Goal: Task Accomplishment & Management: Use online tool/utility

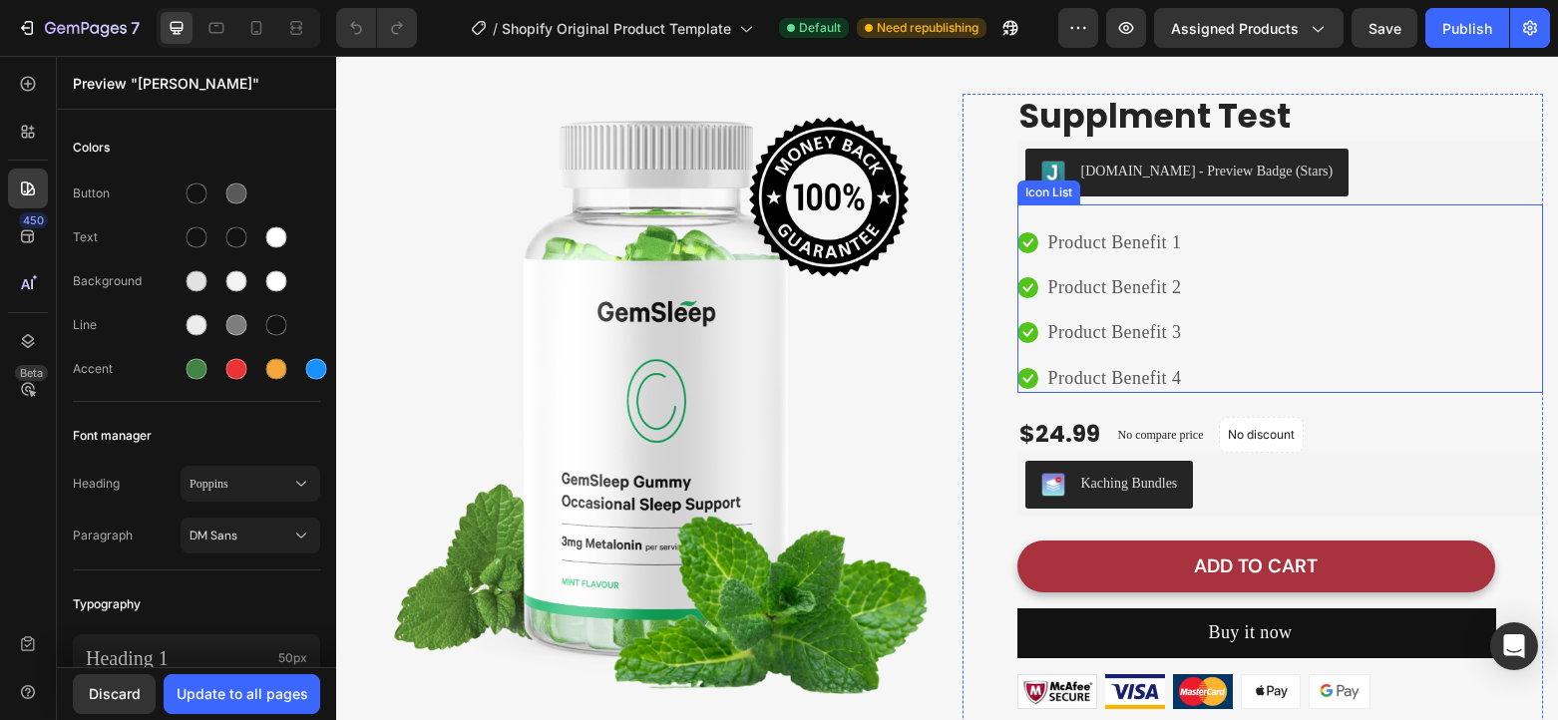
scroll to position [613, 0]
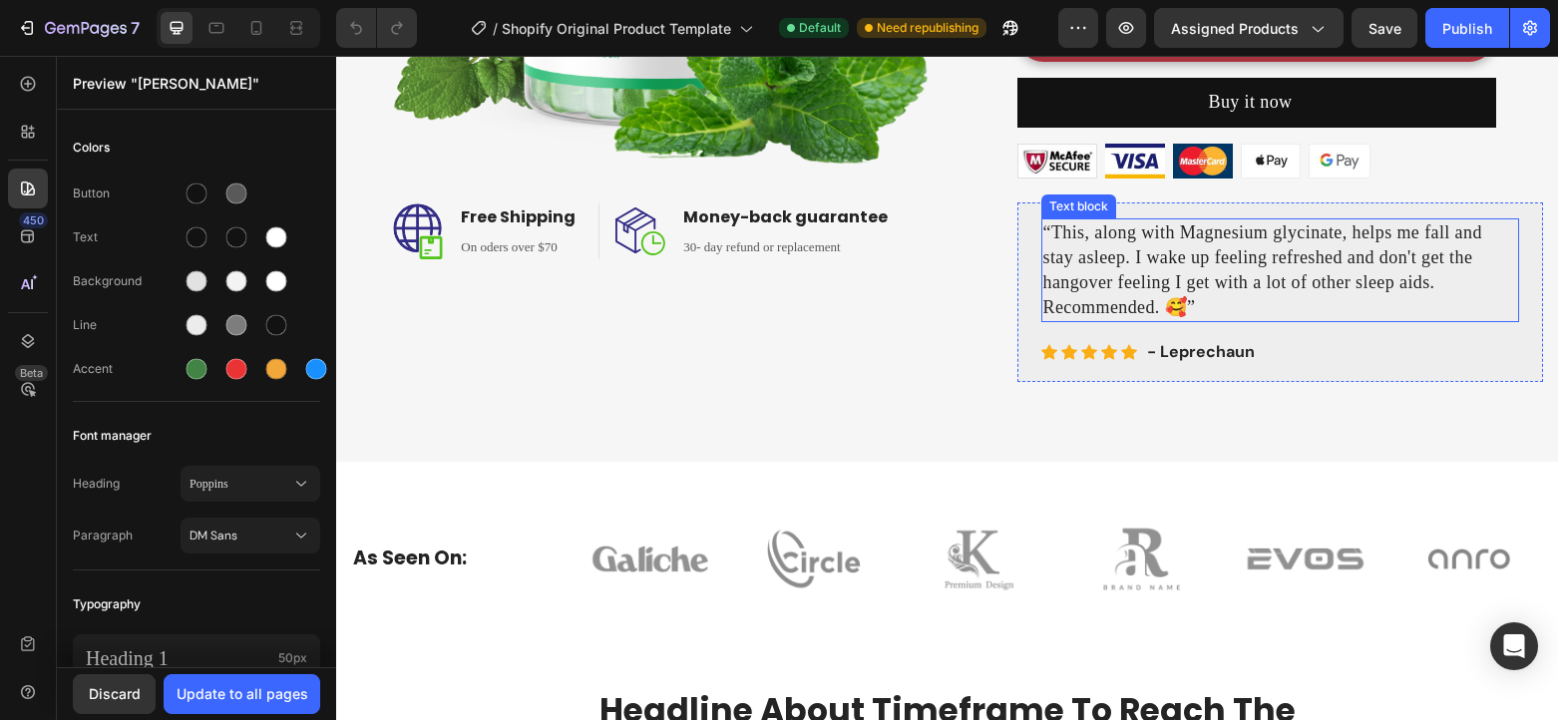
click at [1207, 233] on div "“This, along with Magnesium glycinate, helps me fall and stay asleep. I wake up…" at bounding box center [1280, 292] width 526 height 180
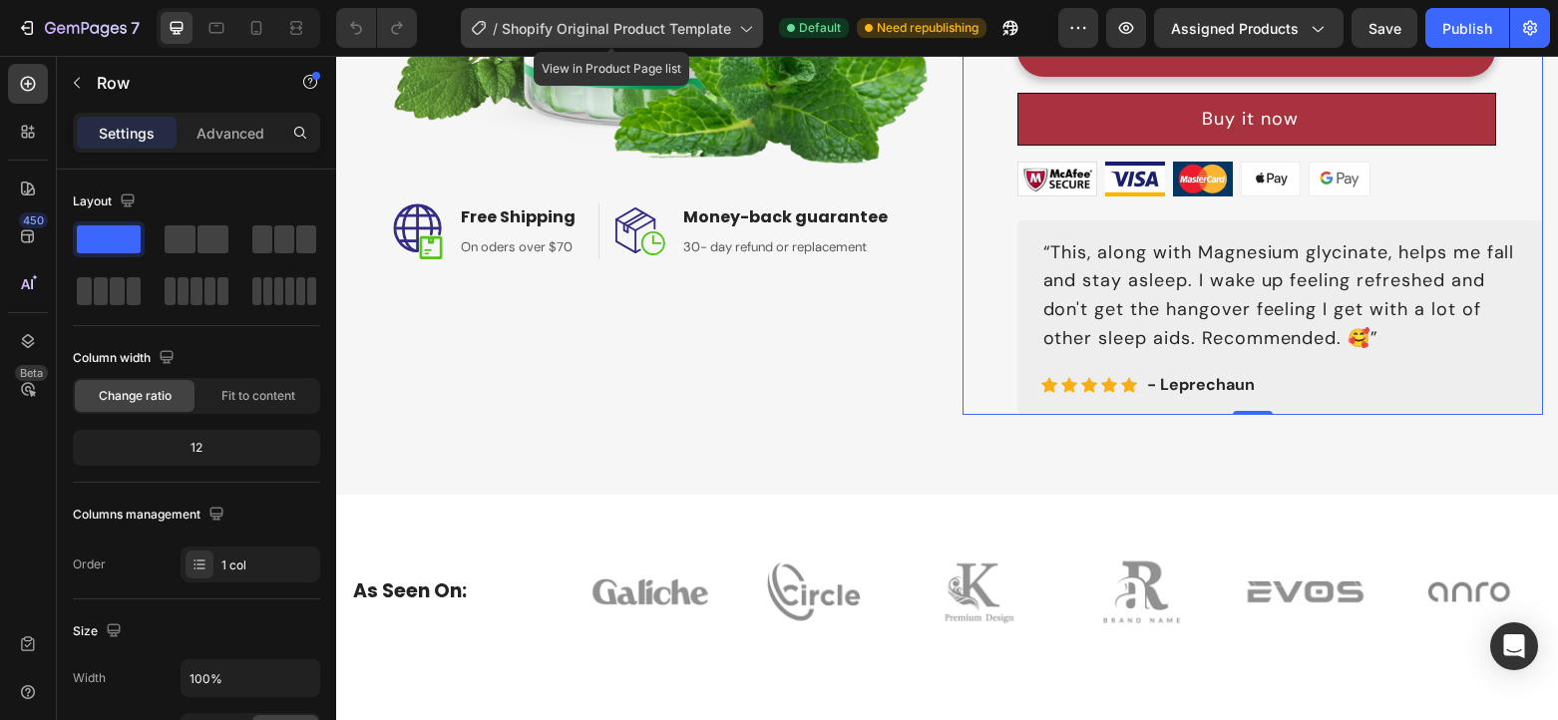
click at [638, 25] on span "Shopify Original Product Template" at bounding box center [616, 28] width 229 height 21
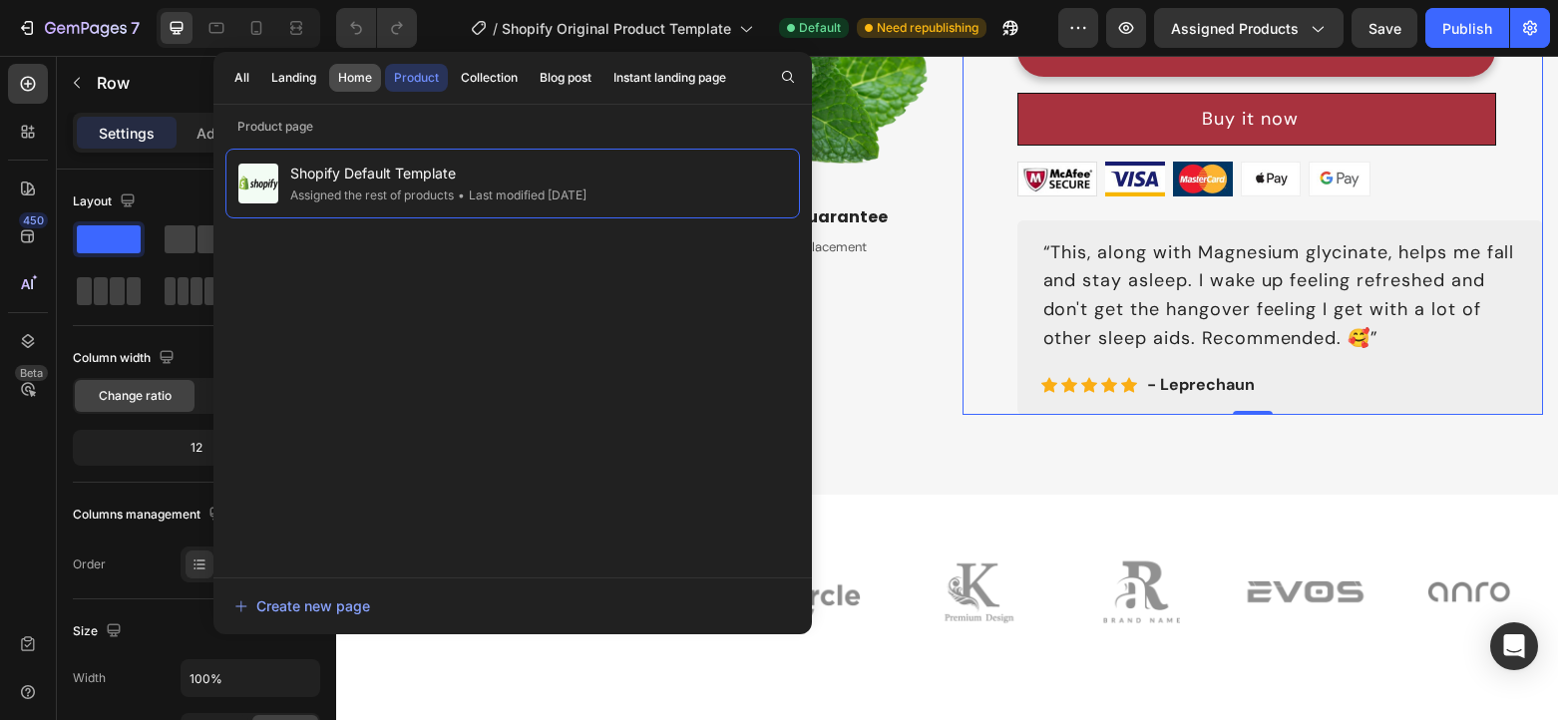
click at [376, 81] on button "Home" at bounding box center [355, 78] width 52 height 28
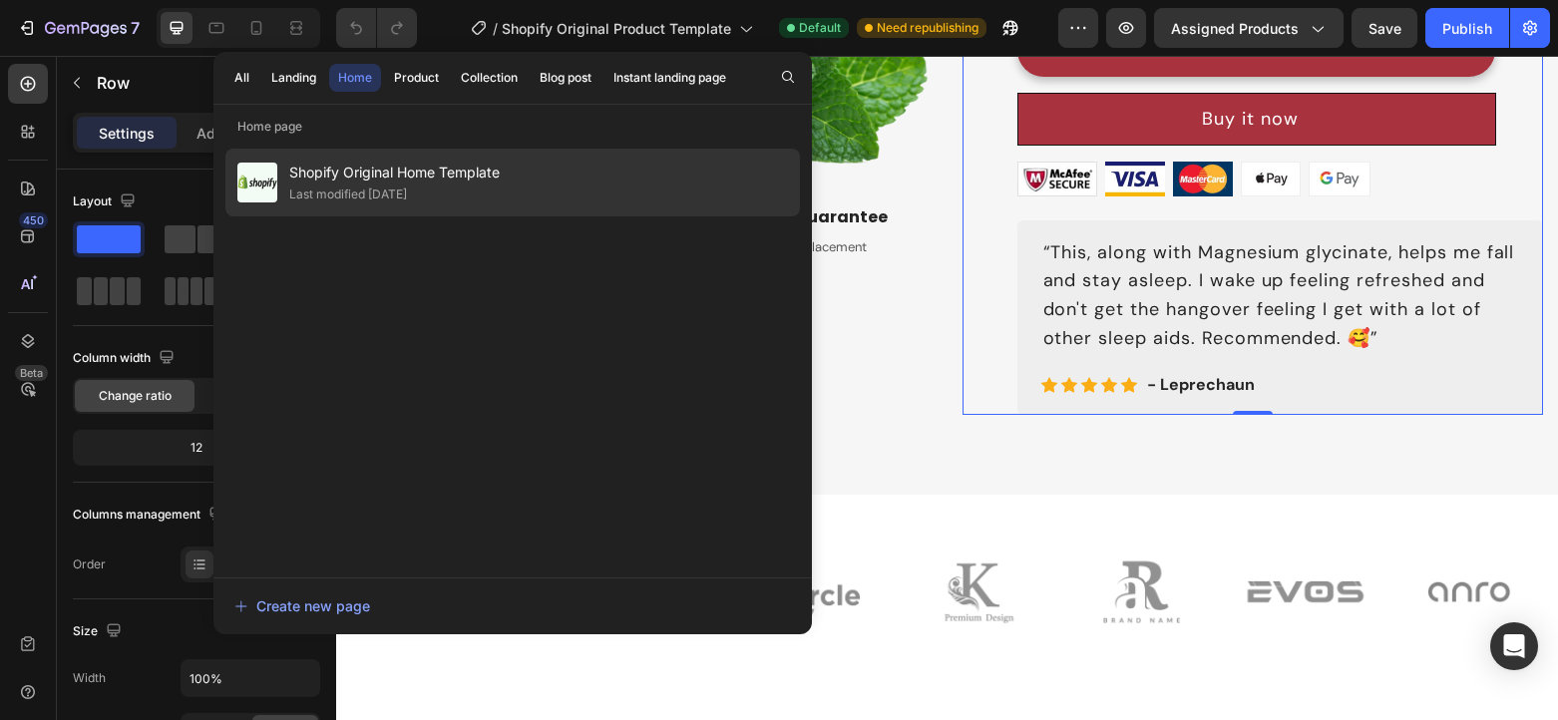
click at [375, 171] on span "Shopify Original Home Template" at bounding box center [394, 173] width 210 height 24
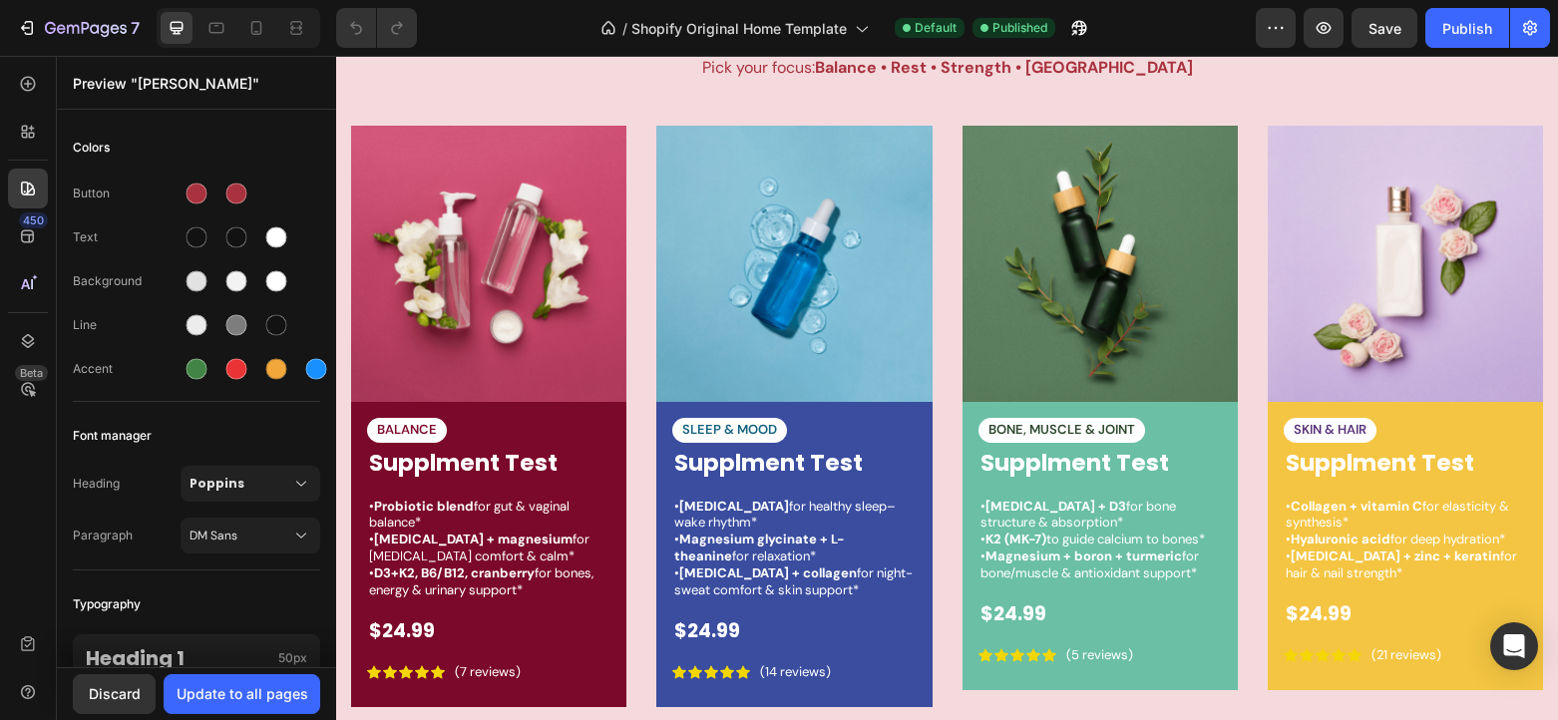
scroll to position [3227, 0]
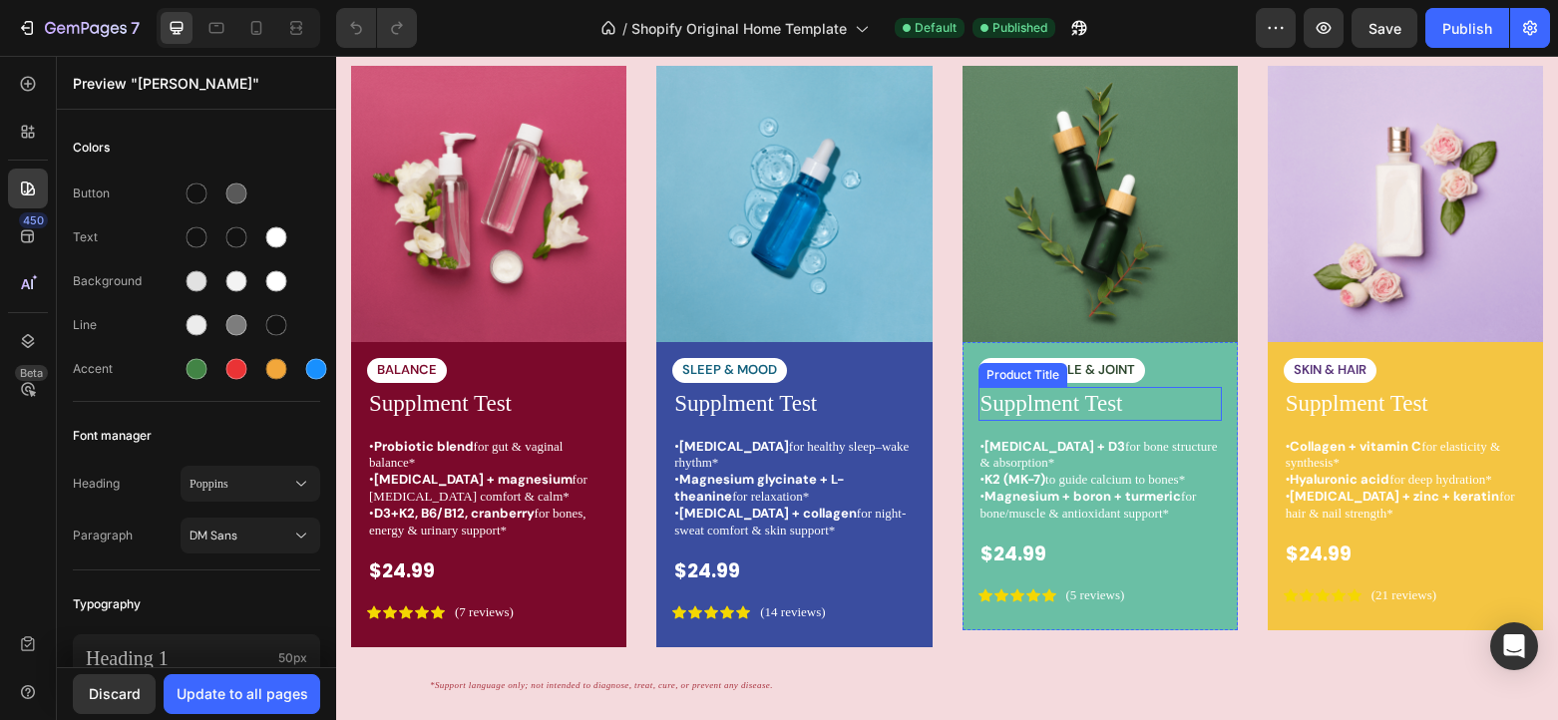
click at [1117, 405] on h1 "Supplment Test" at bounding box center [1099, 404] width 243 height 34
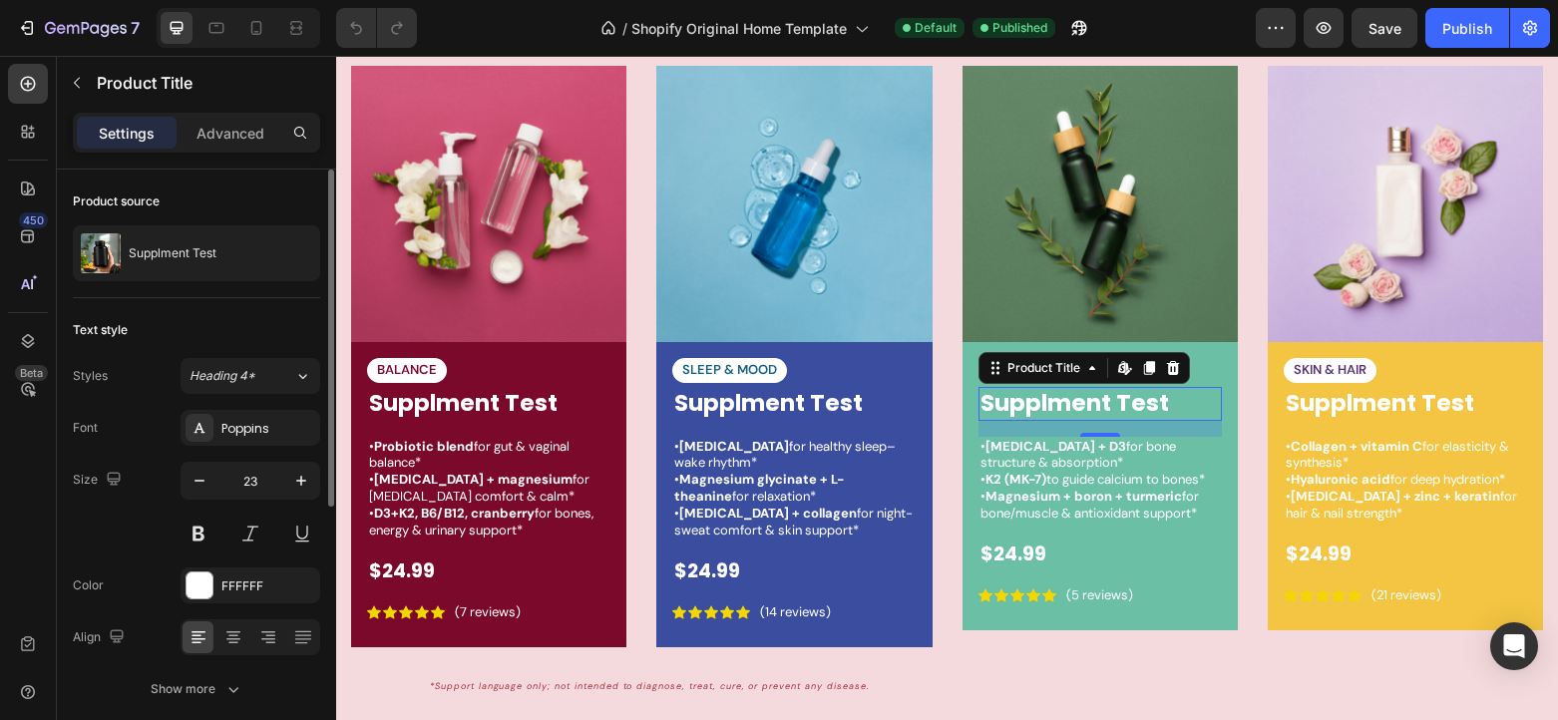
click at [243, 285] on div "Product source Supplment Test" at bounding box center [196, 234] width 247 height 129
click at [265, 254] on div at bounding box center [292, 253] width 56 height 56
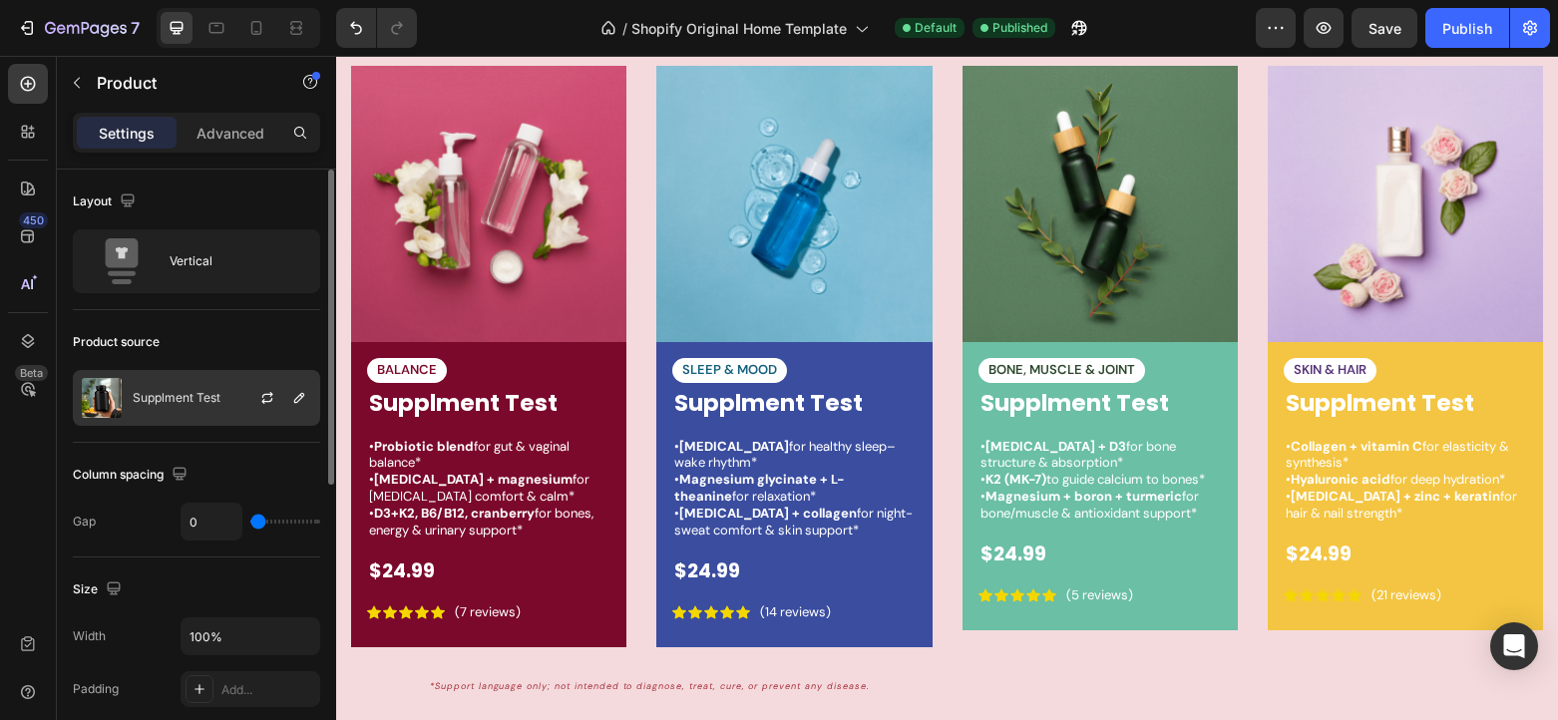
click at [220, 388] on div "Supplment Test" at bounding box center [196, 398] width 247 height 56
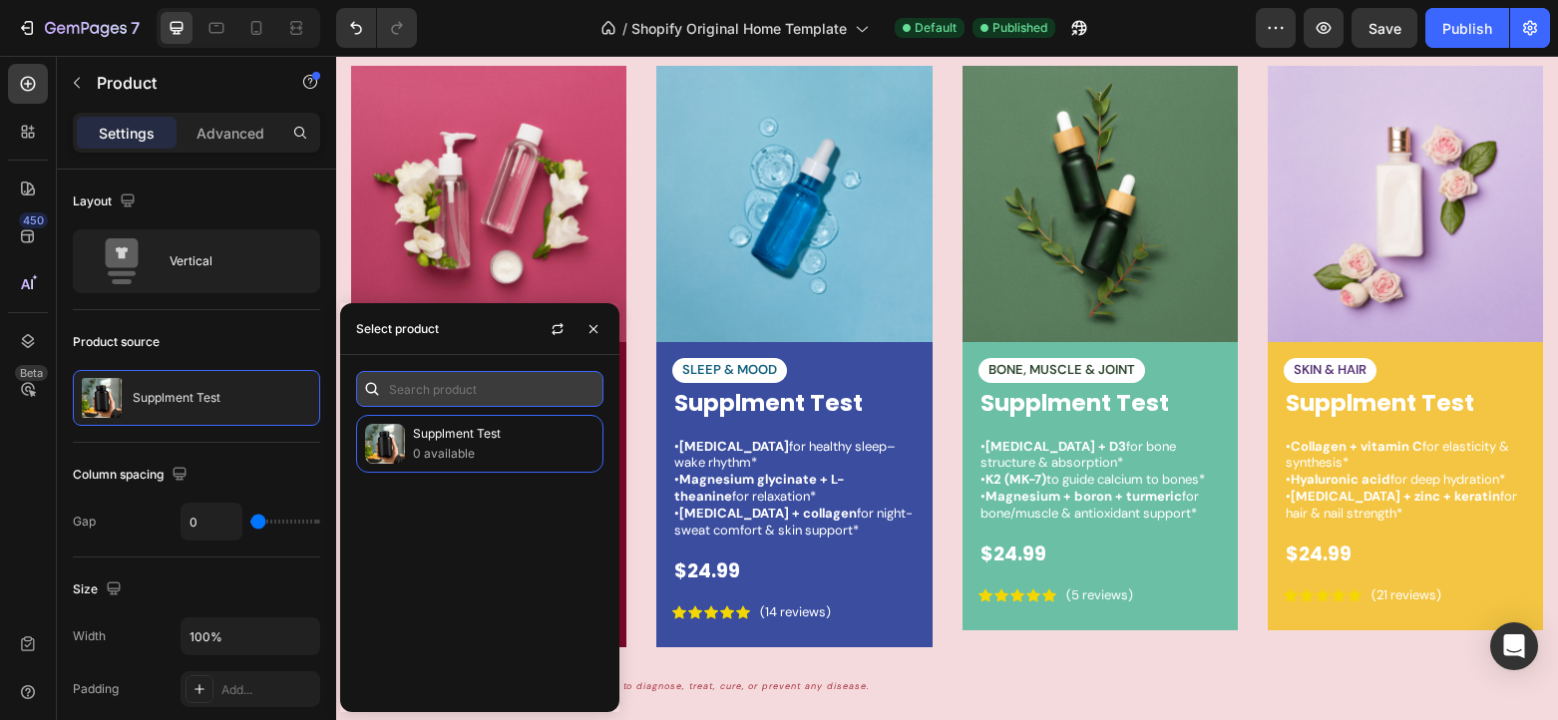
click at [434, 393] on input "text" at bounding box center [479, 389] width 247 height 36
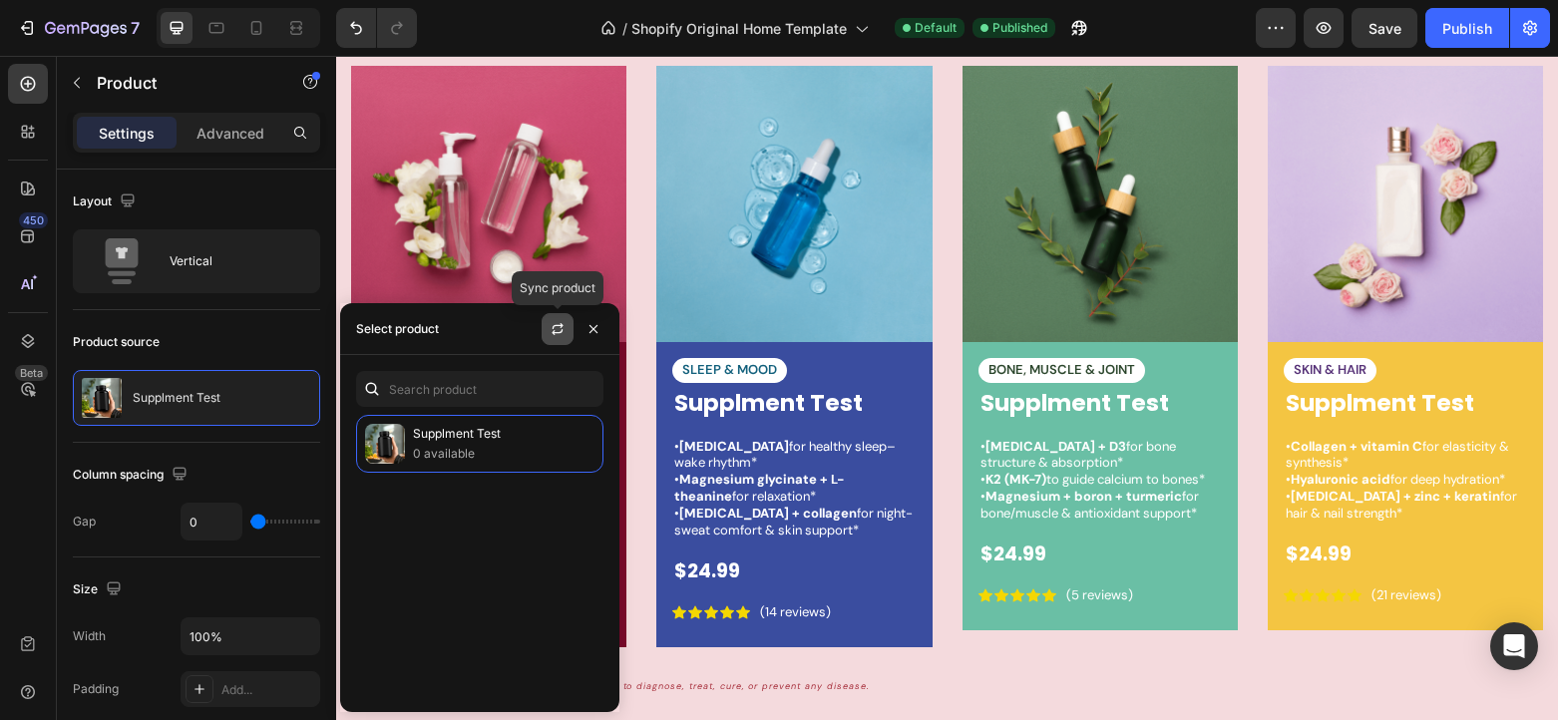
click at [554, 322] on icon "button" at bounding box center [557, 329] width 16 height 16
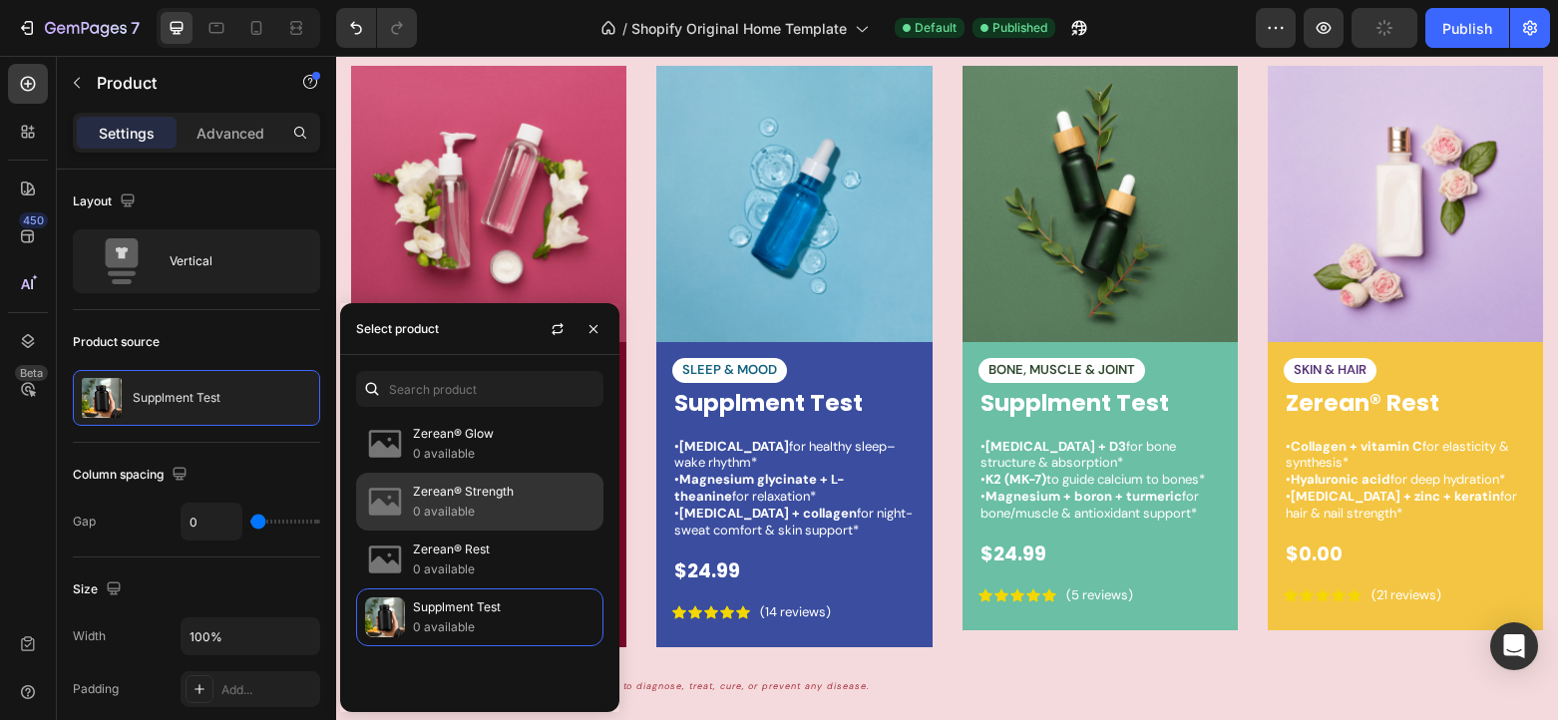
click at [506, 504] on p "0 available" at bounding box center [503, 512] width 181 height 20
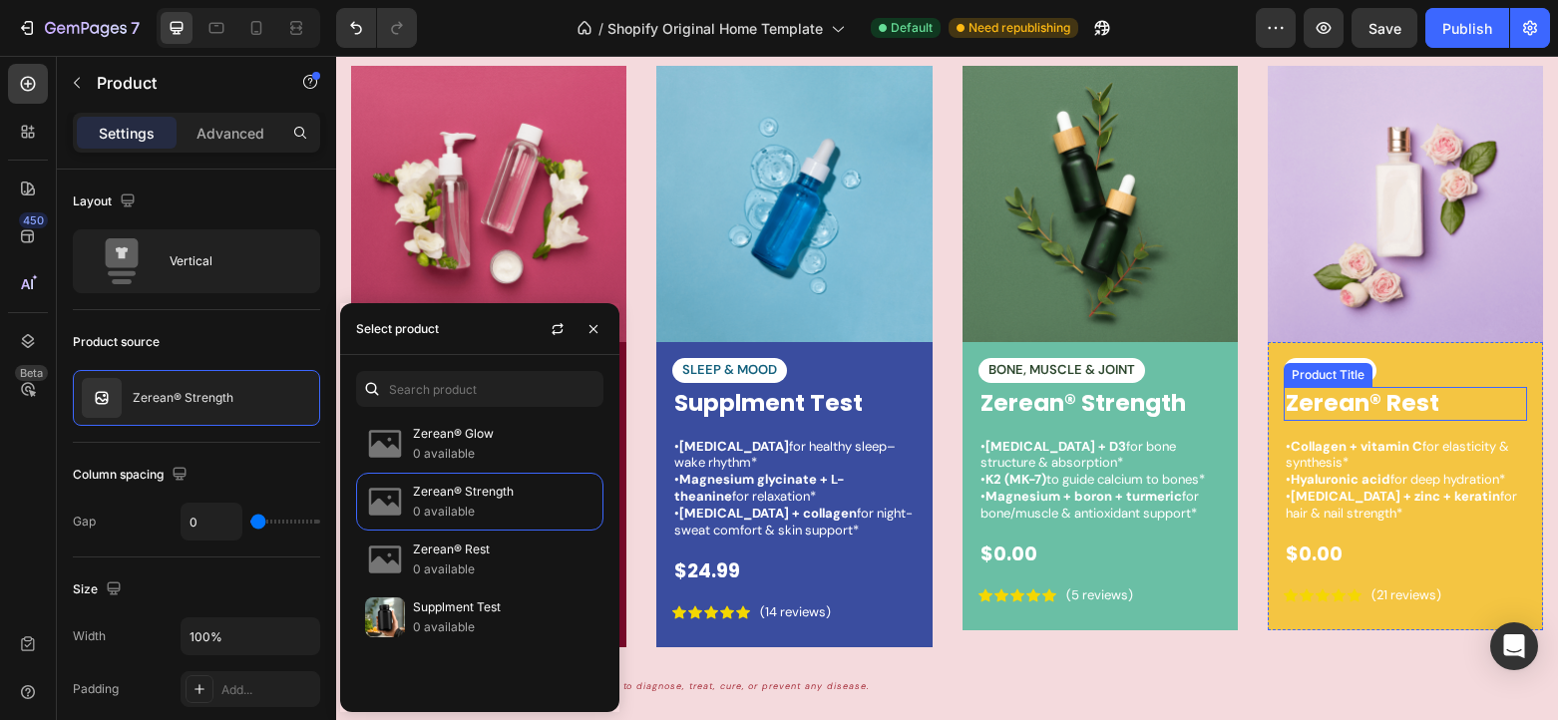
click at [1480, 413] on h1 "Zerean® Rest" at bounding box center [1404, 404] width 243 height 34
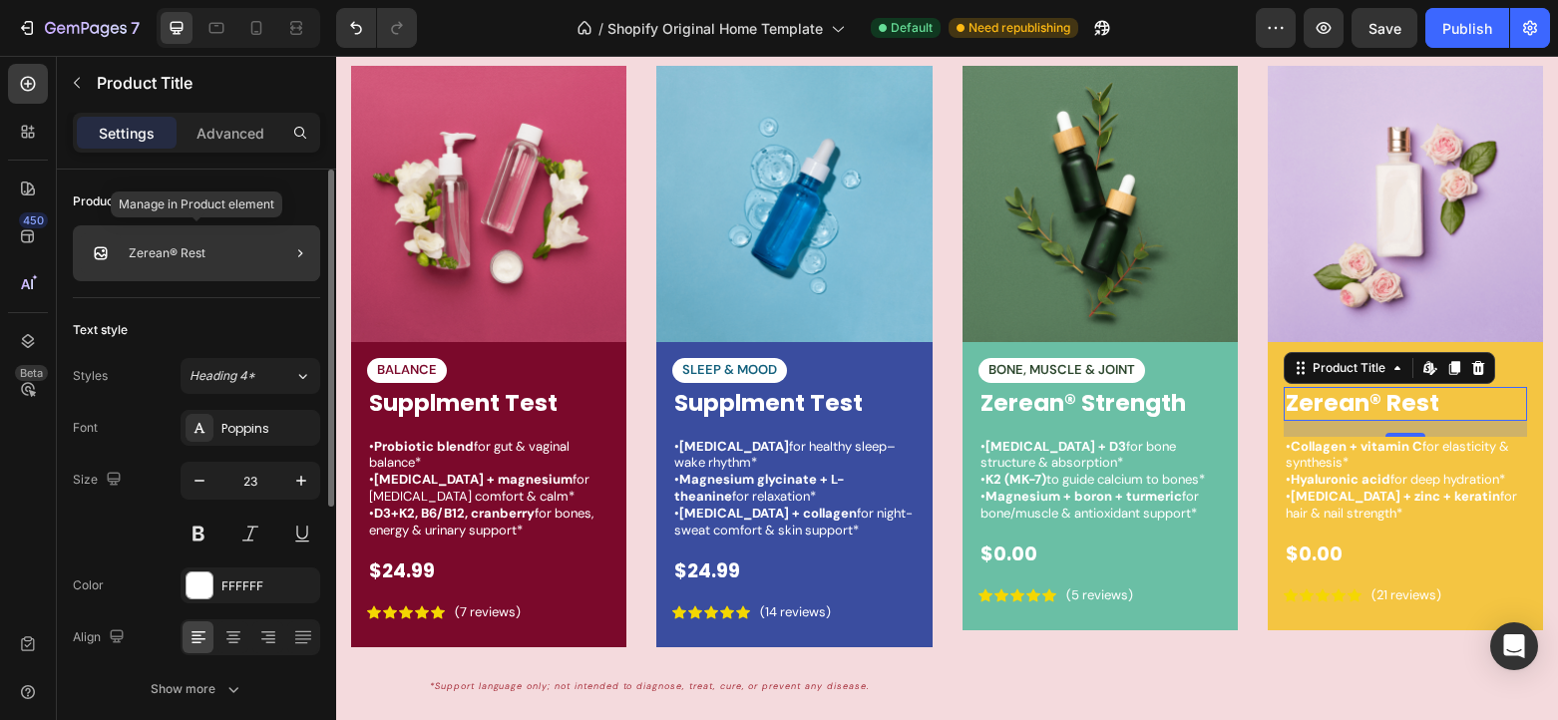
click at [218, 262] on div "Zerean® Rest" at bounding box center [196, 253] width 247 height 56
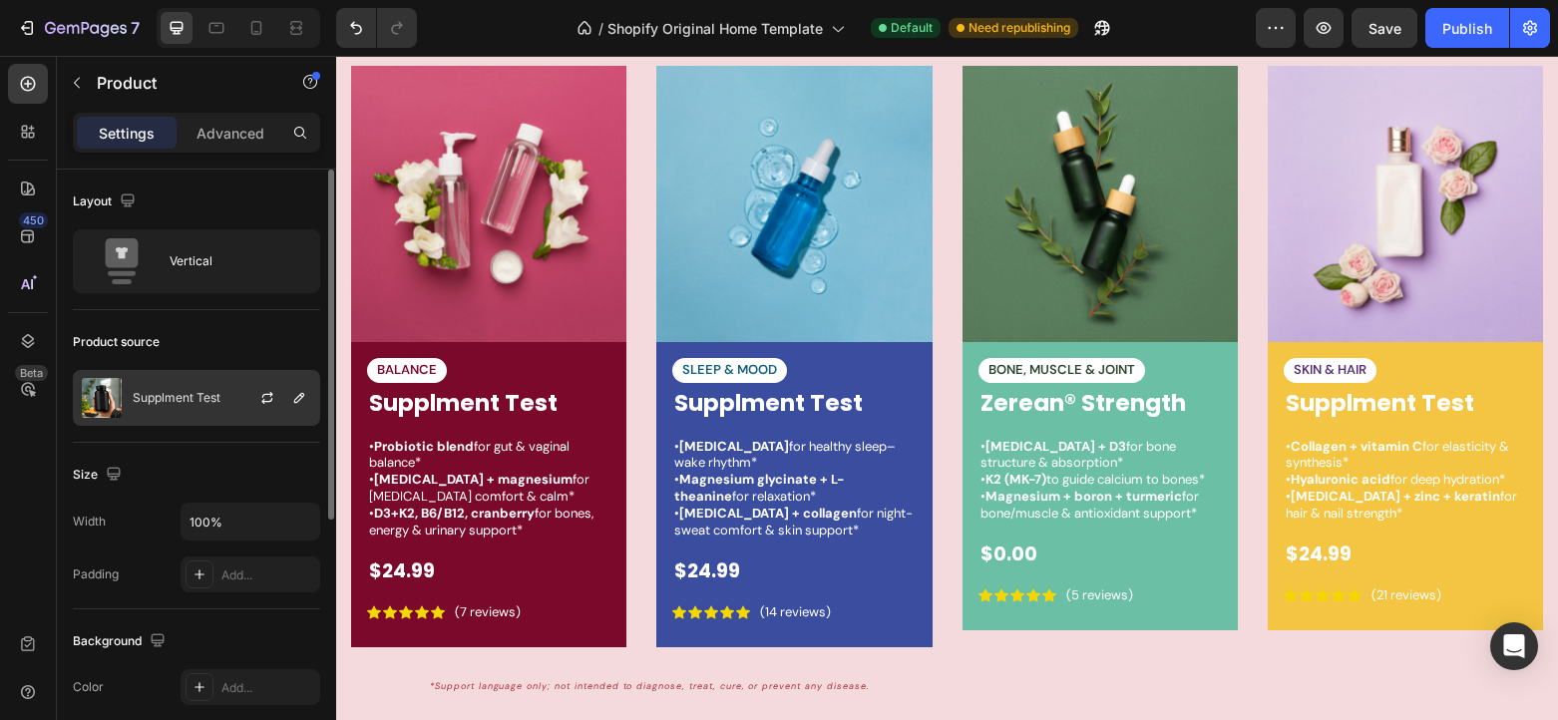
click at [195, 403] on p "Supplment Test" at bounding box center [177, 398] width 88 height 14
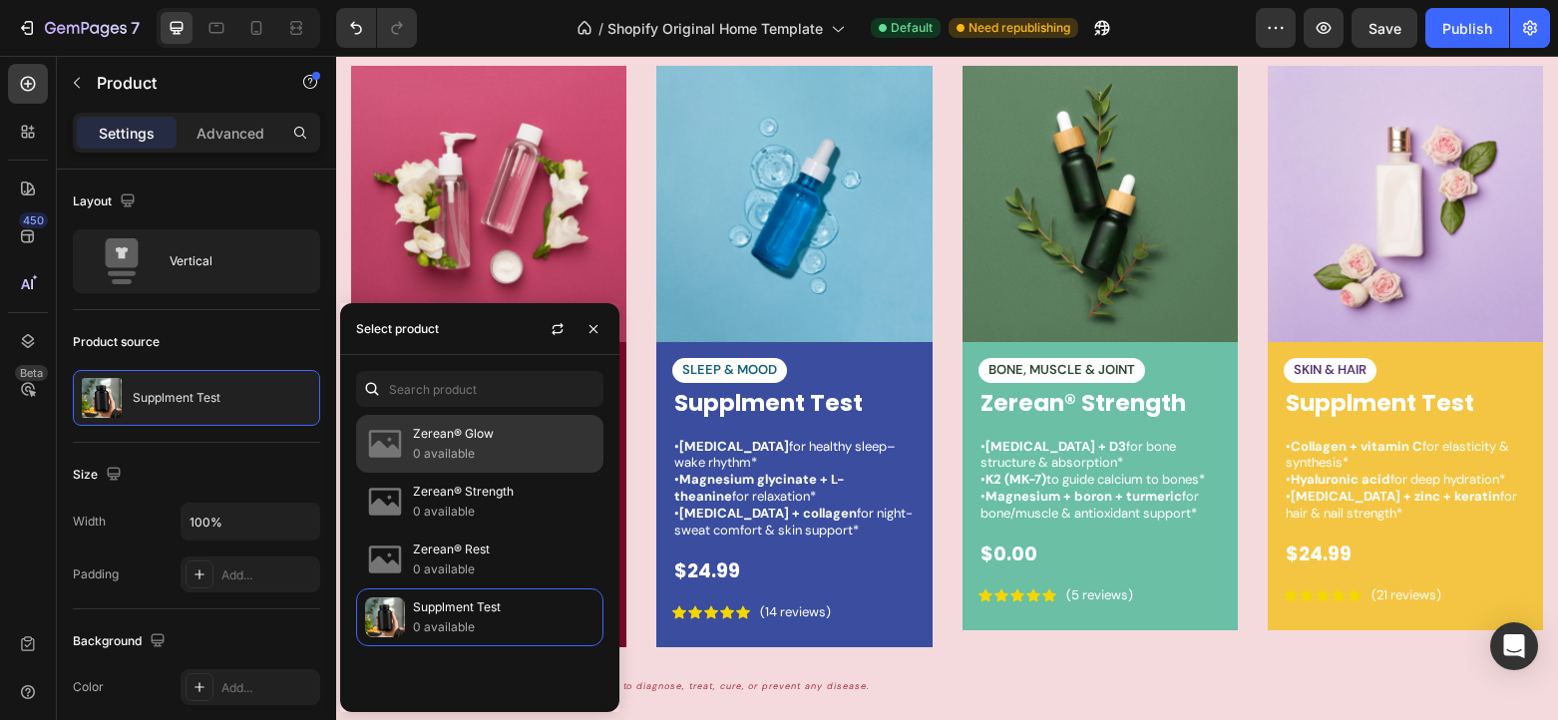
click at [537, 438] on p "Zerean® Glow" at bounding box center [503, 434] width 181 height 20
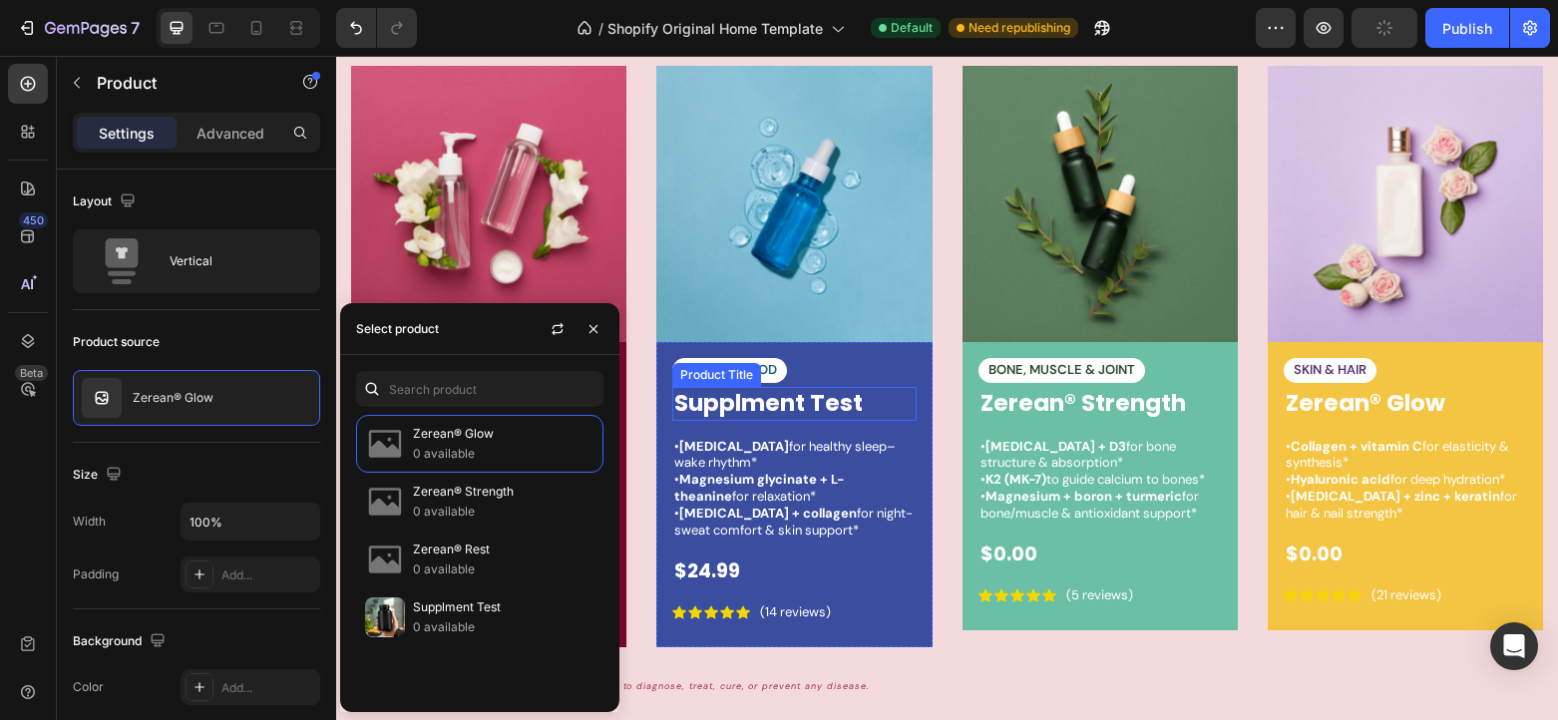
click at [799, 407] on h1 "Supplment Test" at bounding box center [793, 404] width 243 height 34
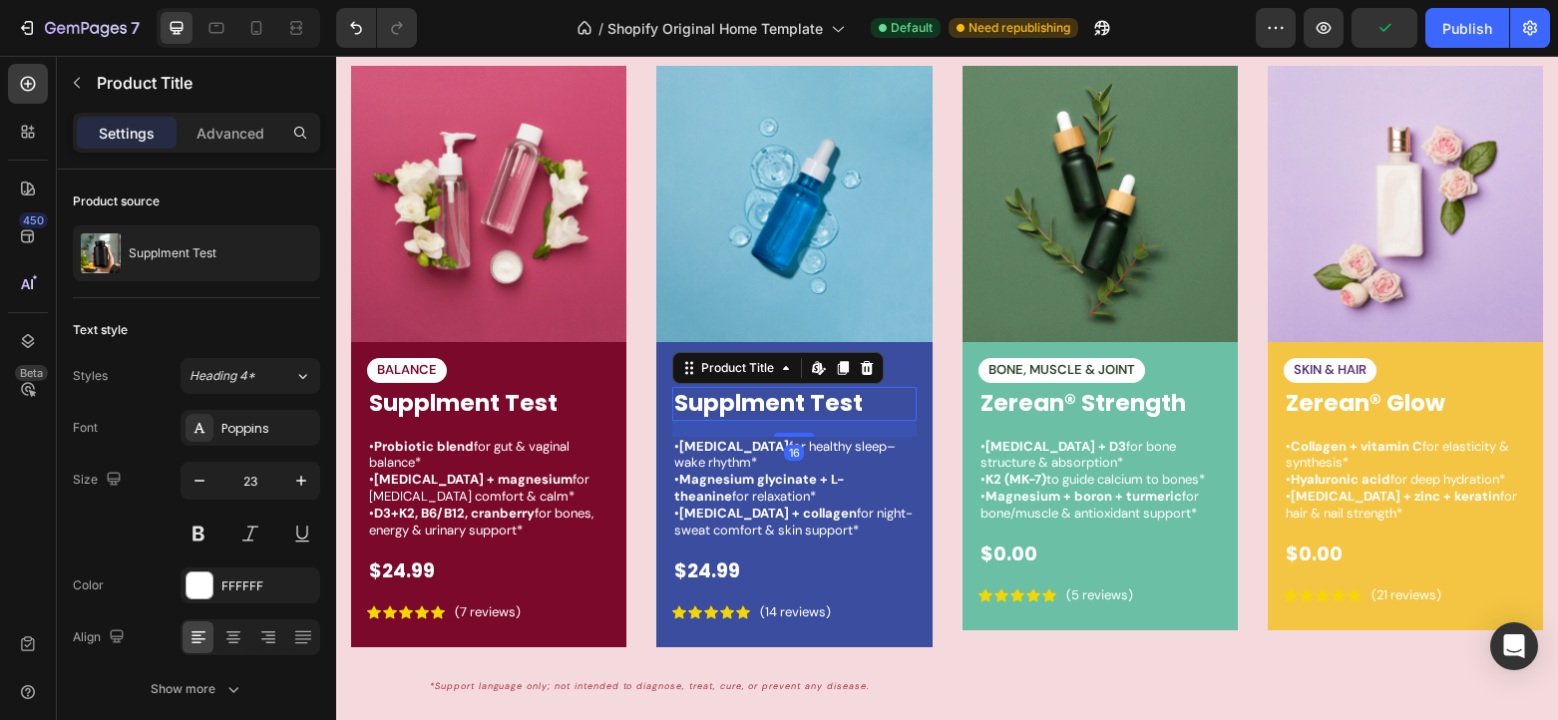
click at [705, 406] on h1 "Supplment Test" at bounding box center [793, 404] width 243 height 34
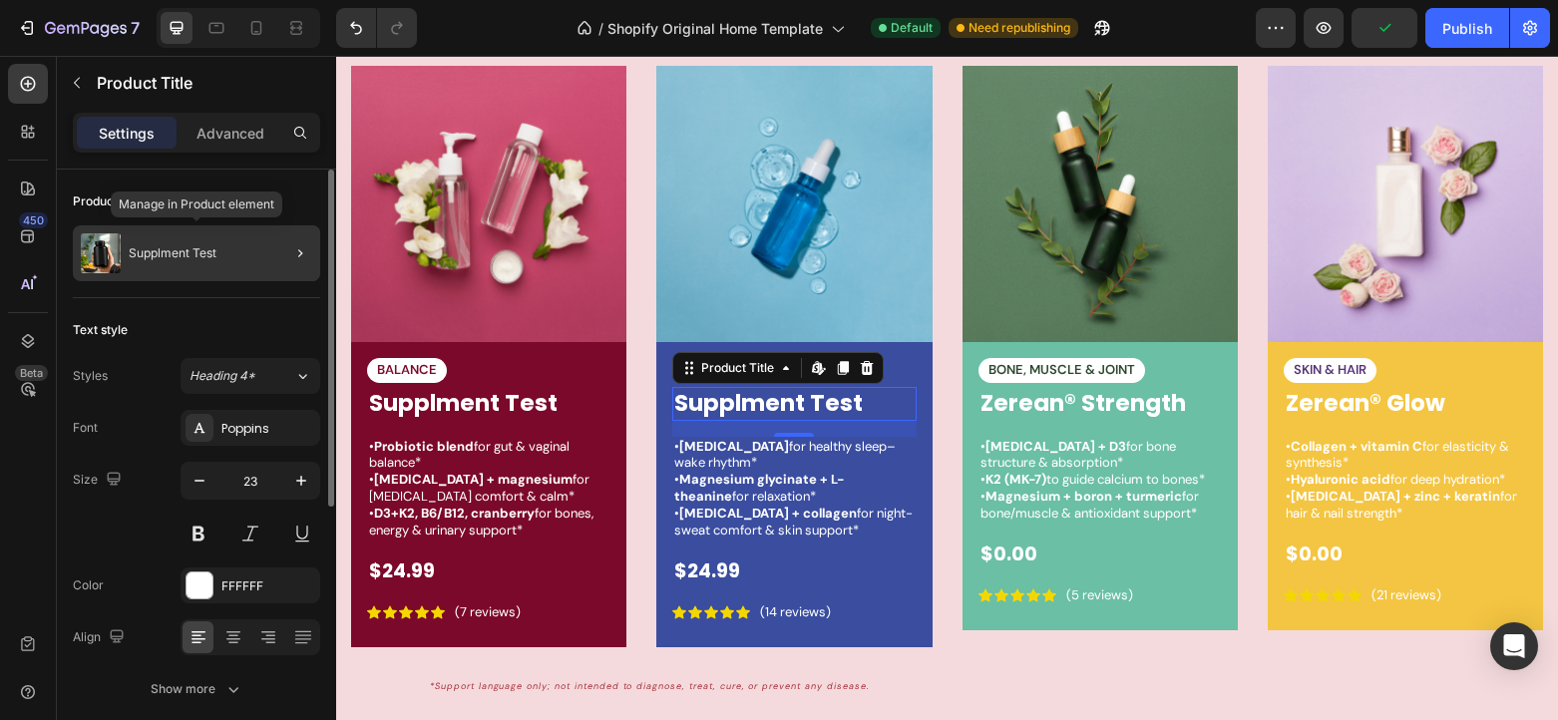
click at [163, 259] on p "Supplment Test" at bounding box center [173, 253] width 88 height 14
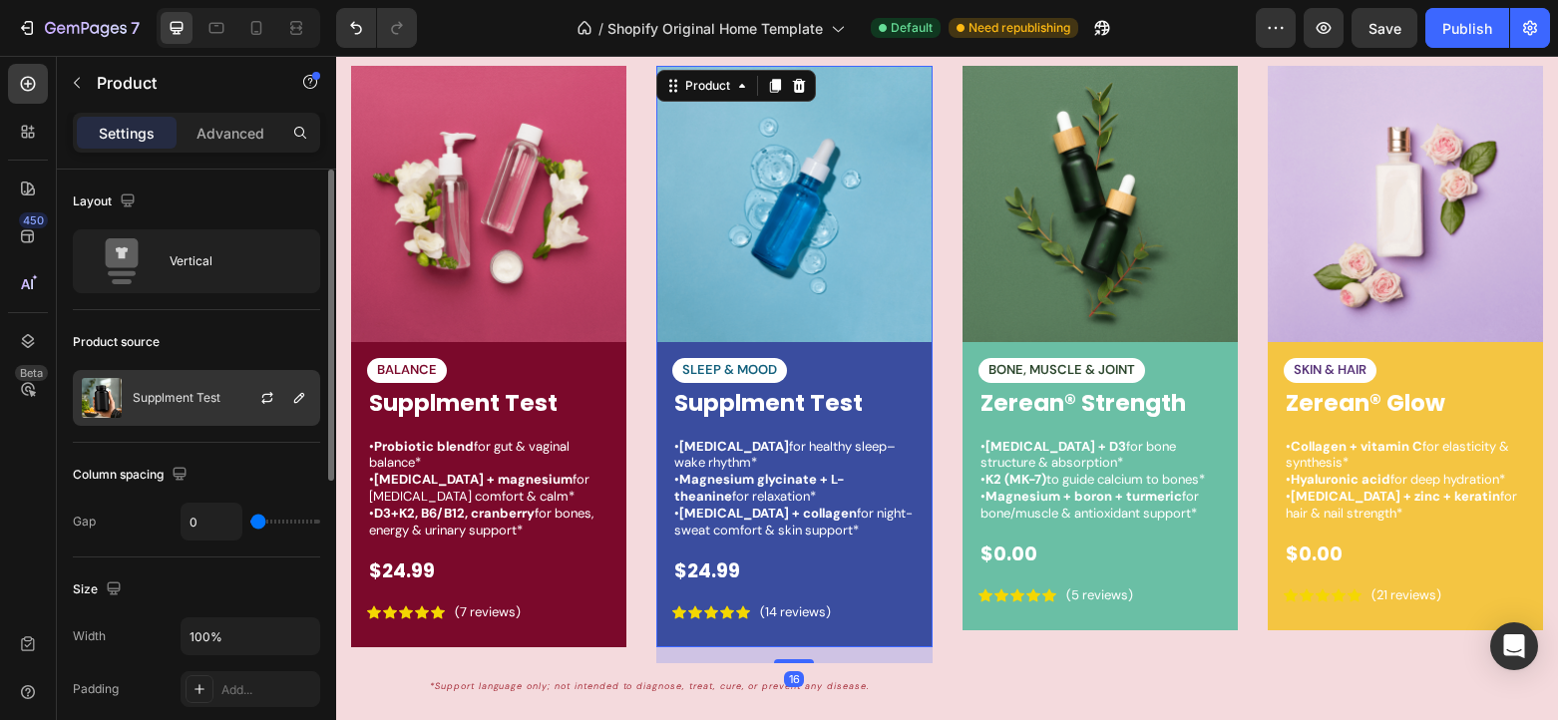
click at [201, 399] on p "Supplment Test" at bounding box center [177, 398] width 88 height 14
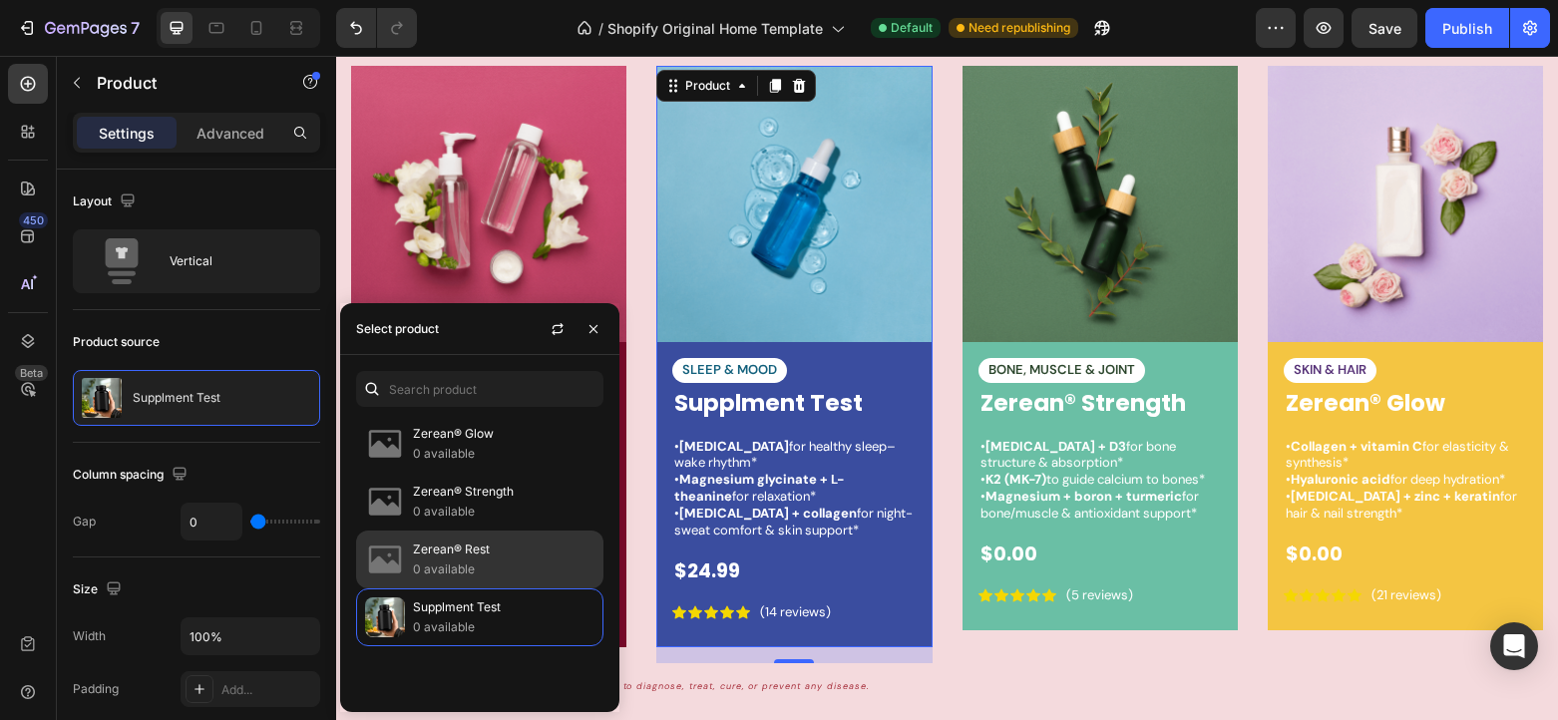
click at [492, 541] on p "Zerean® Rest" at bounding box center [503, 549] width 181 height 20
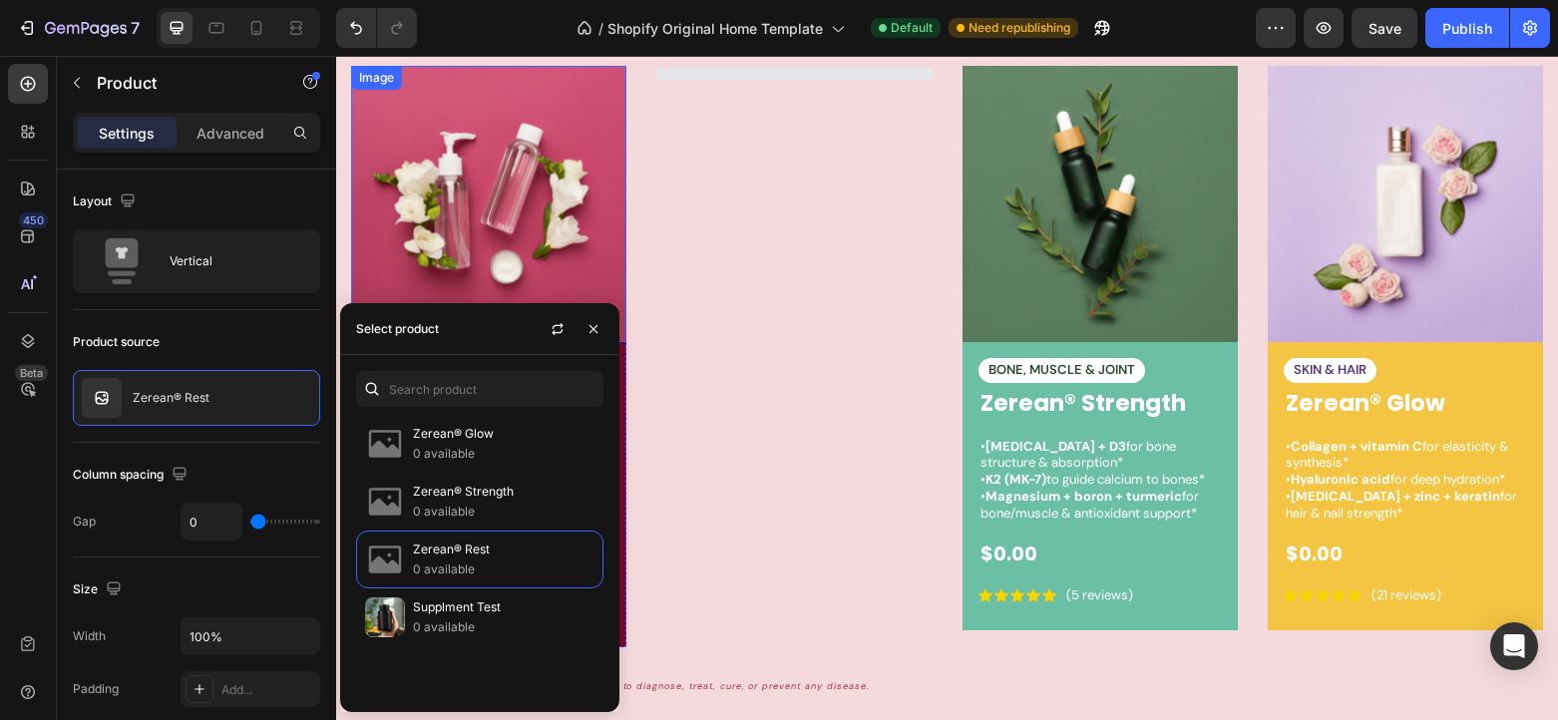
click at [516, 228] on img at bounding box center [488, 203] width 275 height 275
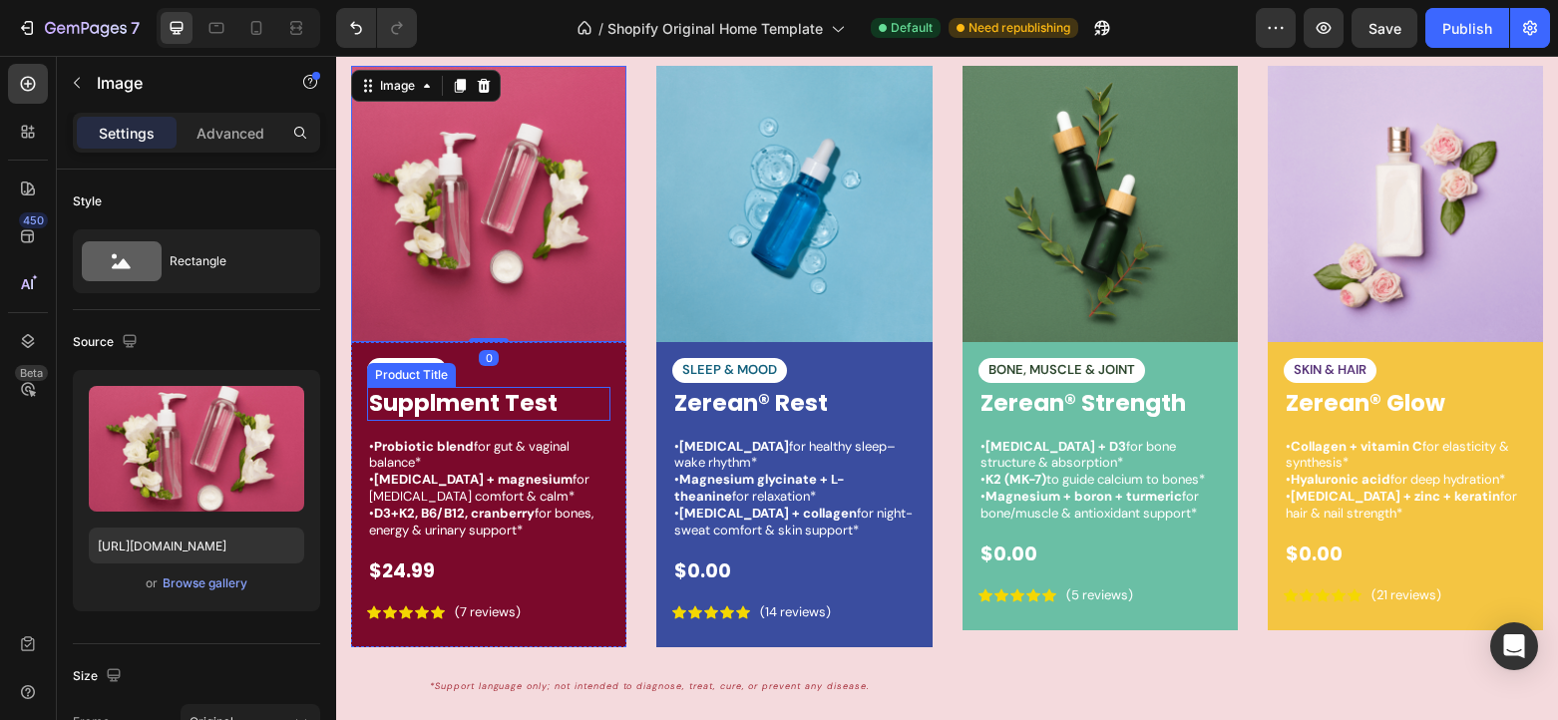
click at [488, 416] on h1 "Supplment Test" at bounding box center [488, 404] width 243 height 34
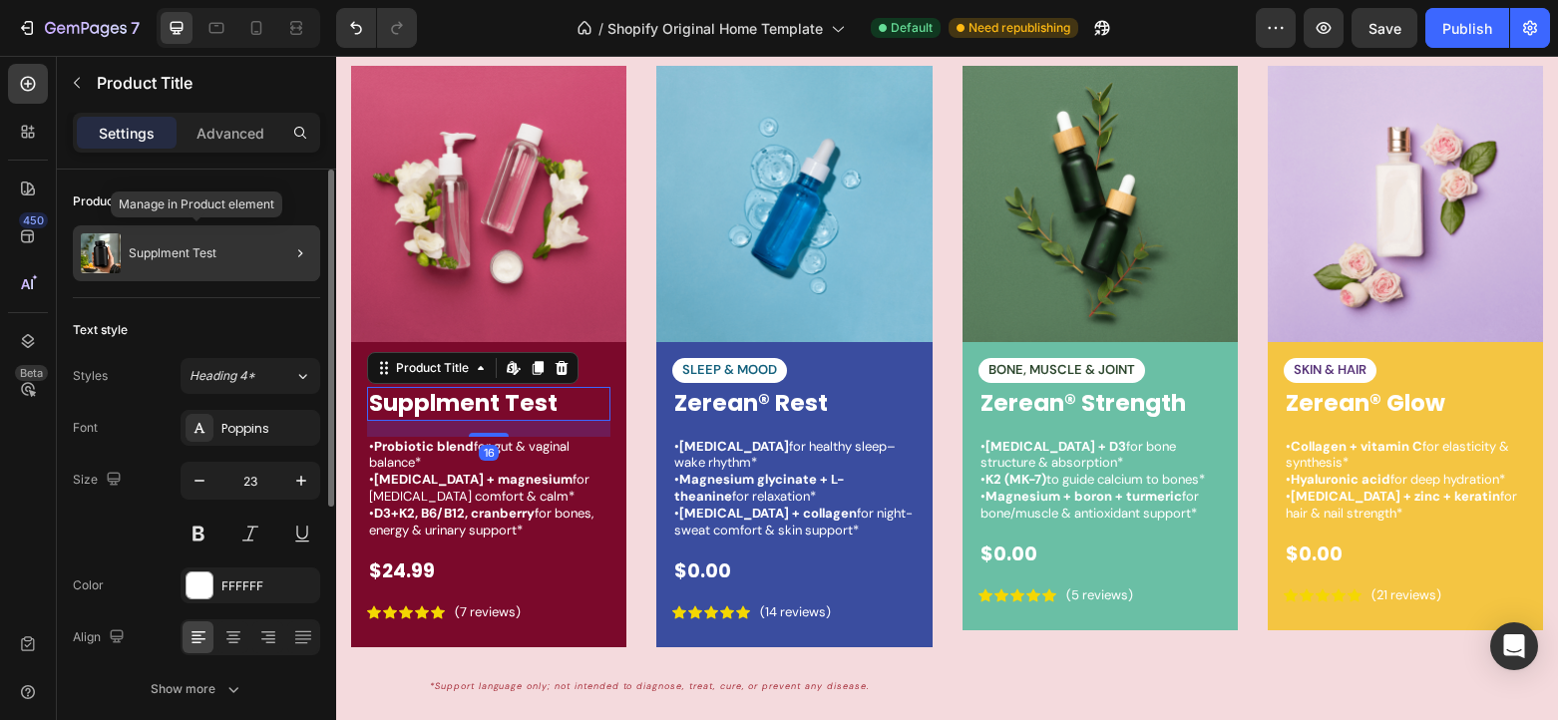
click at [197, 240] on div "Supplment Test" at bounding box center [196, 253] width 247 height 56
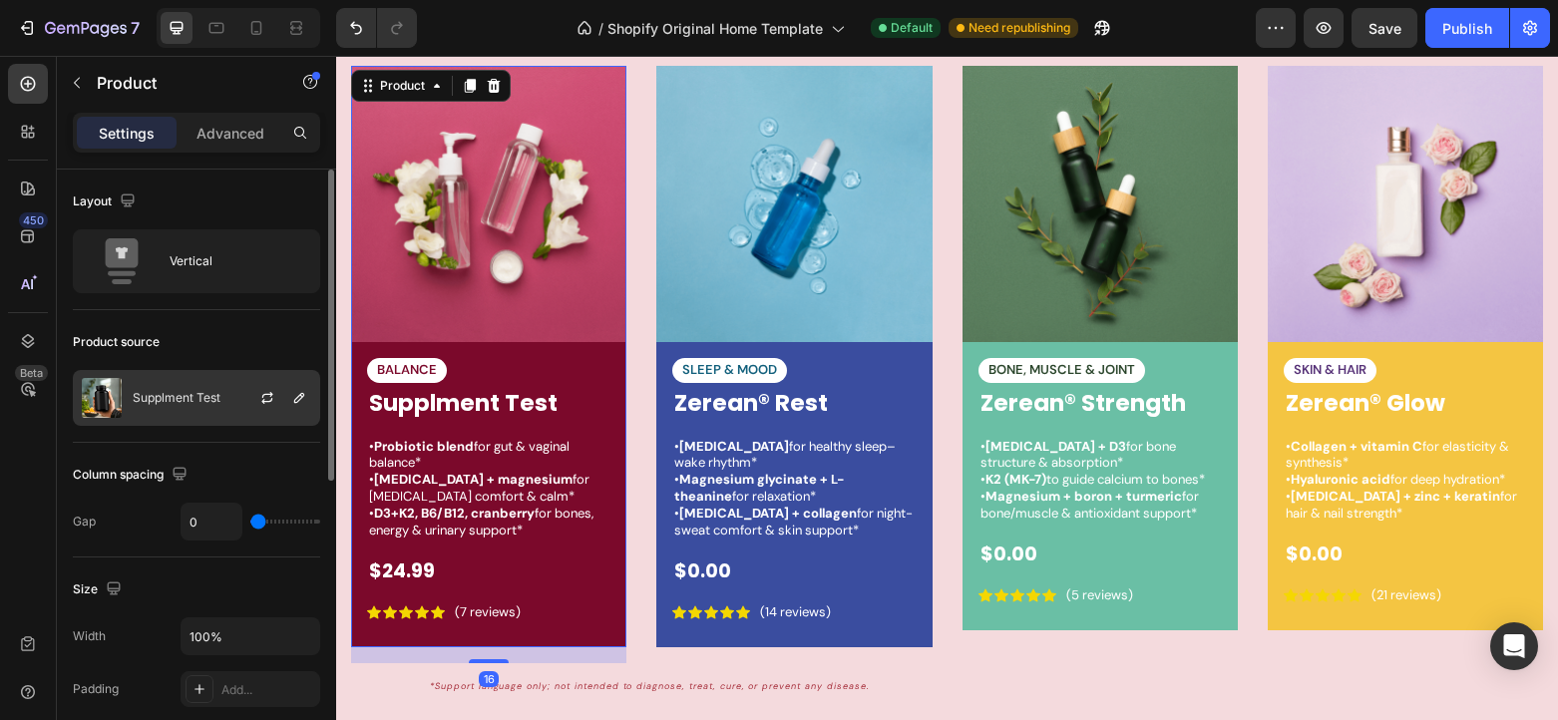
click at [212, 392] on p "Supplment Test" at bounding box center [177, 398] width 88 height 14
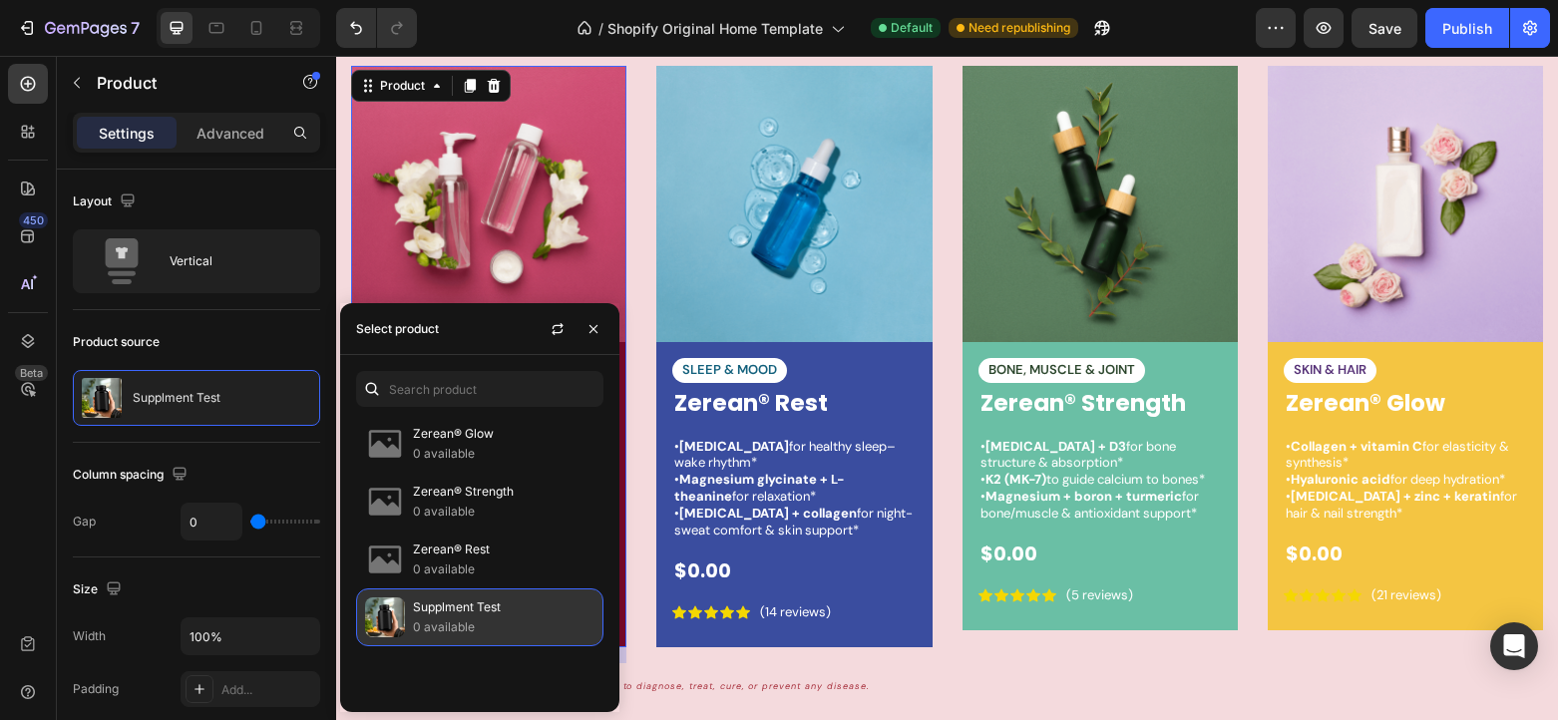
click at [524, 607] on p "Supplment Test" at bounding box center [503, 607] width 181 height 20
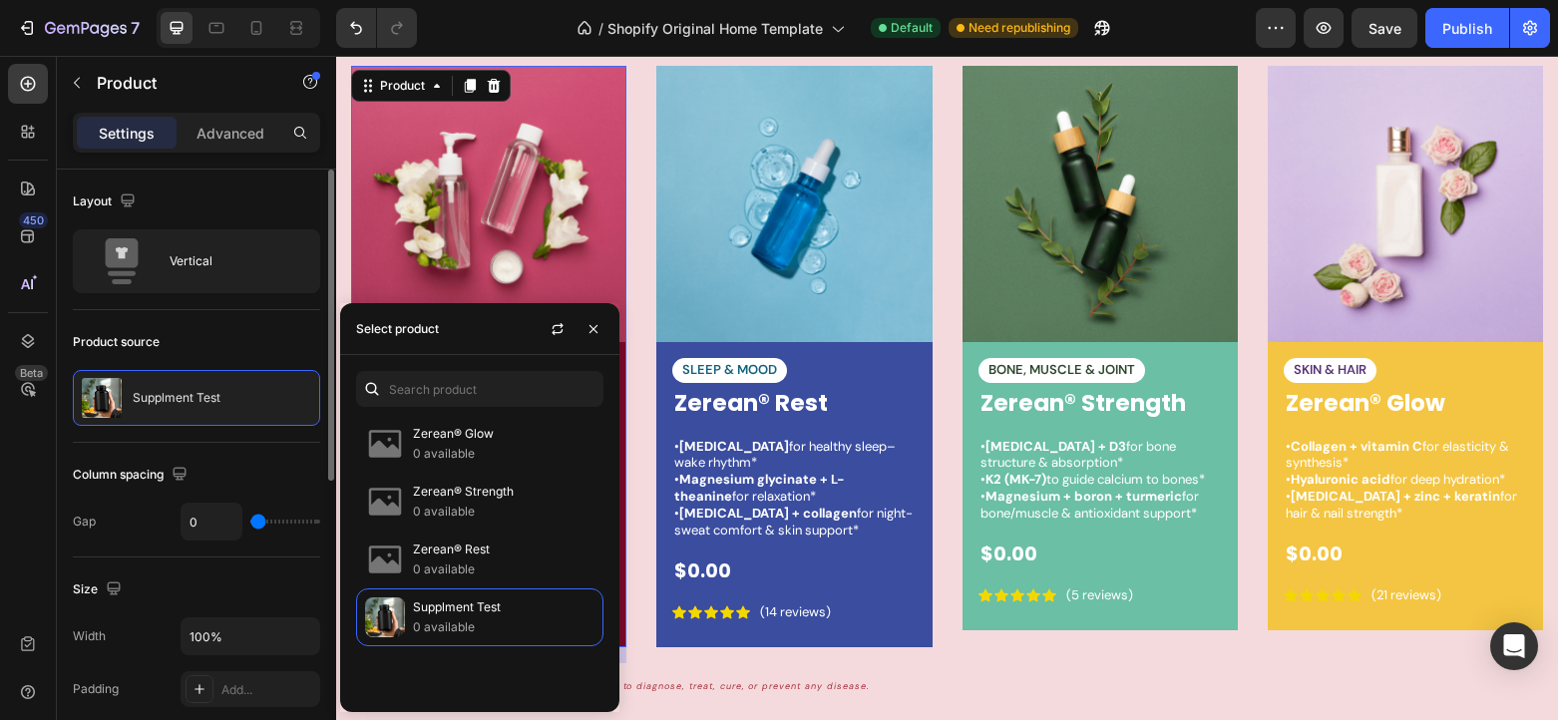
click at [275, 350] on div "Product source" at bounding box center [196, 342] width 247 height 32
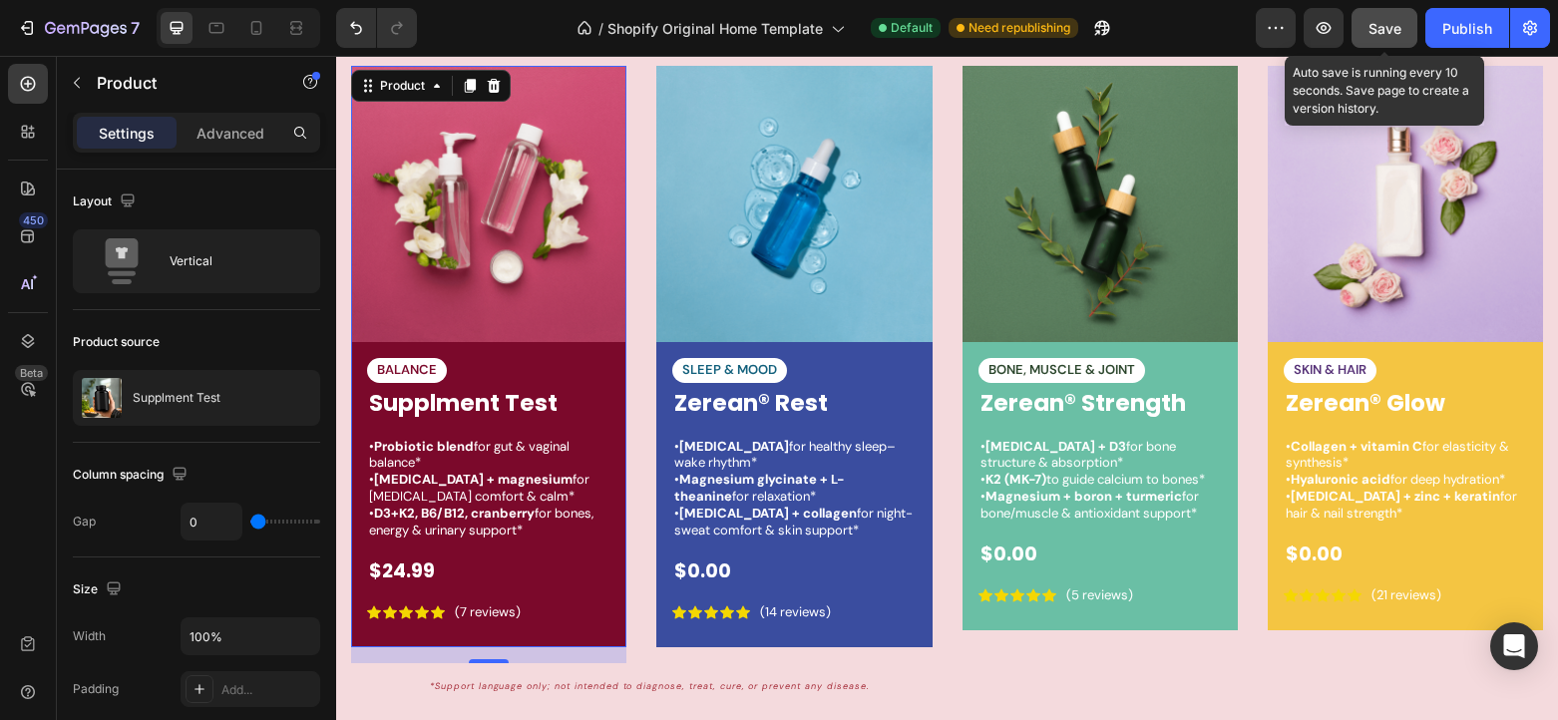
click at [1384, 32] on span "Save" at bounding box center [1384, 28] width 33 height 17
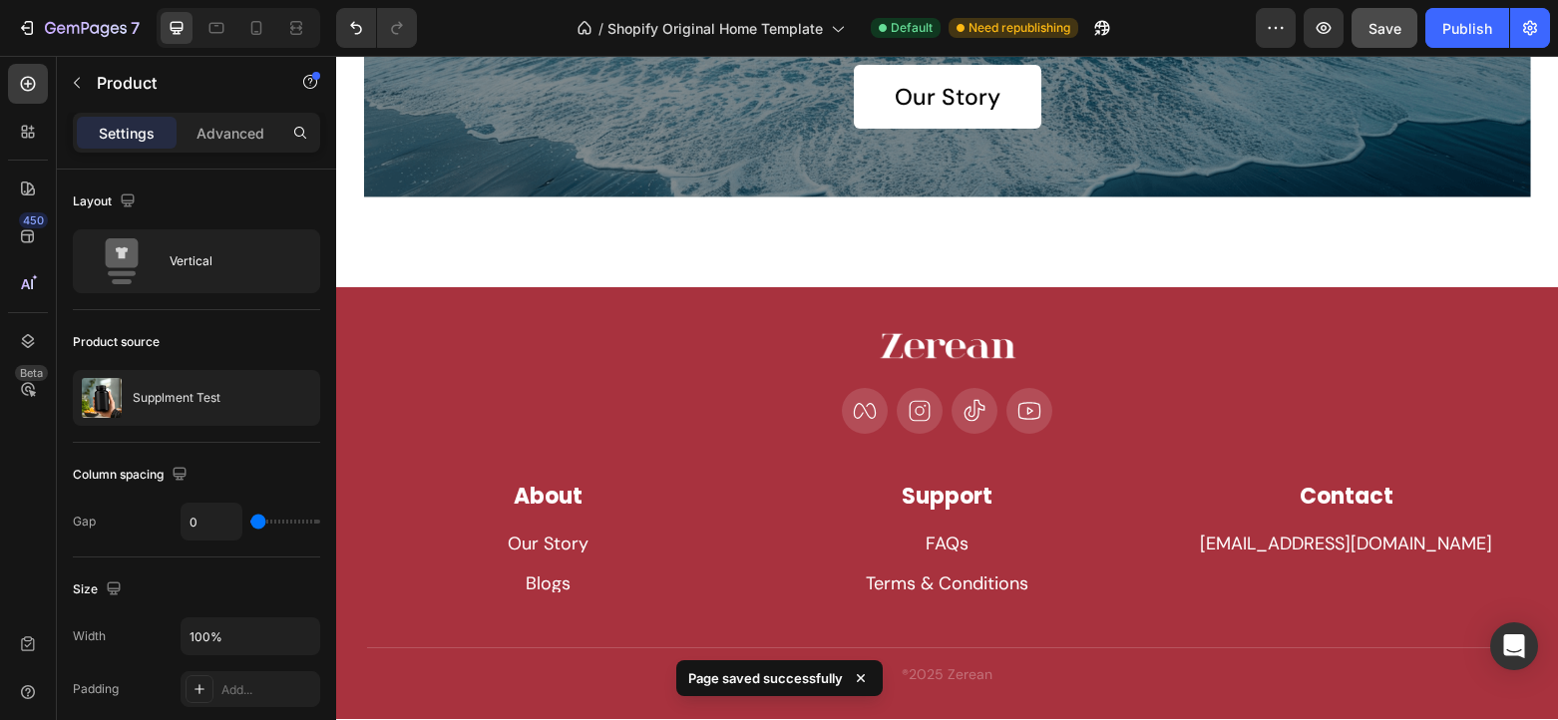
scroll to position [5217, 0]
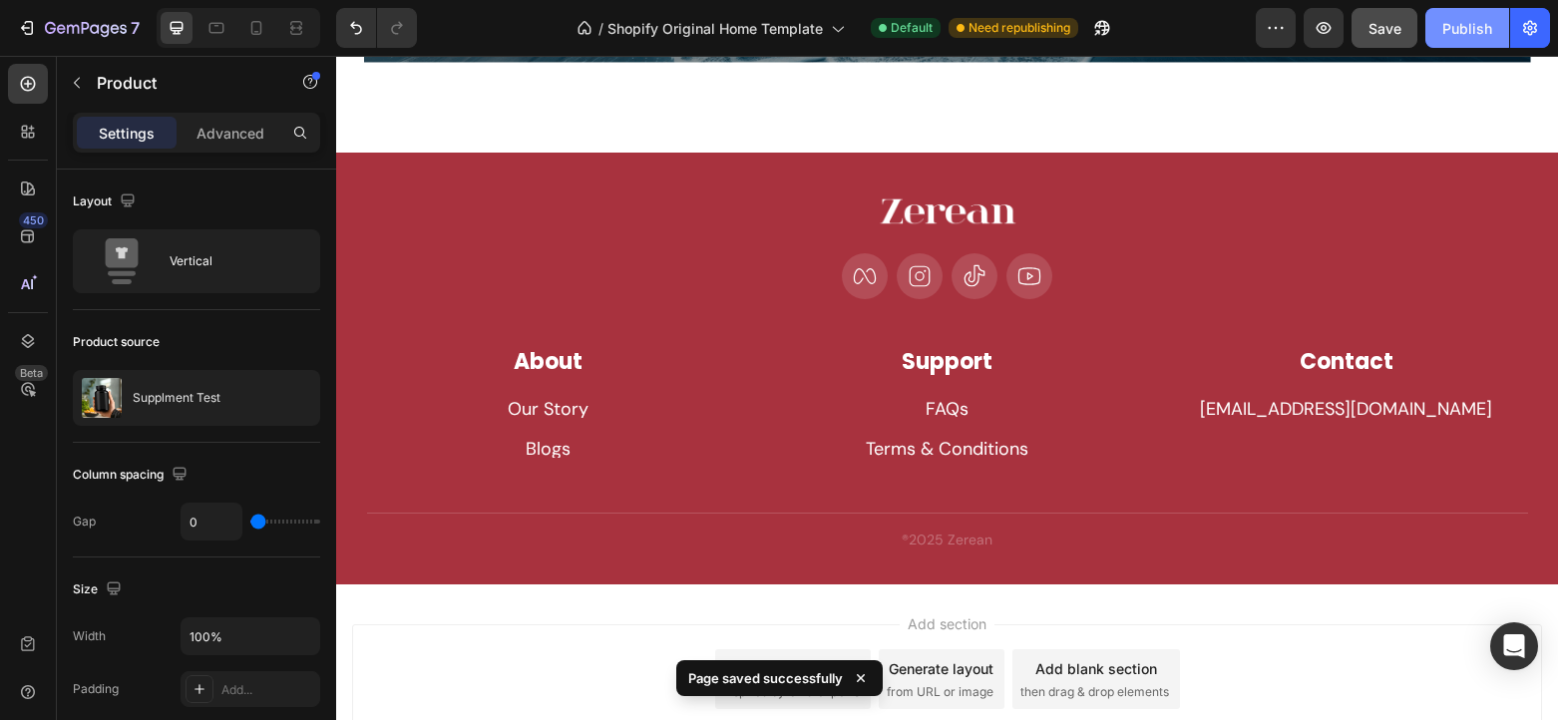
click at [1462, 32] on div "Publish" at bounding box center [1467, 28] width 50 height 21
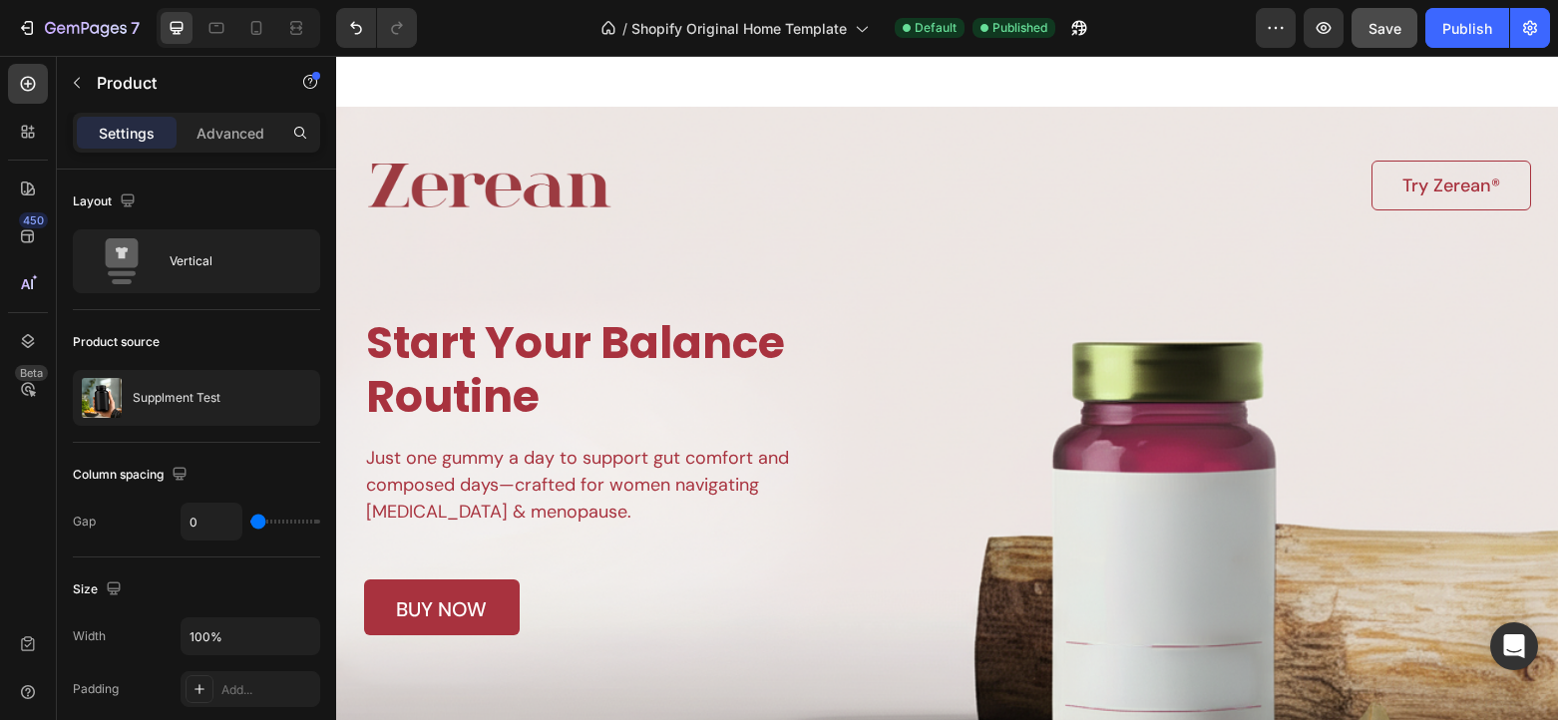
scroll to position [0, 0]
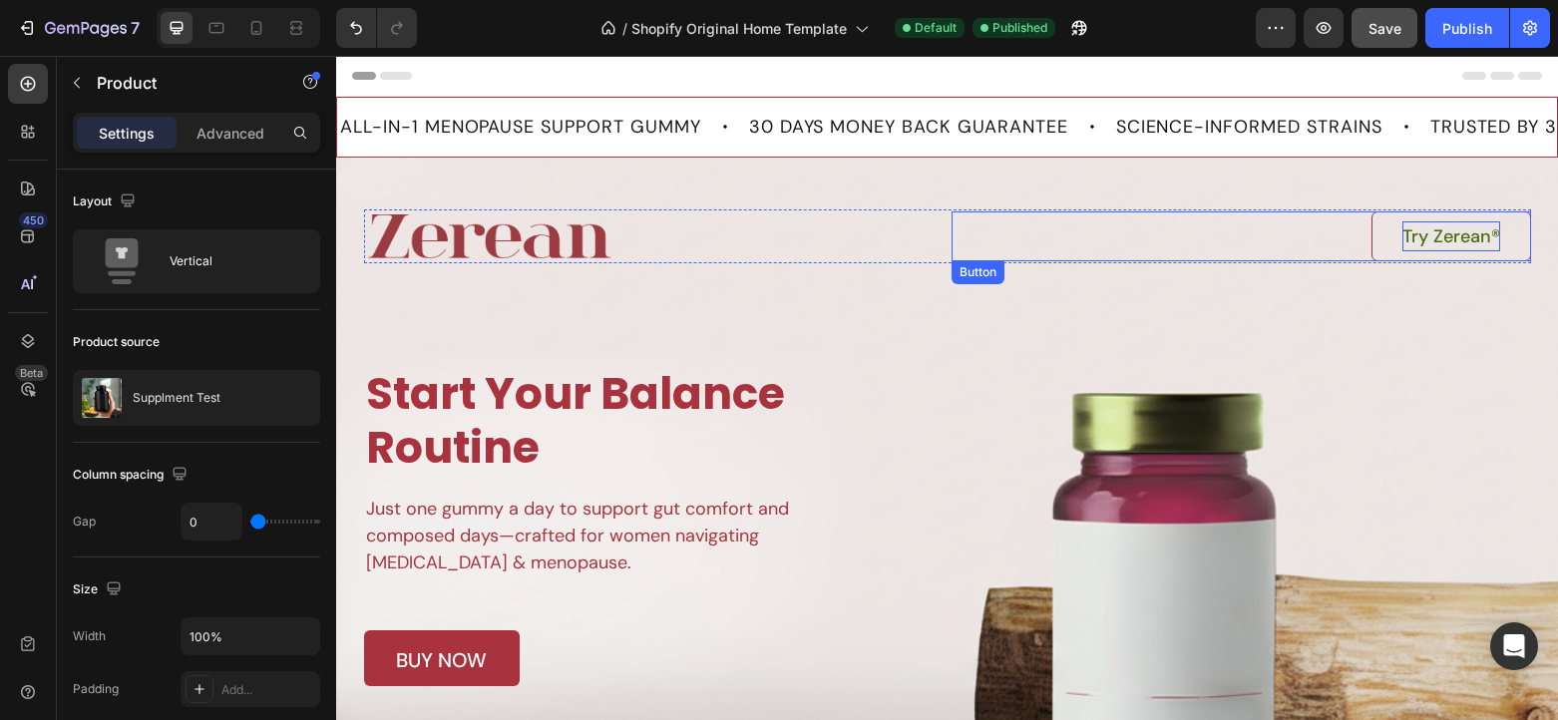
click at [1456, 233] on p "Try Zerean®" at bounding box center [1451, 236] width 98 height 30
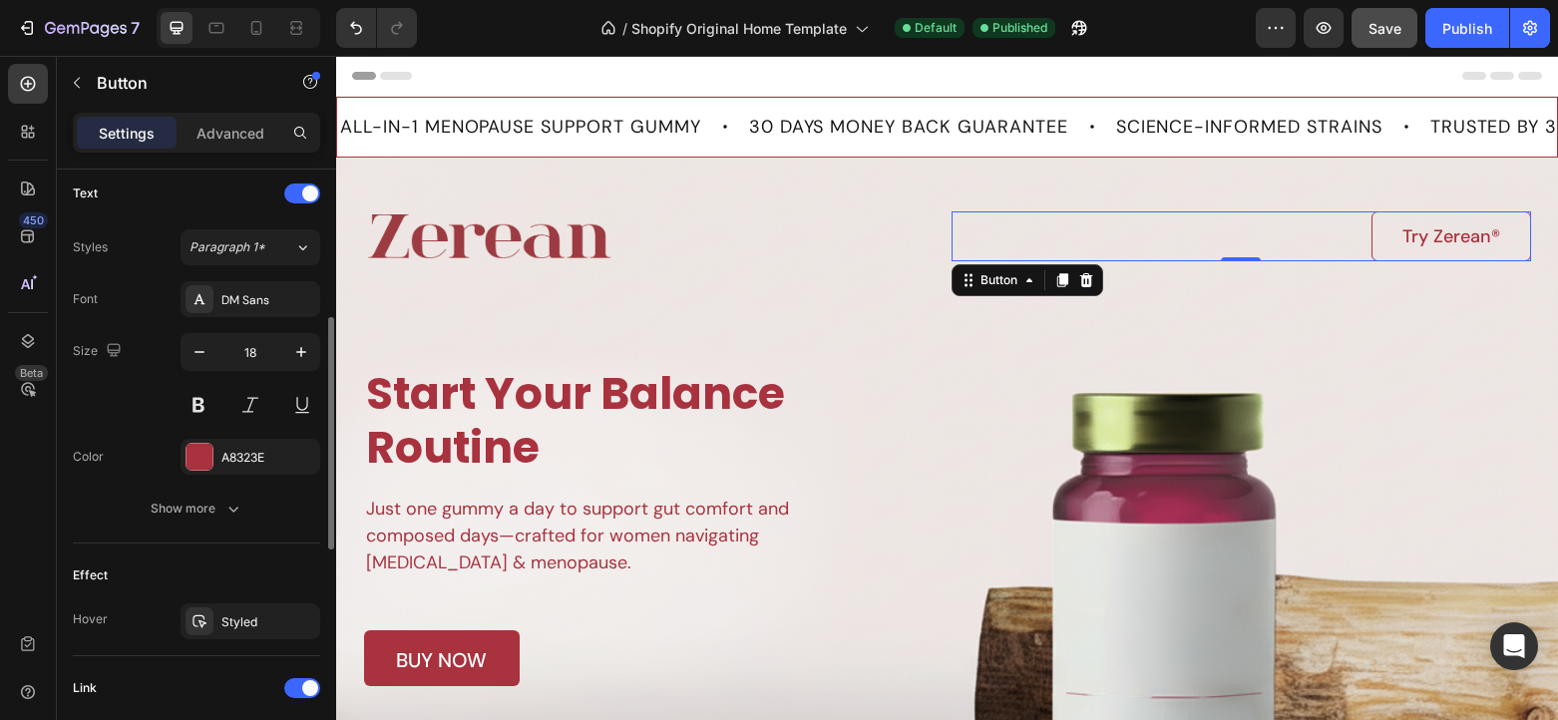
scroll to position [978, 0]
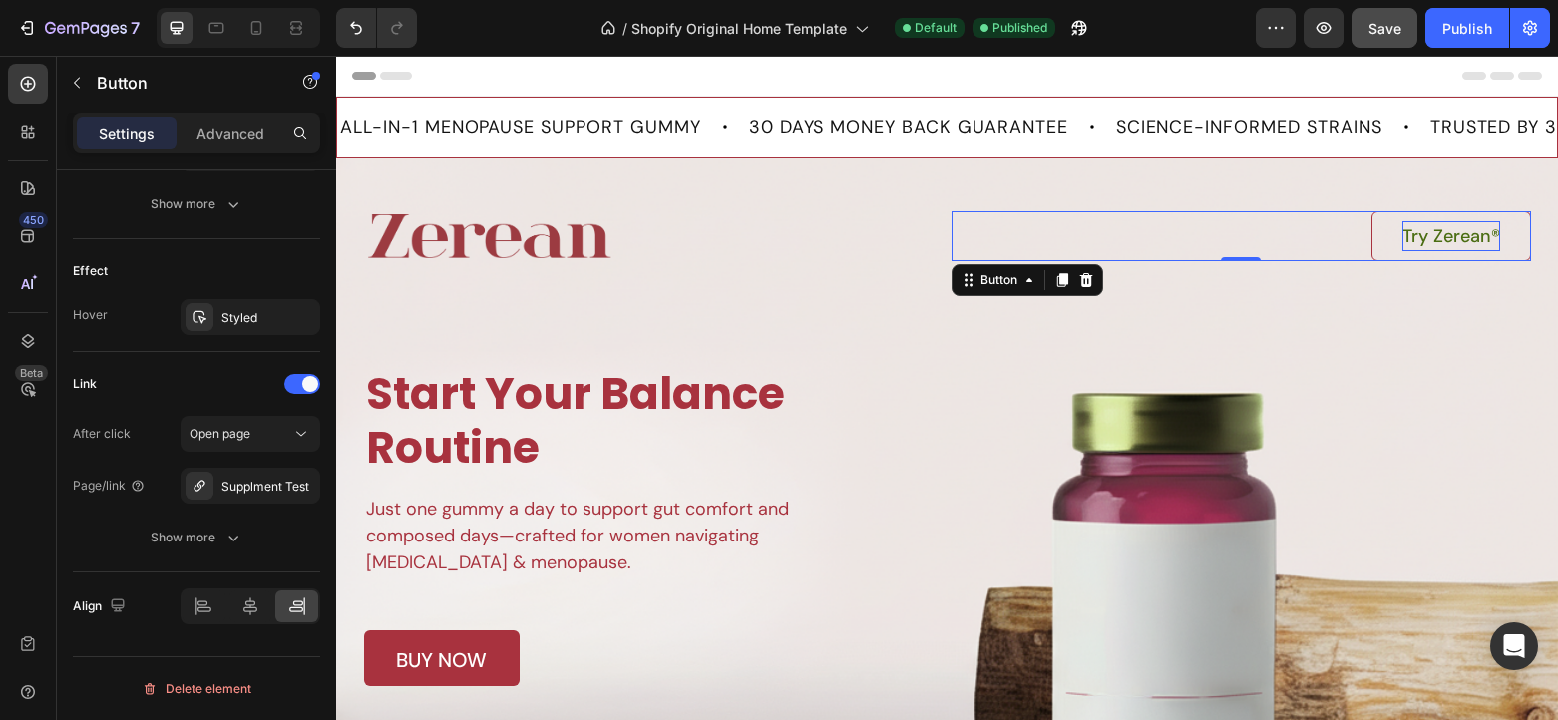
click at [1468, 236] on p "Try Zerean®" at bounding box center [1451, 236] width 98 height 30
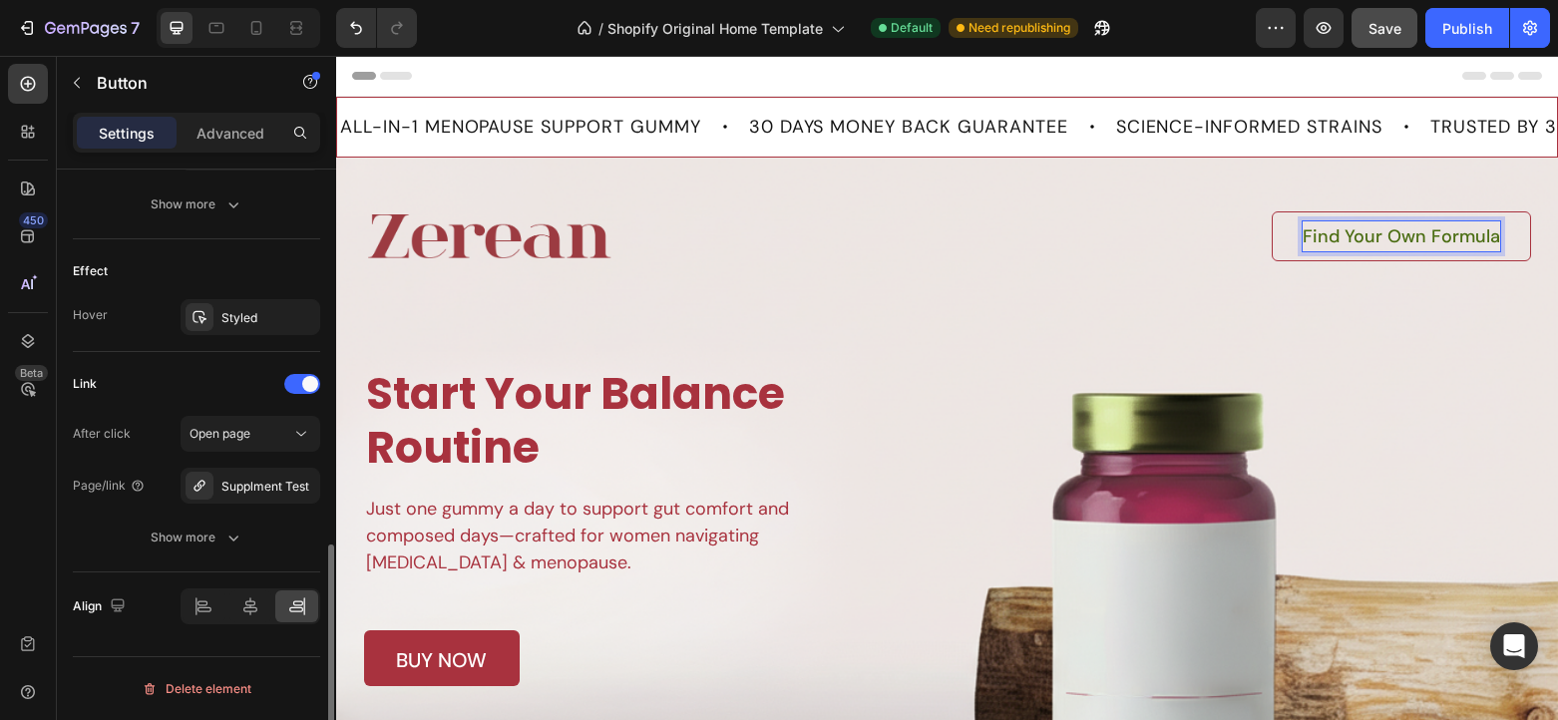
click at [130, 393] on div "Link" at bounding box center [196, 384] width 247 height 32
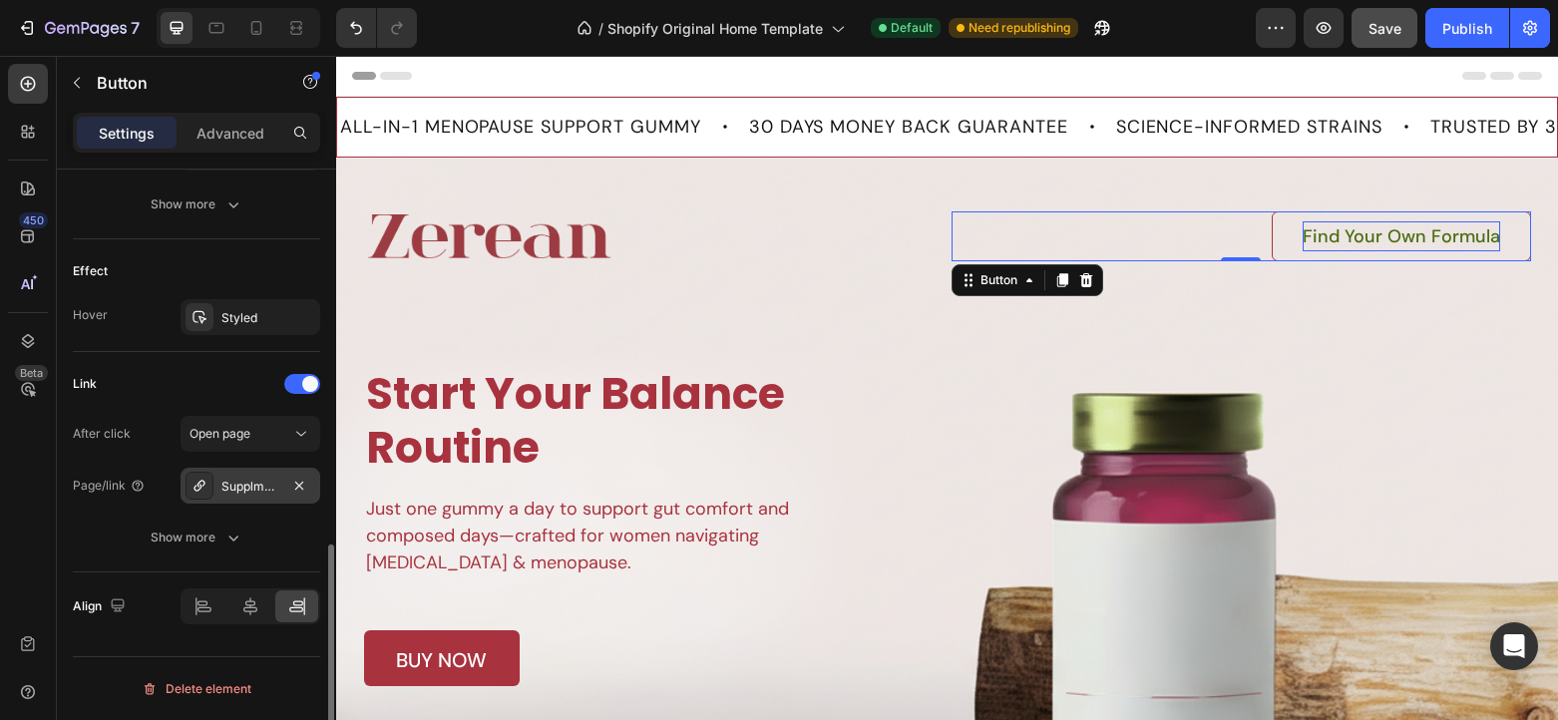
click at [256, 494] on div "Supplment Test" at bounding box center [250, 487] width 58 height 18
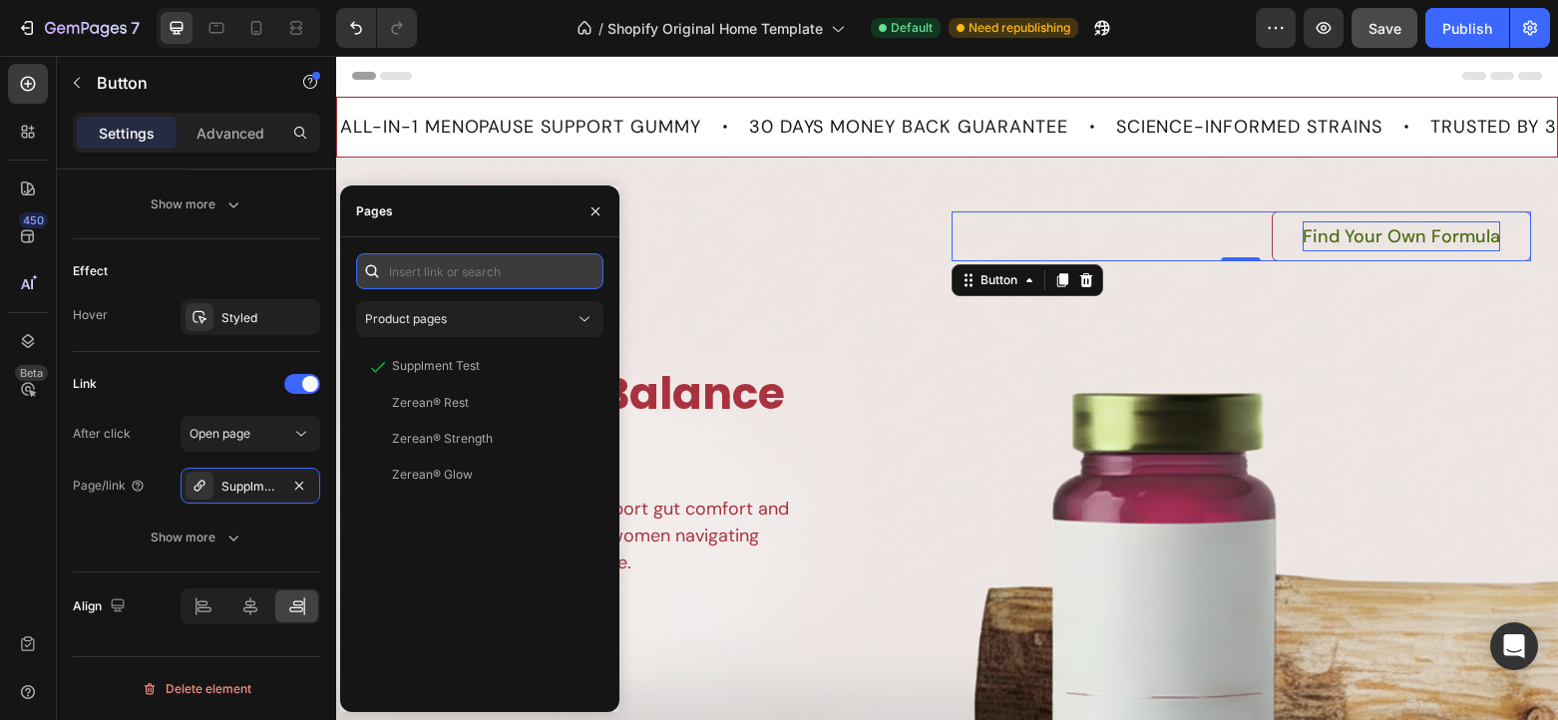
click at [467, 253] on input "text" at bounding box center [479, 271] width 247 height 36
paste input "[URL][DOMAIN_NAME]"
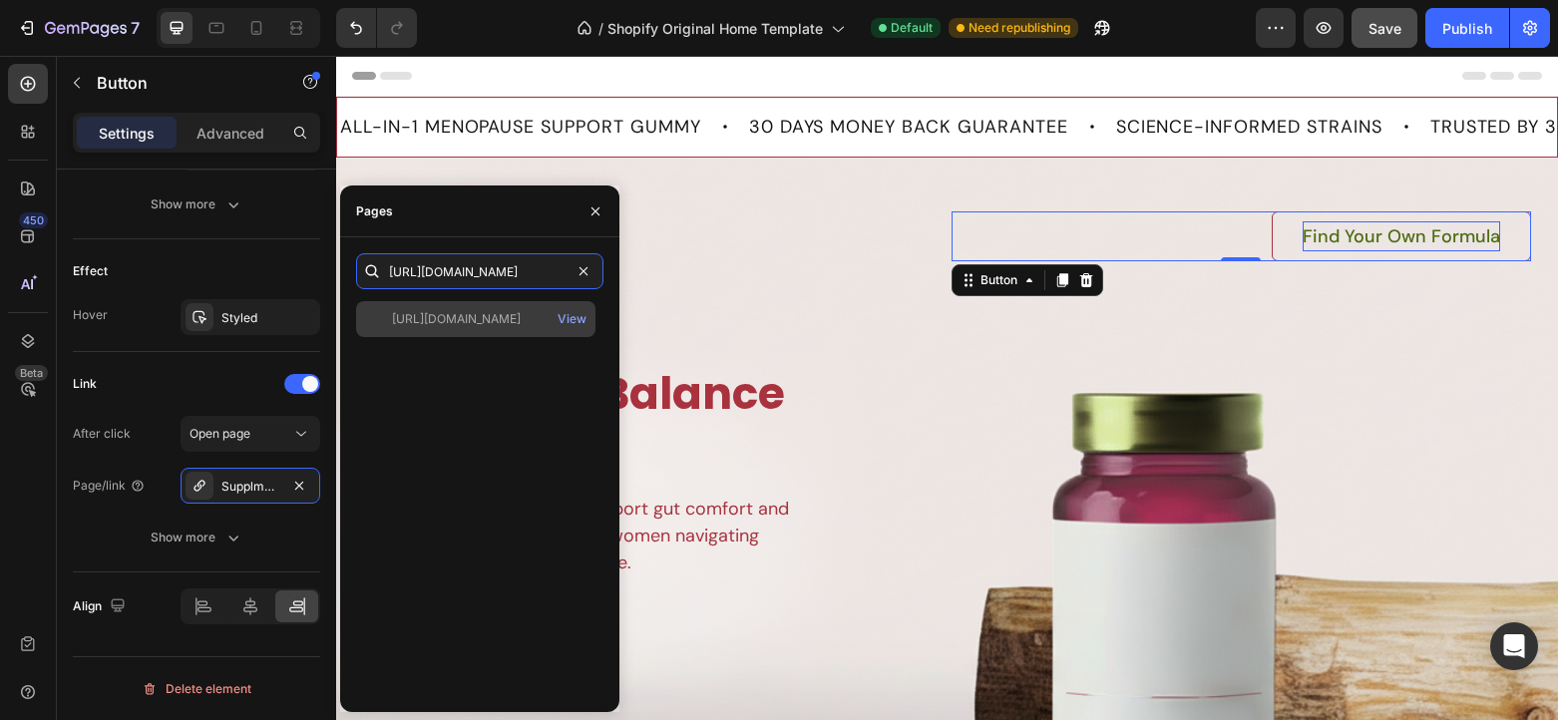
type input "[URL][DOMAIN_NAME]"
click at [481, 325] on div "[URL][DOMAIN_NAME]" at bounding box center [456, 319] width 129 height 18
click at [570, 317] on div "View" at bounding box center [571, 319] width 29 height 18
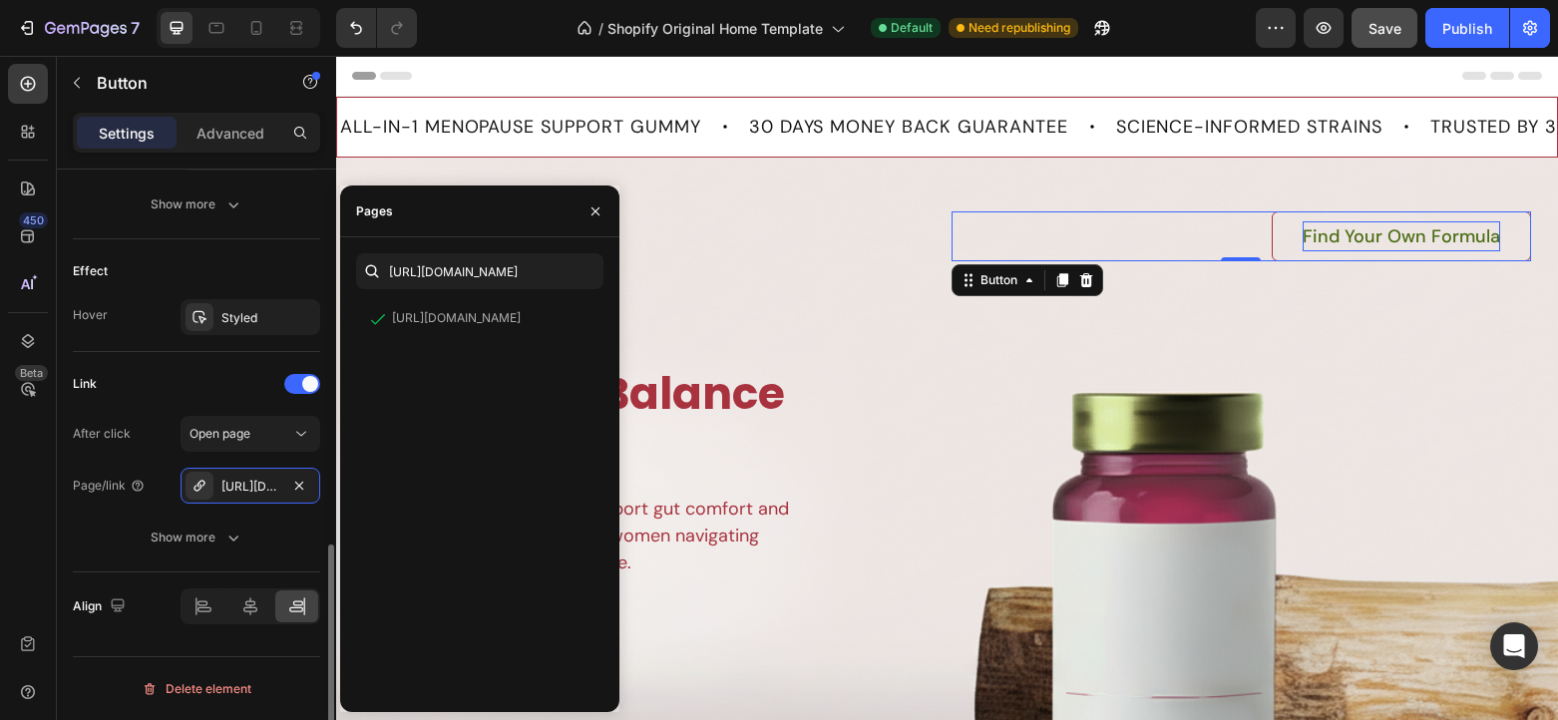
click at [141, 392] on div "Link" at bounding box center [196, 384] width 247 height 32
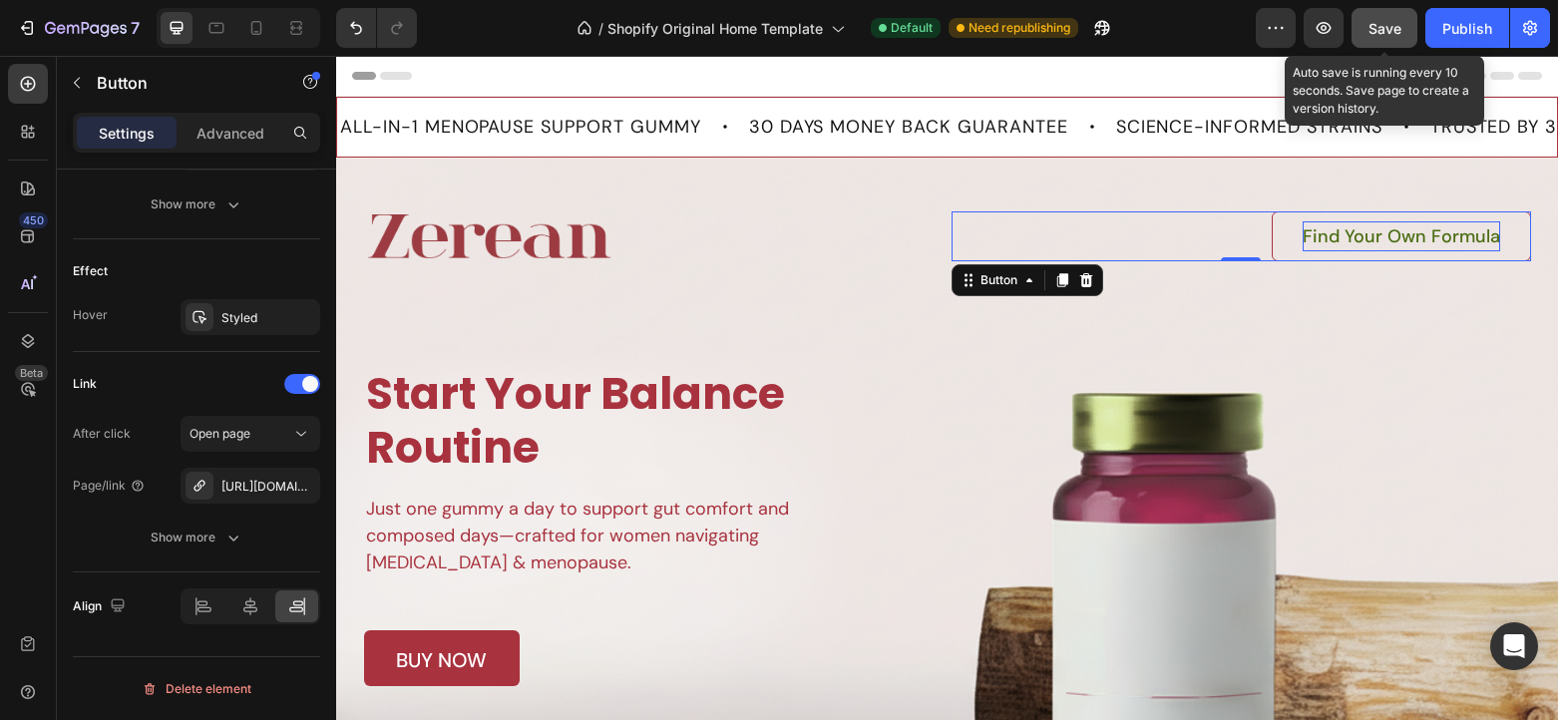
click at [1389, 29] on span "Save" at bounding box center [1384, 28] width 33 height 17
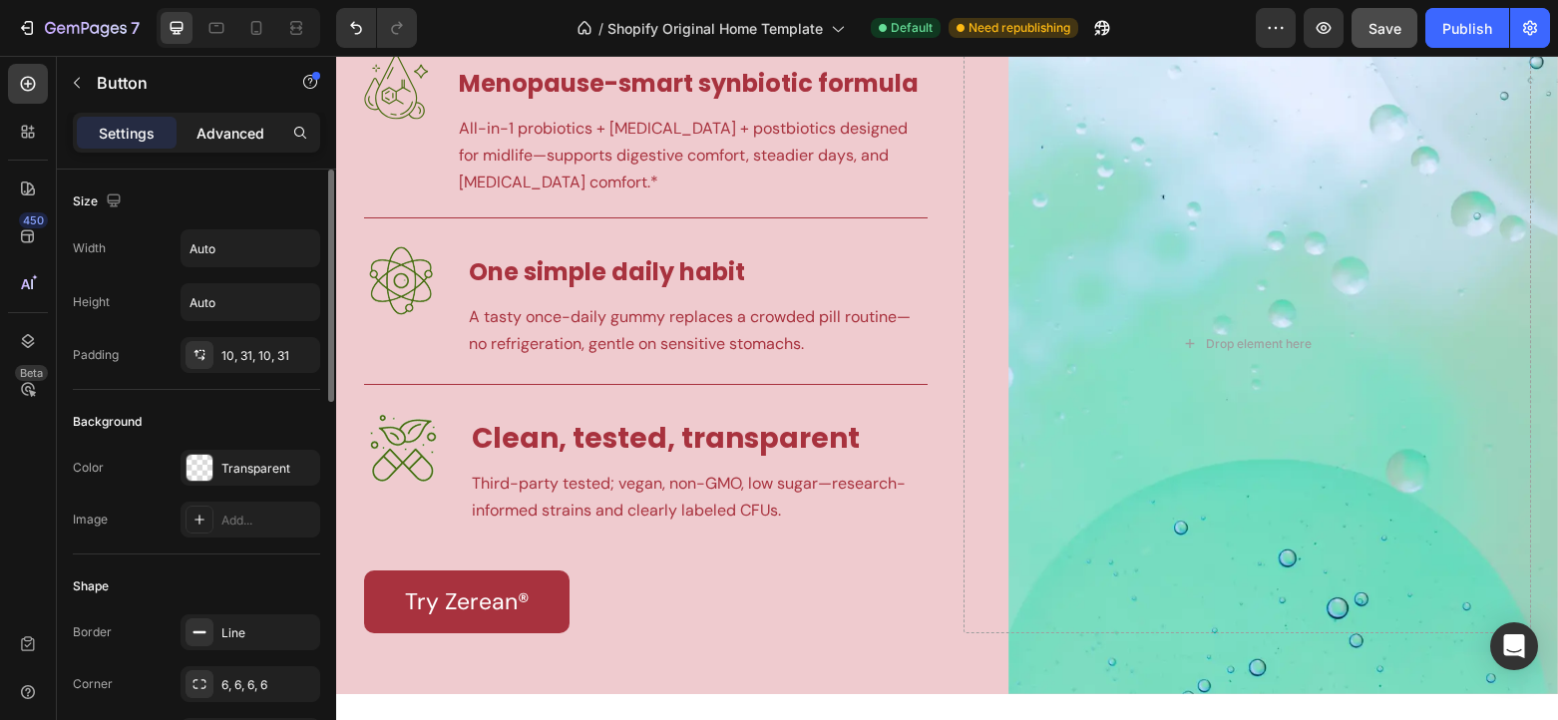
click at [223, 135] on p "Advanced" at bounding box center [230, 133] width 68 height 21
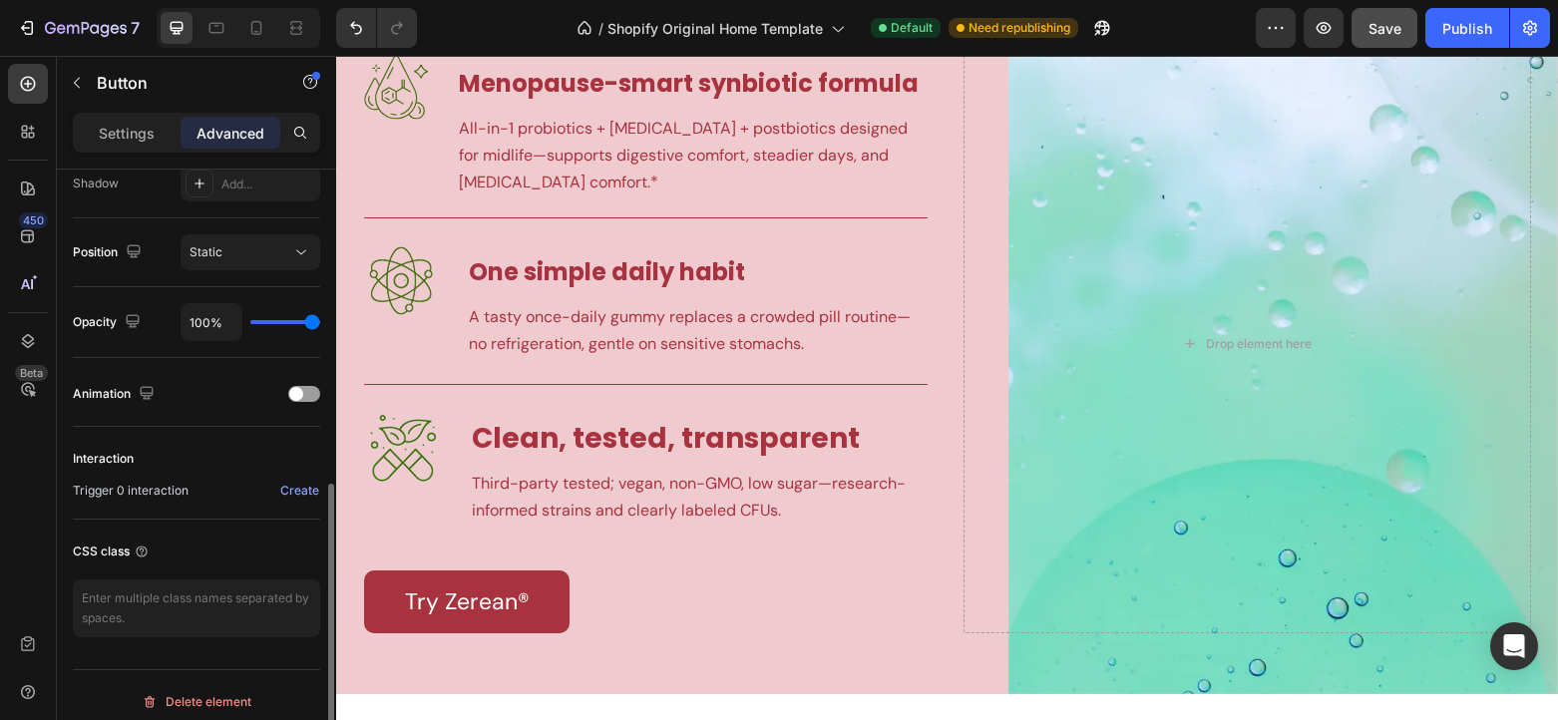
scroll to position [676, 0]
click at [289, 400] on span at bounding box center [296, 398] width 14 height 14
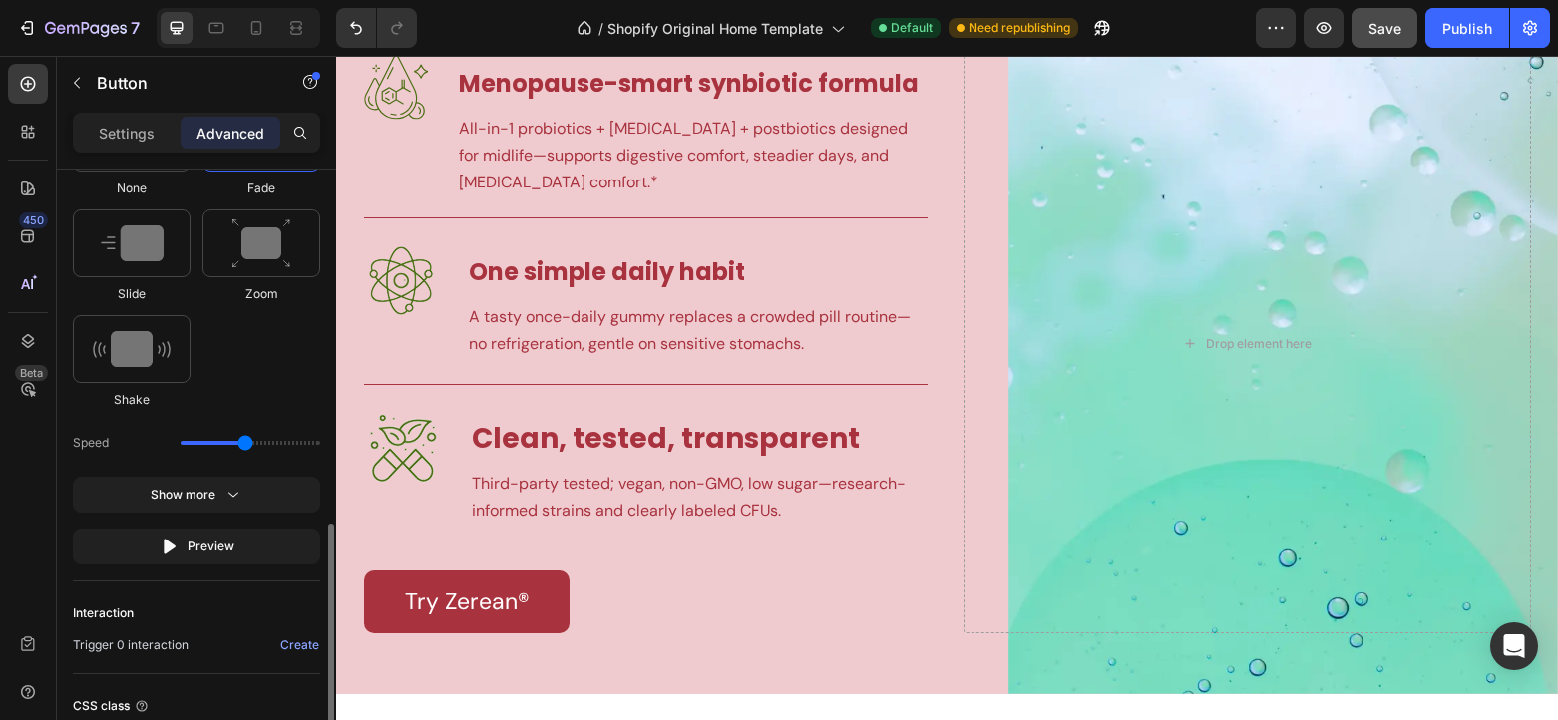
scroll to position [1068, 0]
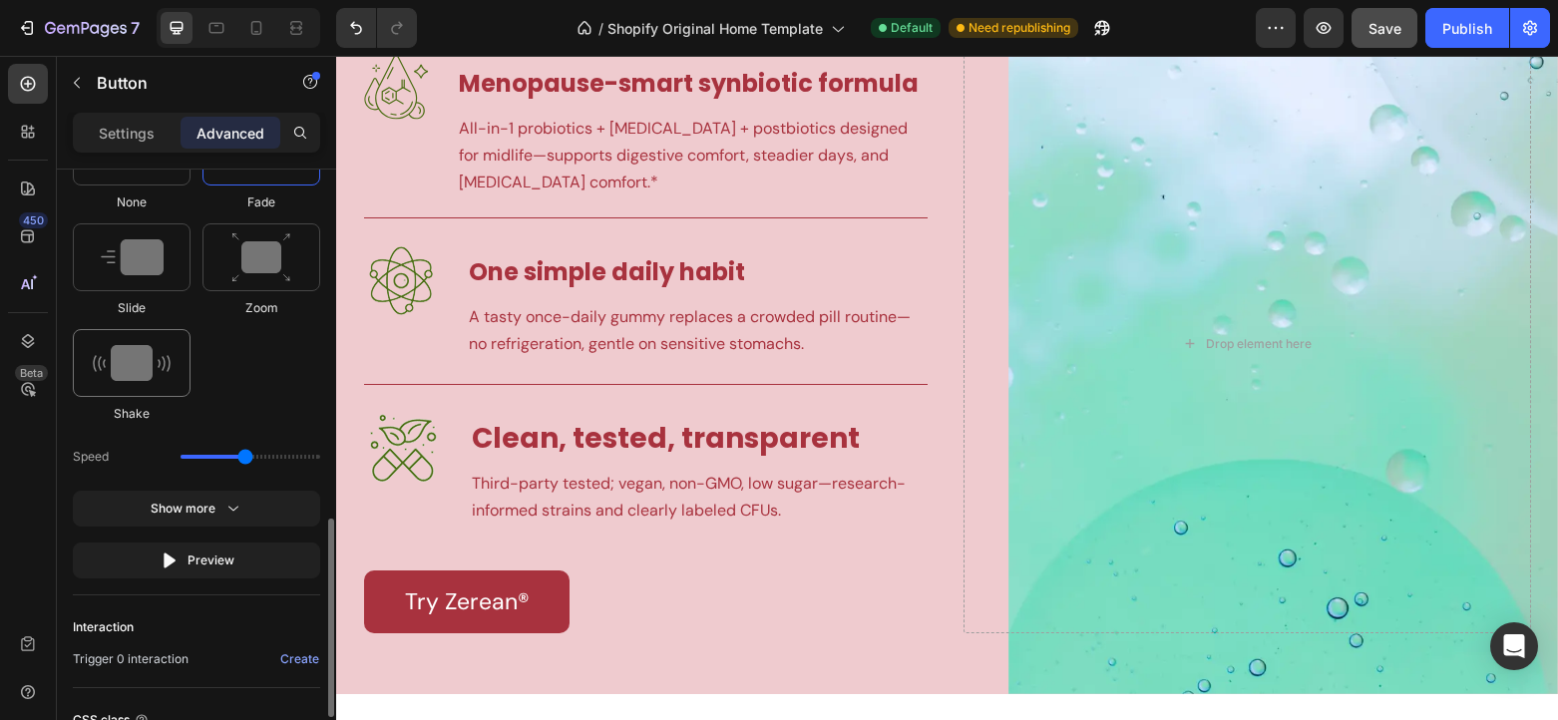
click at [135, 361] on img at bounding box center [132, 363] width 78 height 36
type input "0.7"
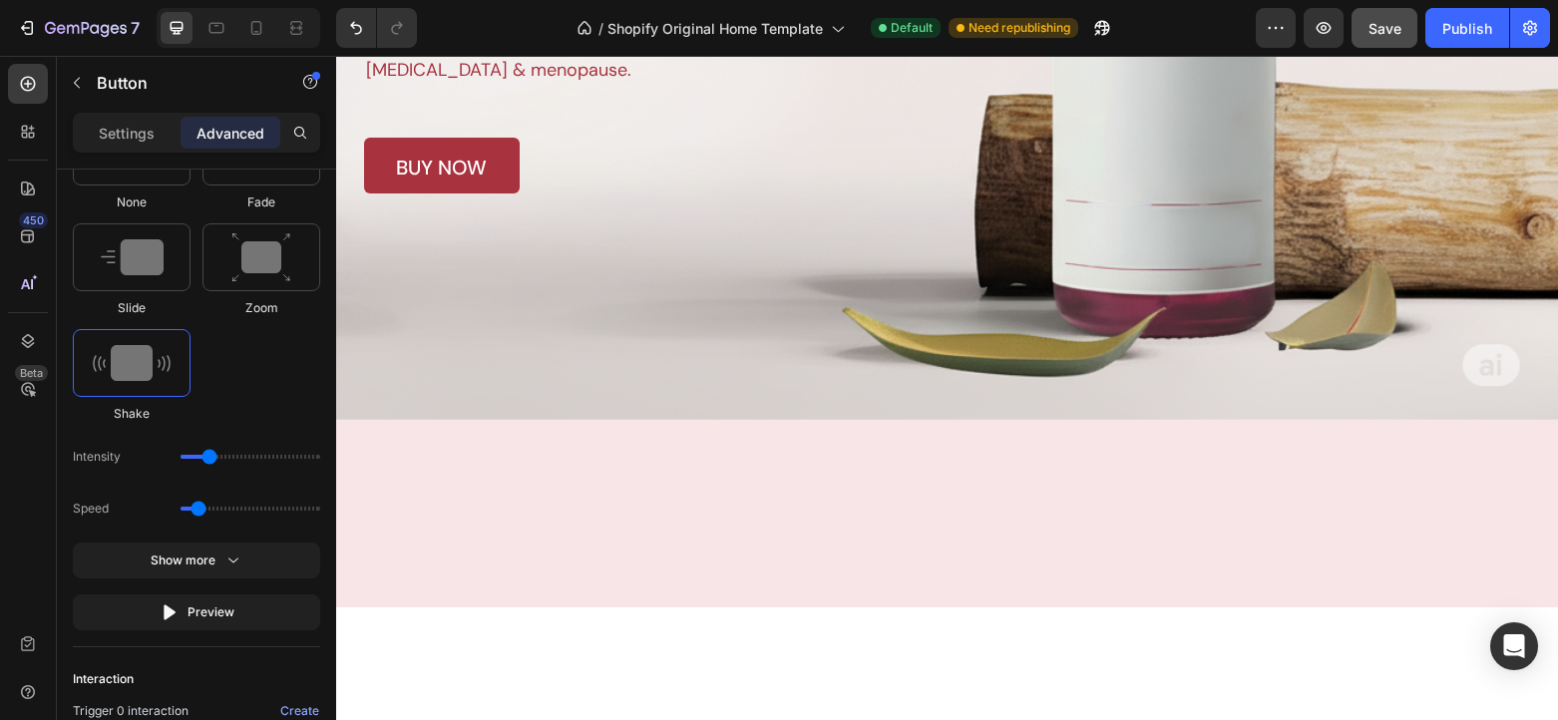
scroll to position [0, 0]
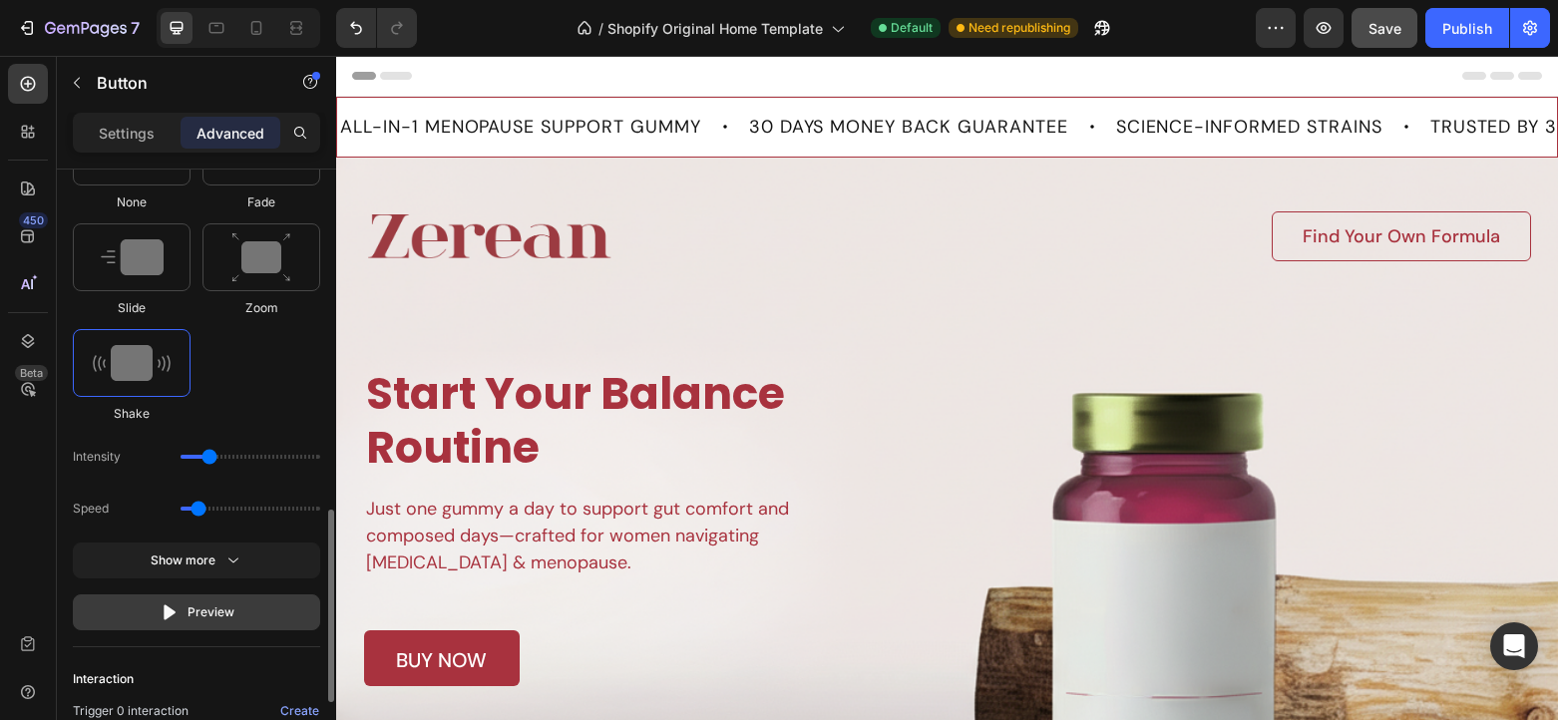
click at [177, 602] on icon "button" at bounding box center [170, 612] width 20 height 20
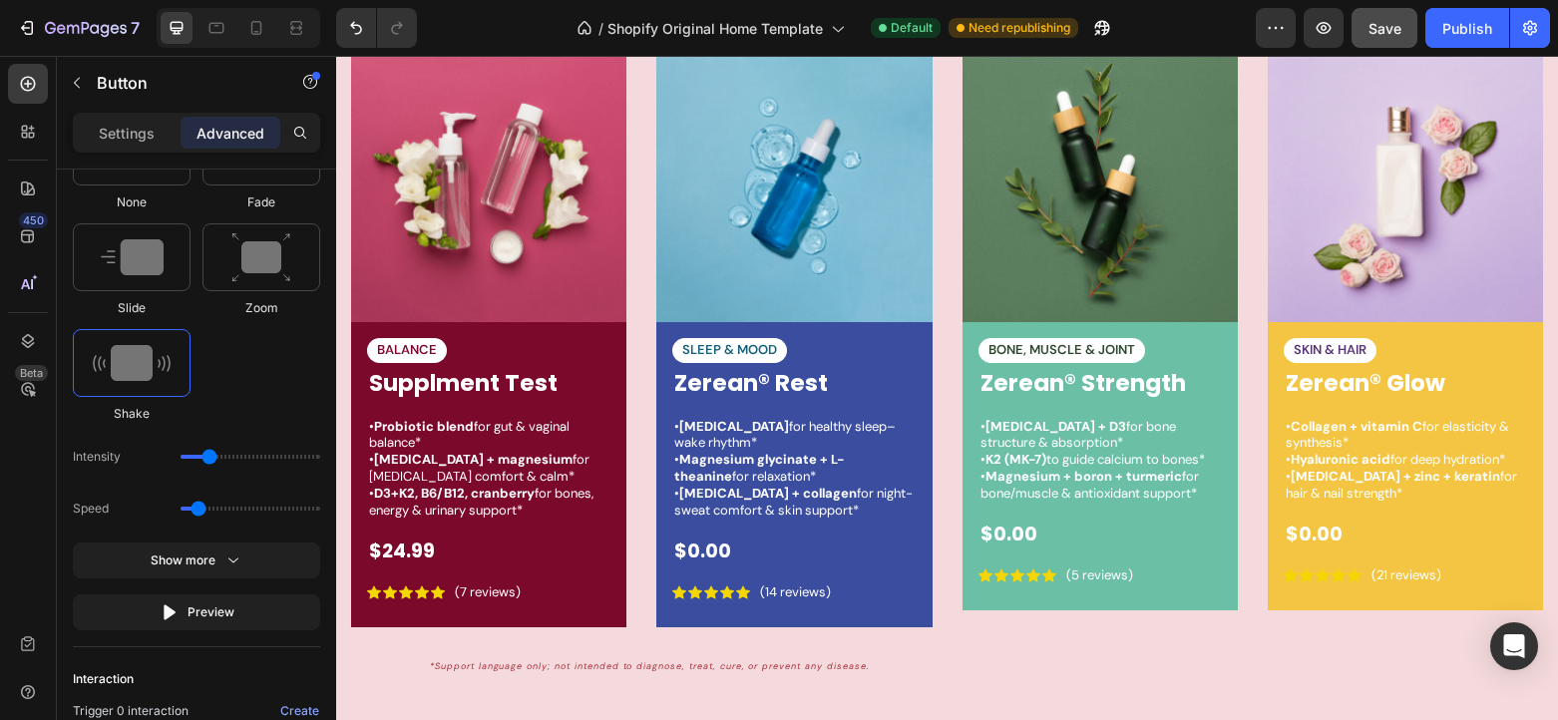
scroll to position [3196, 0]
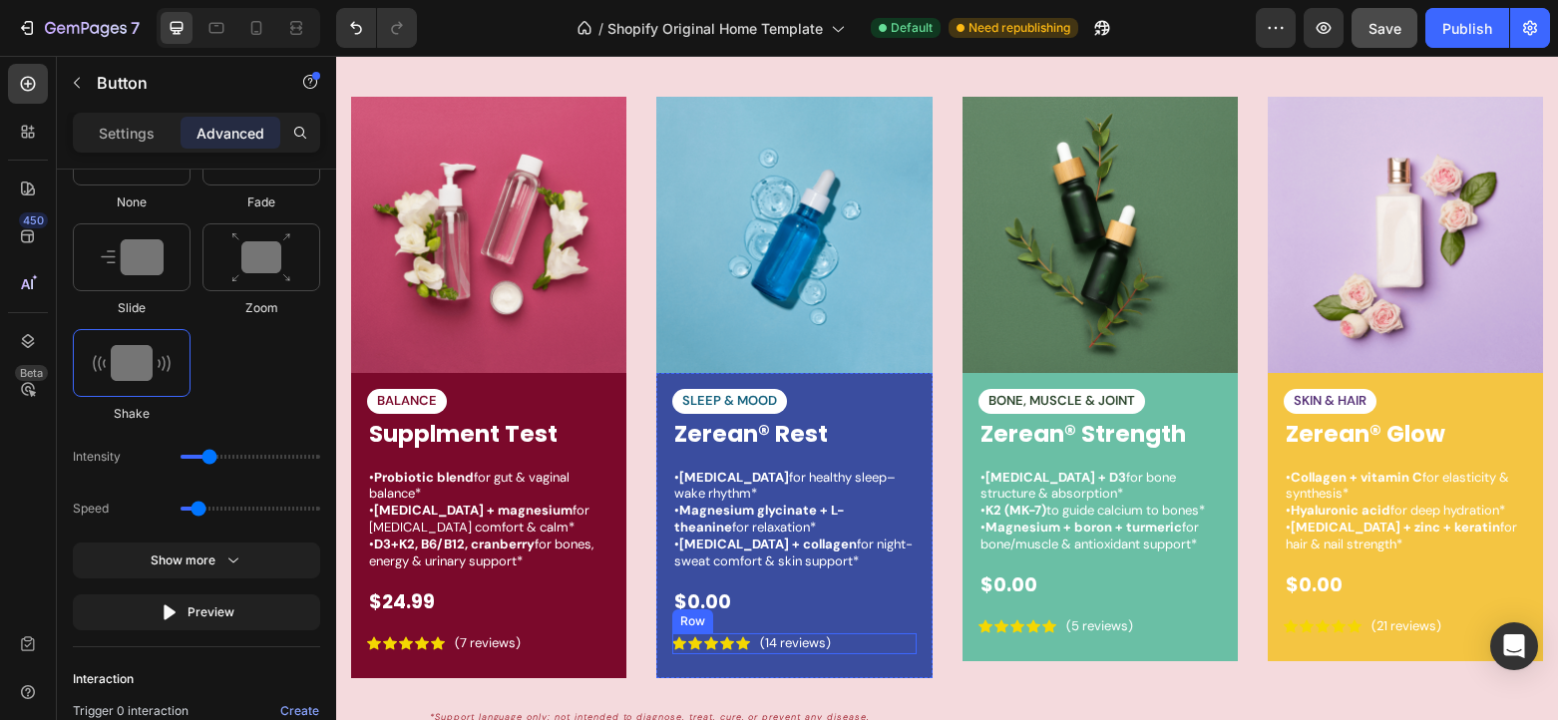
click at [877, 645] on div "Icon Icon Icon Icon Icon Icon List (14 reviews) Text Block Row" at bounding box center [793, 643] width 243 height 21
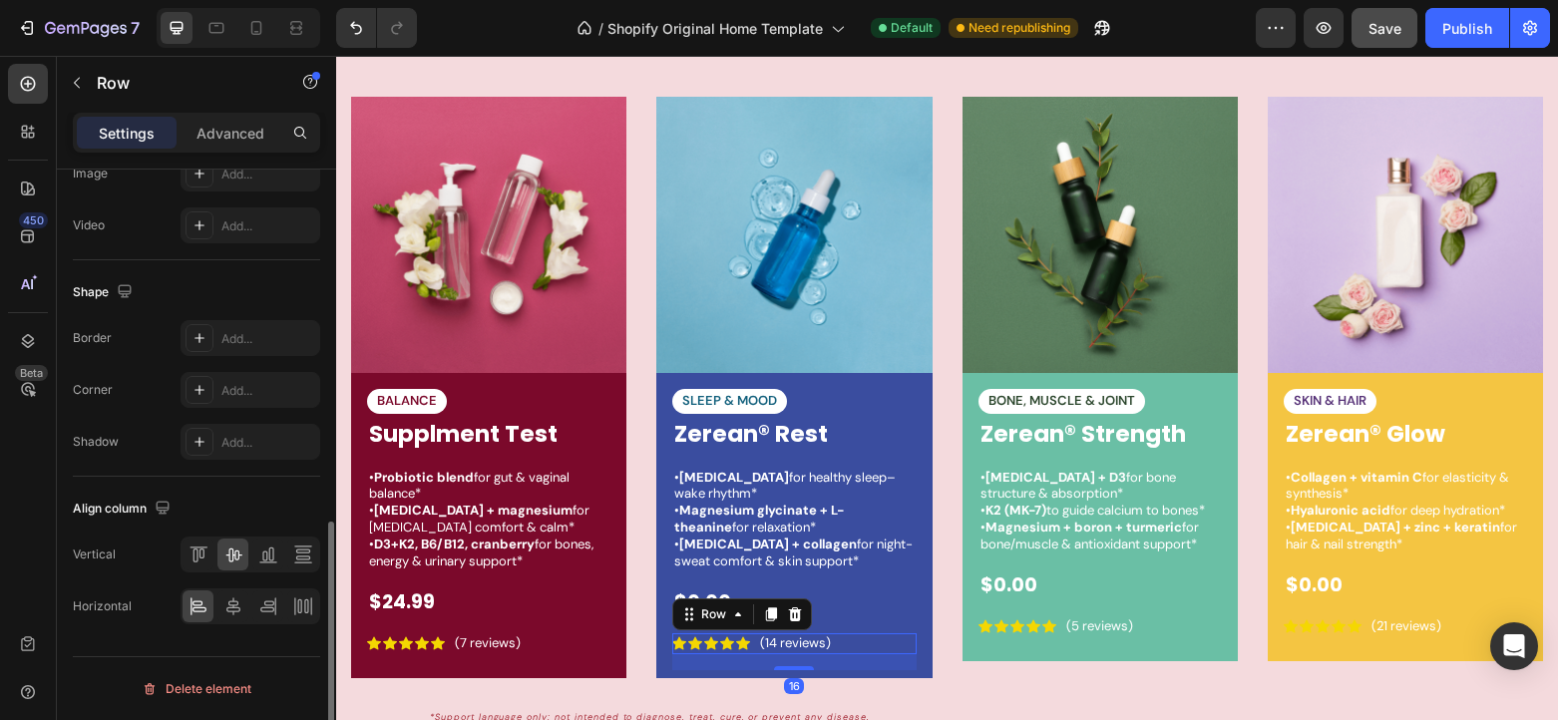
scroll to position [0, 0]
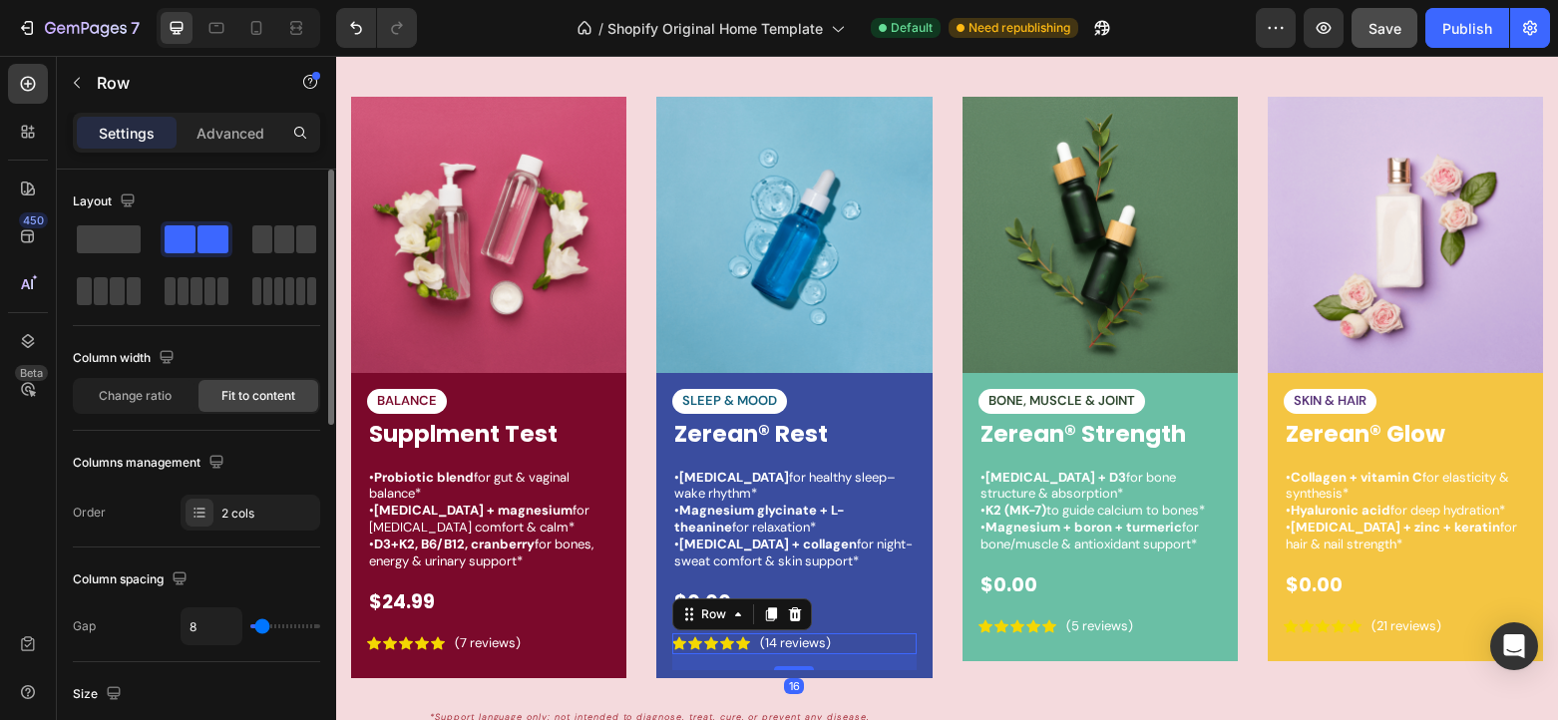
click at [870, 663] on div "16" at bounding box center [793, 662] width 243 height 16
click at [923, 603] on div "SLEEP & MOOD Text Block Zerean® Rest Product Title • [MEDICAL_DATA] for healthy…" at bounding box center [793, 525] width 275 height 305
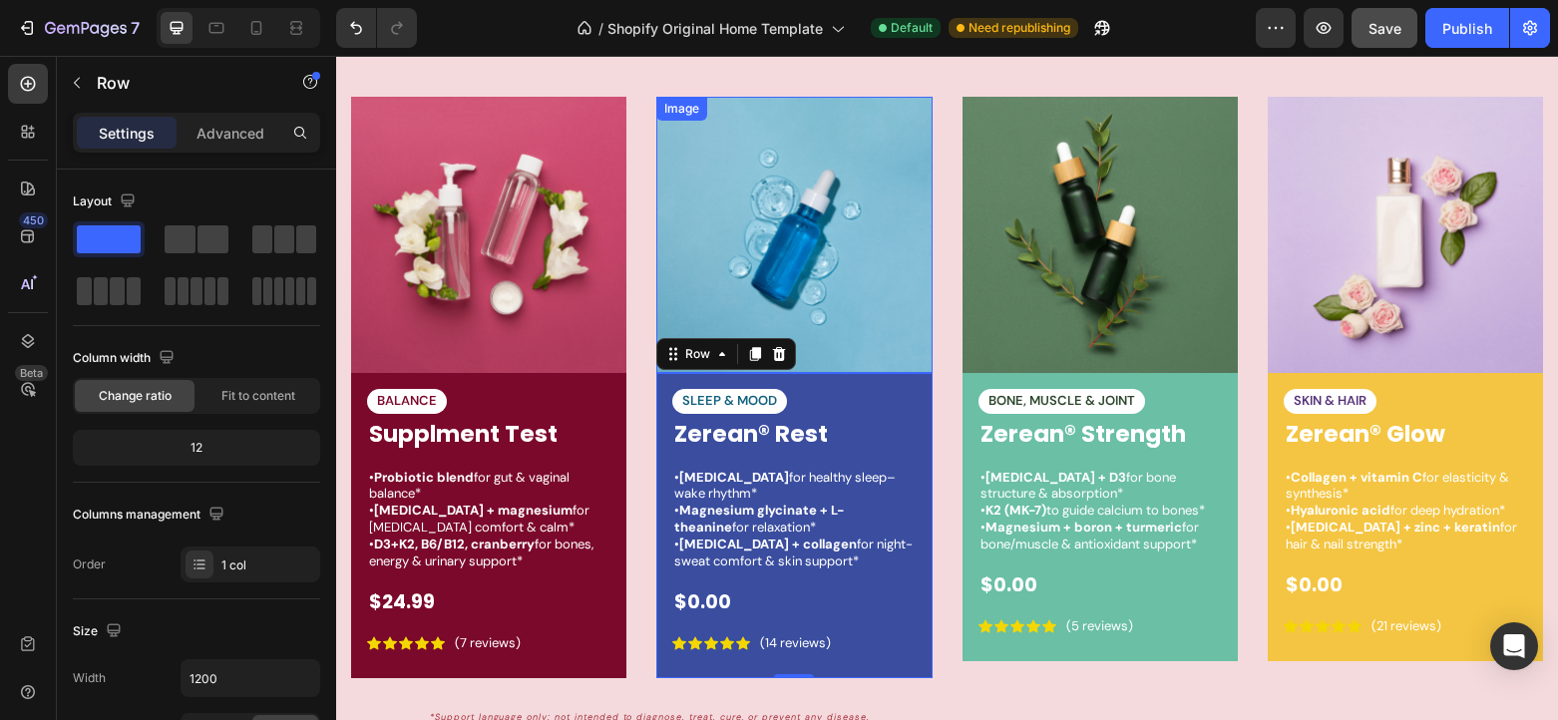
click at [866, 351] on img at bounding box center [793, 234] width 275 height 275
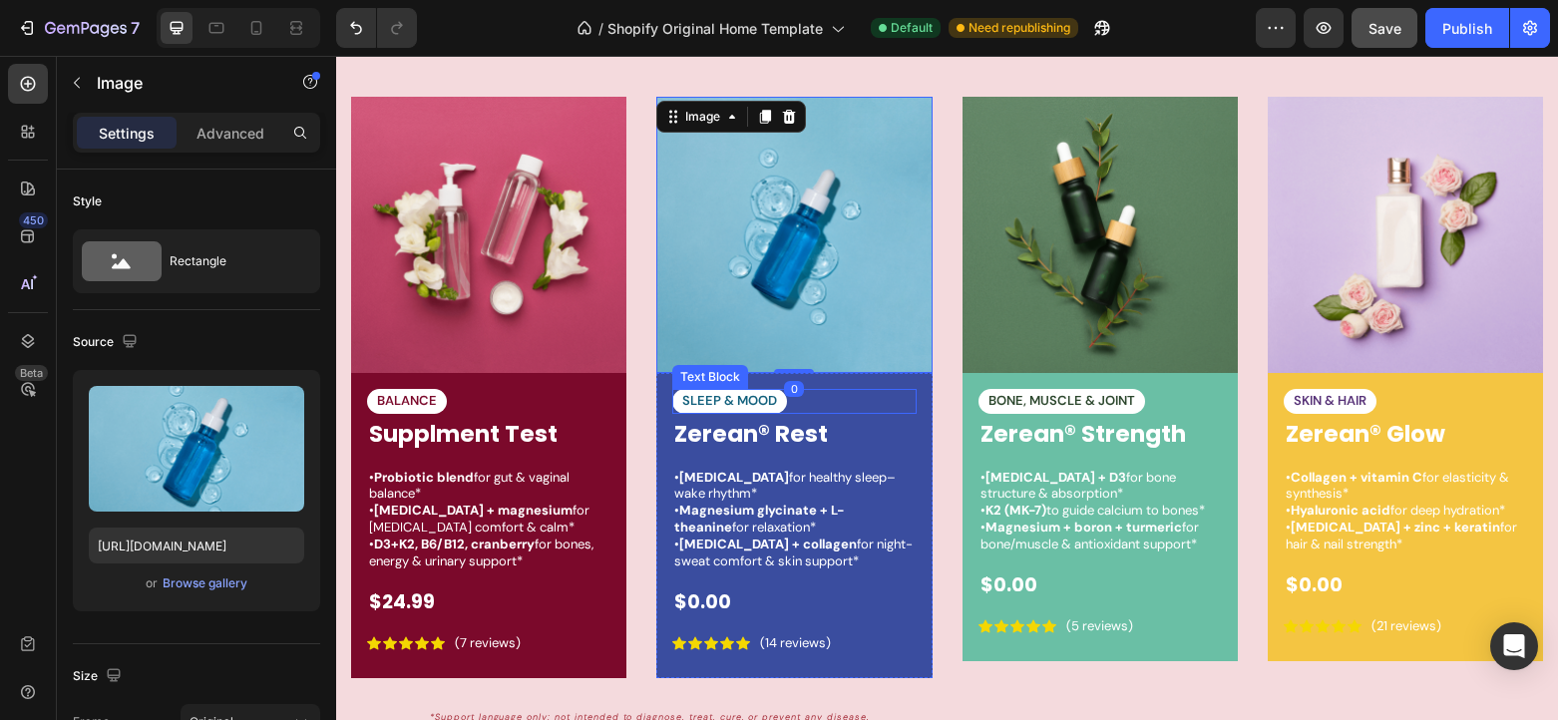
click at [877, 396] on div "SLEEP & MOOD" at bounding box center [793, 401] width 243 height 25
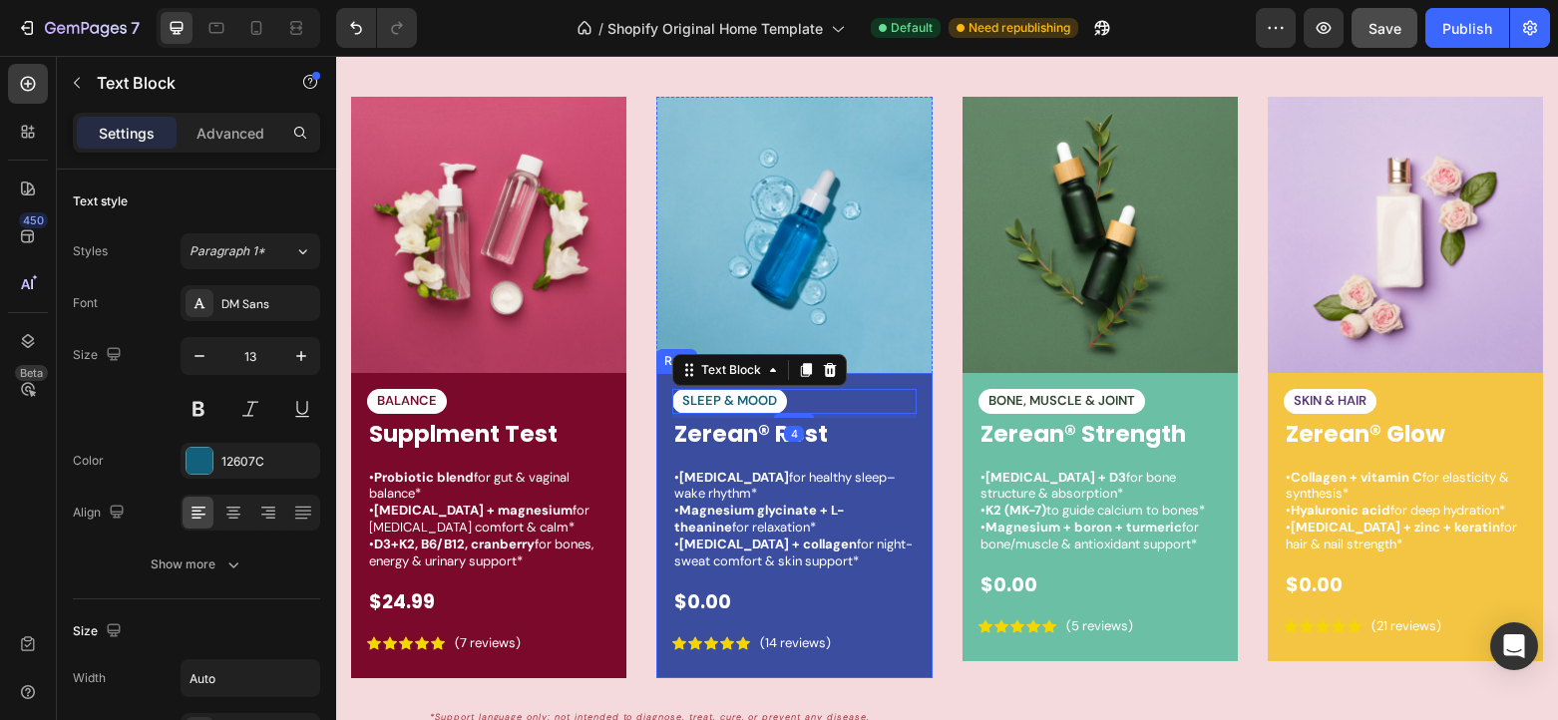
click at [901, 383] on div "SLEEP & MOOD Text Block 4 Zerean® Rest Product Title • [MEDICAL_DATA] for healt…" at bounding box center [793, 525] width 275 height 305
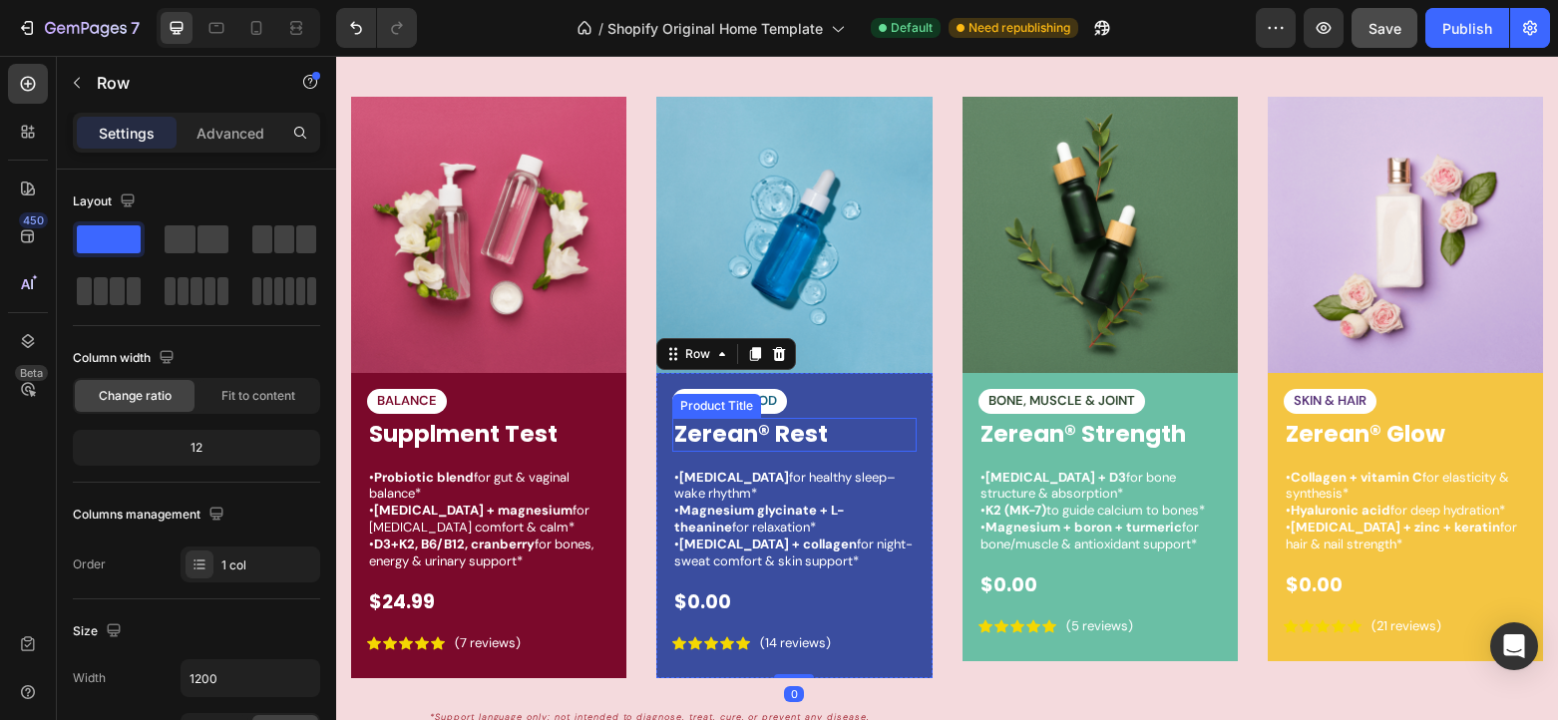
click at [742, 435] on h1 "Zerean® Rest" at bounding box center [793, 435] width 243 height 34
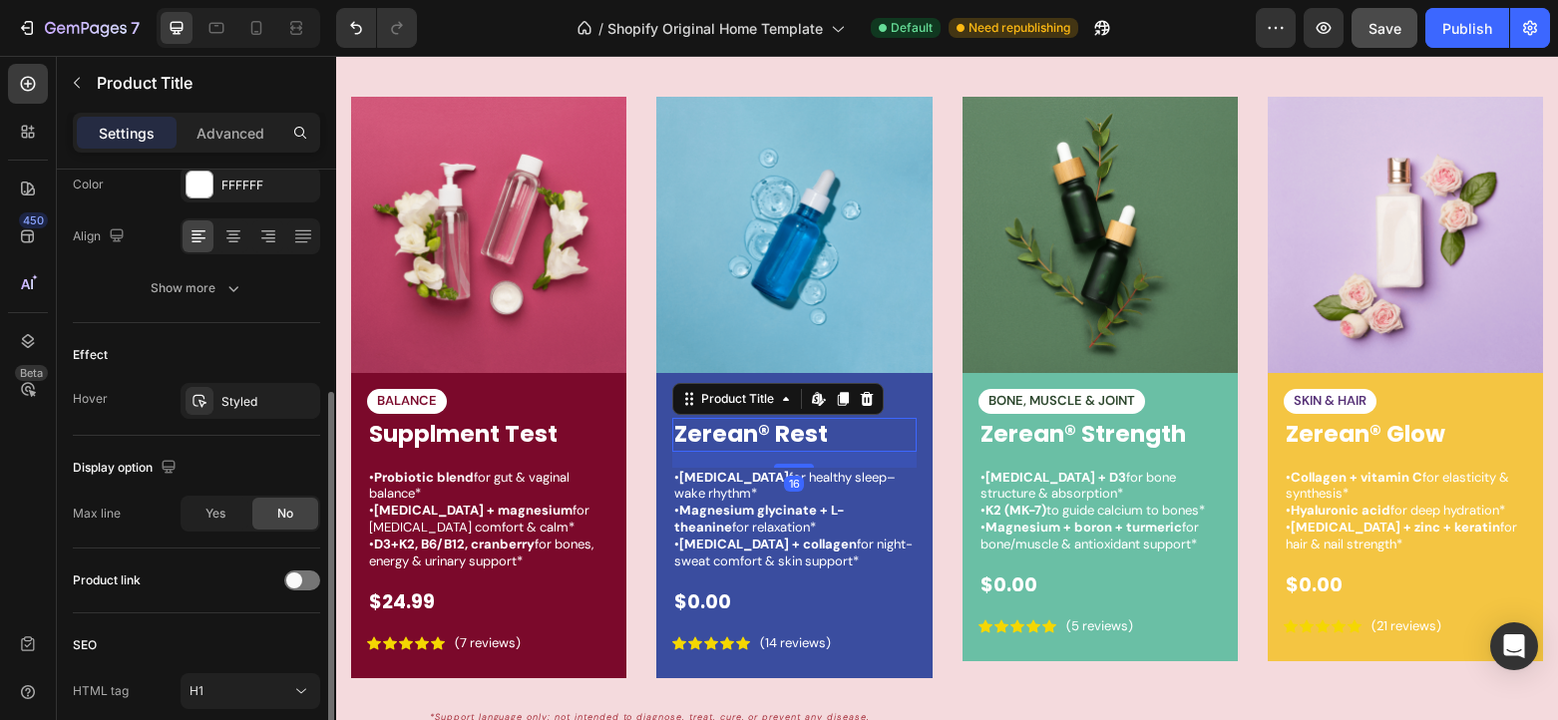
scroll to position [486, 0]
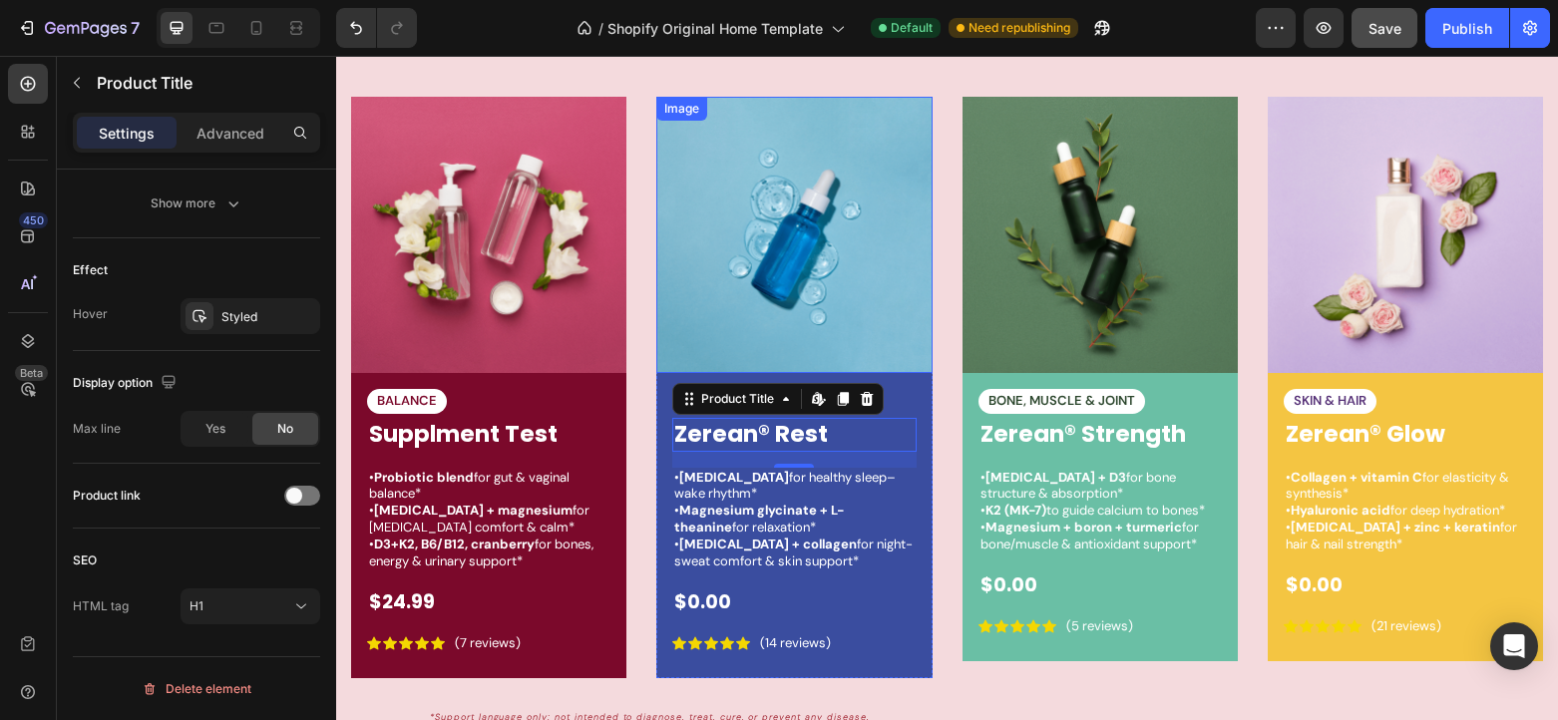
click at [706, 284] on img at bounding box center [793, 234] width 275 height 275
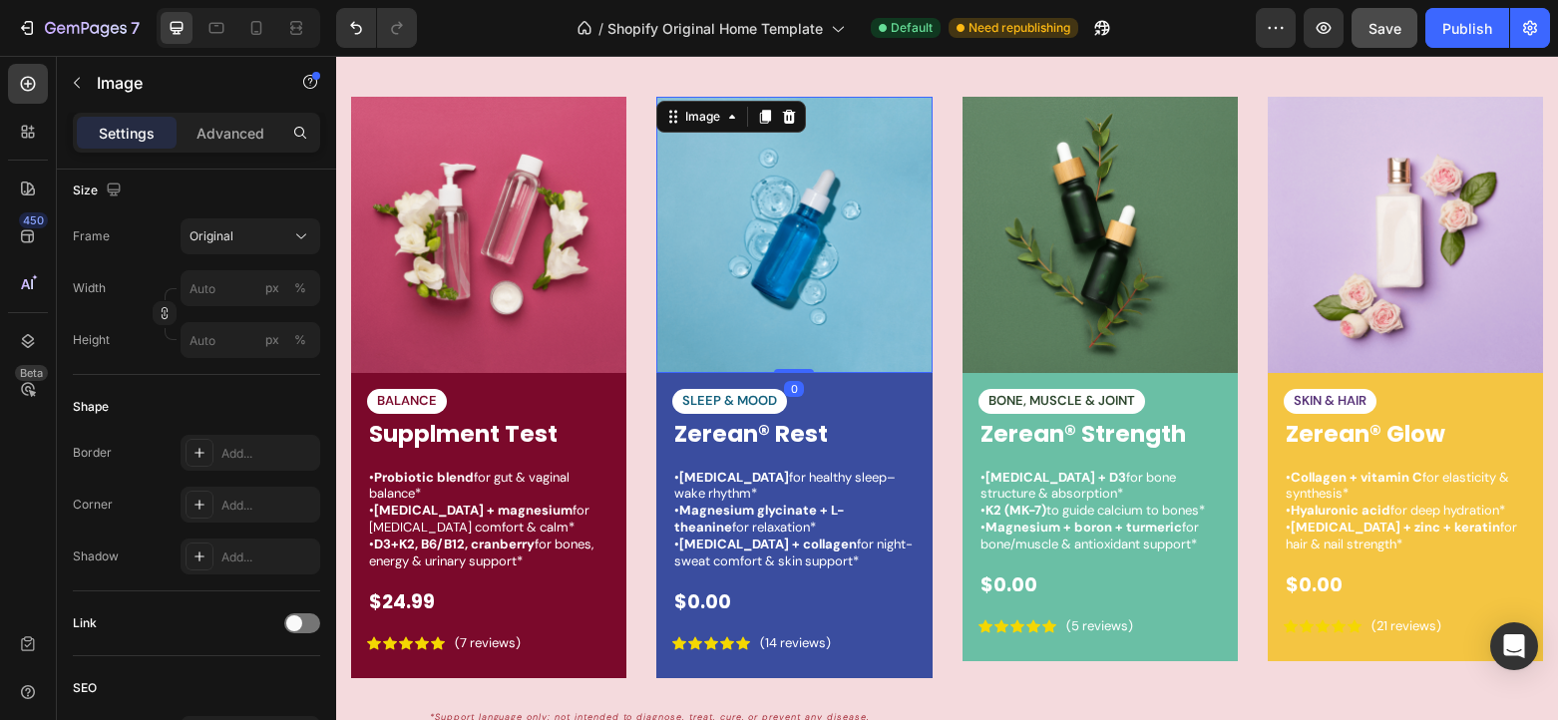
scroll to position [0, 0]
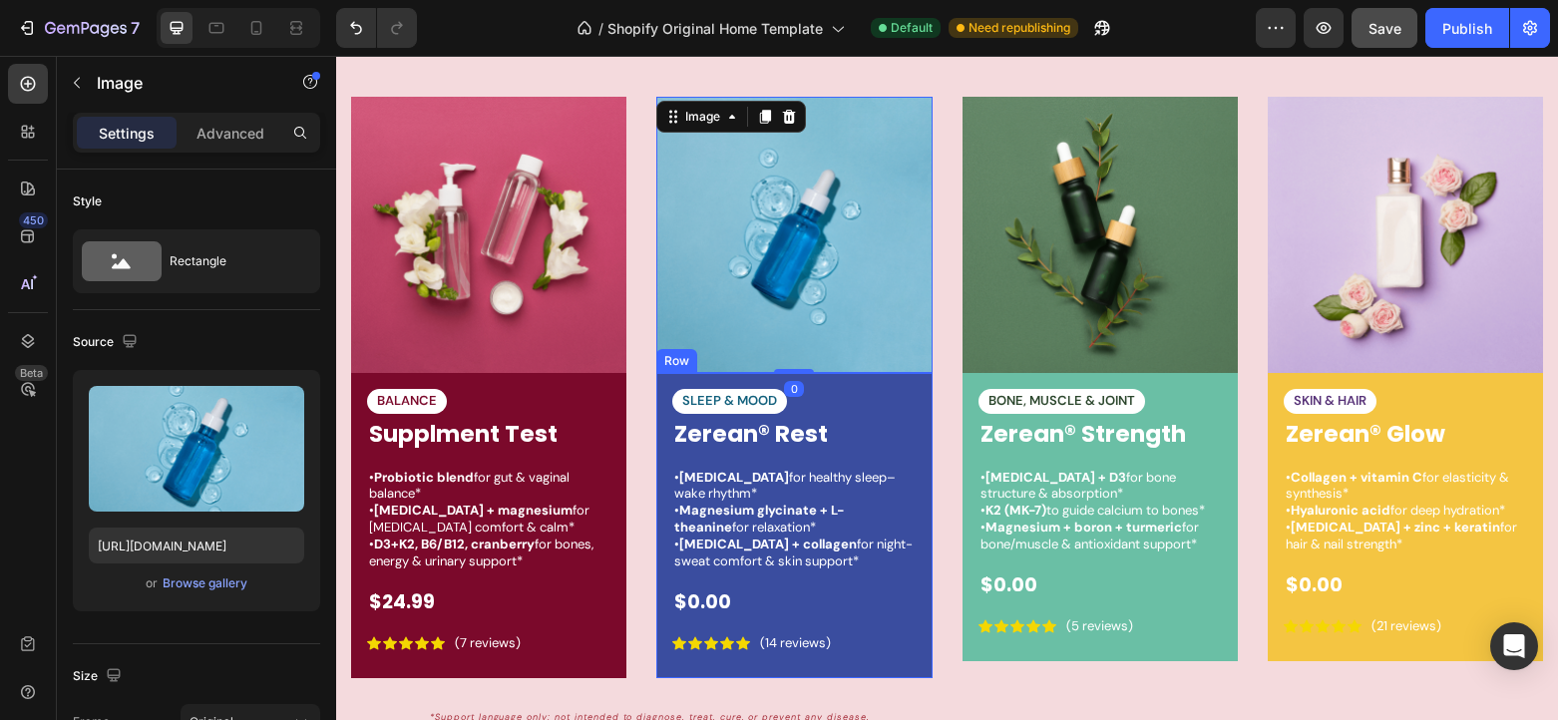
click at [682, 379] on div "SLEEP & MOOD Text Block Zerean® Rest Product Title • [MEDICAL_DATA] for healthy…" at bounding box center [793, 525] width 275 height 305
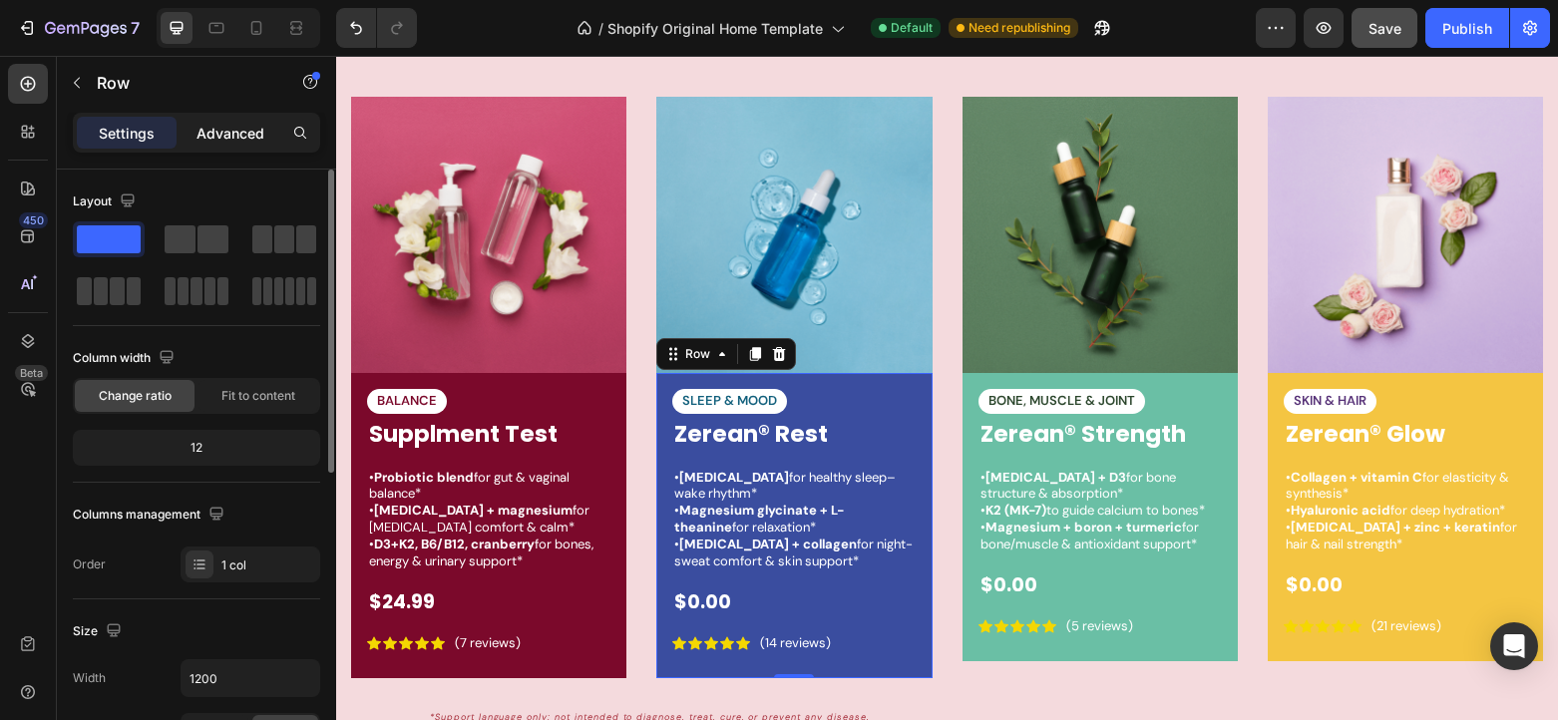
click at [253, 131] on p "Advanced" at bounding box center [230, 133] width 68 height 21
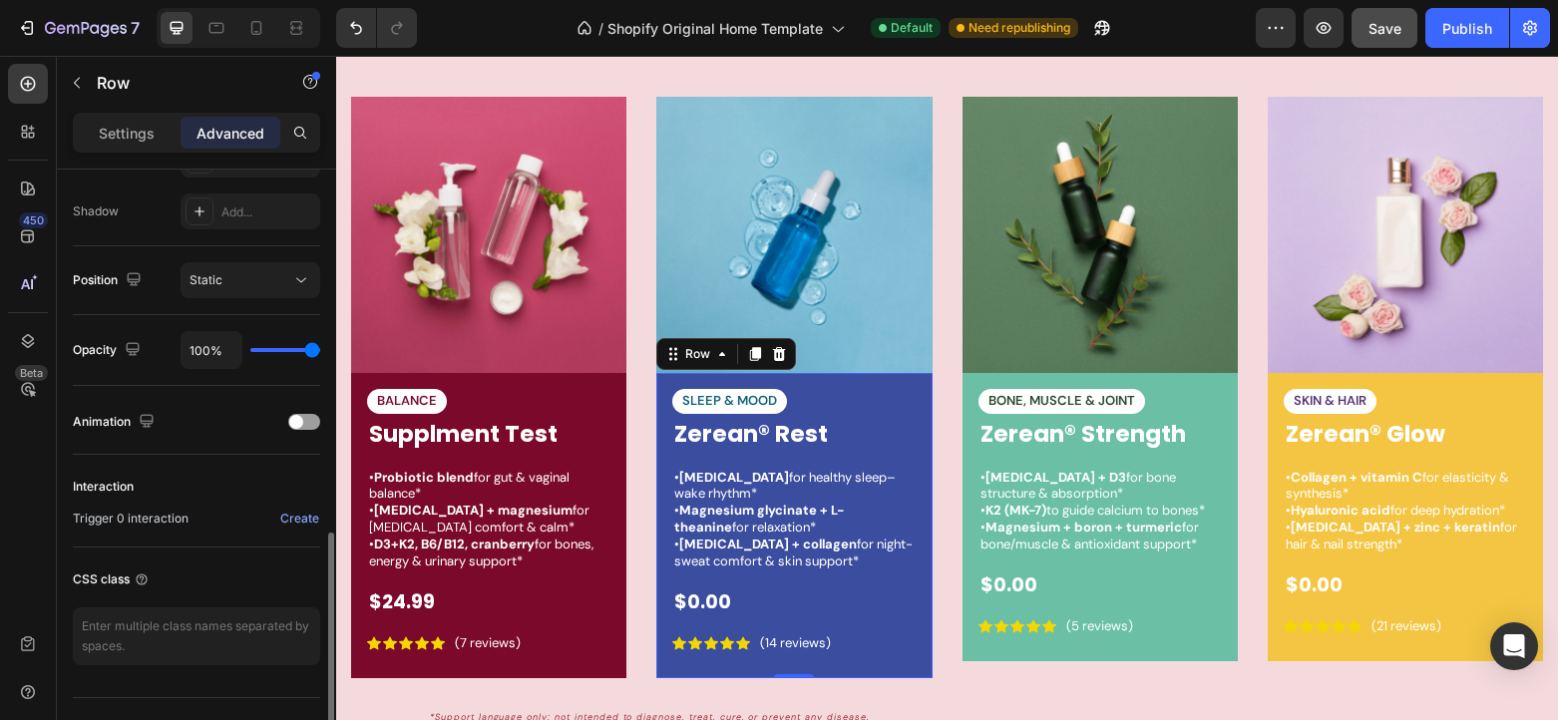
scroll to position [693, 0]
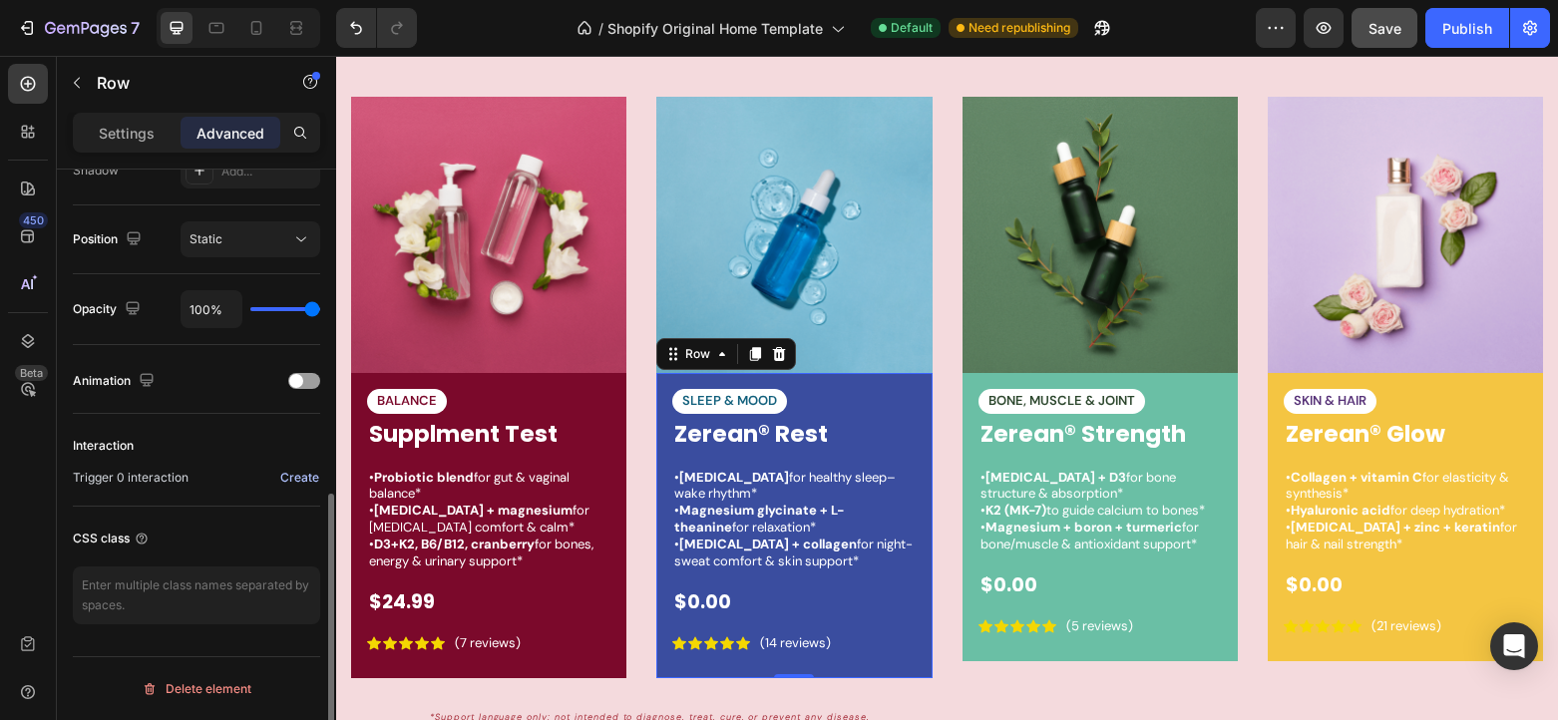
click at [299, 483] on div "Create" at bounding box center [299, 478] width 39 height 18
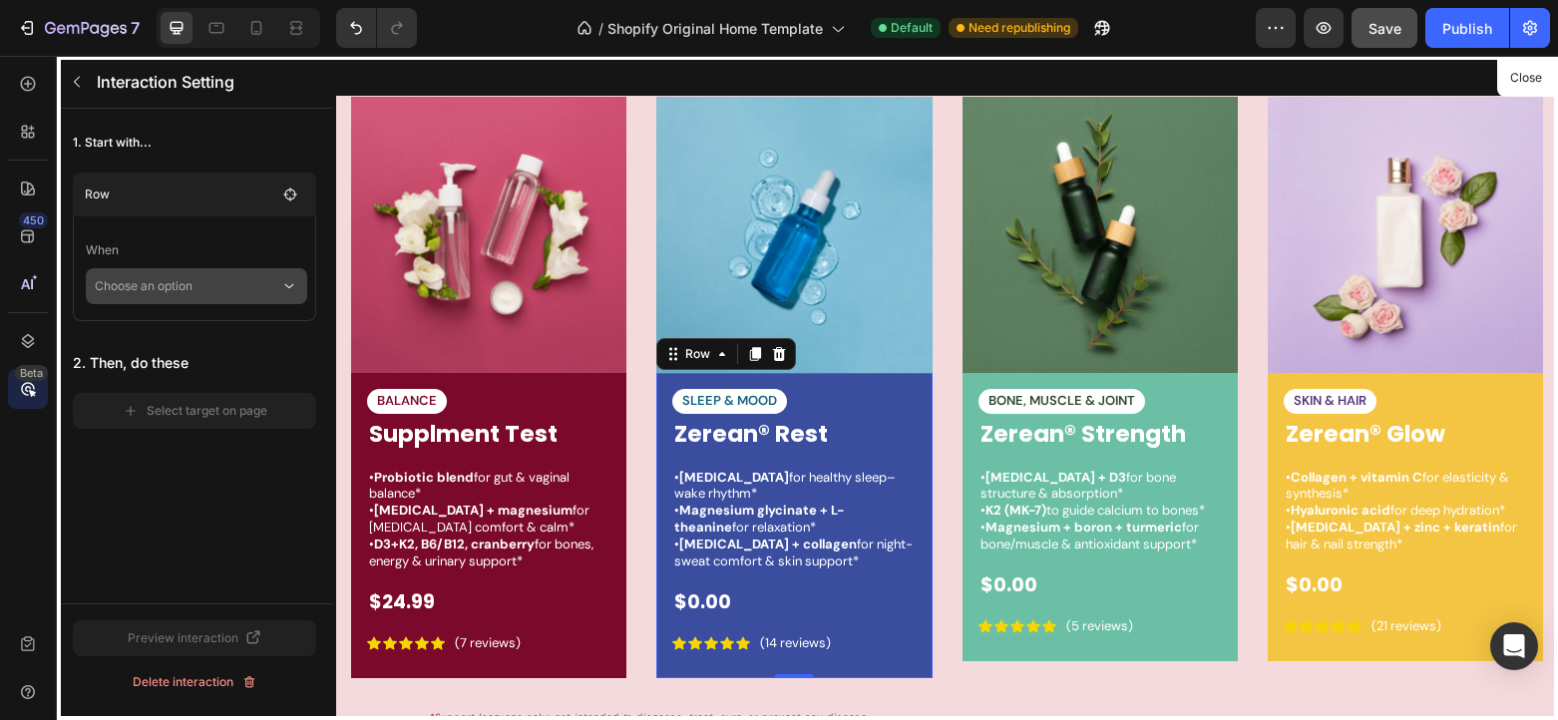
click at [200, 286] on p "Choose an option" at bounding box center [187, 286] width 185 height 36
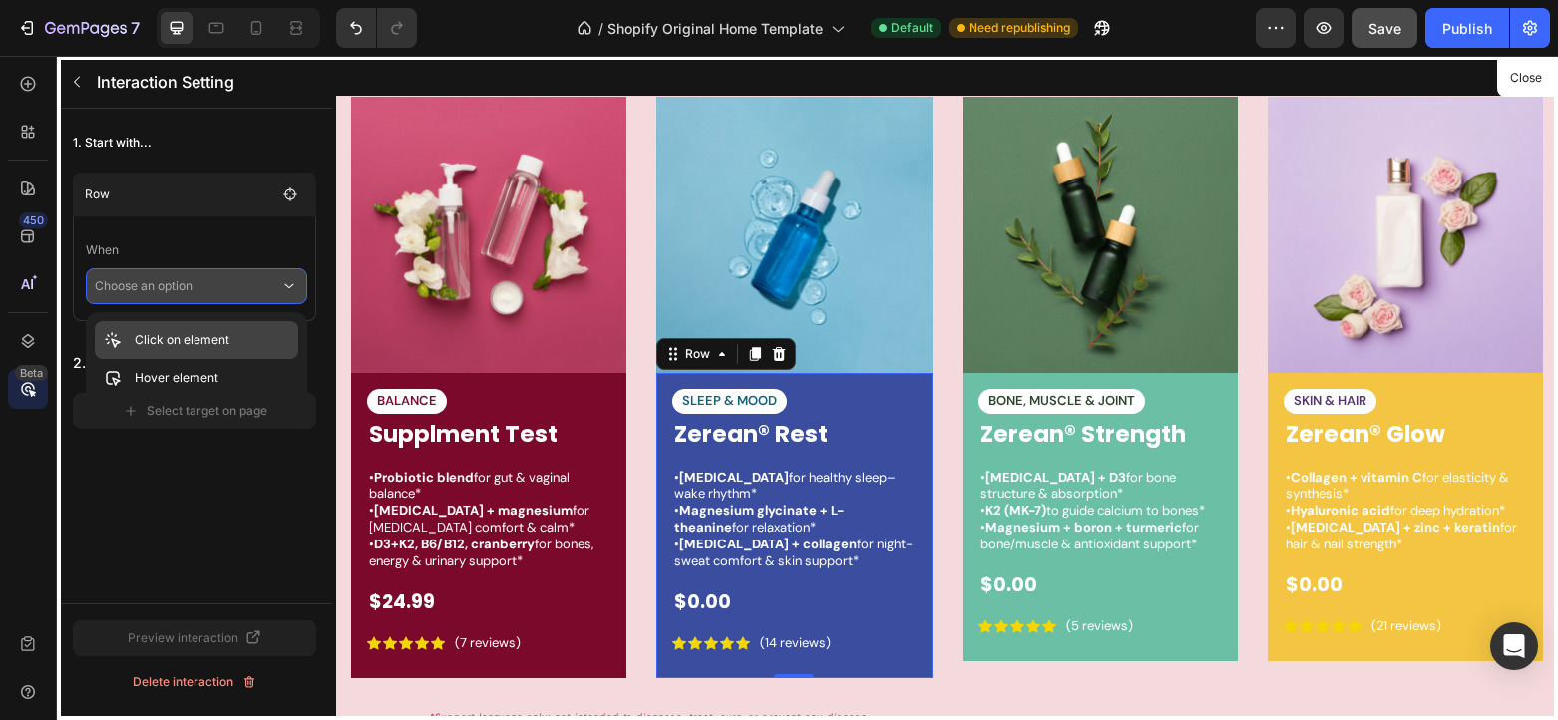
click at [203, 349] on p "Click on element" at bounding box center [182, 340] width 95 height 20
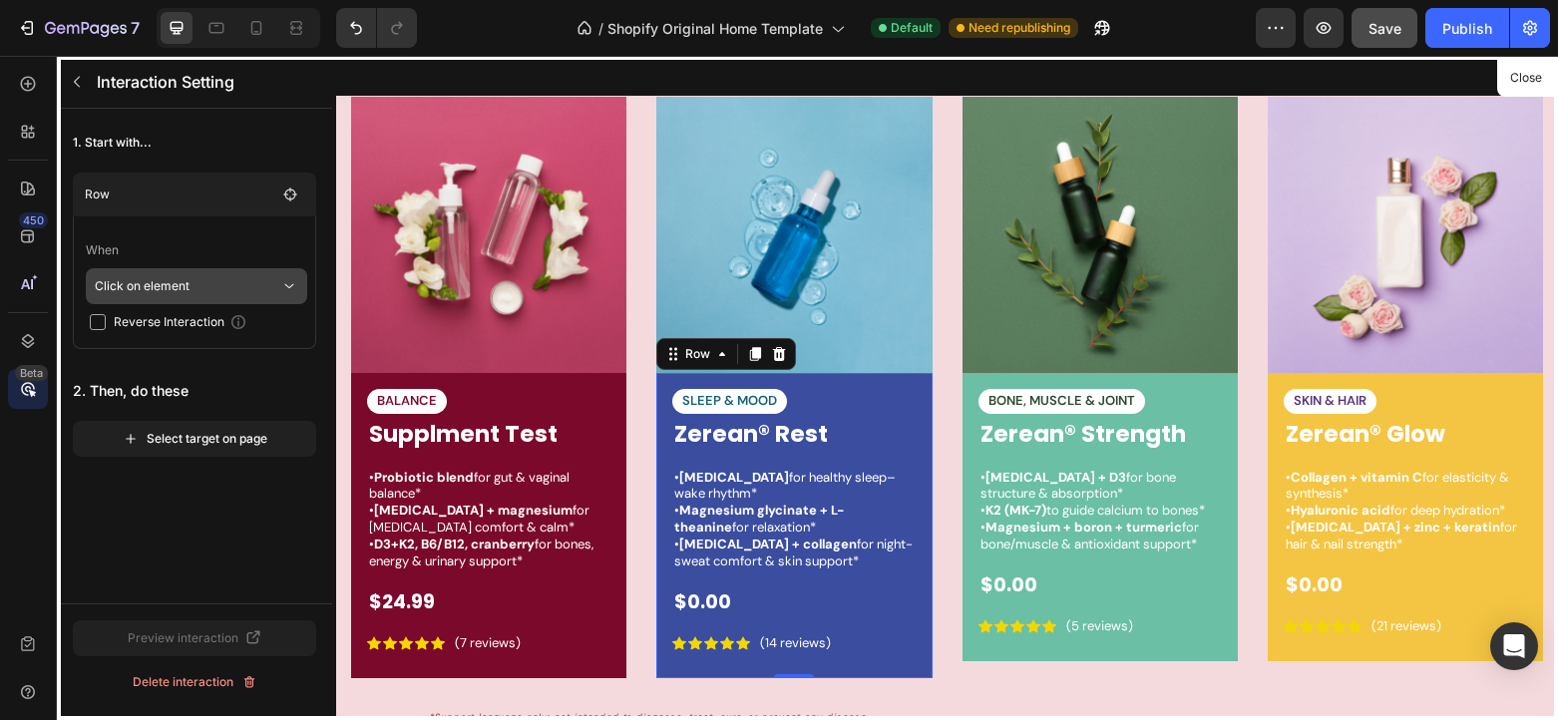
click at [205, 284] on p "Click on element" at bounding box center [187, 286] width 185 height 36
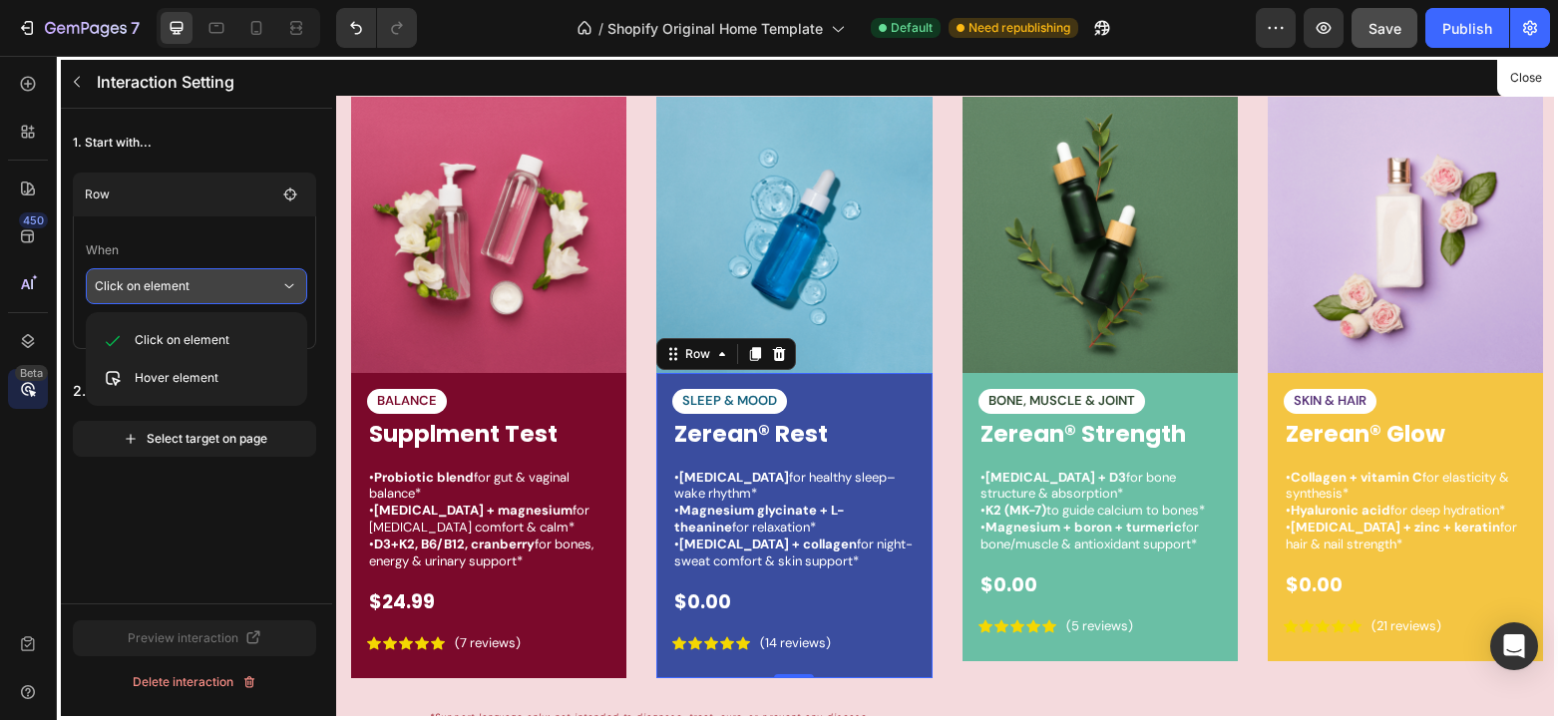
click at [212, 236] on p "When" at bounding box center [196, 250] width 221 height 36
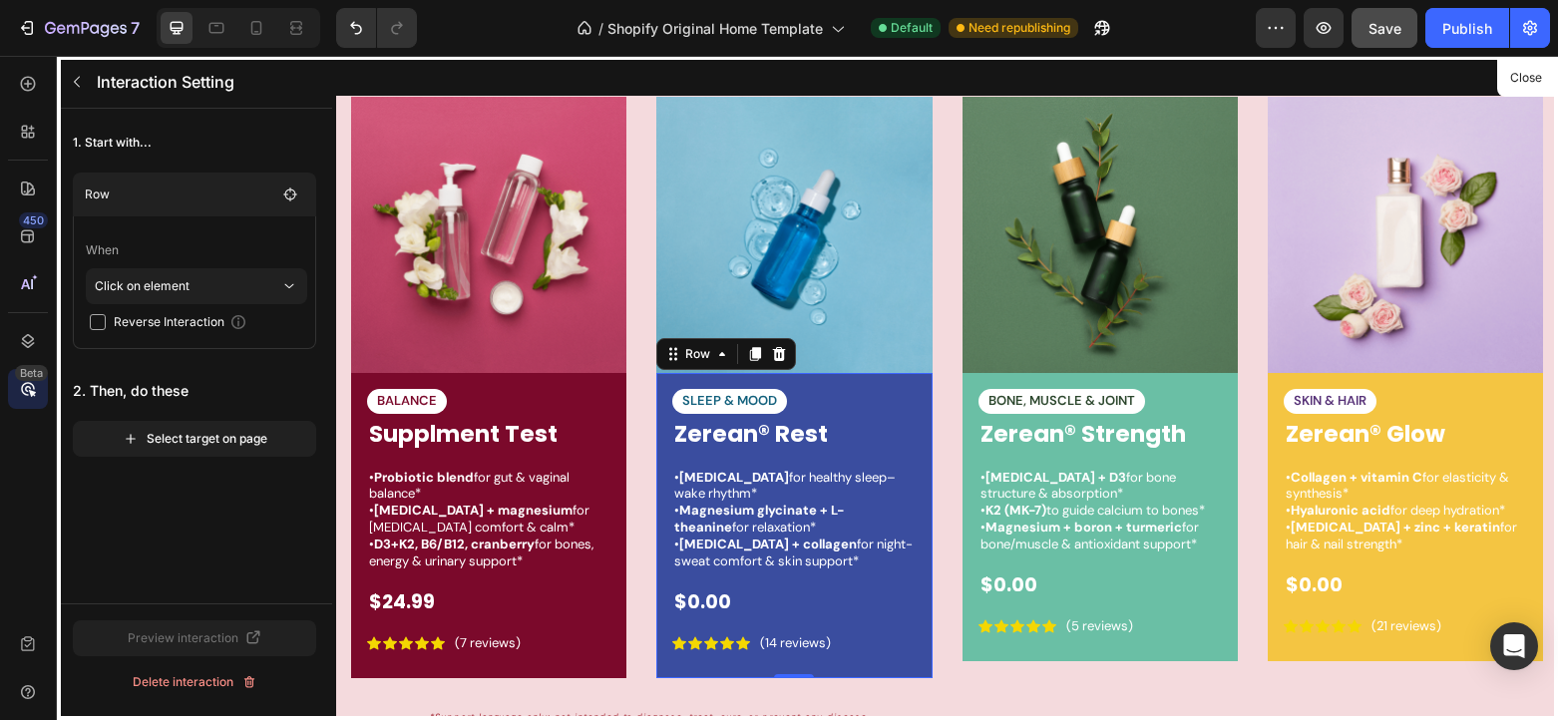
click at [215, 315] on span "Reverse Interaction" at bounding box center [169, 322] width 111 height 20
click at [182, 325] on span "Reverse Interaction" at bounding box center [169, 322] width 111 height 20
checkbox input "false"
click at [227, 434] on div "Select target on page" at bounding box center [195, 439] width 145 height 18
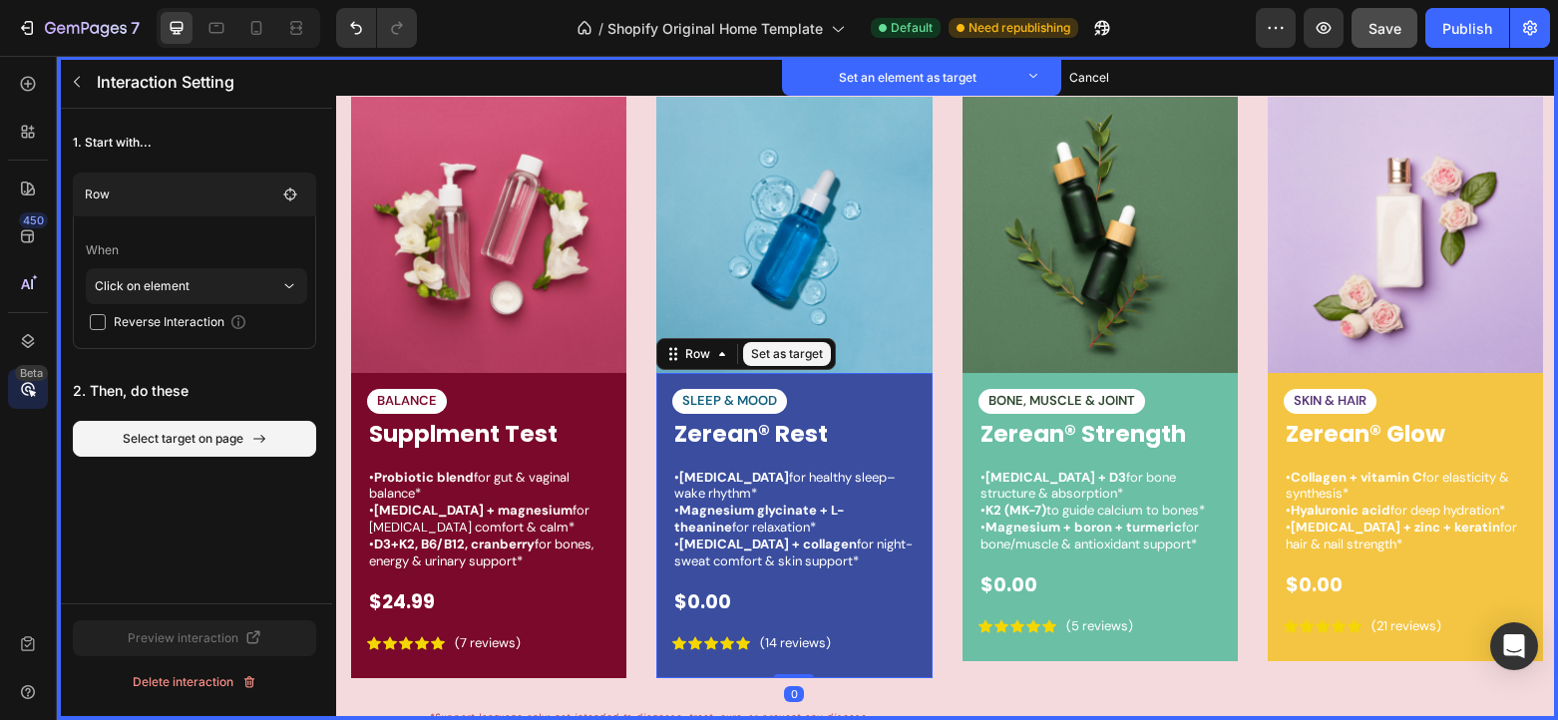
click at [867, 381] on div "SLEEP & MOOD Text Block Set as target Zerean® Rest Product Title Set as target …" at bounding box center [793, 525] width 275 height 305
click at [784, 357] on button "Set as target" at bounding box center [787, 354] width 88 height 24
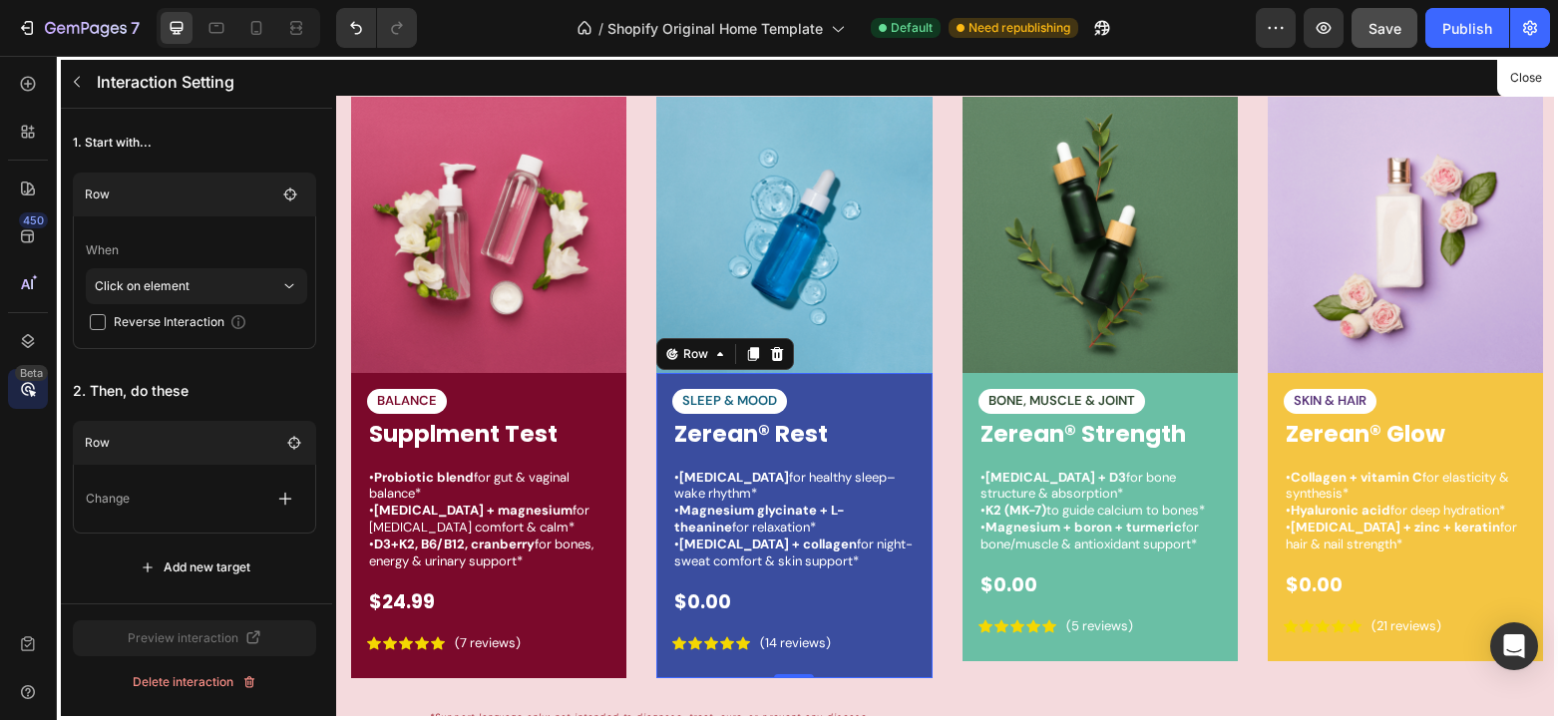
click at [178, 497] on div "Change" at bounding box center [194, 499] width 217 height 36
click at [278, 495] on icon "button" at bounding box center [285, 499] width 20 height 20
click at [222, 682] on div "Delete interaction" at bounding box center [195, 682] width 125 height 18
click at [249, 678] on div "Delete" at bounding box center [256, 682] width 37 height 18
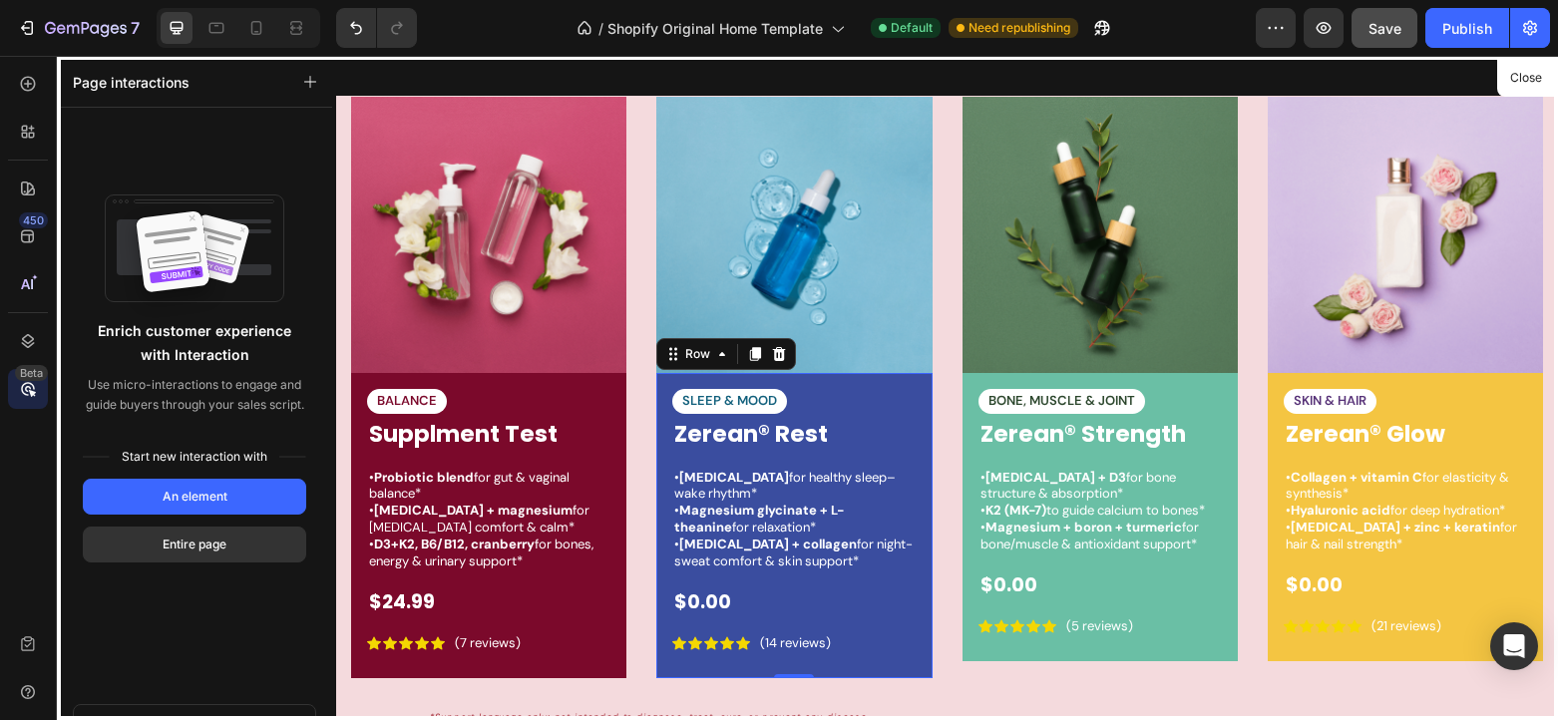
click at [908, 390] on div at bounding box center [946, 388] width 1221 height 664
click at [884, 331] on div at bounding box center [946, 388] width 1221 height 664
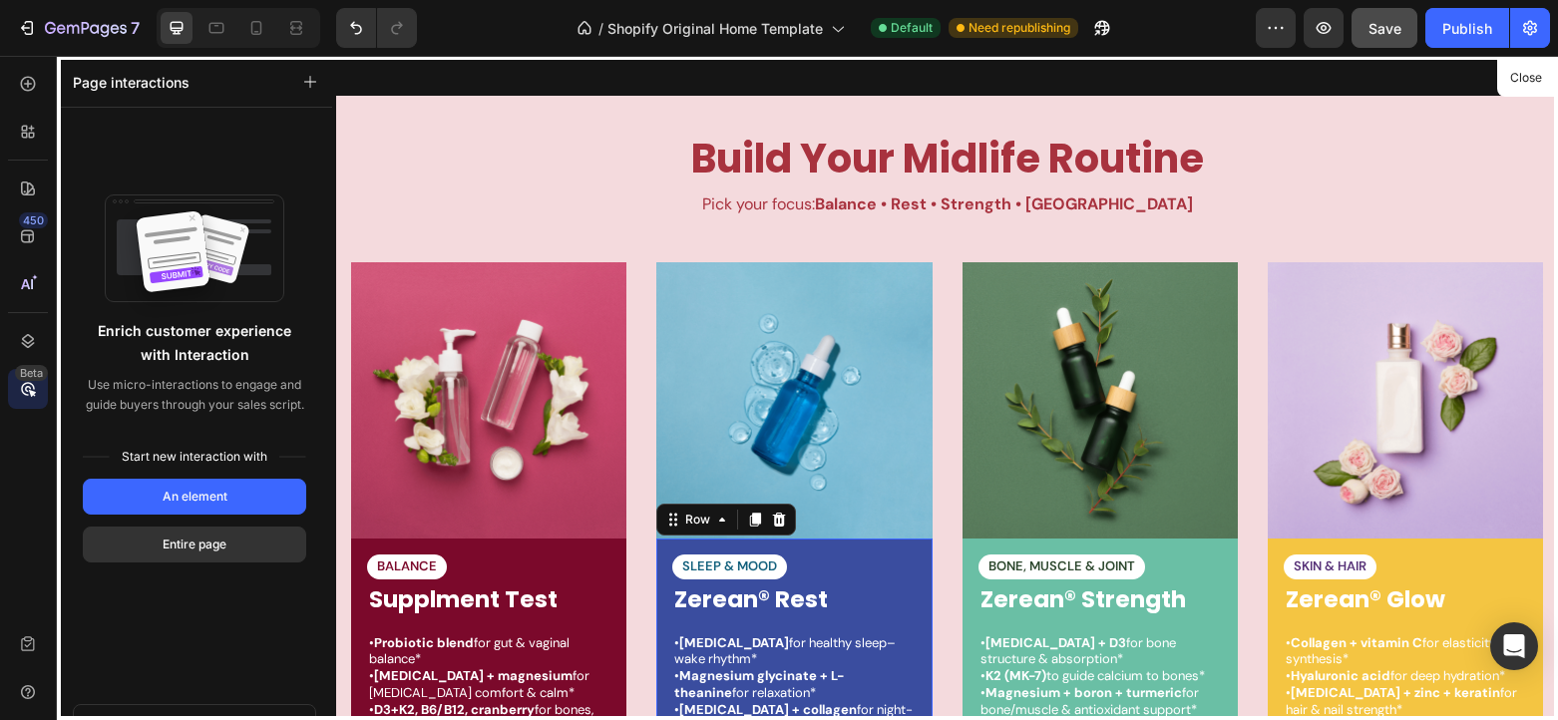
scroll to position [2987, 0]
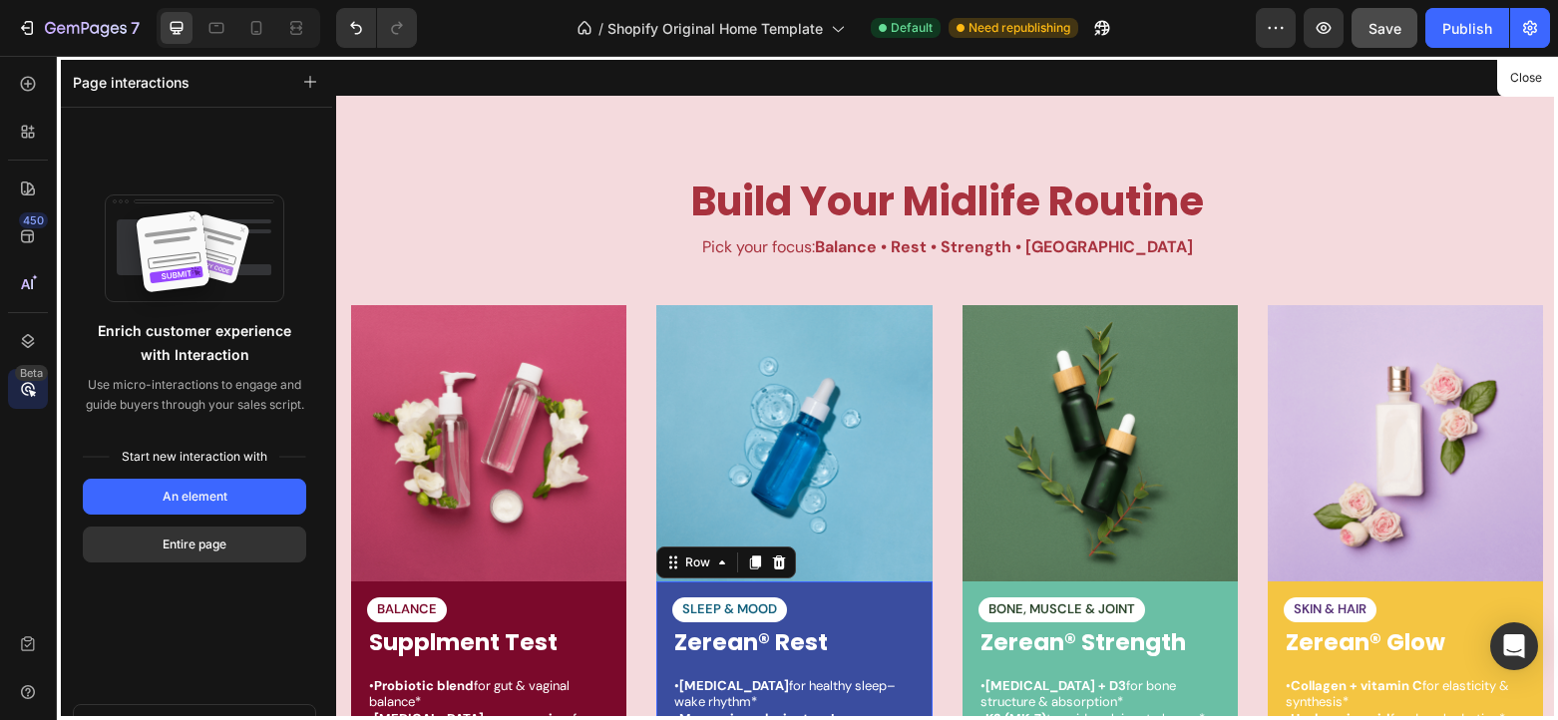
click at [825, 360] on div at bounding box center [946, 388] width 1221 height 664
click at [26, 339] on icon at bounding box center [28, 341] width 20 height 20
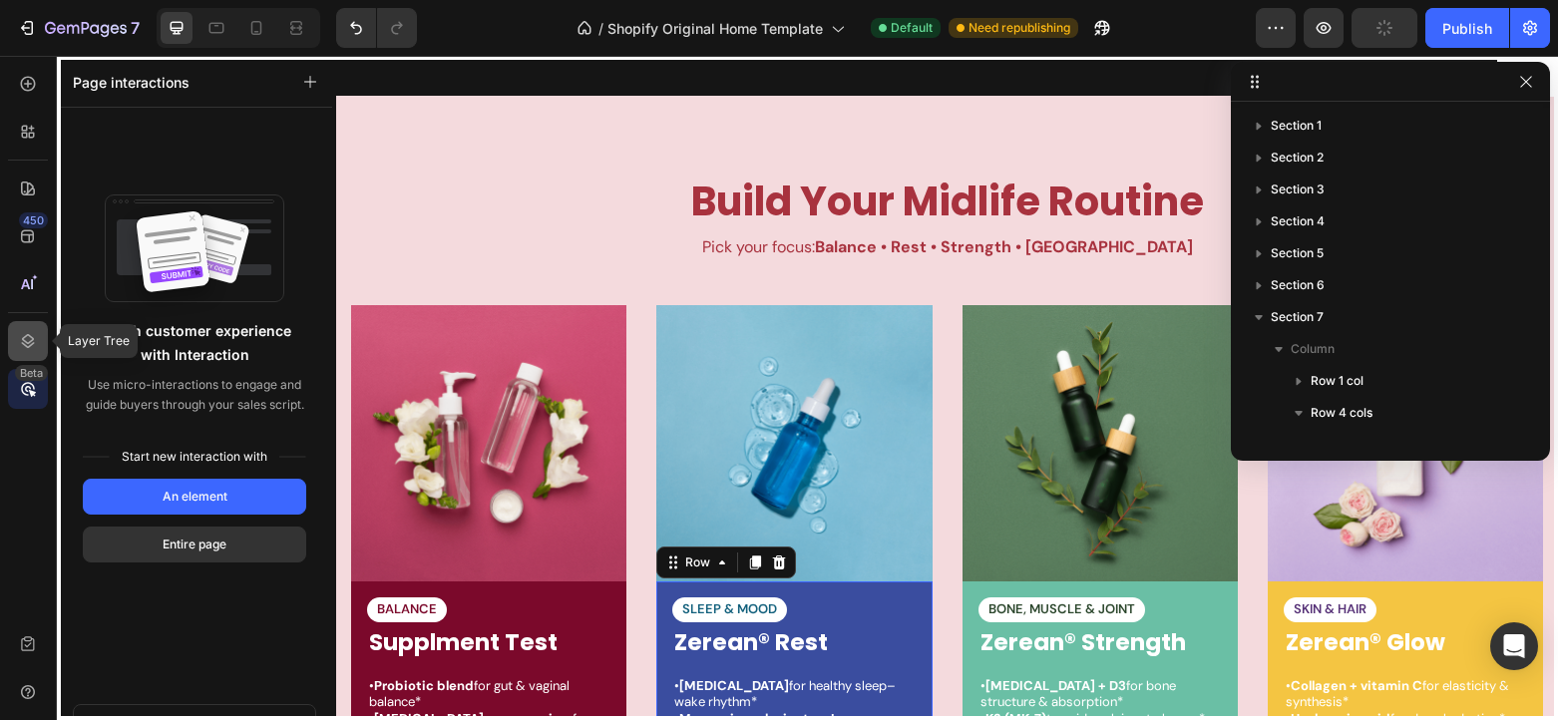
scroll to position [410, 0]
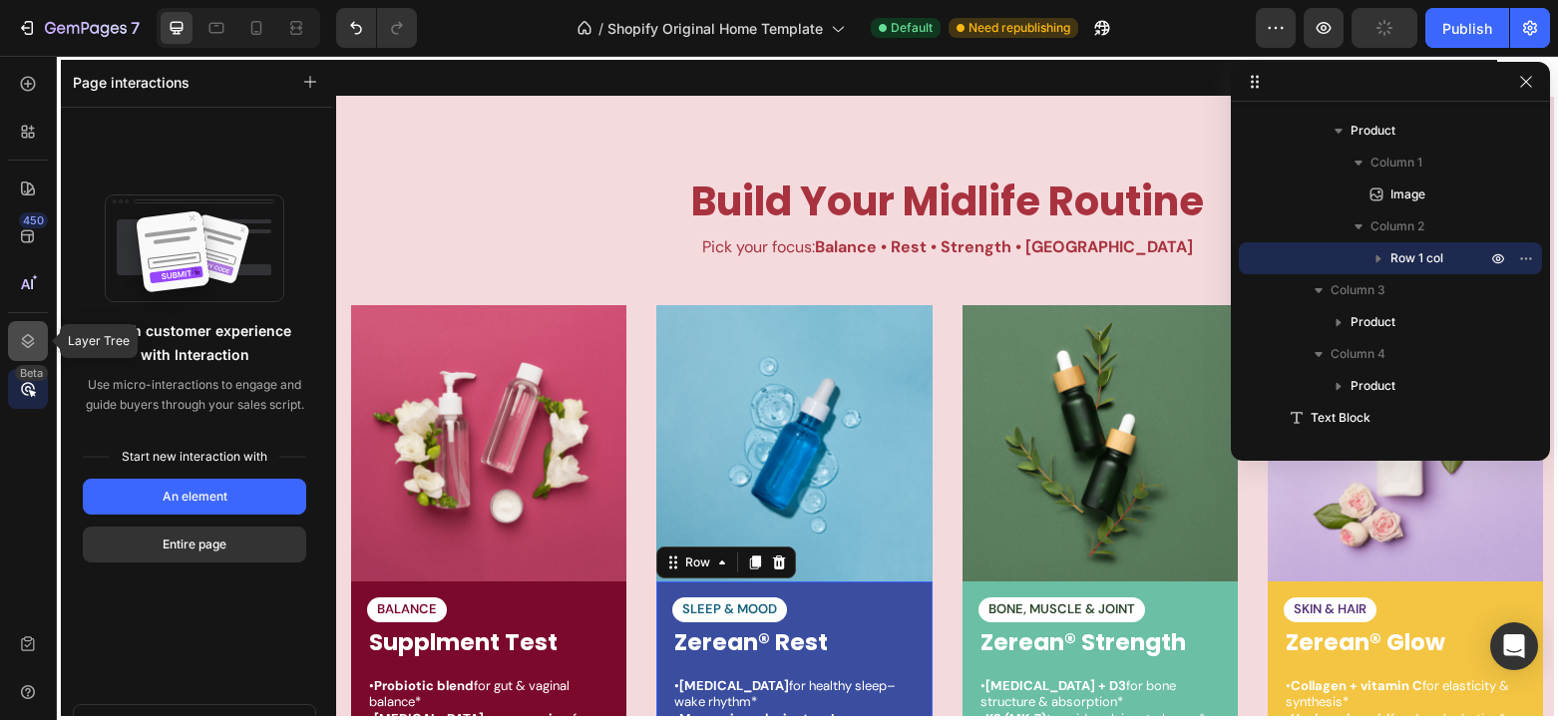
click at [26, 353] on div at bounding box center [28, 341] width 40 height 40
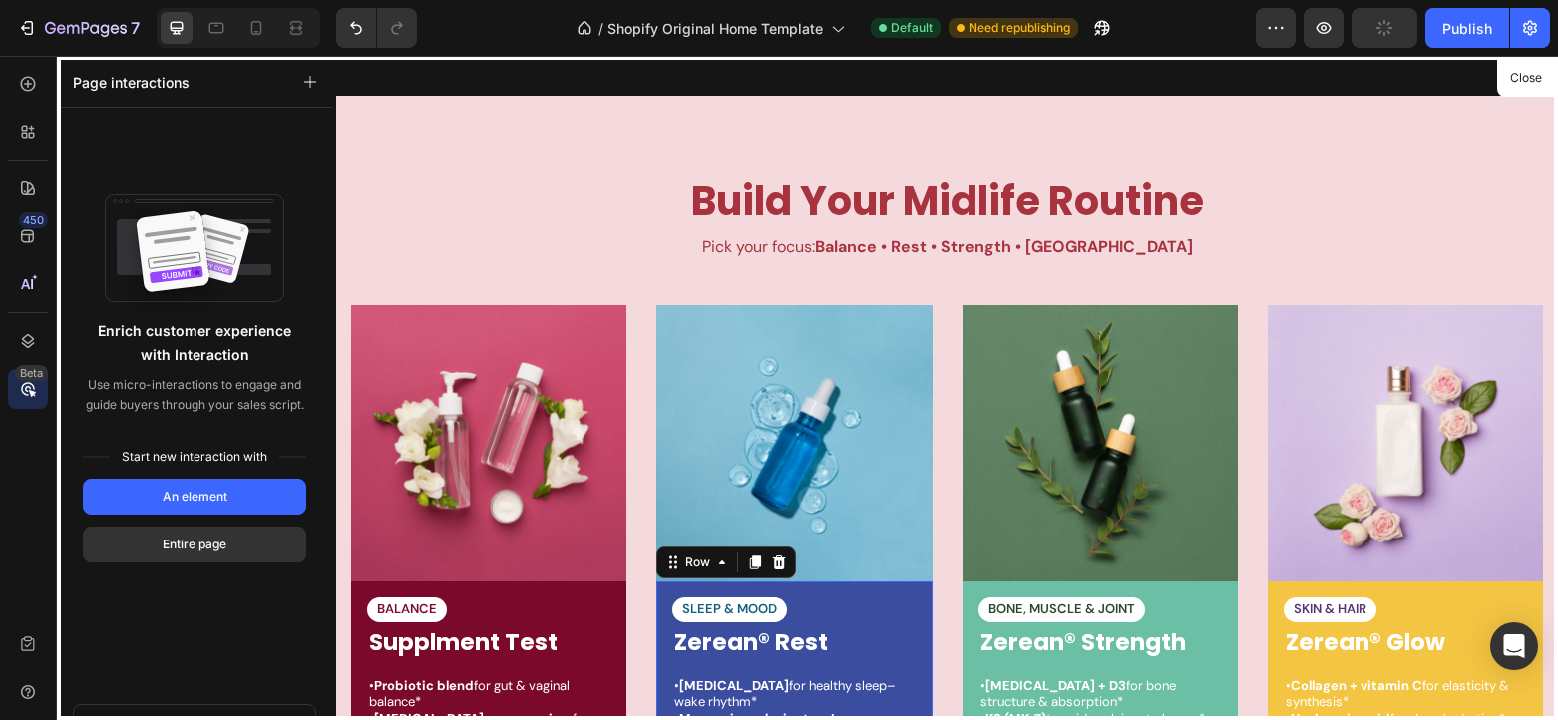
click at [33, 372] on div "Beta" at bounding box center [31, 373] width 33 height 16
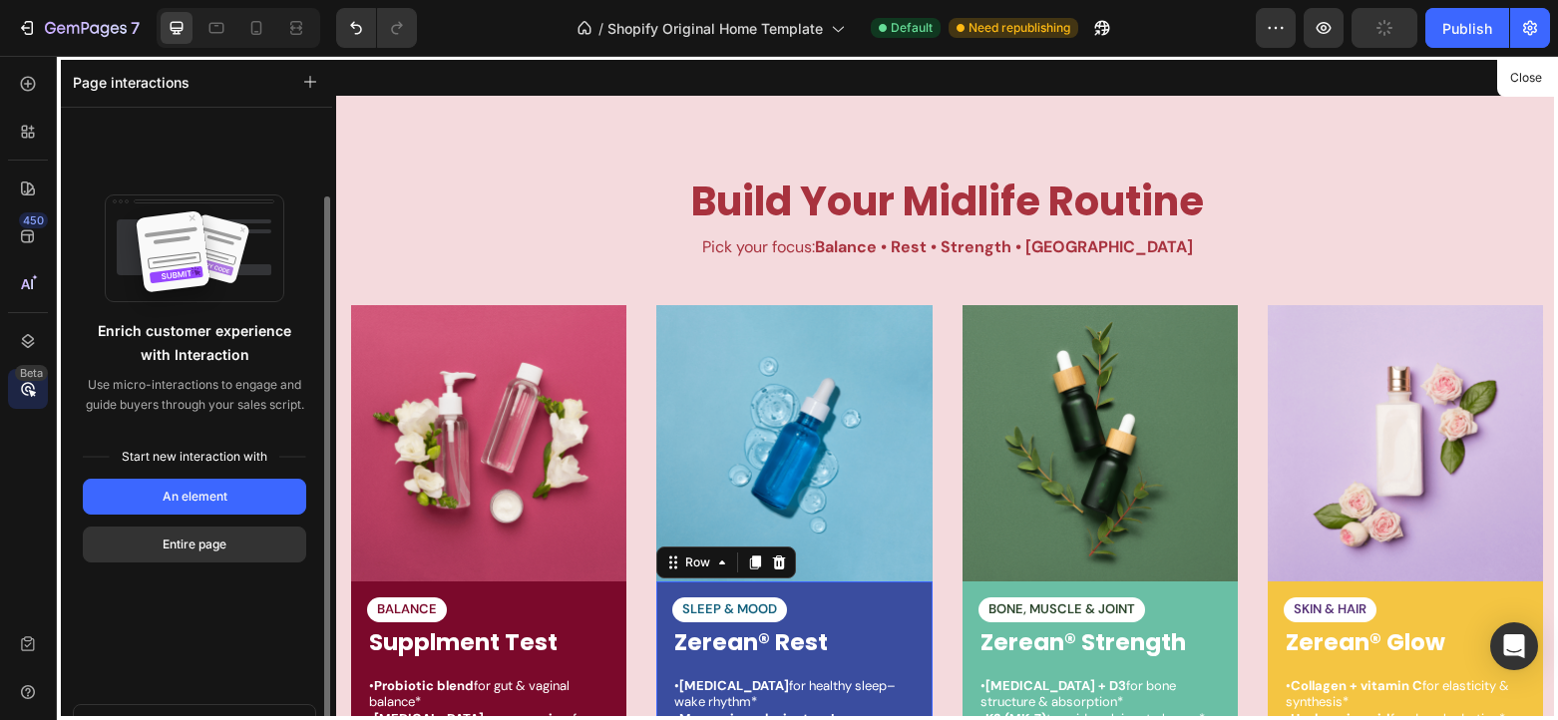
scroll to position [46, 0]
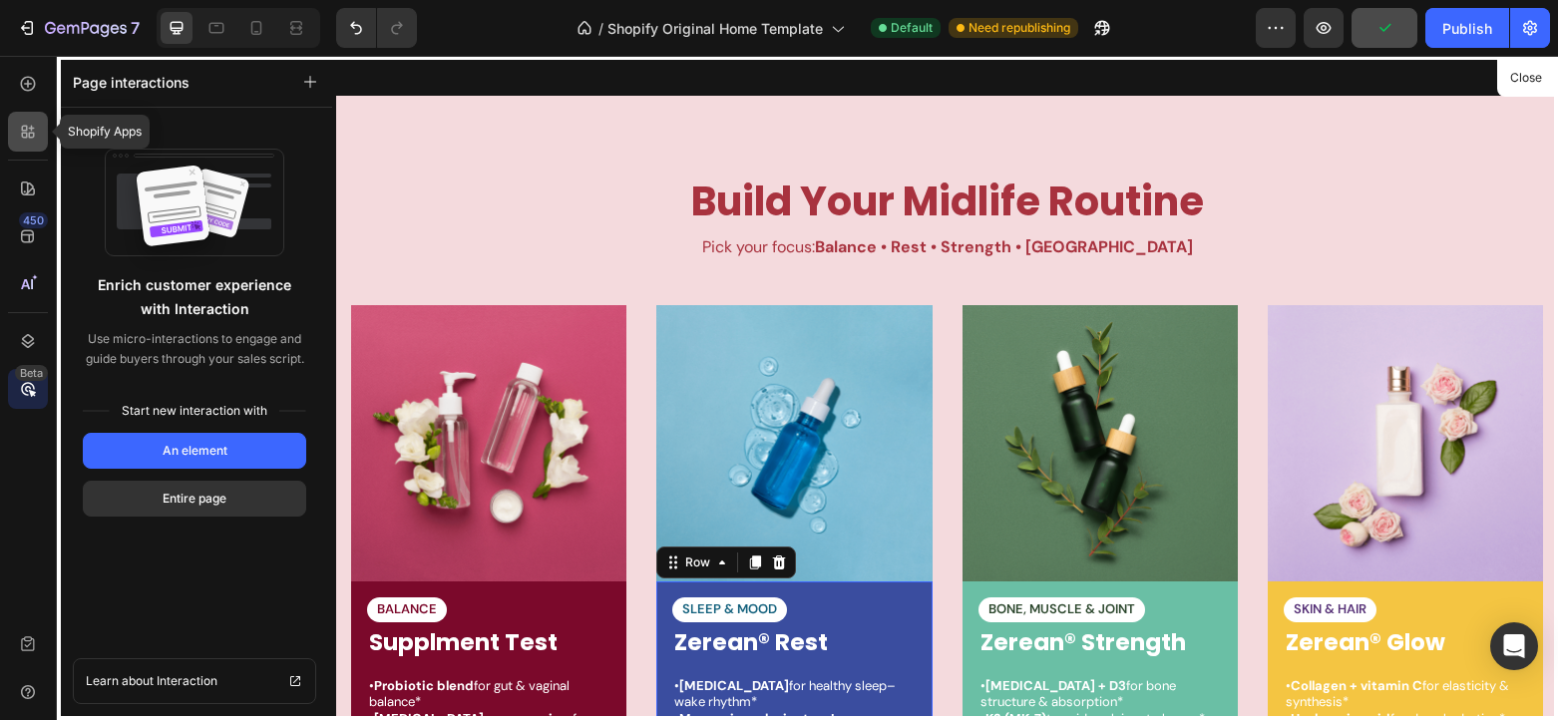
click at [38, 138] on div at bounding box center [28, 132] width 40 height 40
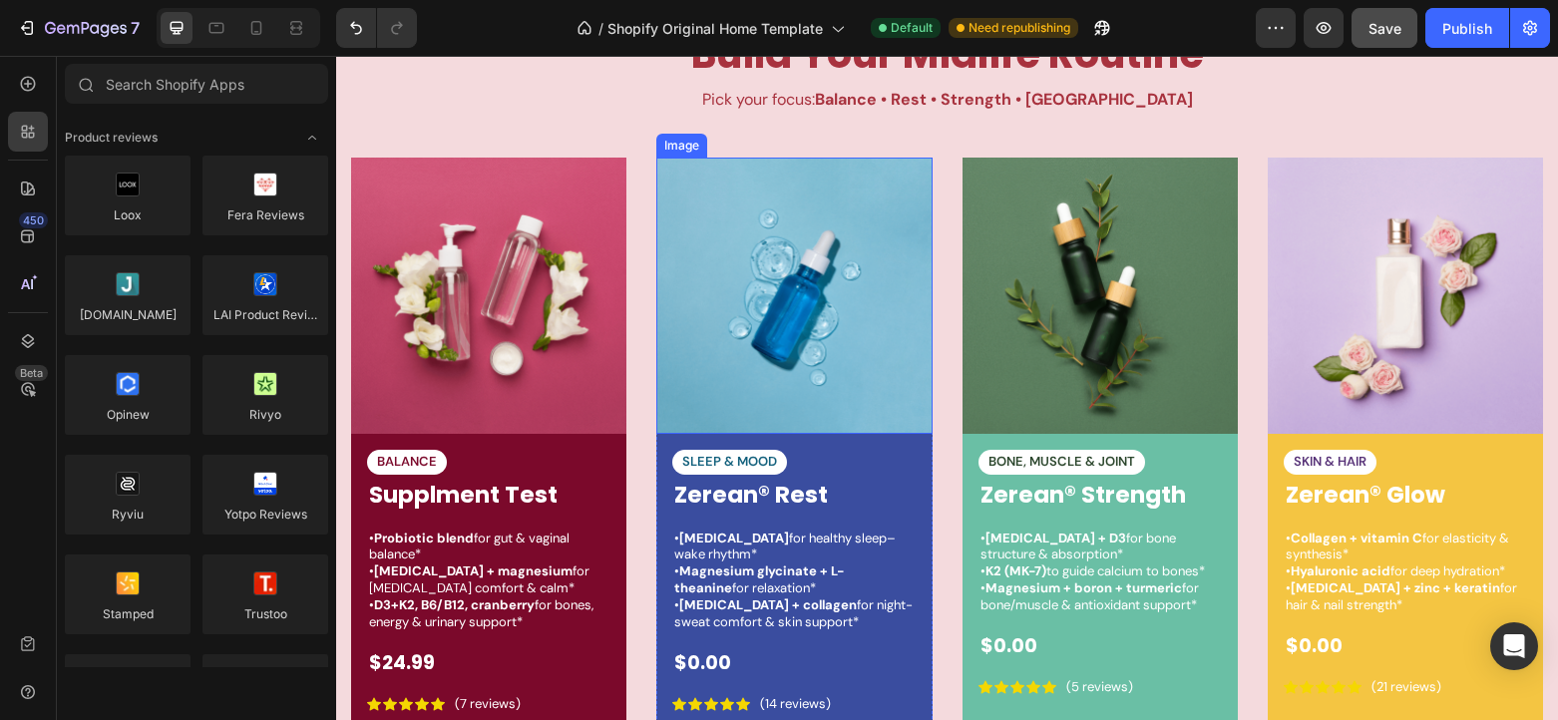
scroll to position [3142, 0]
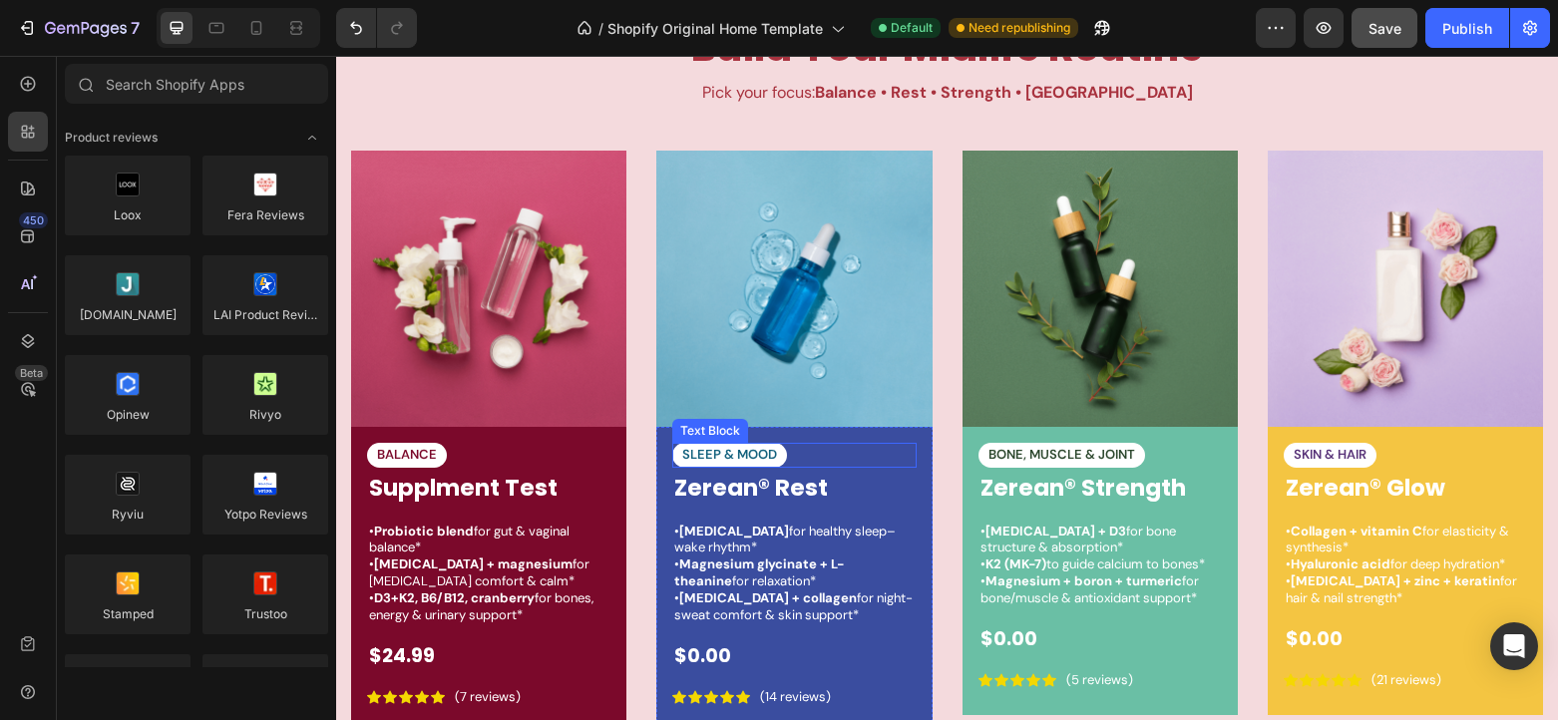
click at [865, 455] on div "SLEEP & MOOD" at bounding box center [793, 455] width 243 height 25
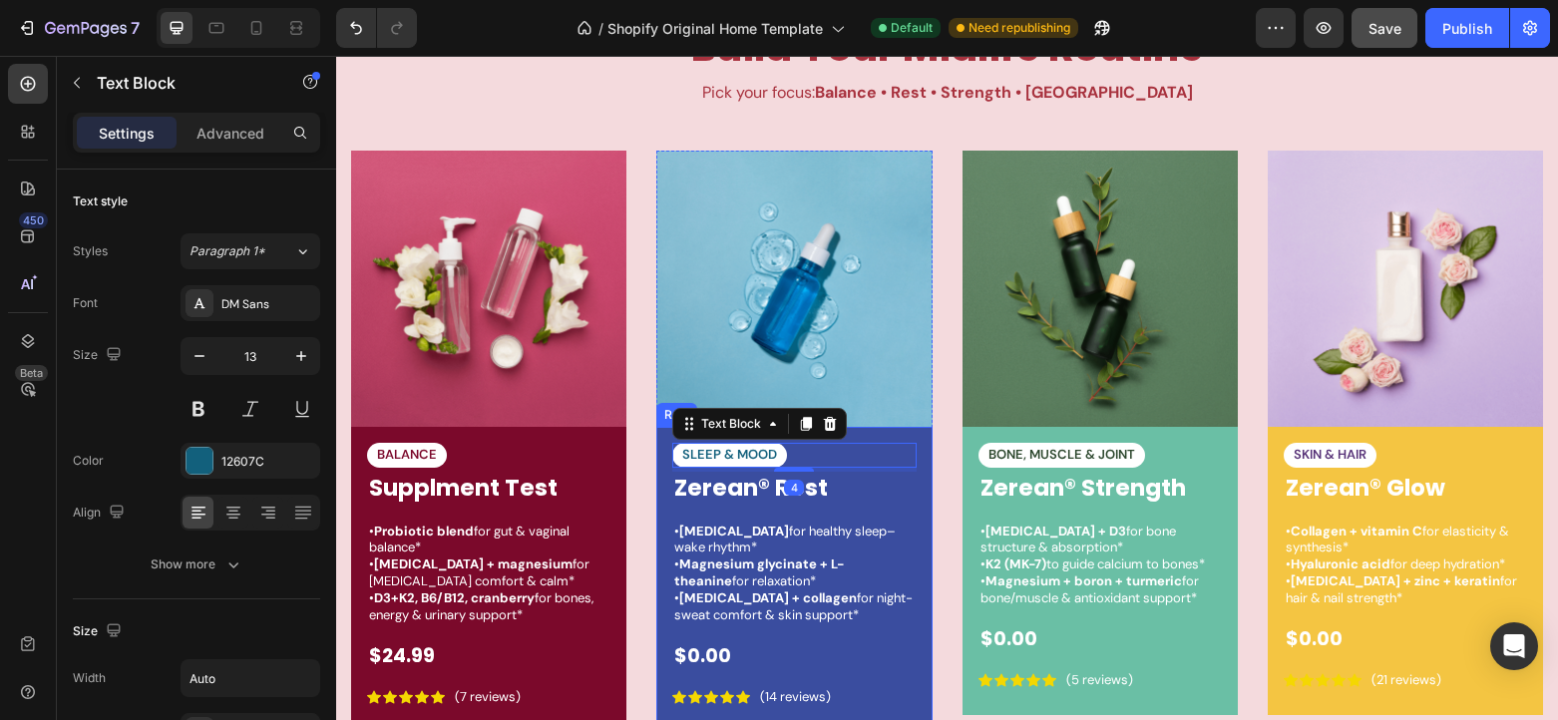
click at [913, 437] on div "SLEEP & MOOD Text Block 4 Zerean® Rest Product Title • [MEDICAL_DATA] for healt…" at bounding box center [793, 579] width 275 height 305
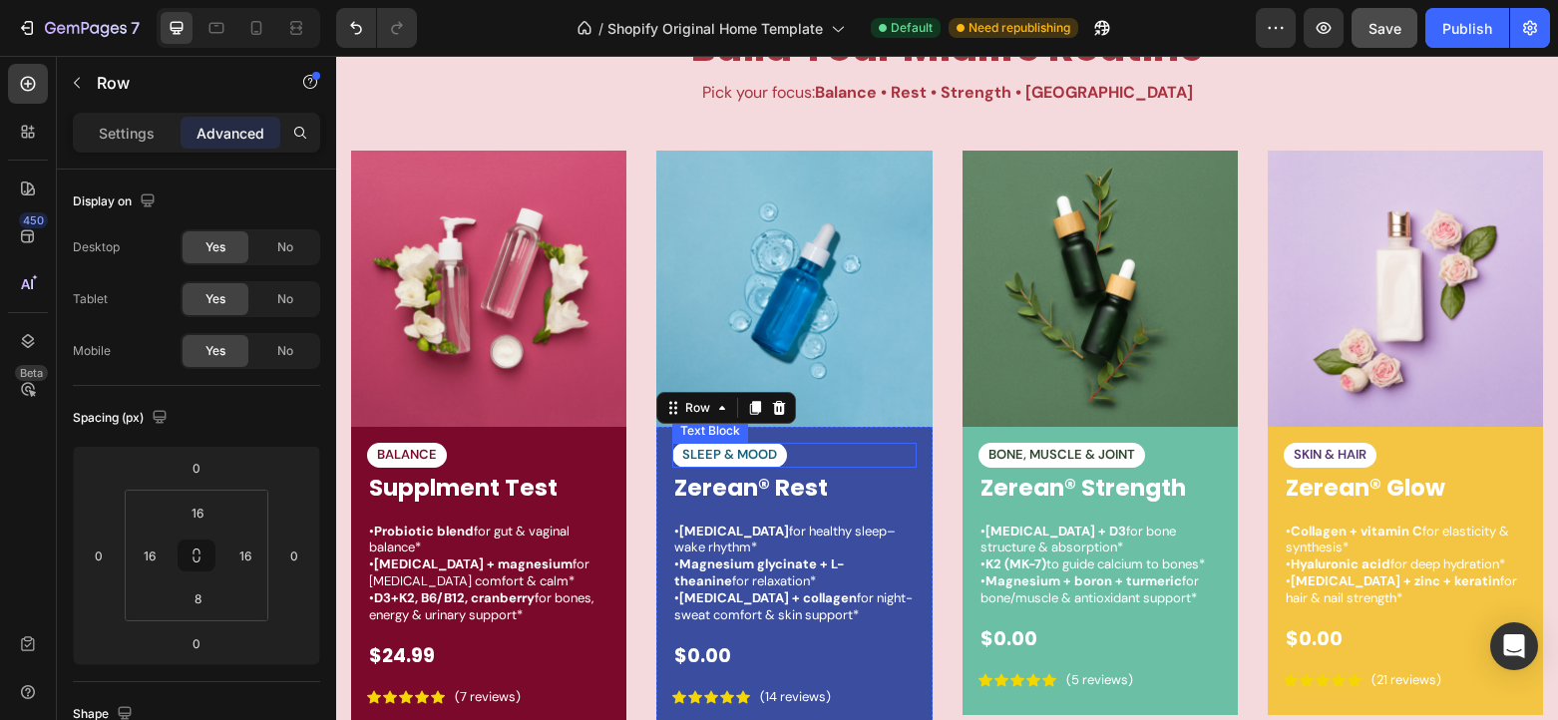
click at [872, 453] on div "SLEEP & MOOD" at bounding box center [793, 455] width 243 height 25
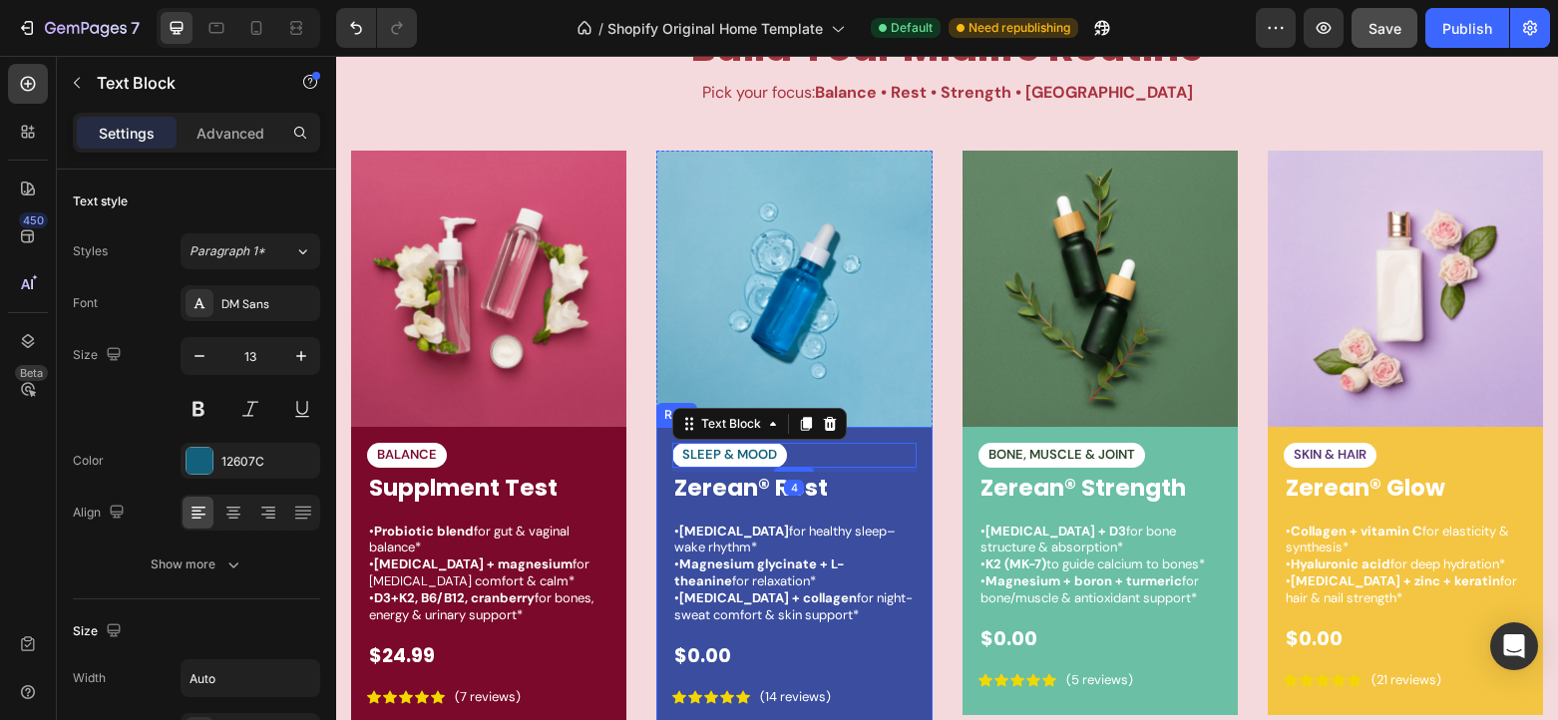
click at [919, 437] on div "SLEEP & MOOD Text Block 4 Zerean® Rest Product Title • [MEDICAL_DATA] for healt…" at bounding box center [793, 579] width 275 height 305
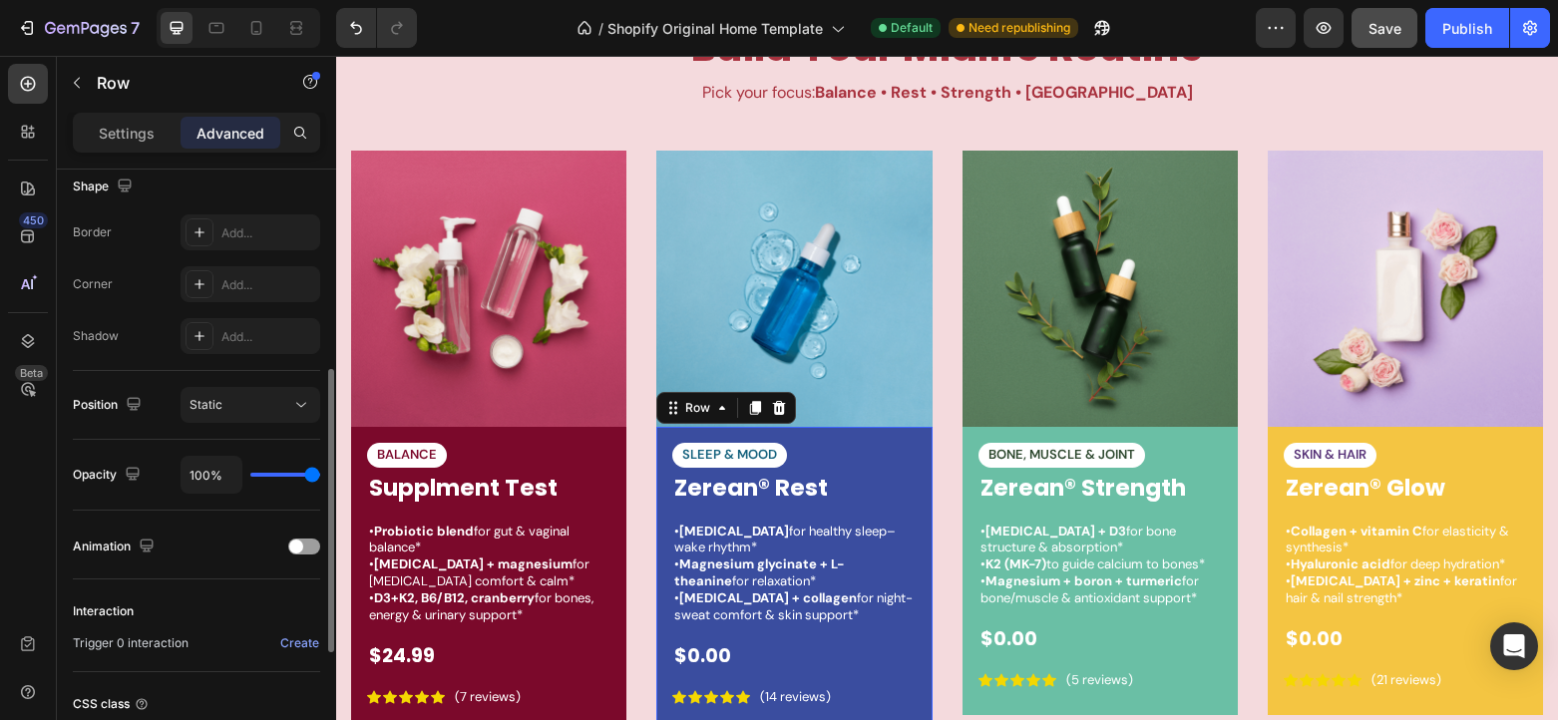
scroll to position [496, 0]
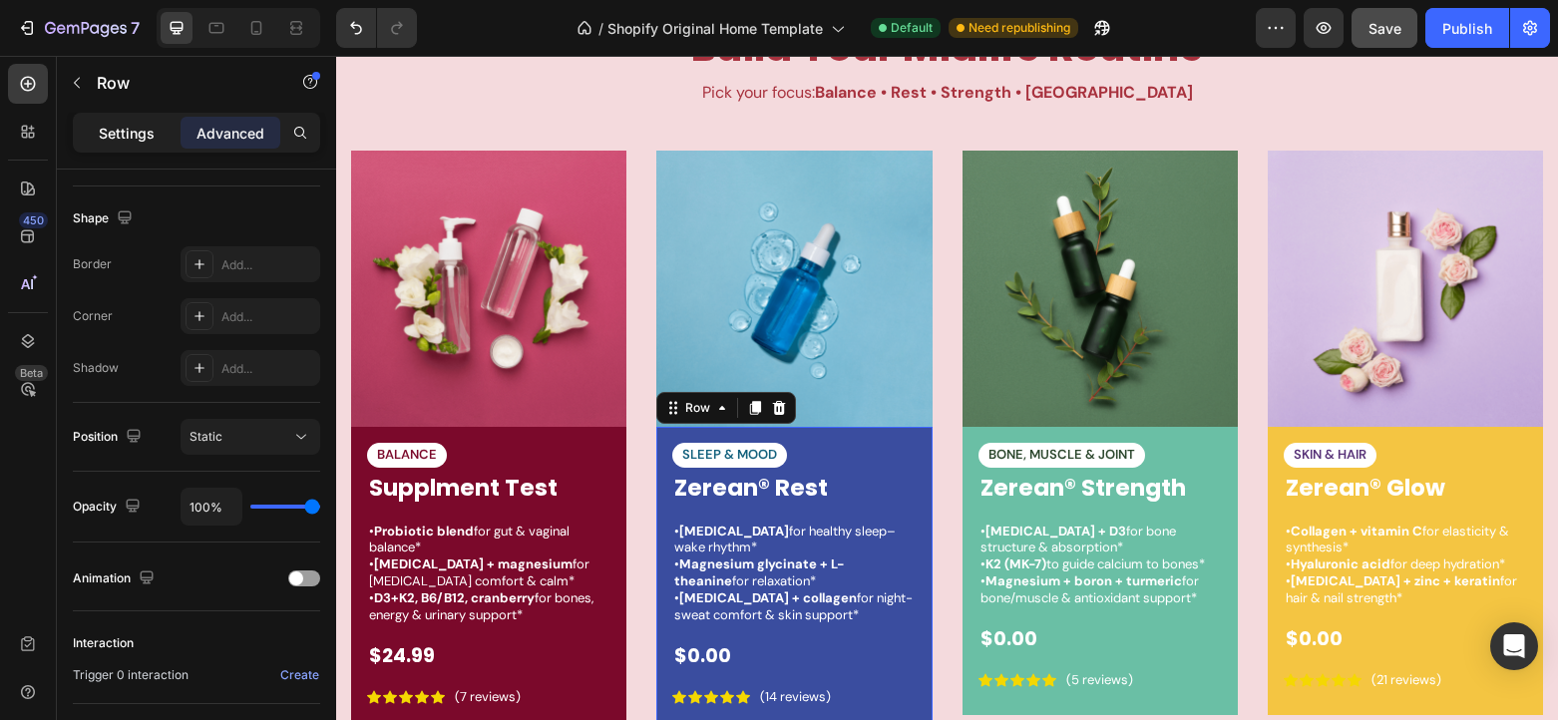
click at [141, 135] on p "Settings" at bounding box center [127, 133] width 56 height 21
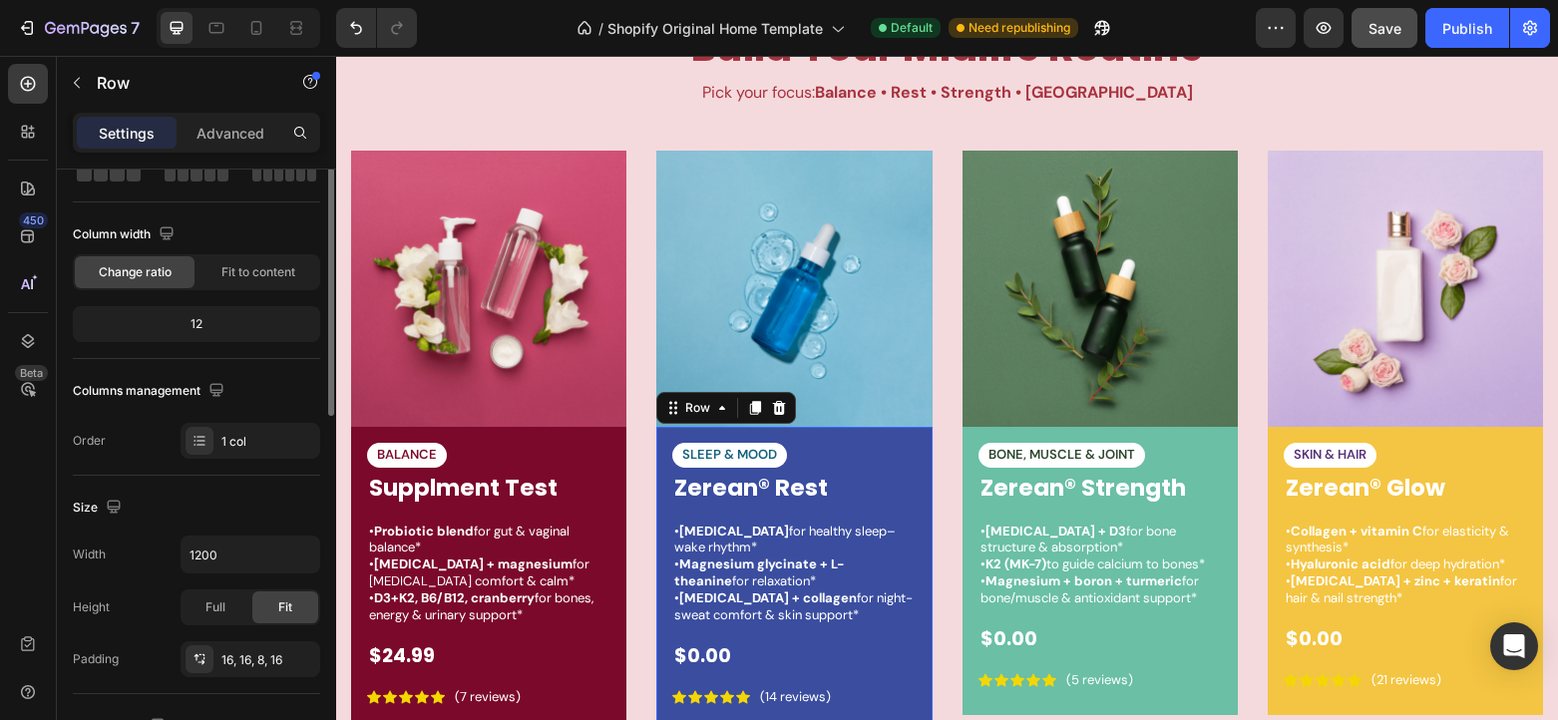
scroll to position [0, 0]
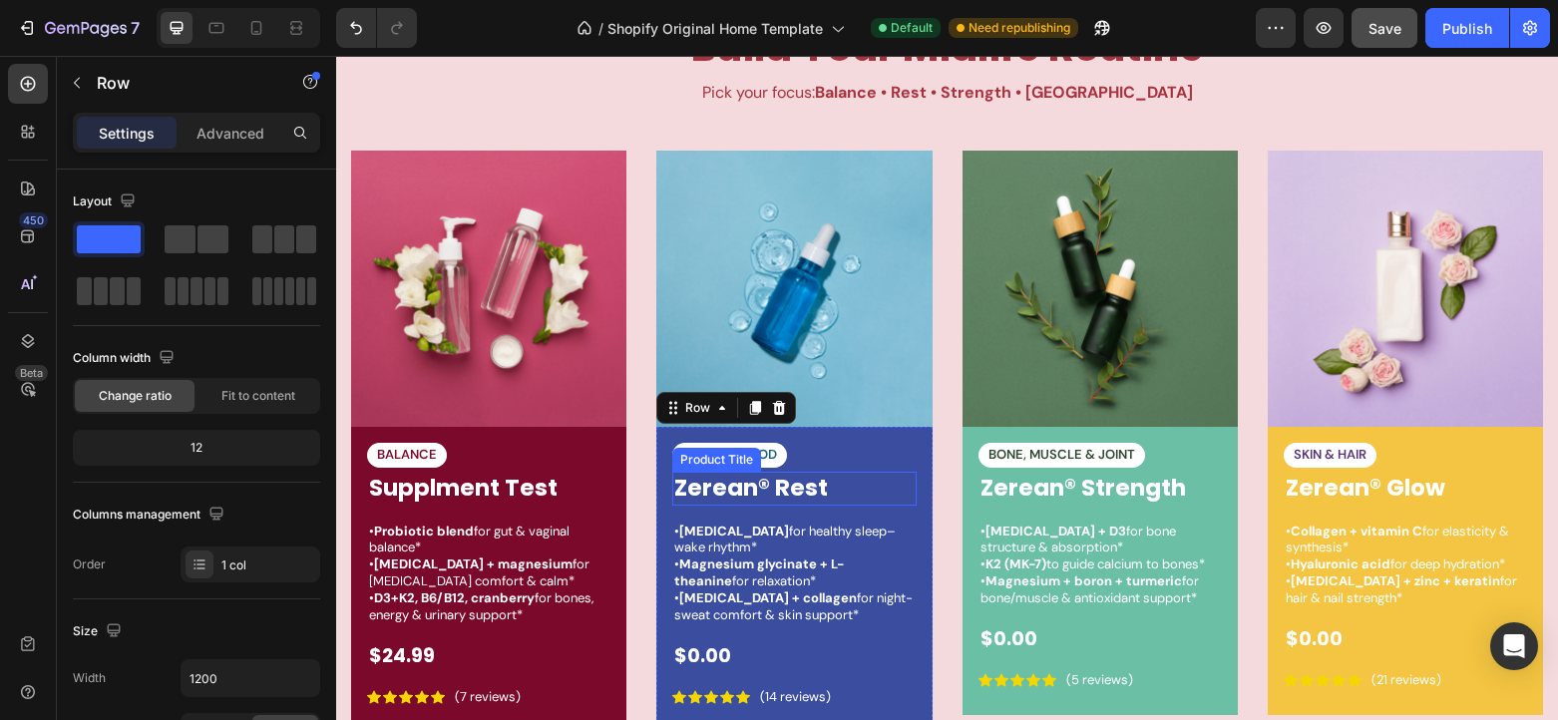
click at [776, 484] on h1 "Zerean® Rest" at bounding box center [793, 489] width 243 height 34
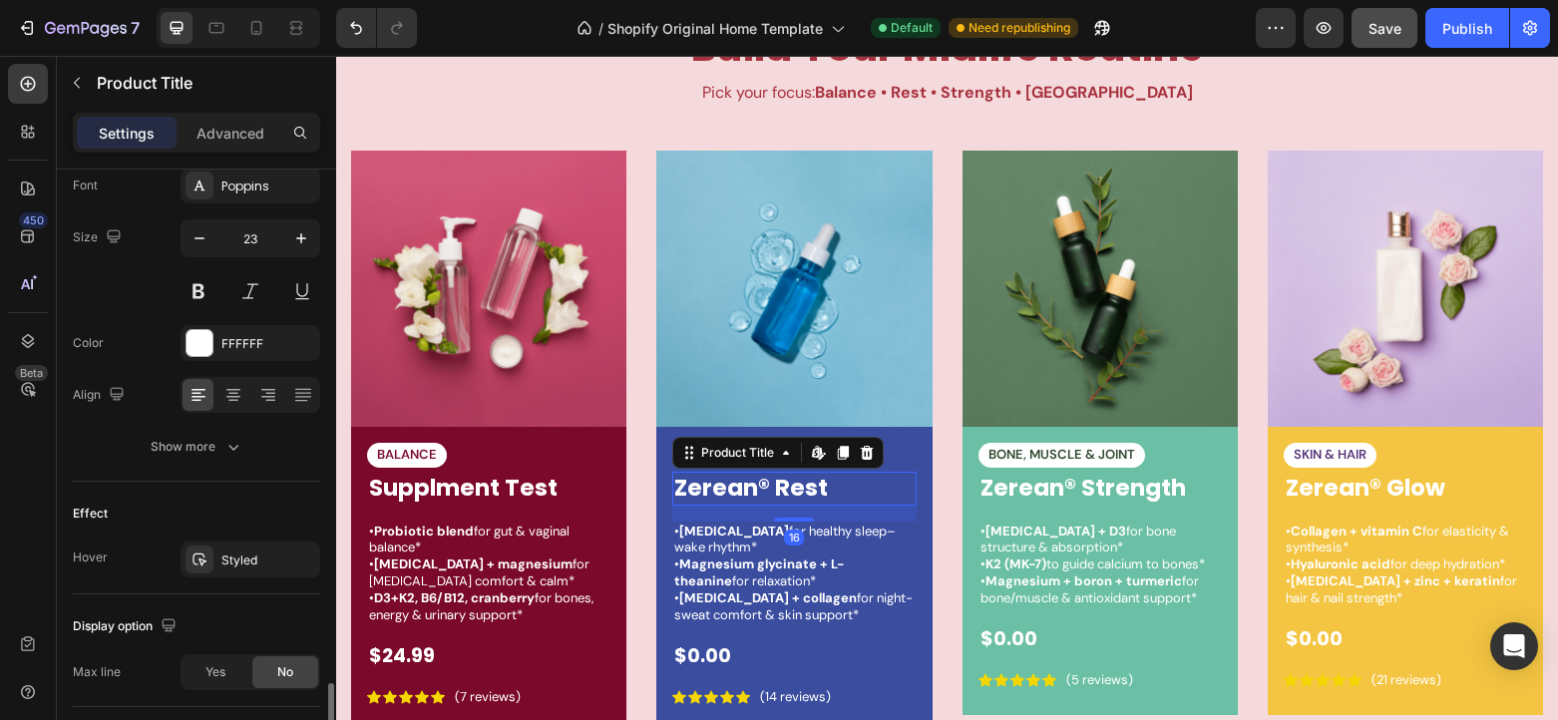
scroll to position [486, 0]
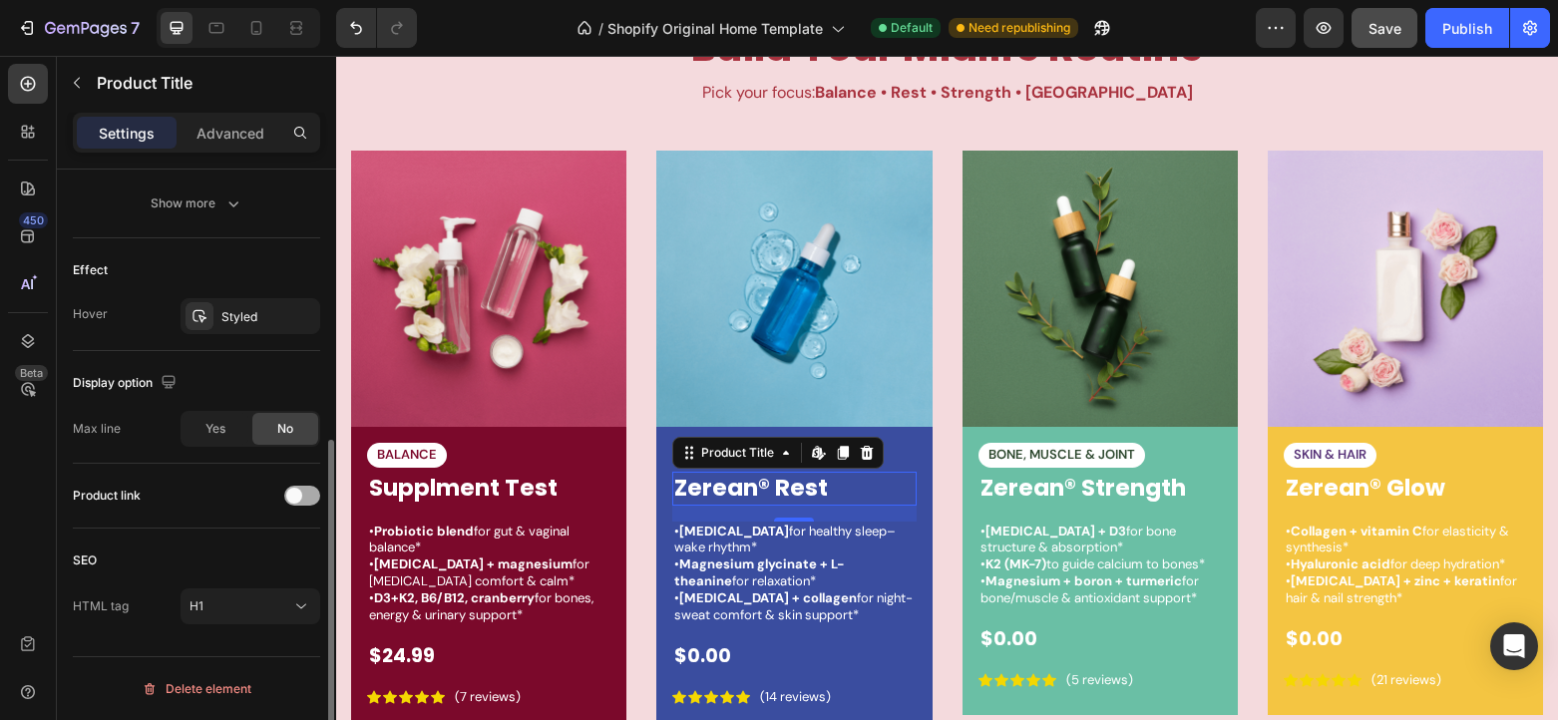
click at [312, 498] on div at bounding box center [302, 496] width 36 height 20
click at [795, 569] on strong "Magnesium glycinate + L-theanine" at bounding box center [759, 572] width 170 height 34
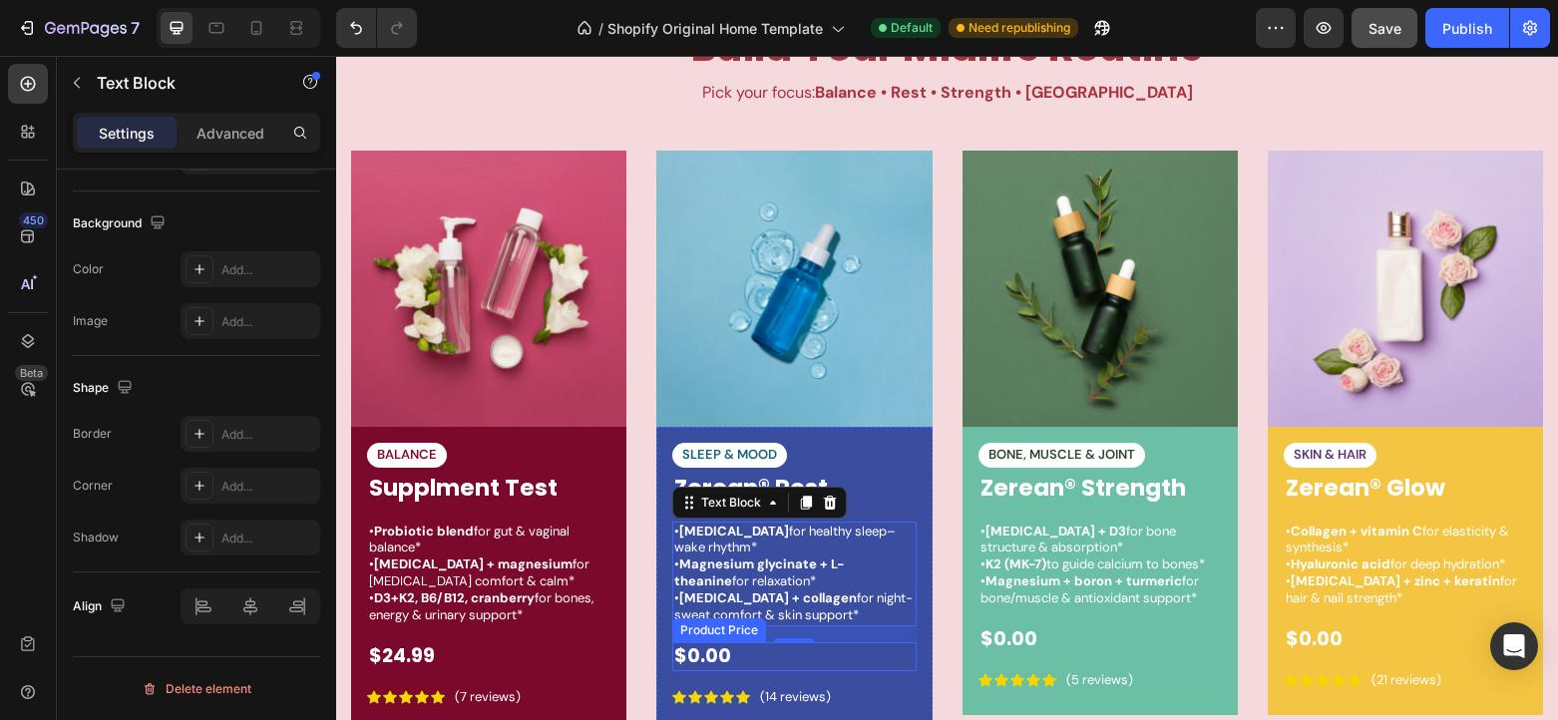
scroll to position [3222, 0]
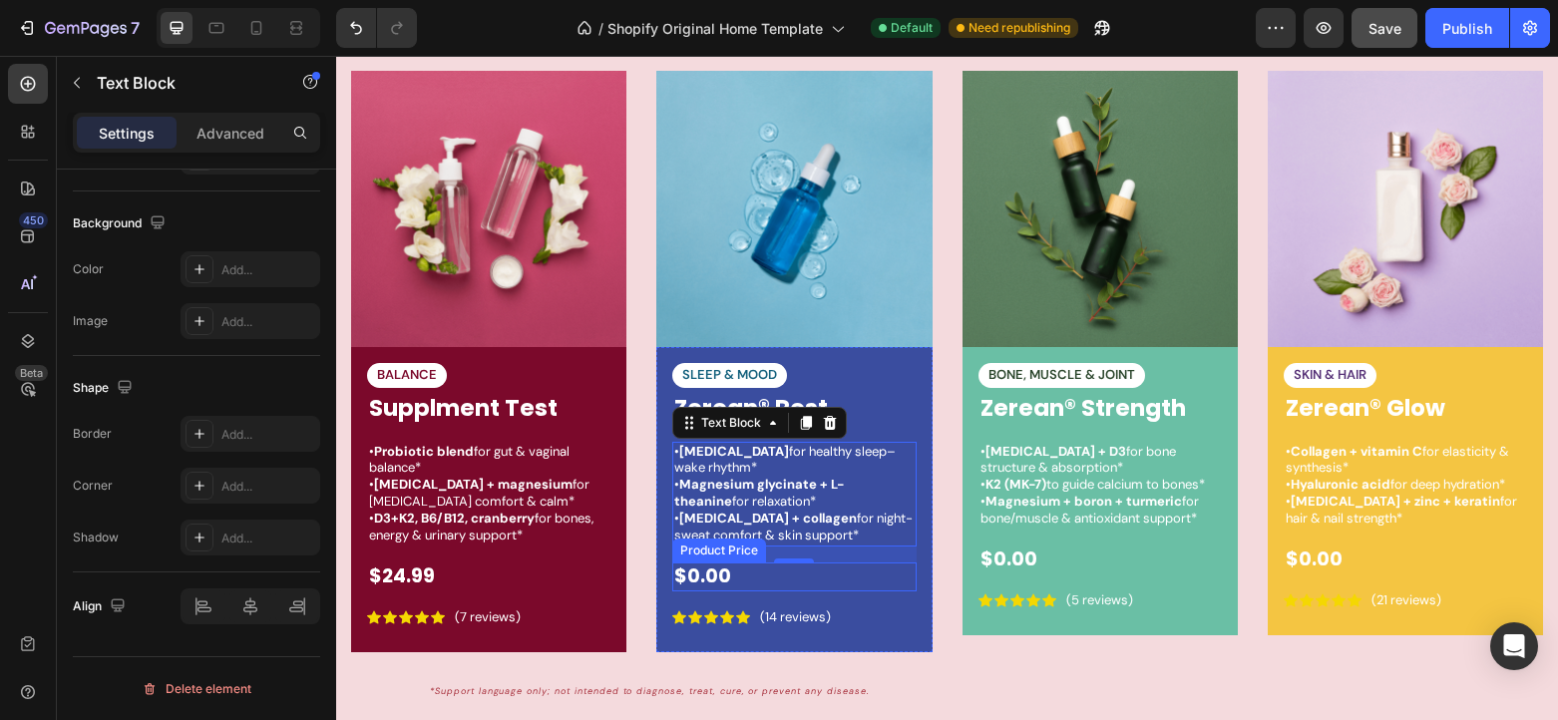
click at [806, 581] on div "$0.00" at bounding box center [793, 576] width 243 height 29
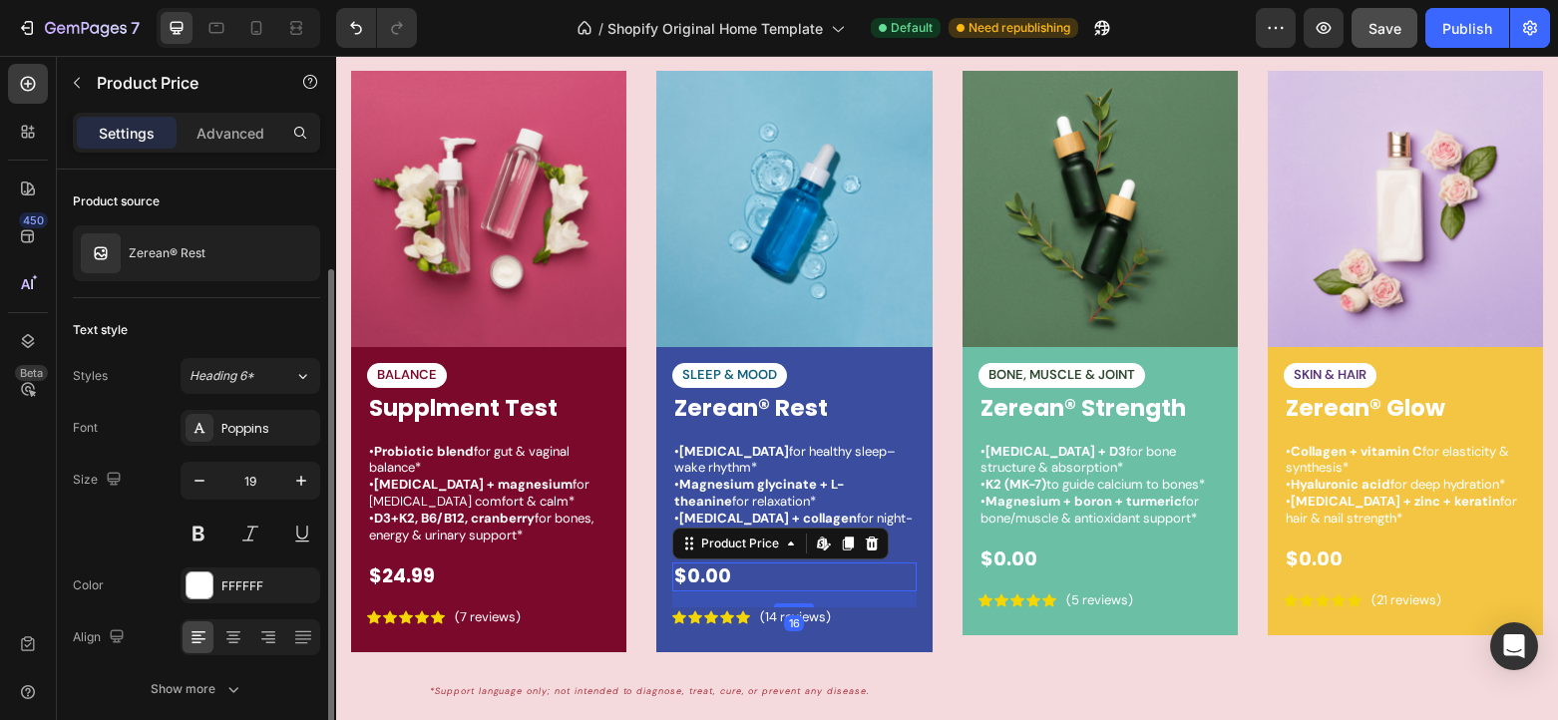
scroll to position [83, 0]
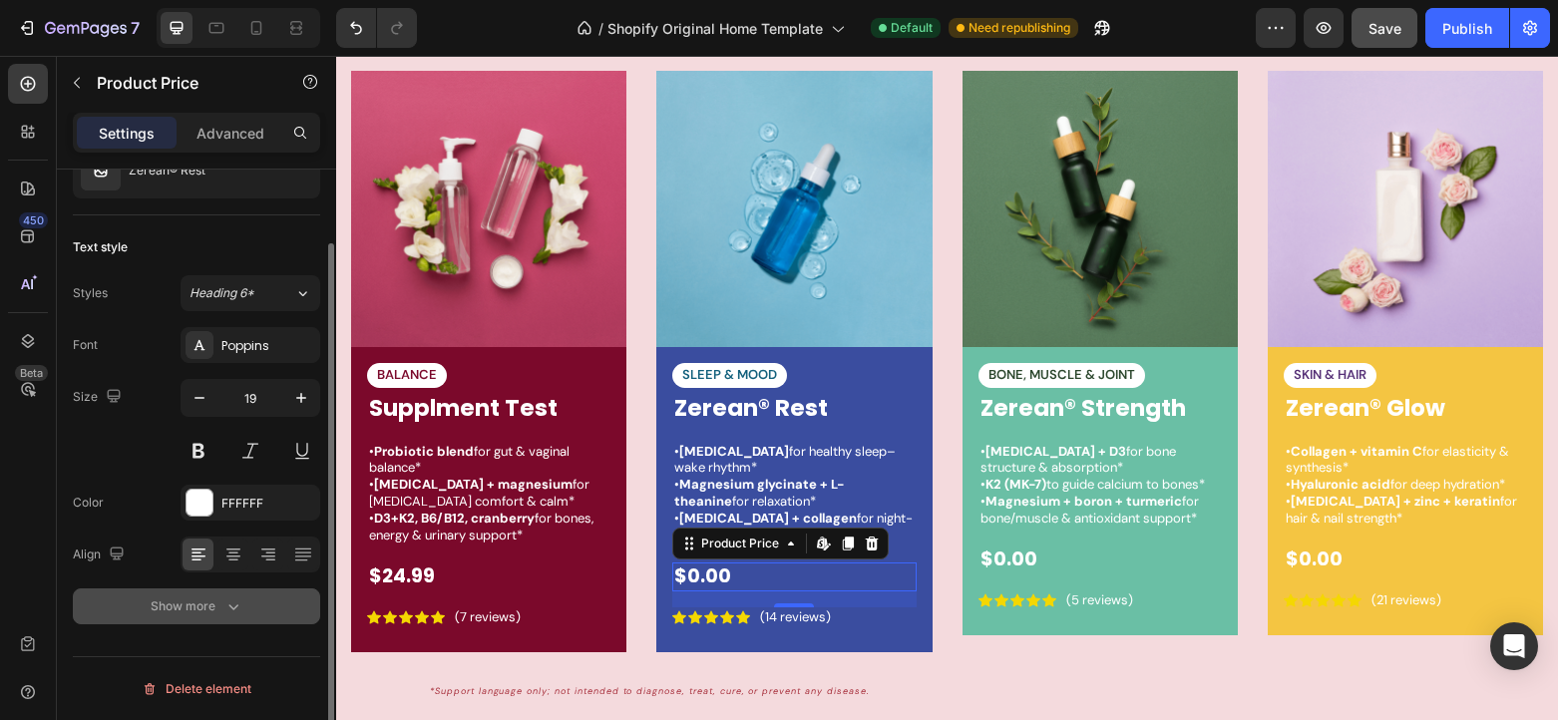
click at [217, 618] on button "Show more" at bounding box center [196, 606] width 247 height 36
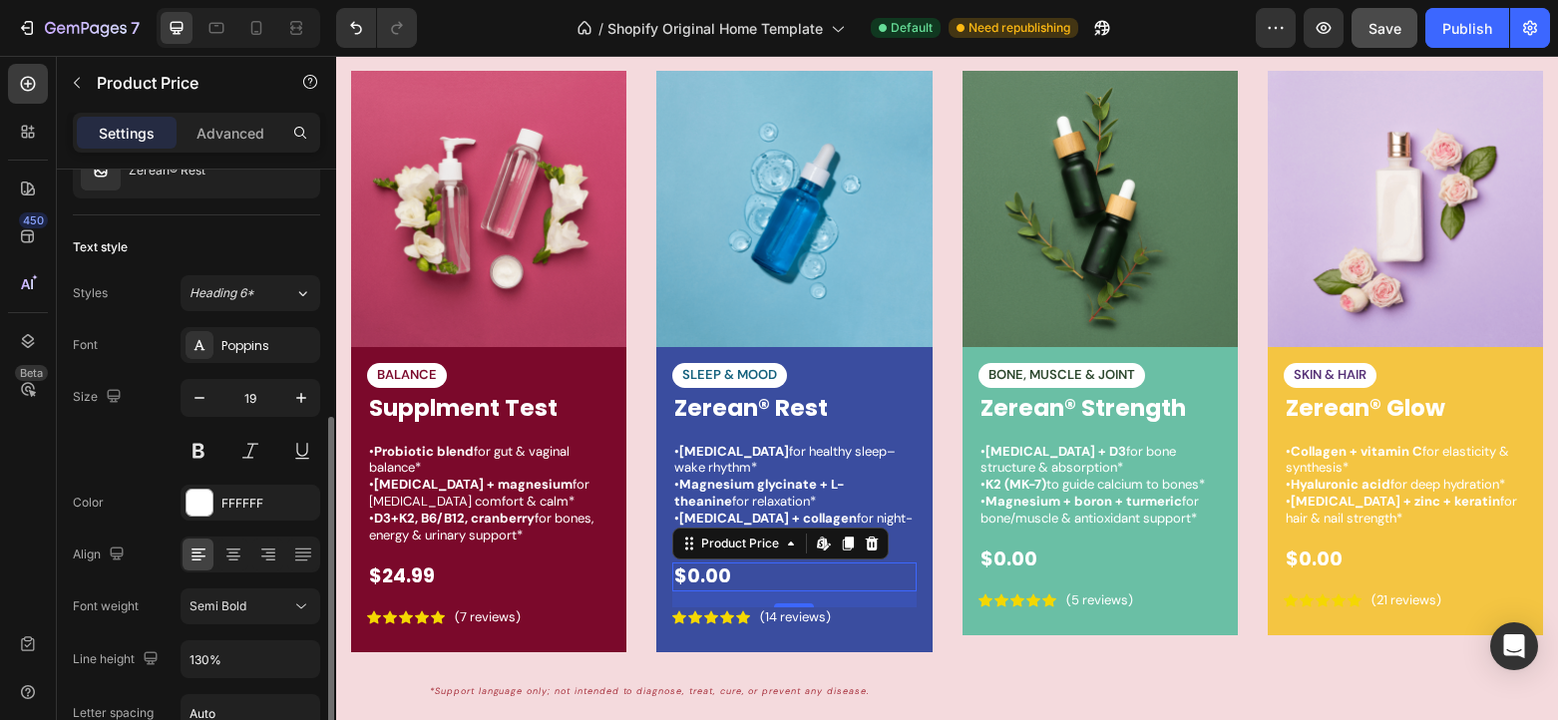
scroll to position [346, 0]
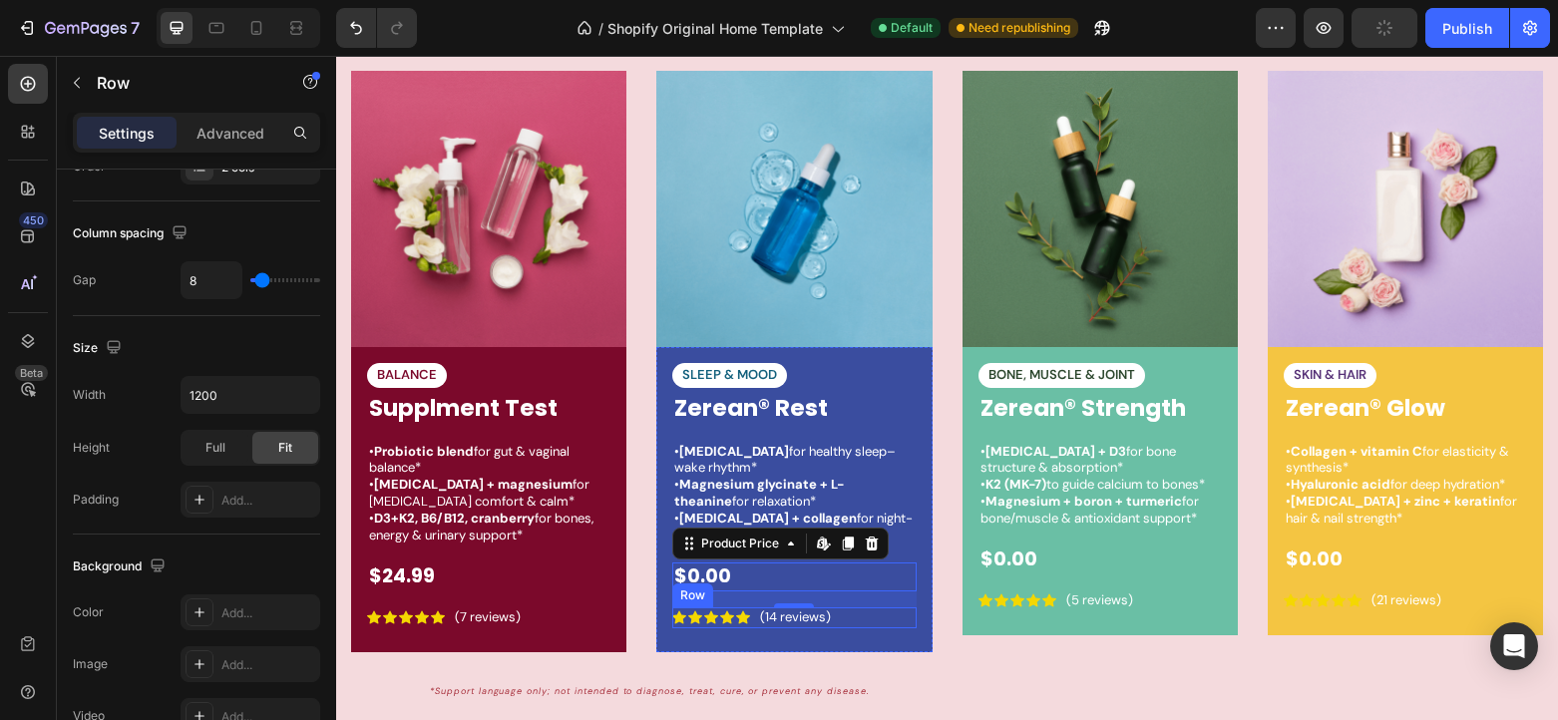
click at [867, 615] on div "Icon Icon Icon Icon Icon Icon List (14 reviews) Text Block Row" at bounding box center [793, 617] width 243 height 21
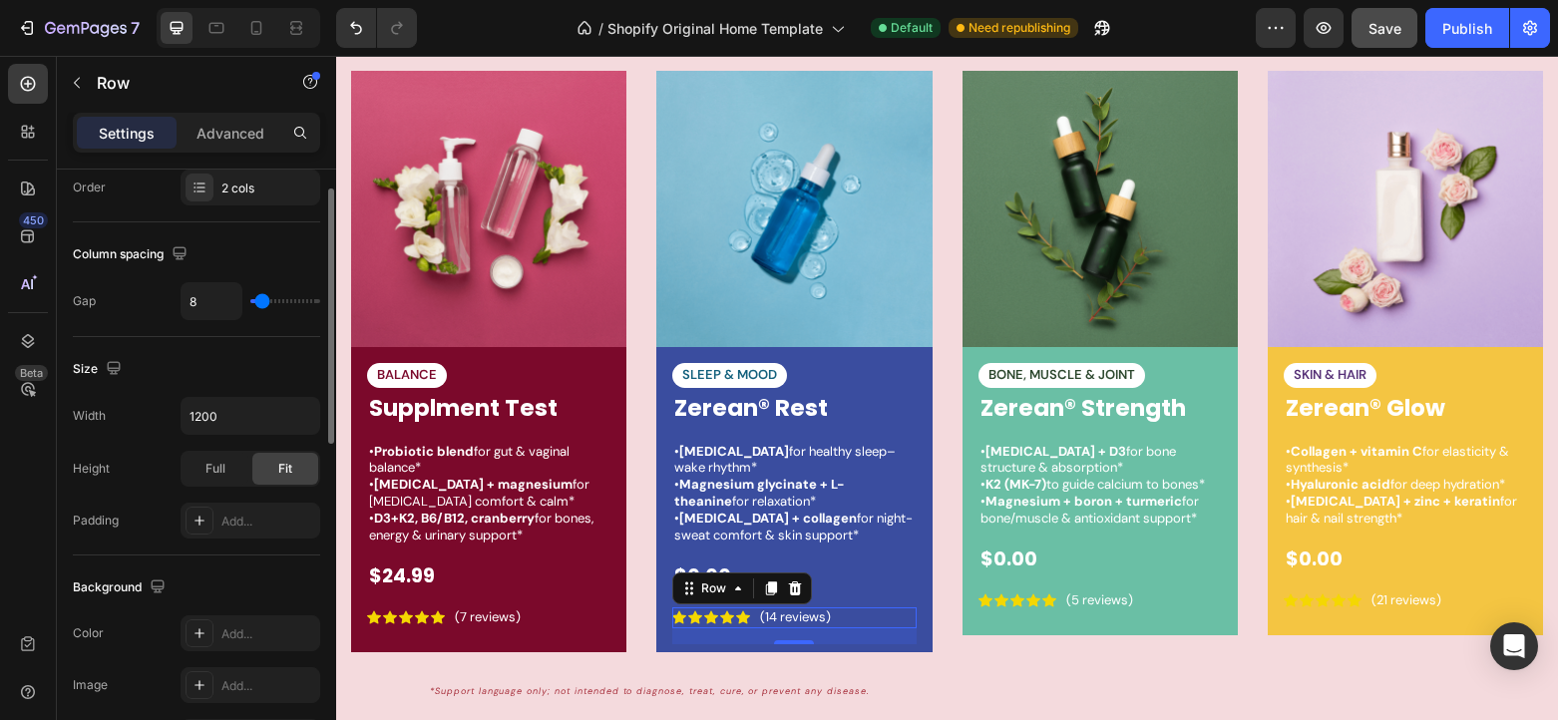
scroll to position [0, 0]
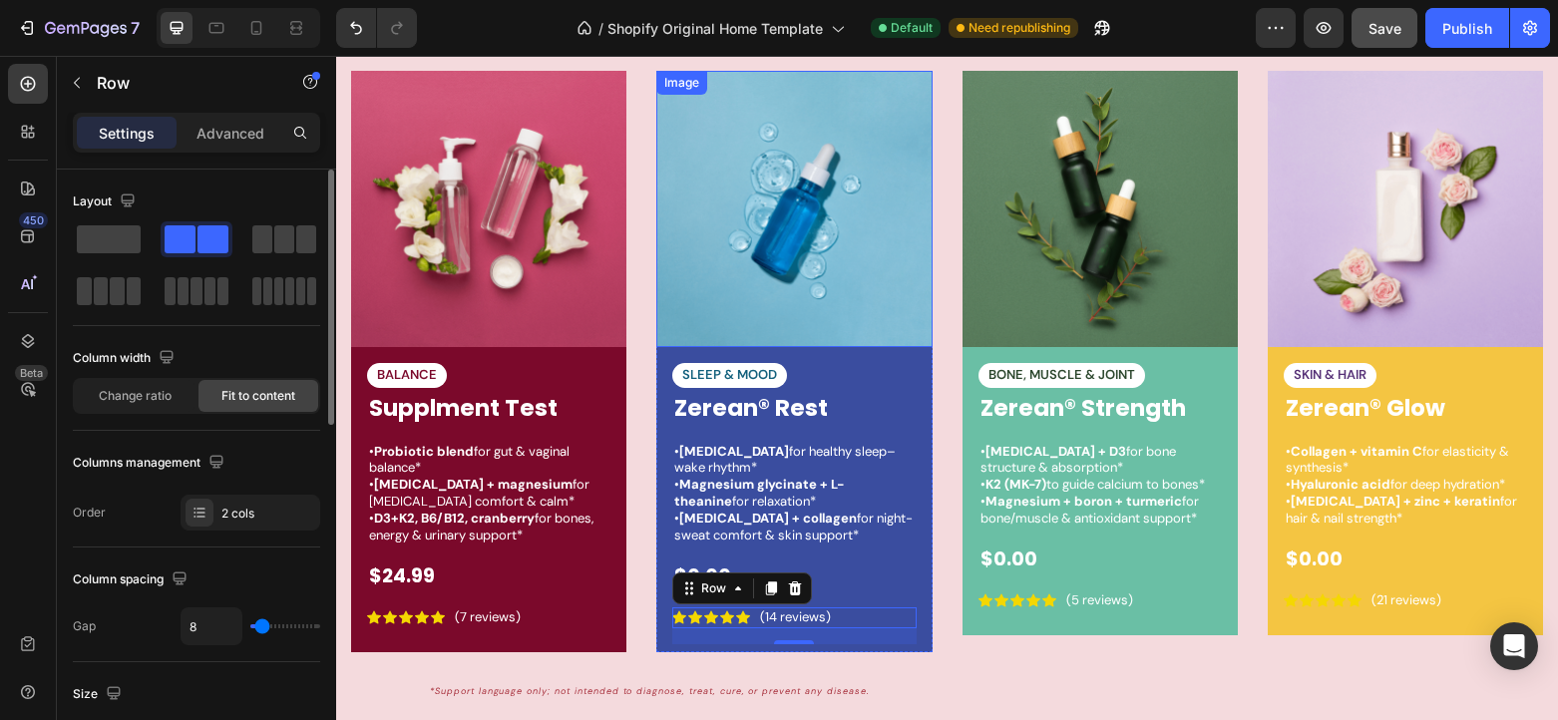
click at [735, 221] on img at bounding box center [793, 208] width 275 height 275
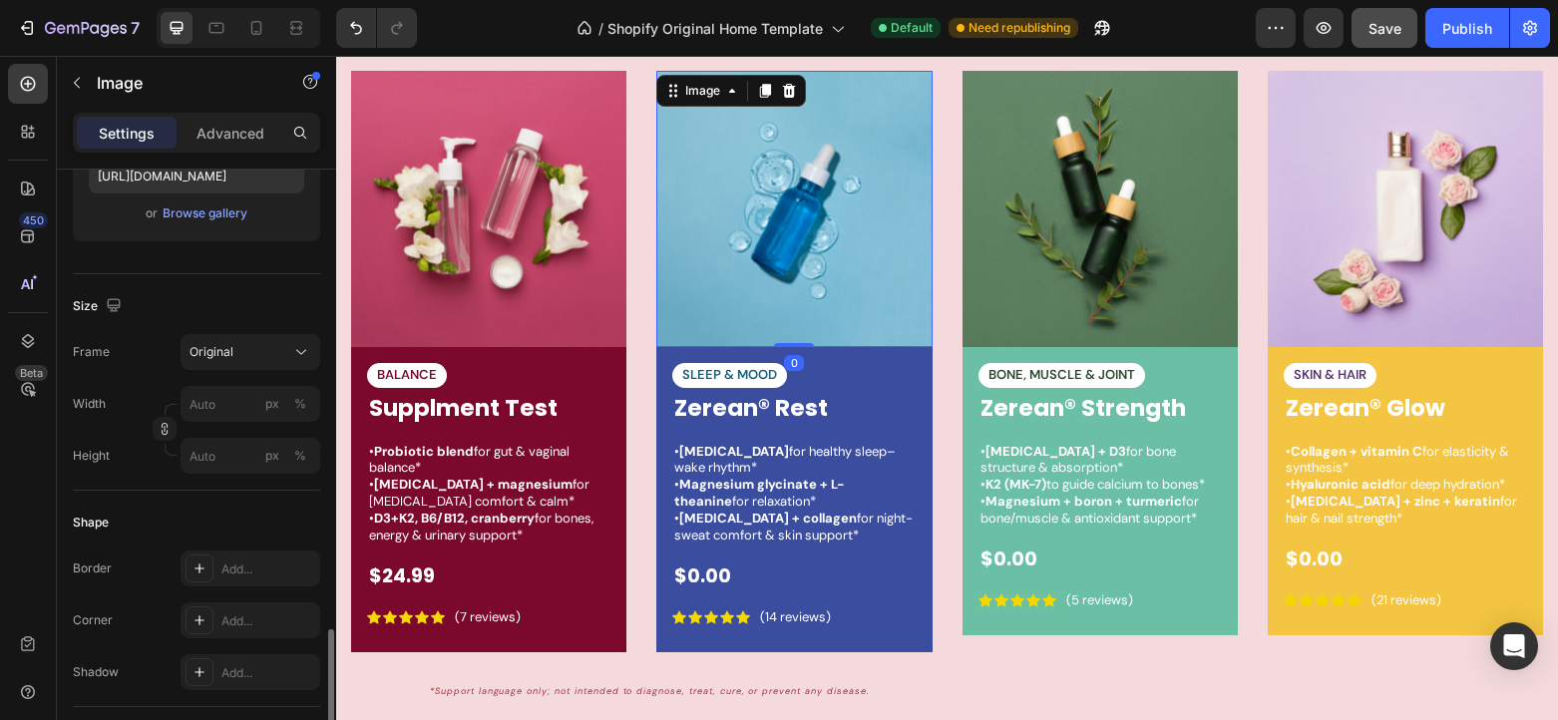
scroll to position [628, 0]
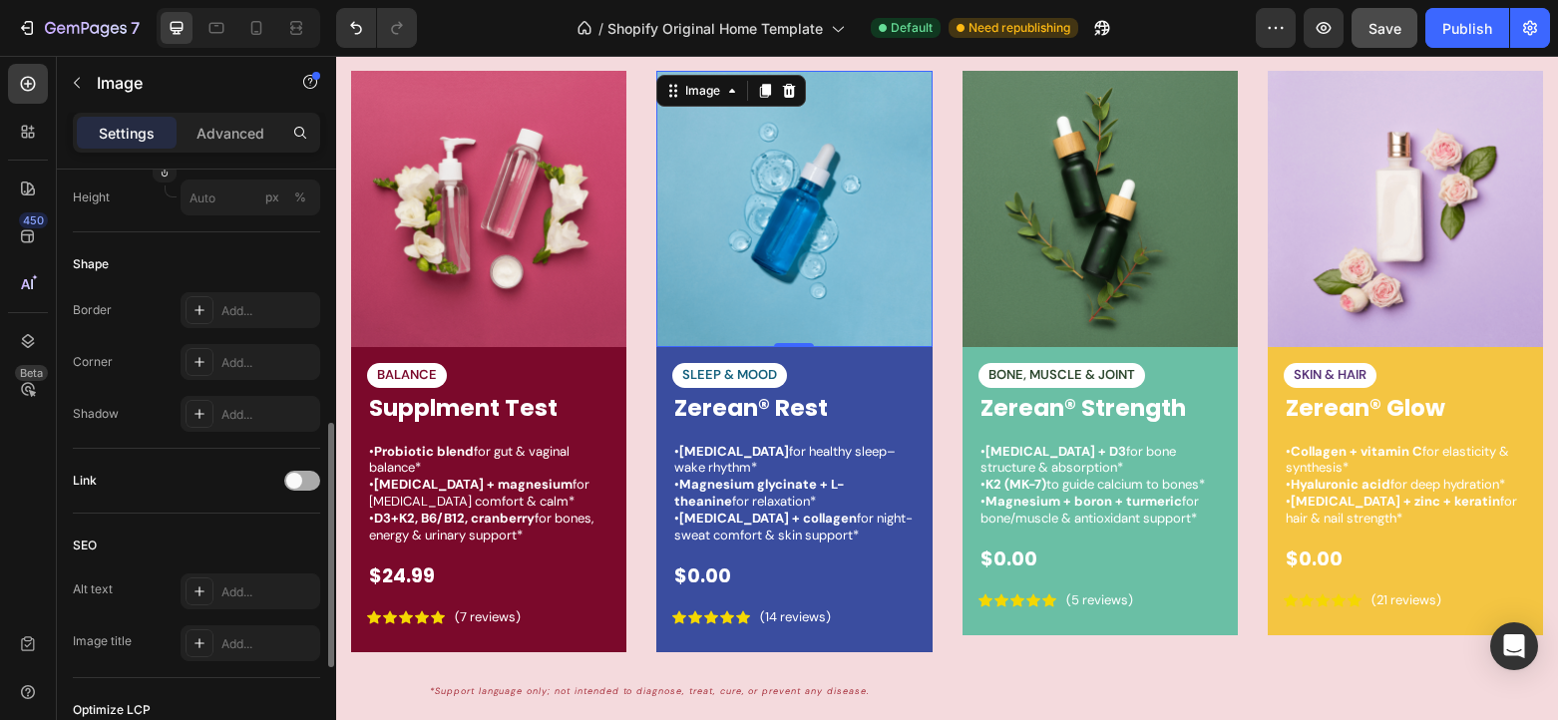
click at [303, 481] on div at bounding box center [302, 481] width 36 height 20
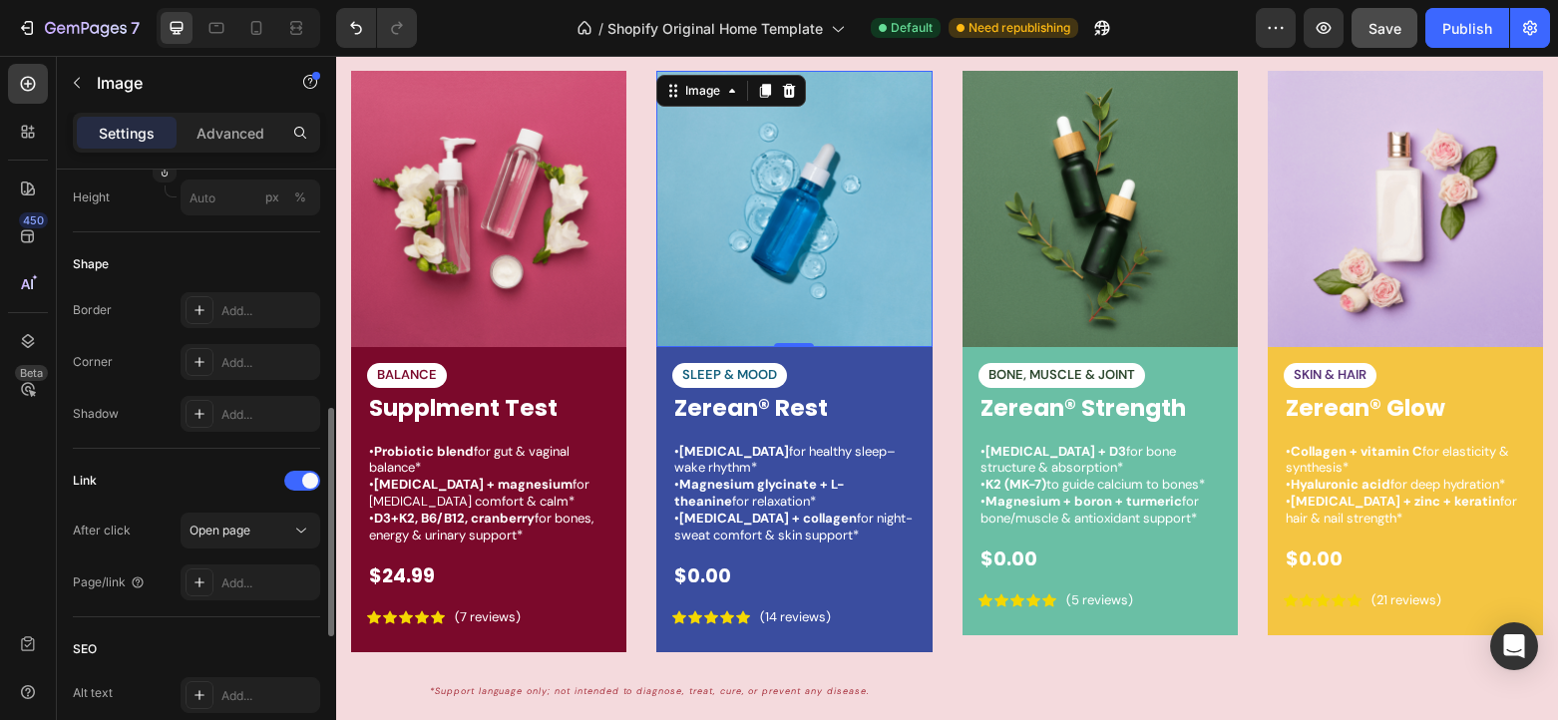
scroll to position [853, 0]
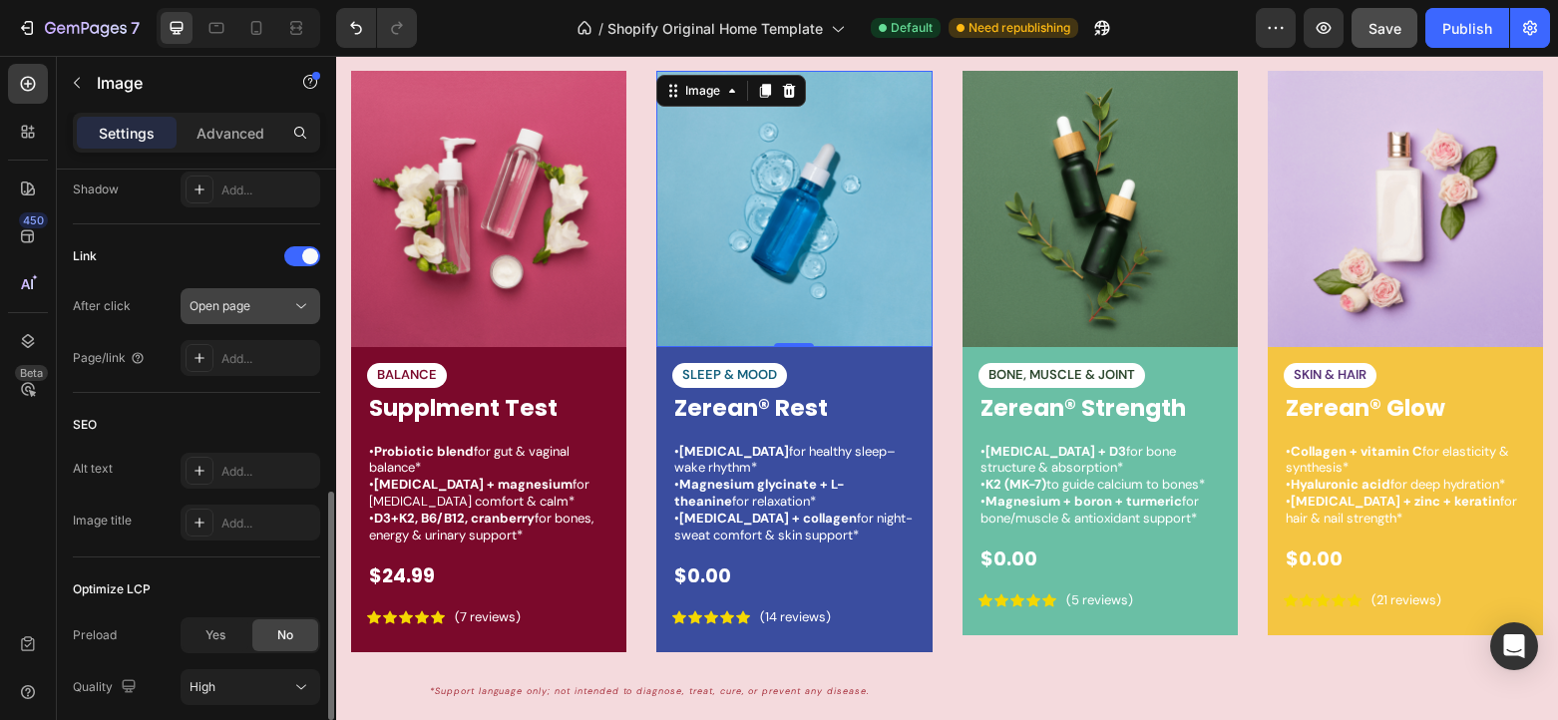
click at [240, 293] on button "Open page" at bounding box center [250, 306] width 140 height 36
click at [158, 285] on div "Link After click Open page Page/link Add..." at bounding box center [196, 308] width 247 height 136
click at [212, 357] on div at bounding box center [199, 358] width 28 height 28
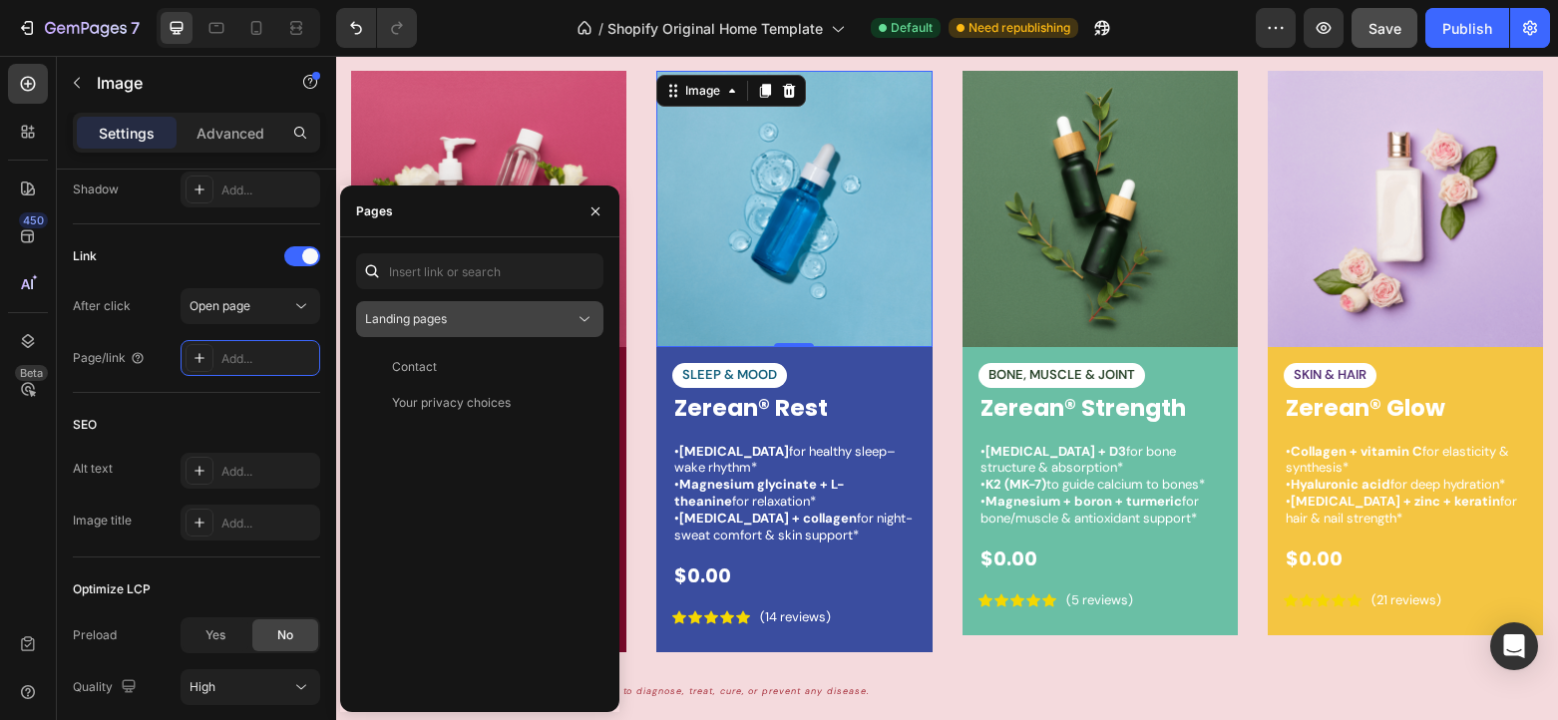
click at [495, 316] on div "Landing pages" at bounding box center [469, 319] width 209 height 18
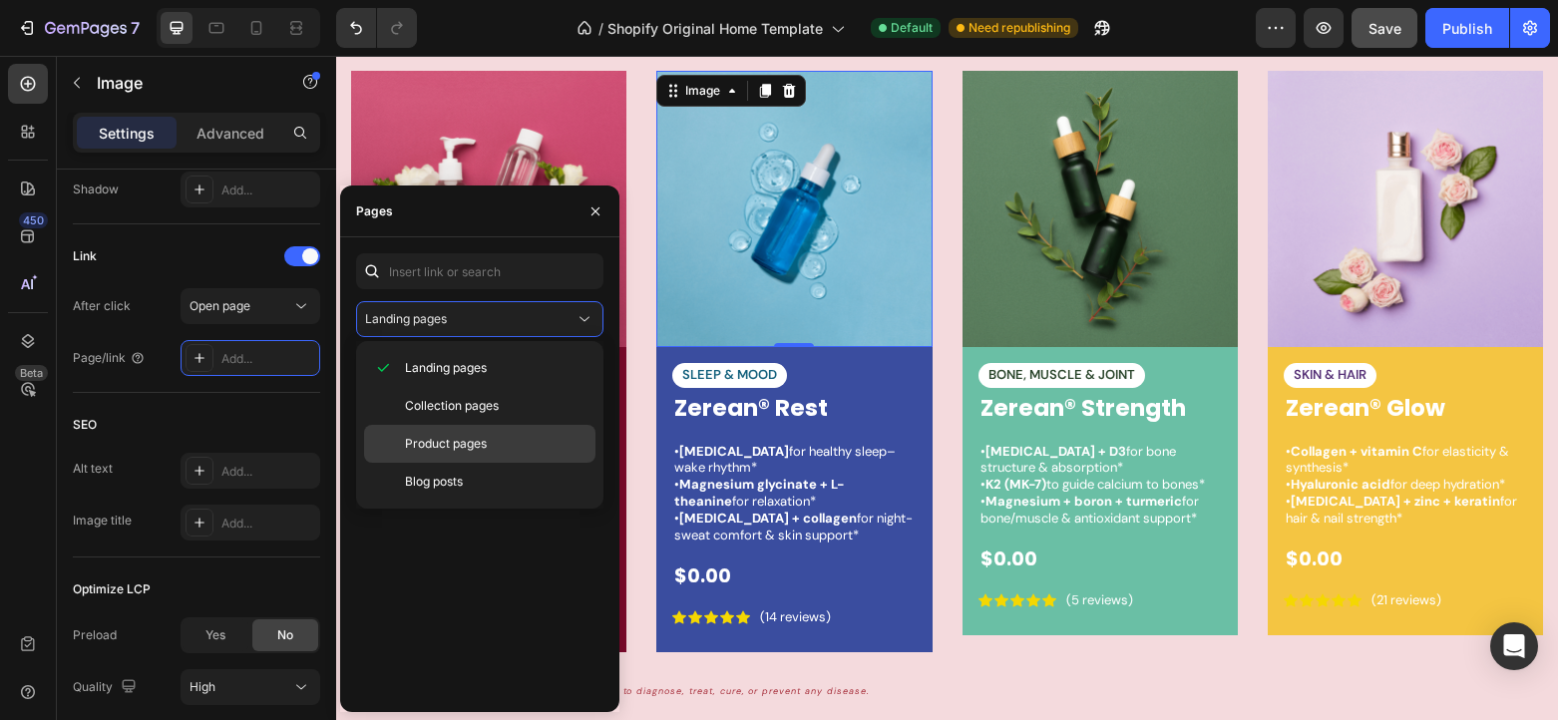
click at [477, 442] on span "Product pages" at bounding box center [446, 444] width 82 height 18
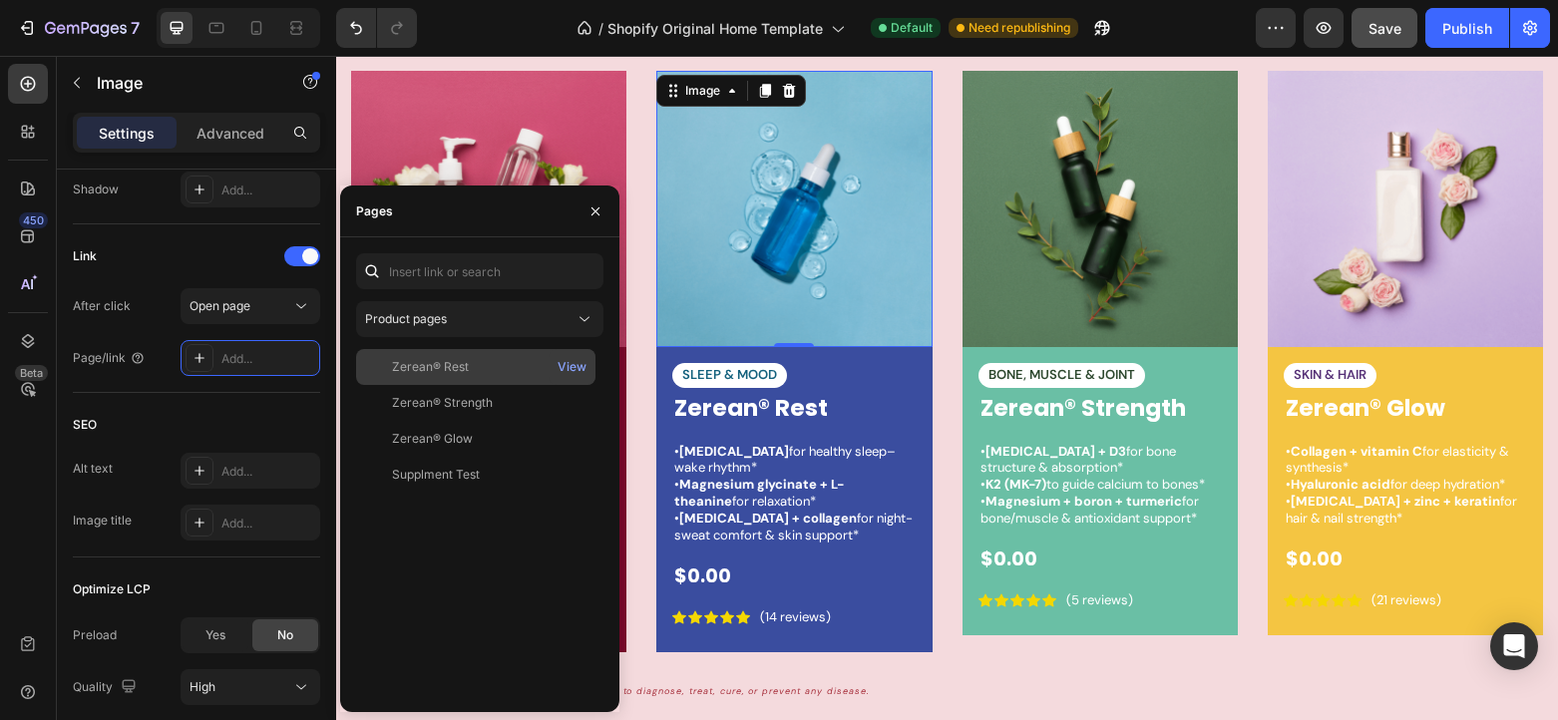
click at [492, 368] on div "Zerean® Rest" at bounding box center [475, 367] width 223 height 18
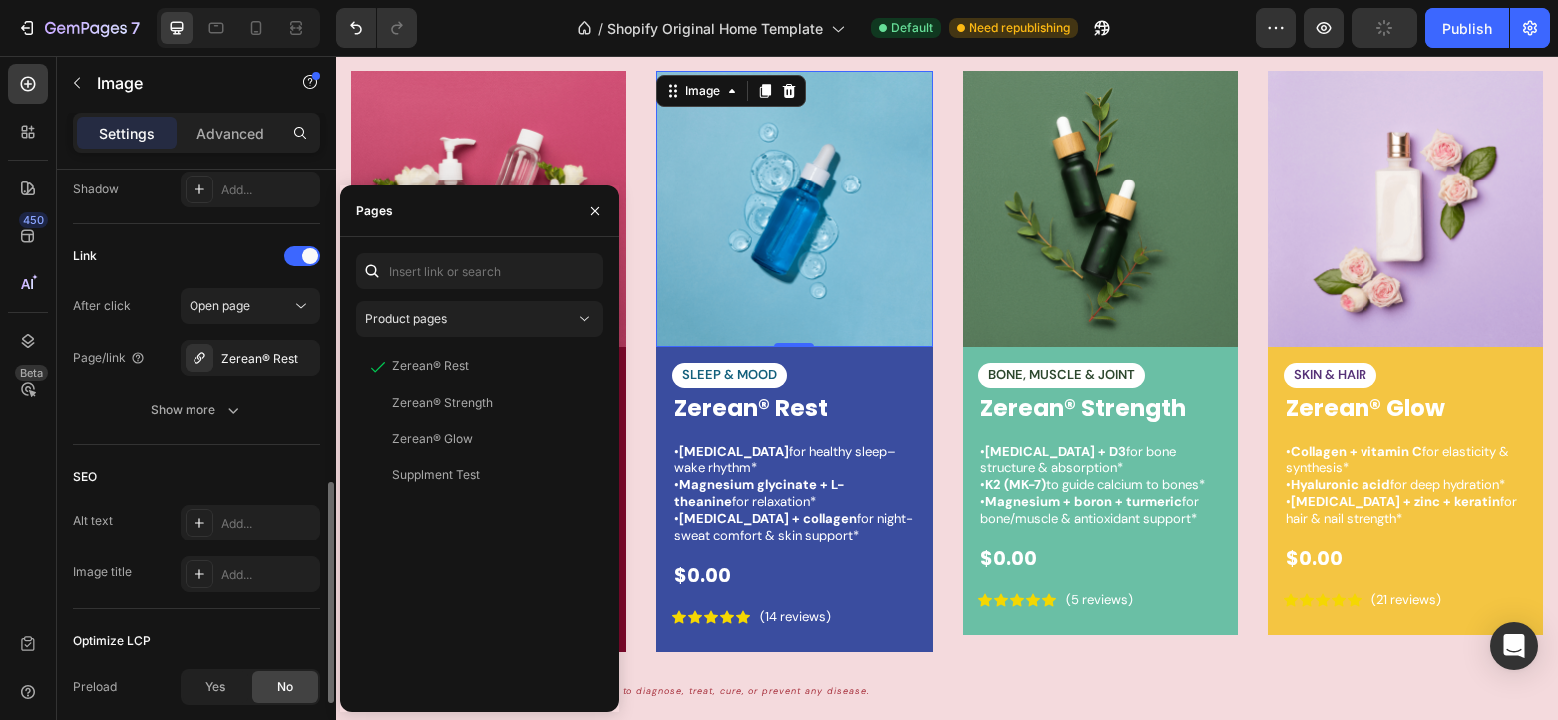
click at [226, 249] on div "Link" at bounding box center [196, 256] width 247 height 32
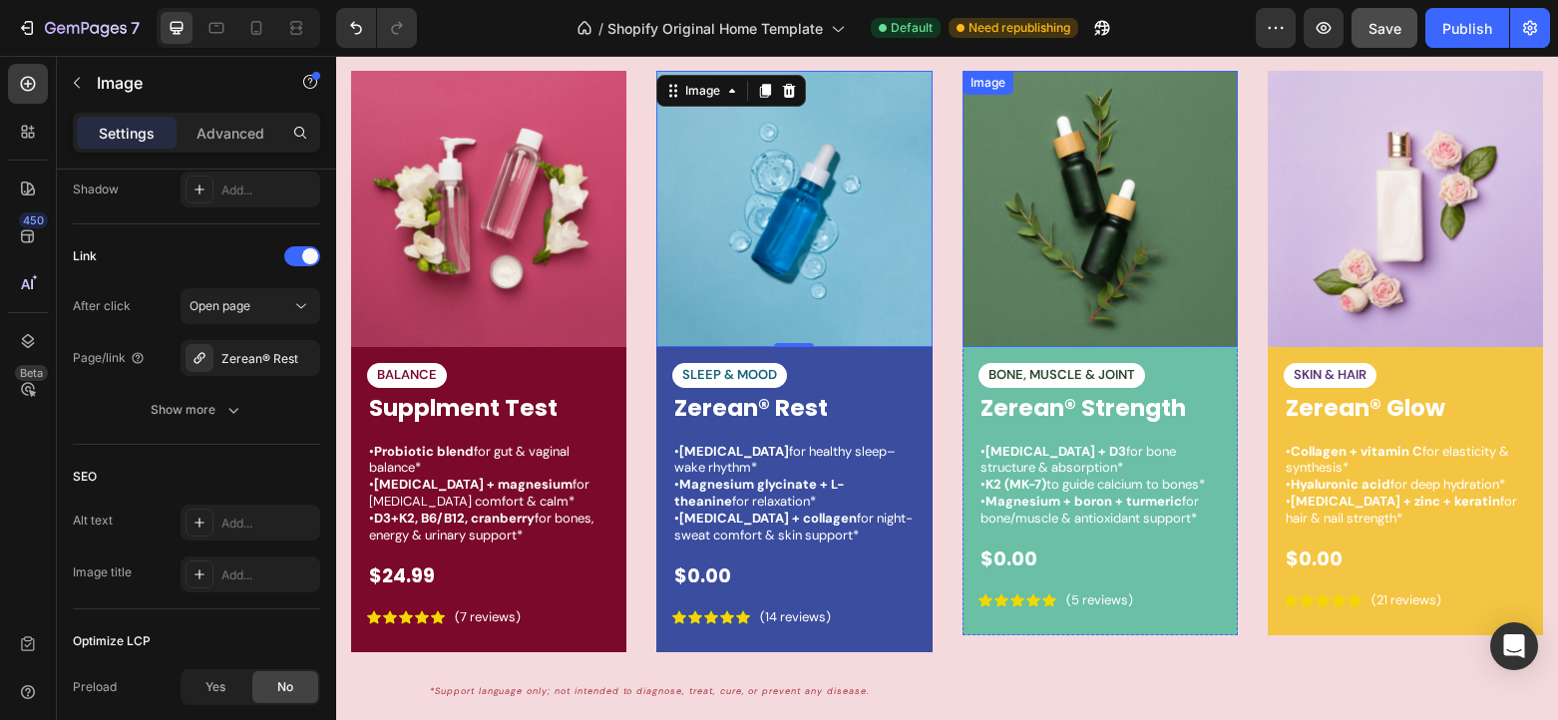
click at [1096, 275] on img at bounding box center [1099, 208] width 275 height 275
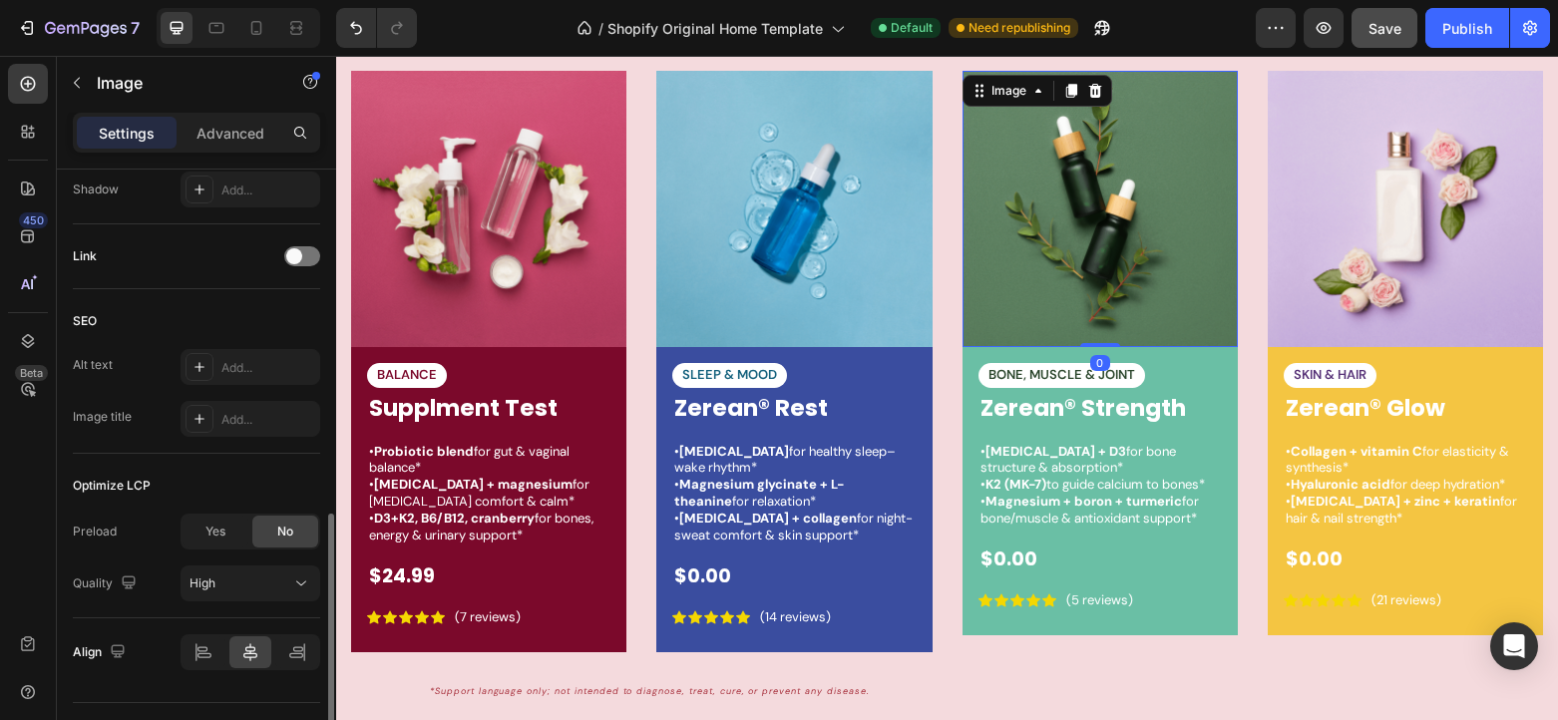
scroll to position [898, 0]
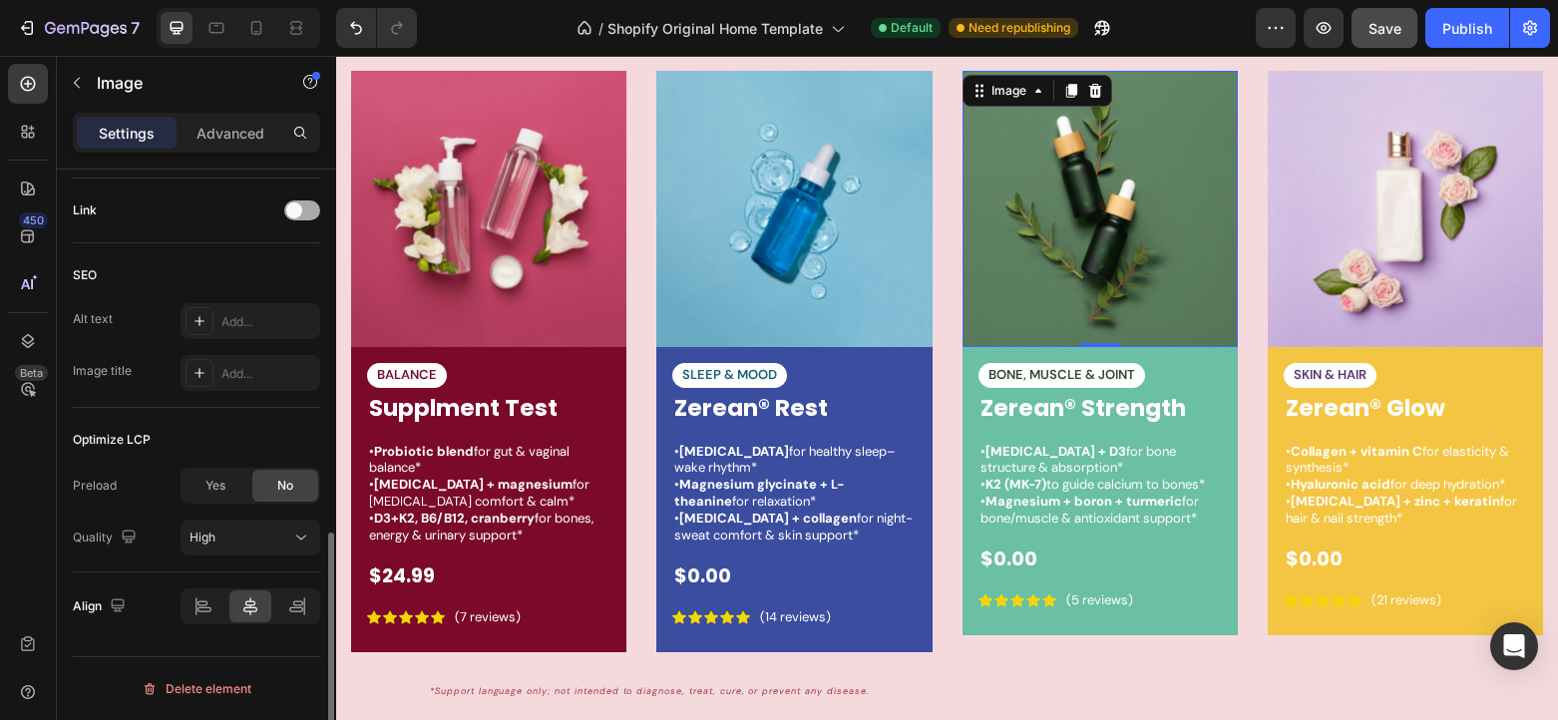
click at [297, 209] on span at bounding box center [294, 210] width 16 height 16
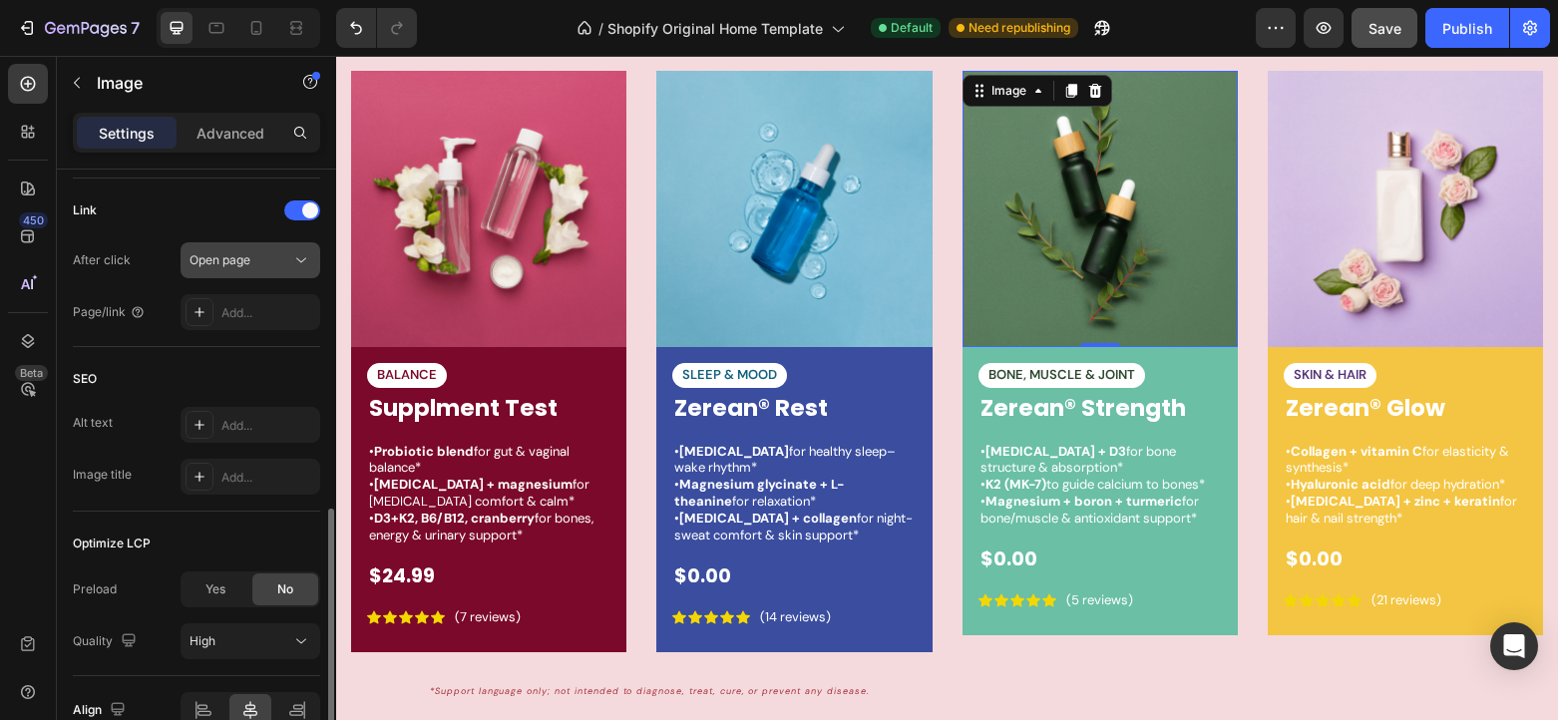
click at [227, 261] on span "Open page" at bounding box center [219, 259] width 61 height 15
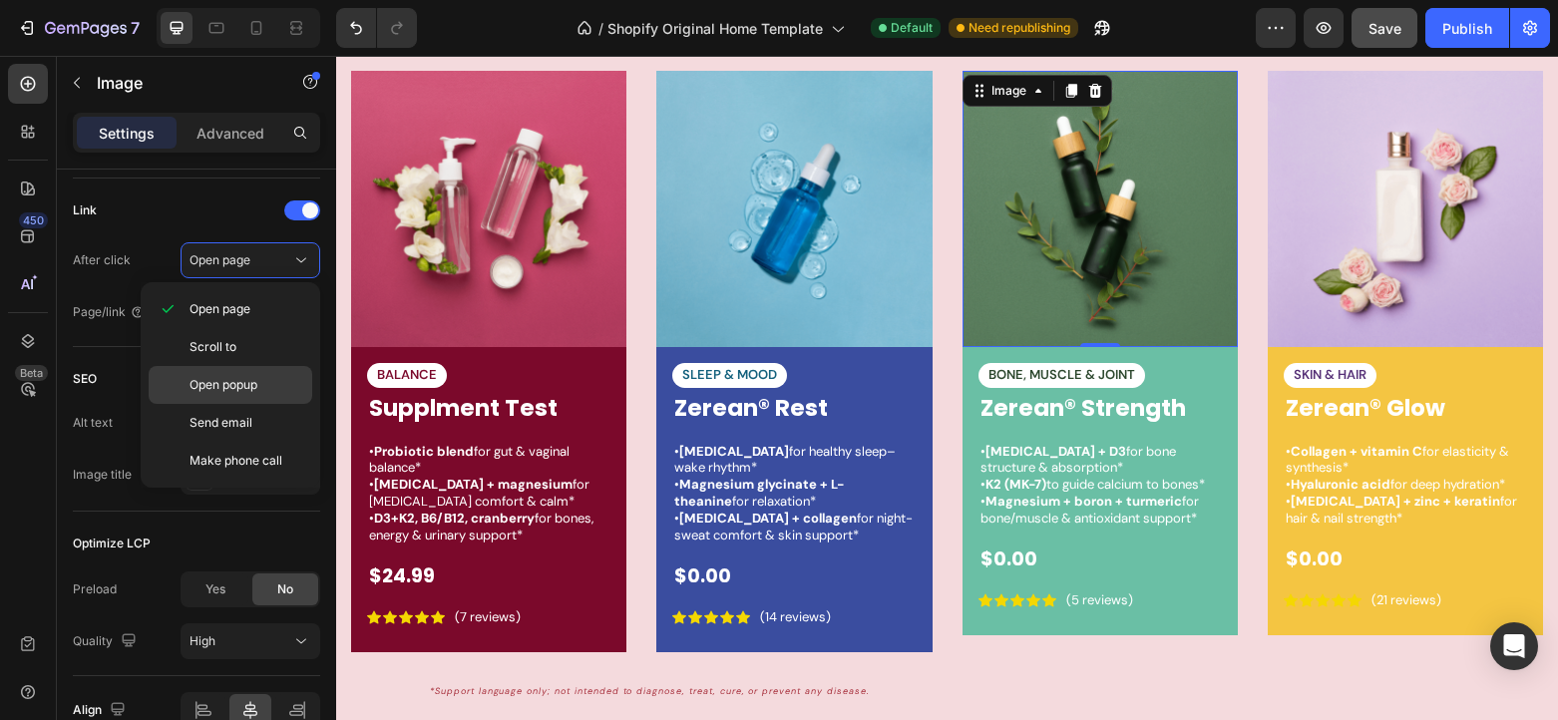
click at [271, 384] on p "Open popup" at bounding box center [246, 385] width 114 height 18
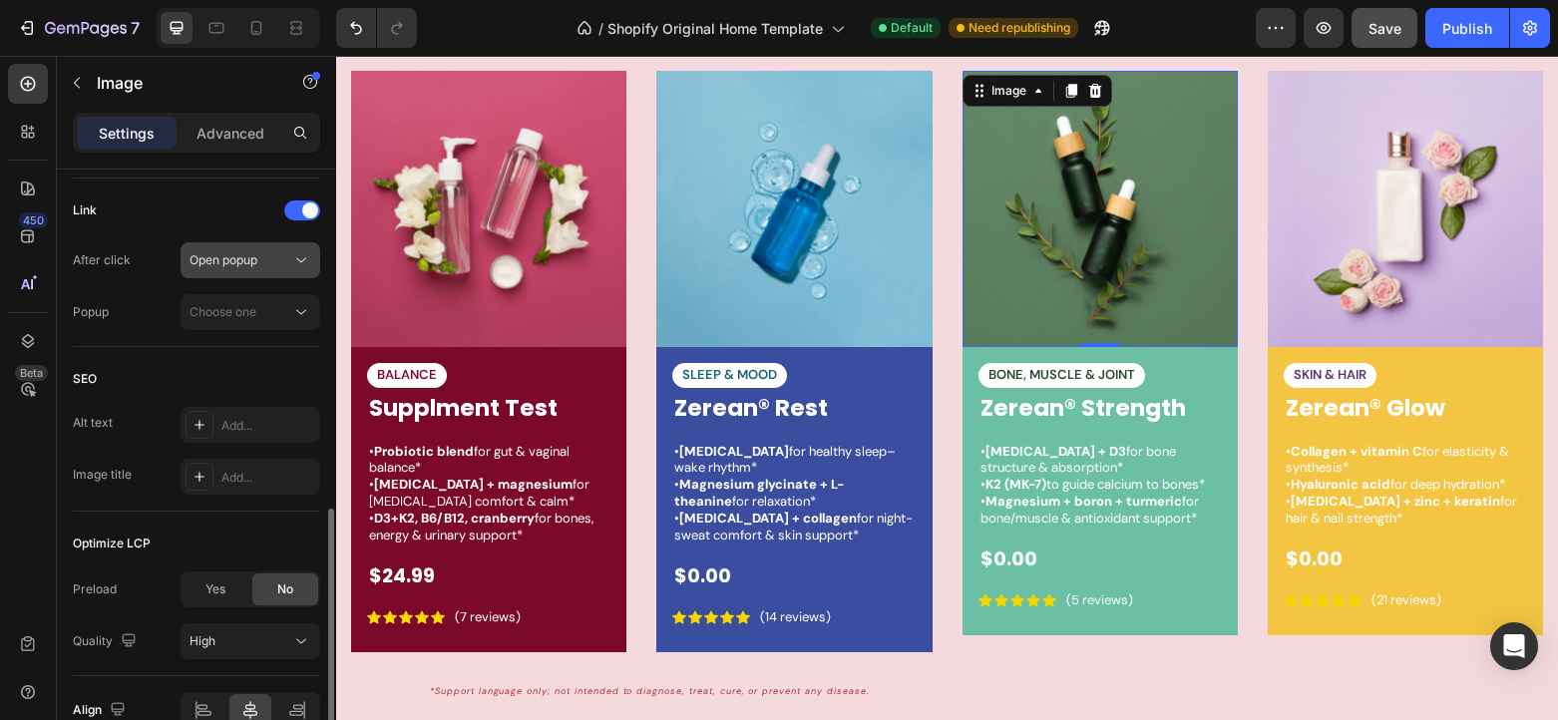
click at [273, 273] on button "Open popup" at bounding box center [250, 260] width 140 height 36
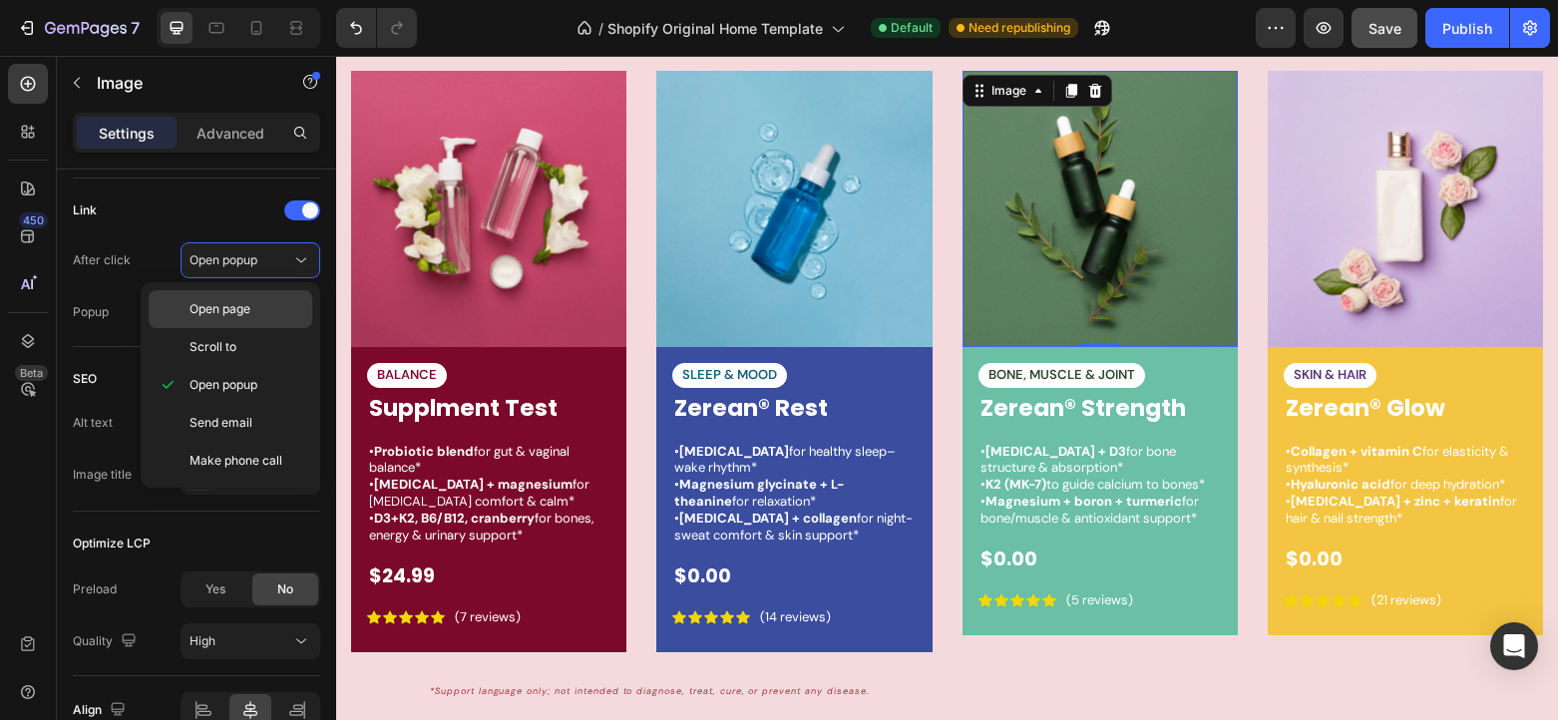
click at [248, 304] on span "Open page" at bounding box center [219, 309] width 61 height 18
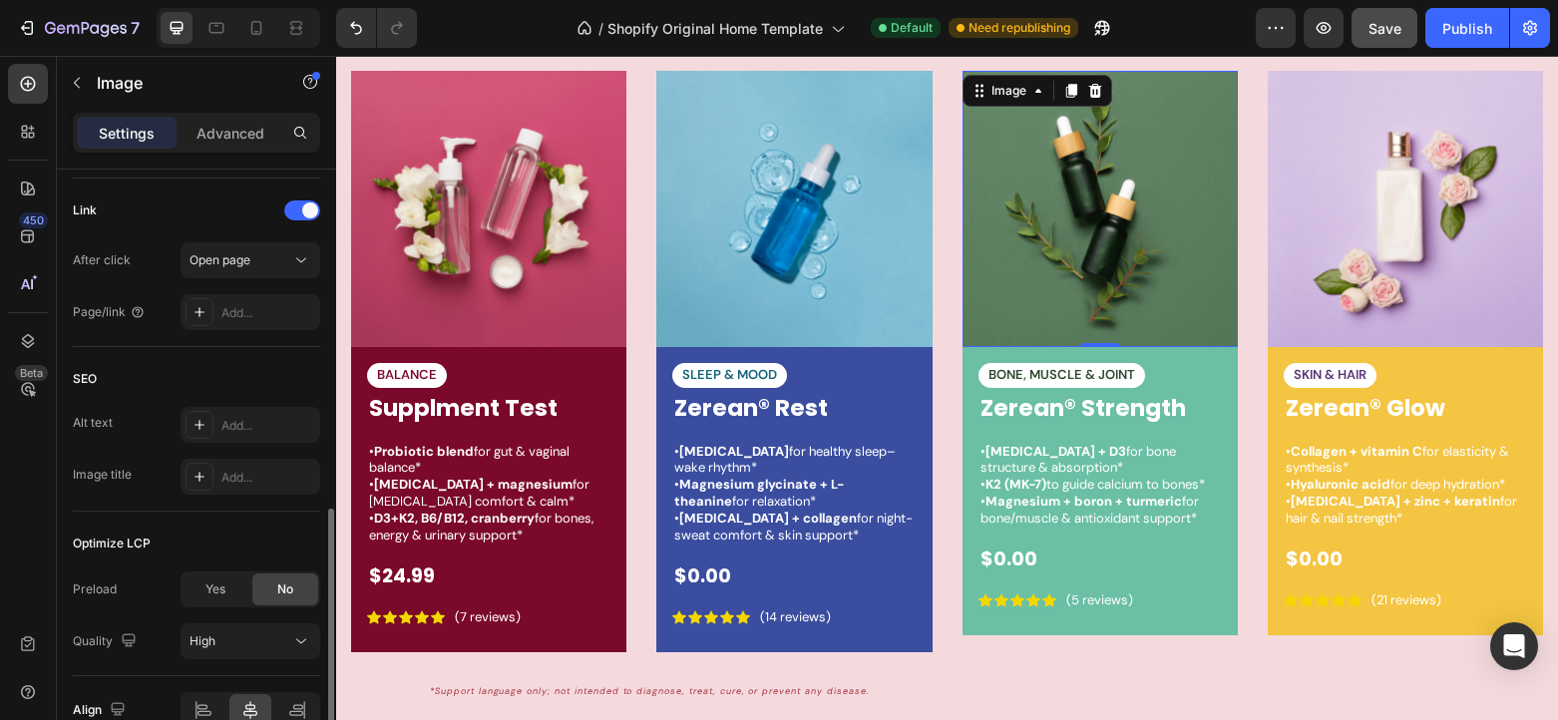
click at [246, 331] on div "Link After click Open page Page/link Add..." at bounding box center [196, 262] width 247 height 169
click at [252, 324] on div "Add..." at bounding box center [250, 312] width 140 height 36
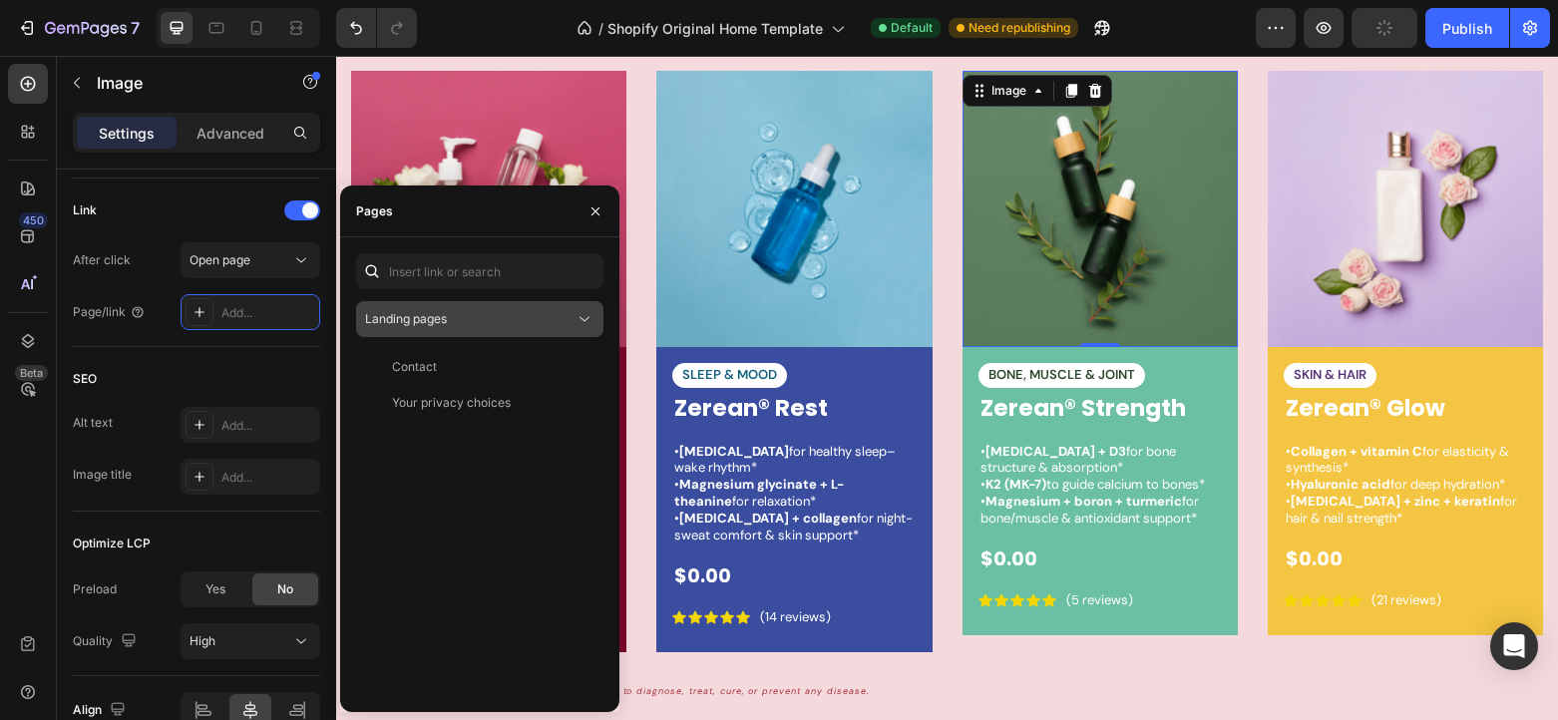
click at [541, 330] on button "Landing pages" at bounding box center [479, 319] width 247 height 36
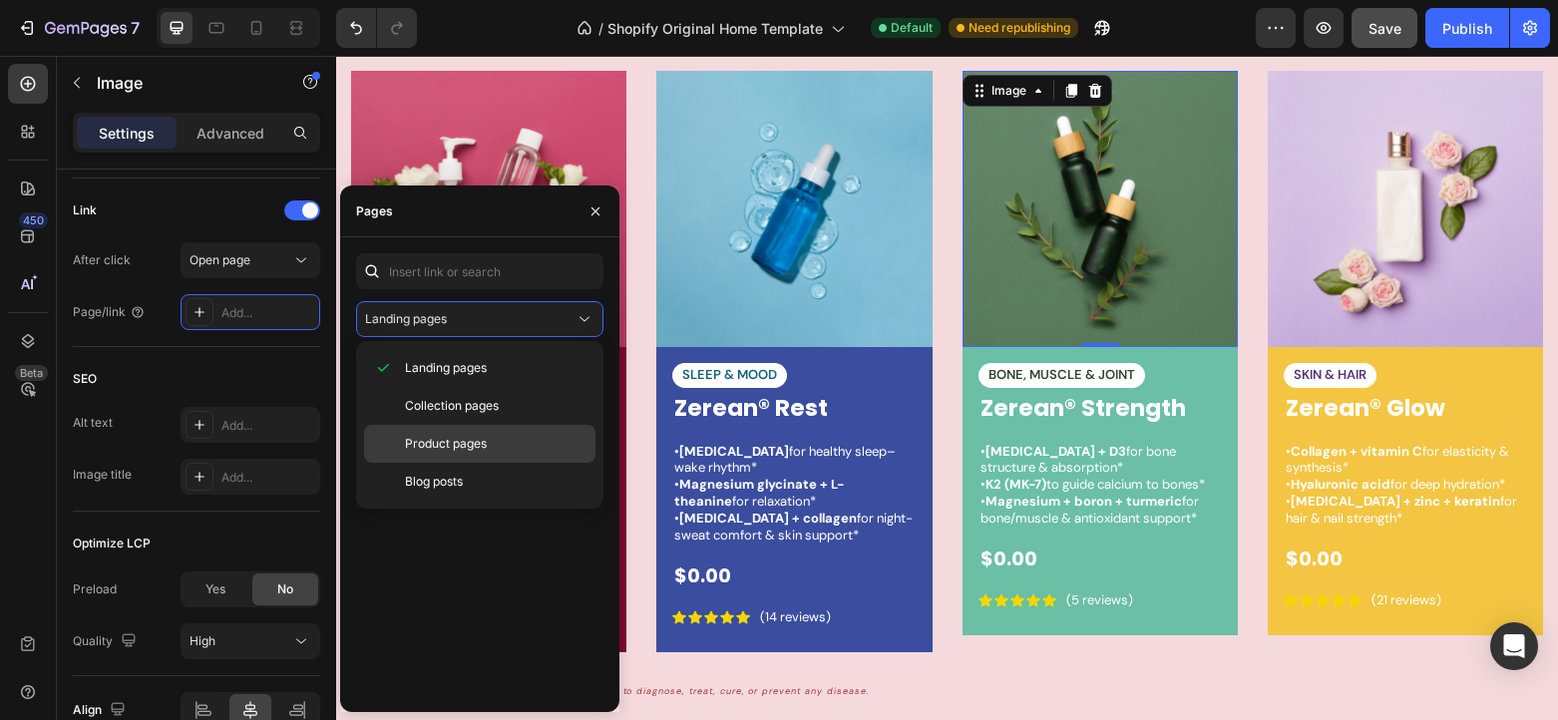
click at [525, 446] on p "Product pages" at bounding box center [495, 444] width 181 height 18
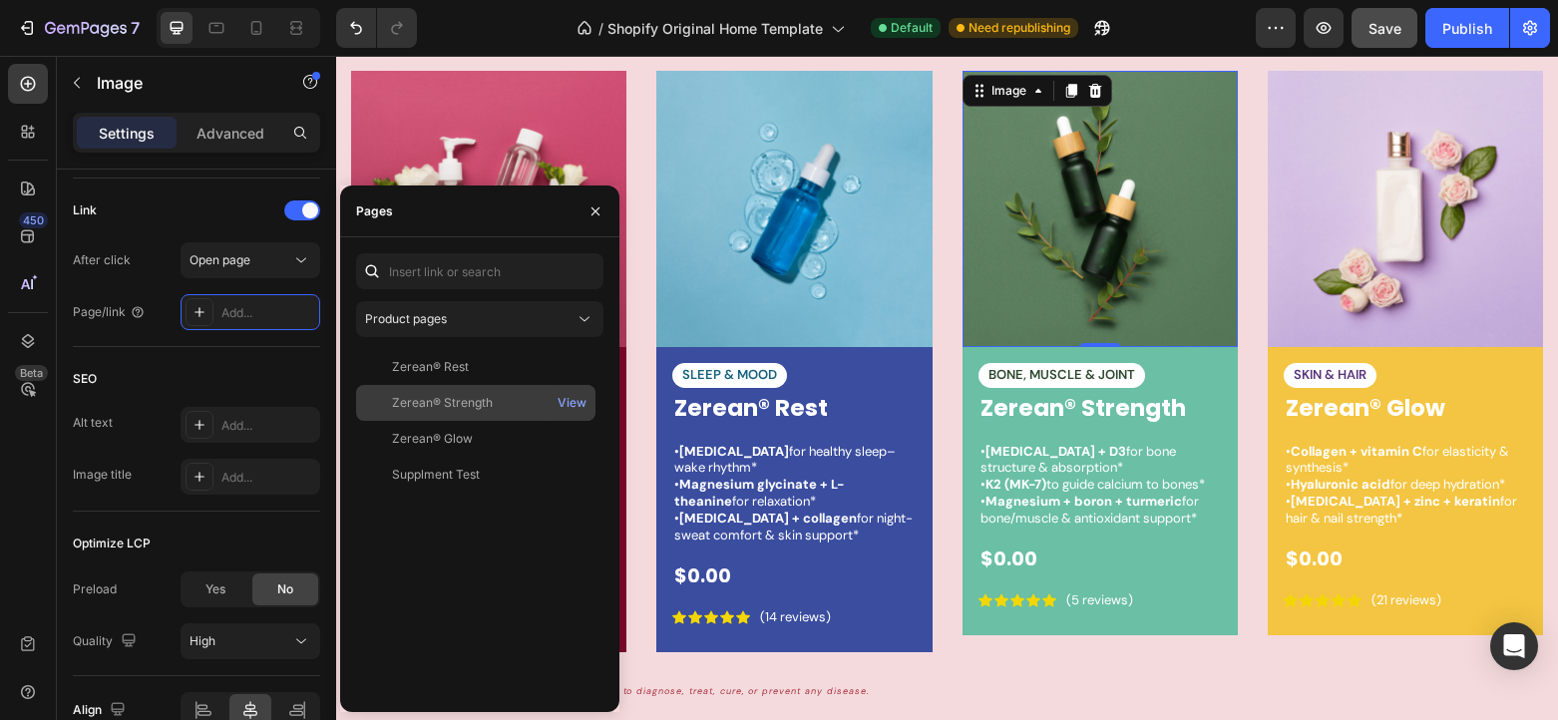
click at [472, 406] on div "Zerean® Strength" at bounding box center [442, 403] width 101 height 18
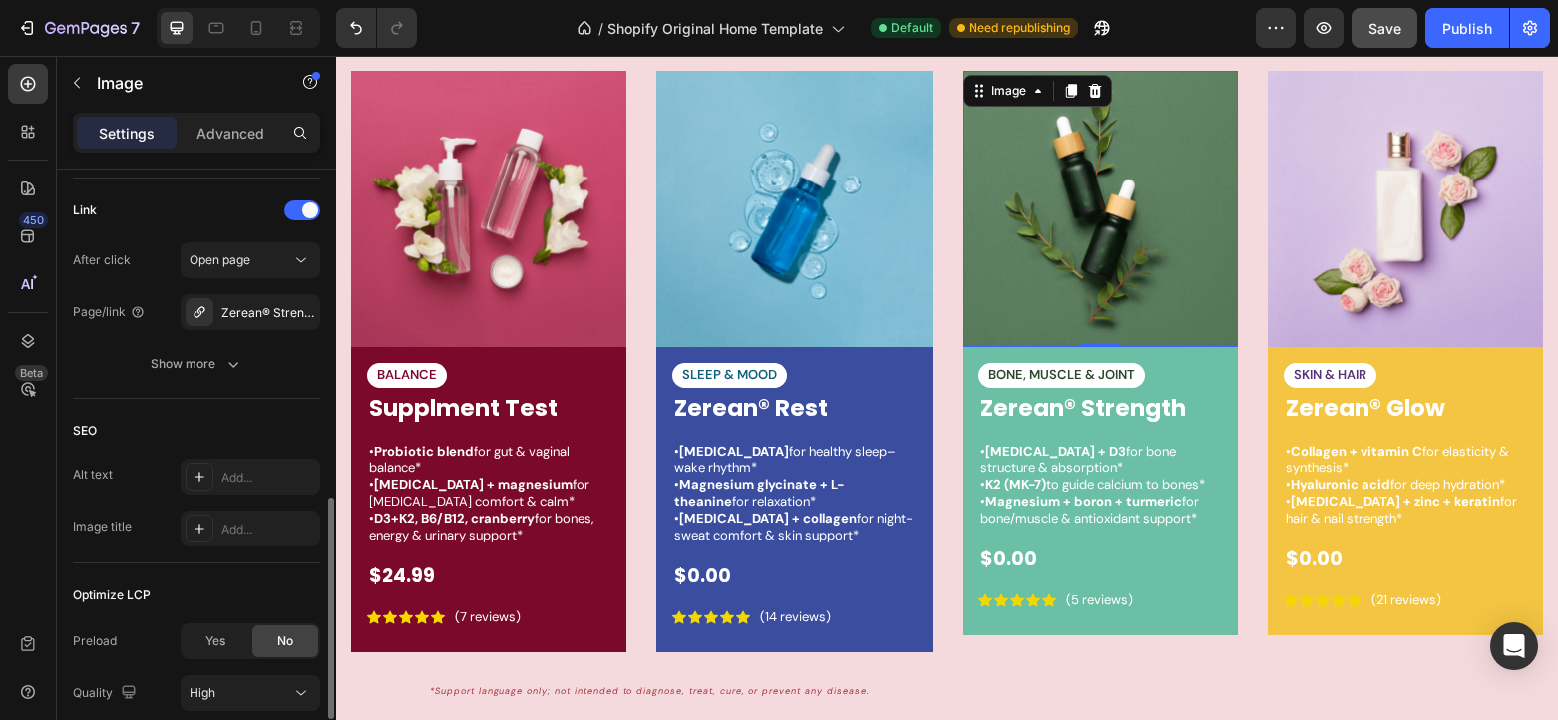
click at [154, 196] on div "Link" at bounding box center [196, 210] width 247 height 32
click at [1446, 357] on div "SKIN & HAIR Text Block Zerean® Glow Product Title • Collagen + vitamin C for el…" at bounding box center [1404, 491] width 275 height 288
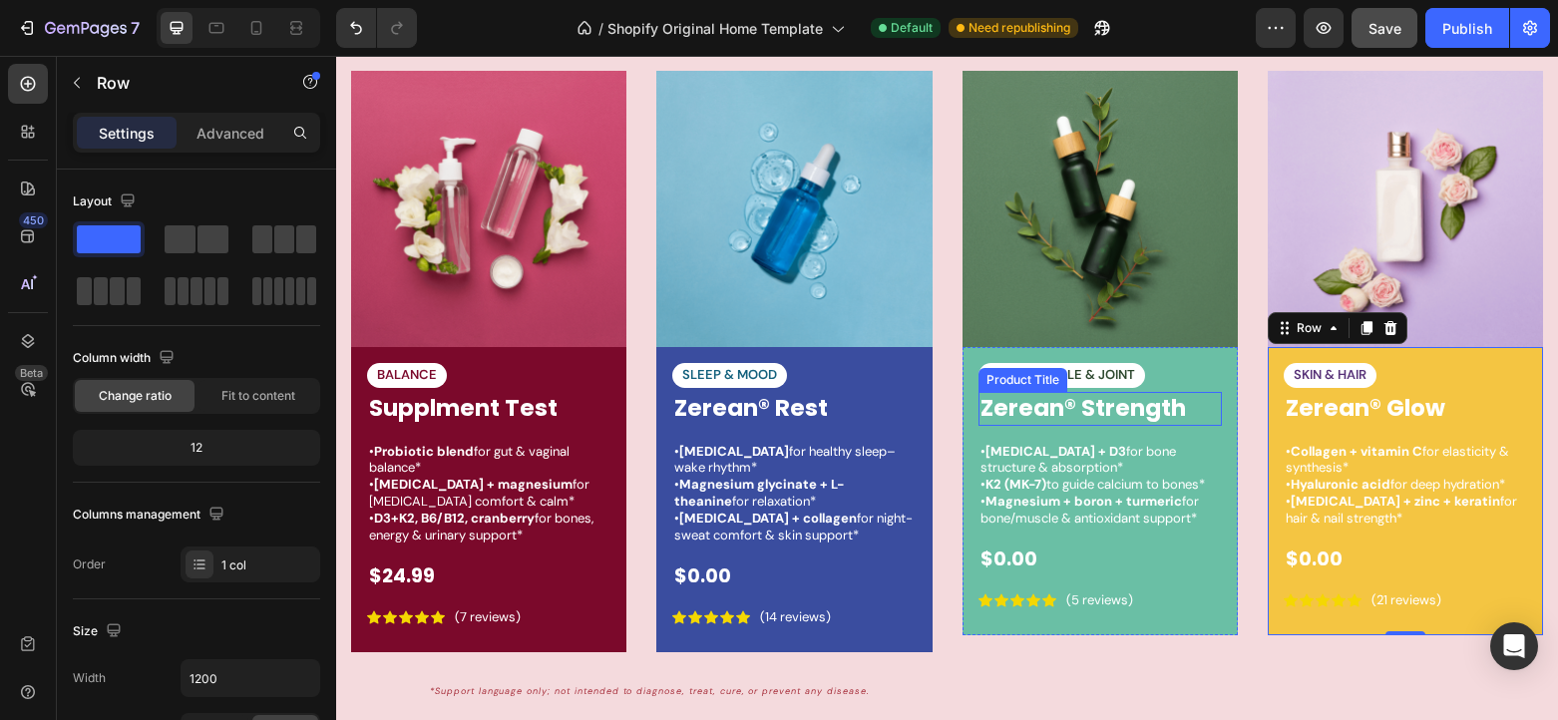
click at [1144, 410] on h1 "Zerean® Strength" at bounding box center [1099, 409] width 243 height 34
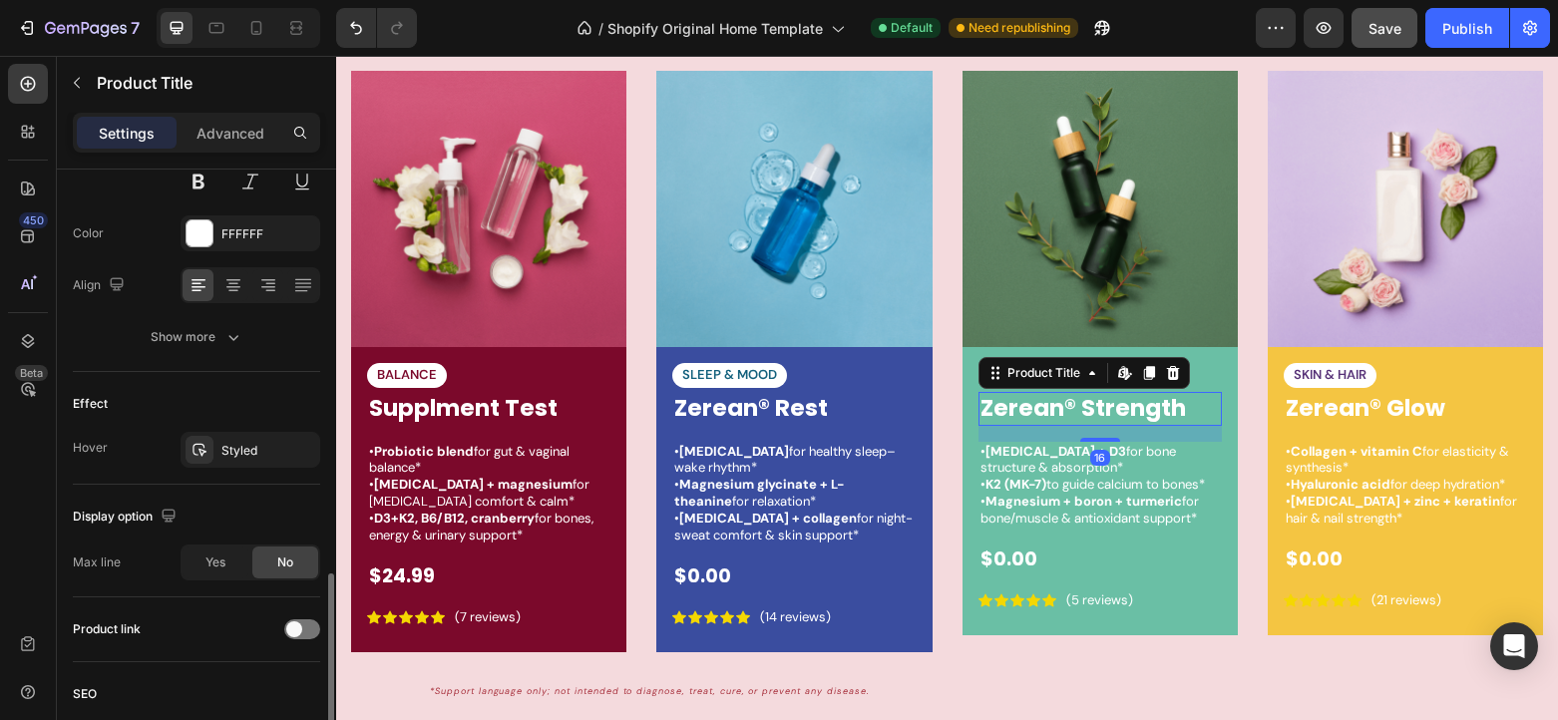
scroll to position [486, 0]
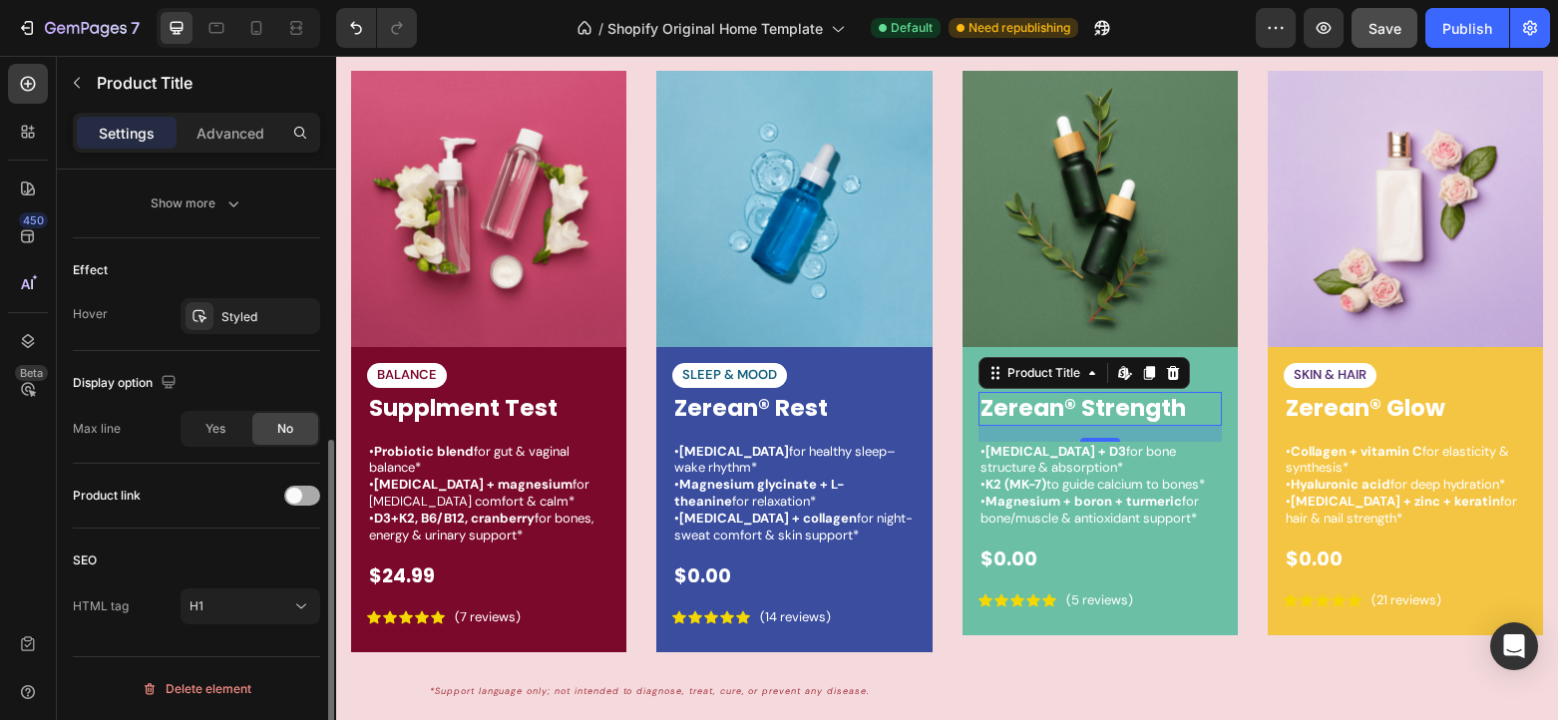
click at [302, 496] on div at bounding box center [302, 496] width 36 height 20
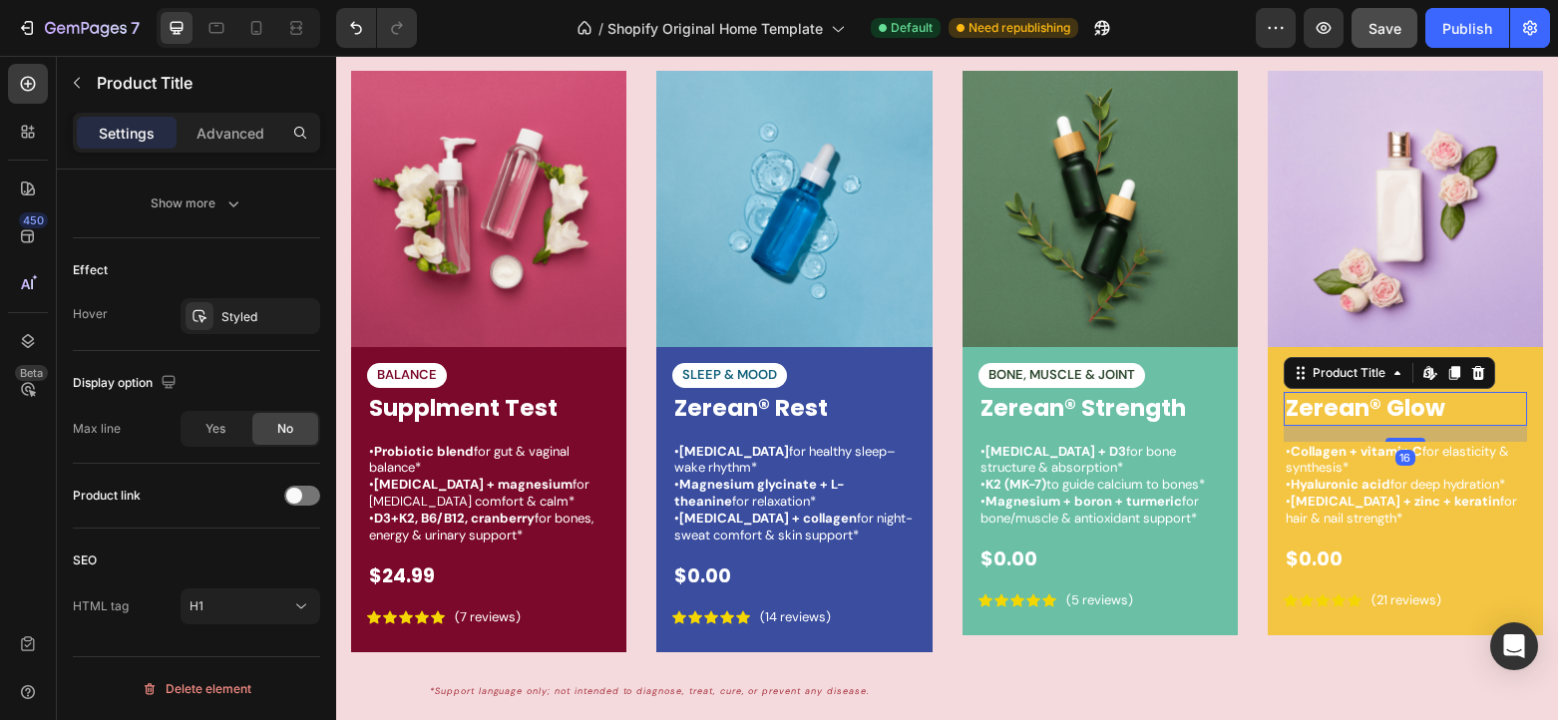
click at [1359, 413] on h1 "Zerean® Glow" at bounding box center [1404, 409] width 243 height 34
click at [313, 495] on div at bounding box center [302, 496] width 36 height 20
click at [1422, 207] on img at bounding box center [1404, 208] width 275 height 275
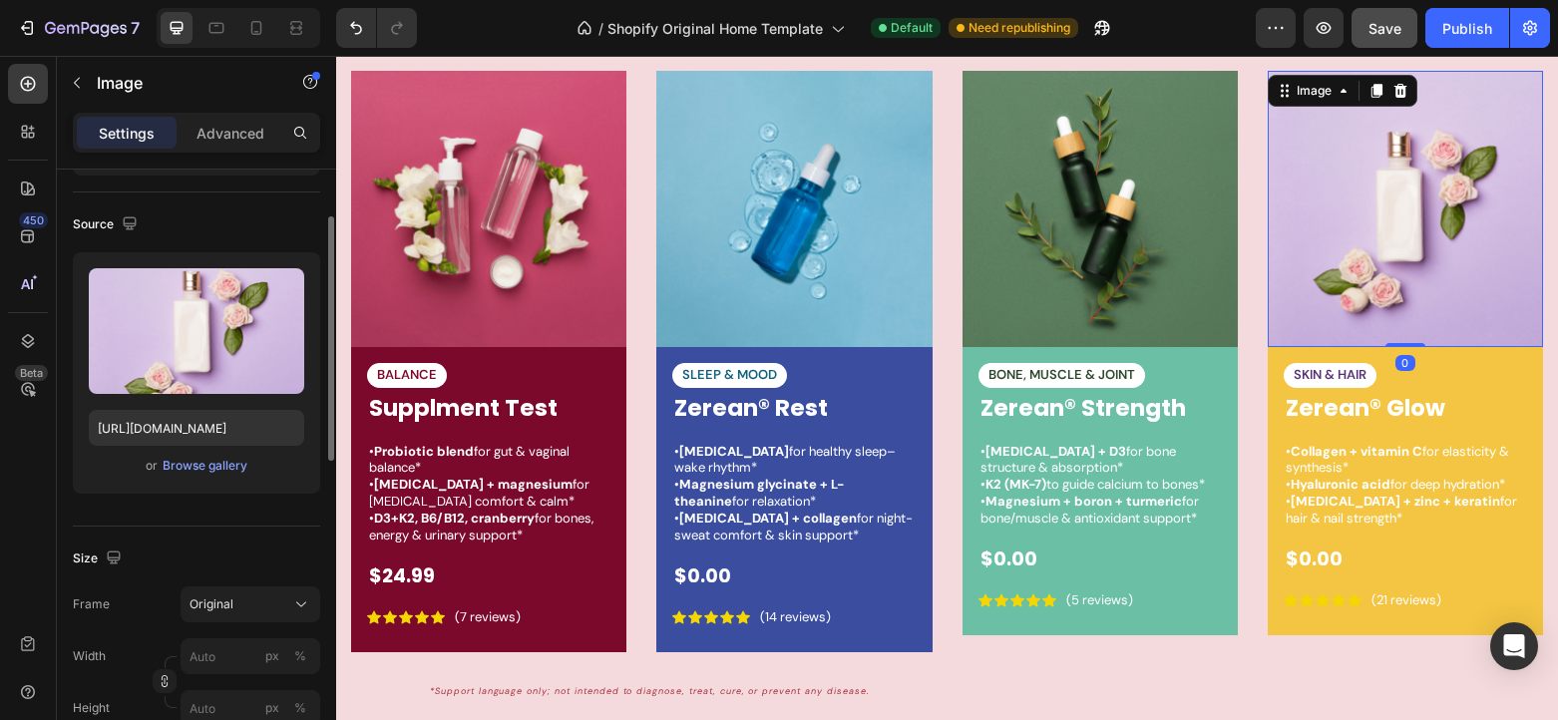
scroll to position [898, 0]
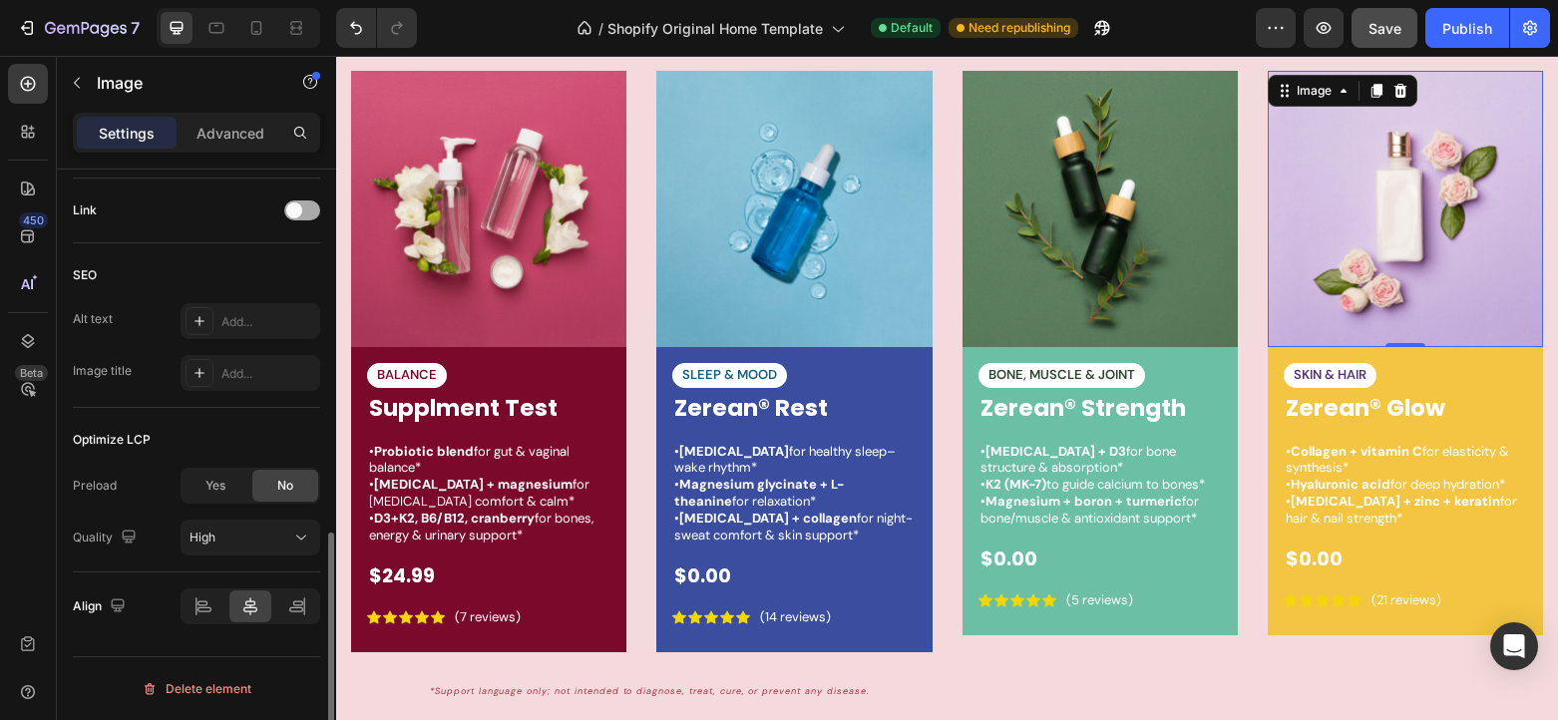
click at [286, 211] on span at bounding box center [294, 210] width 16 height 16
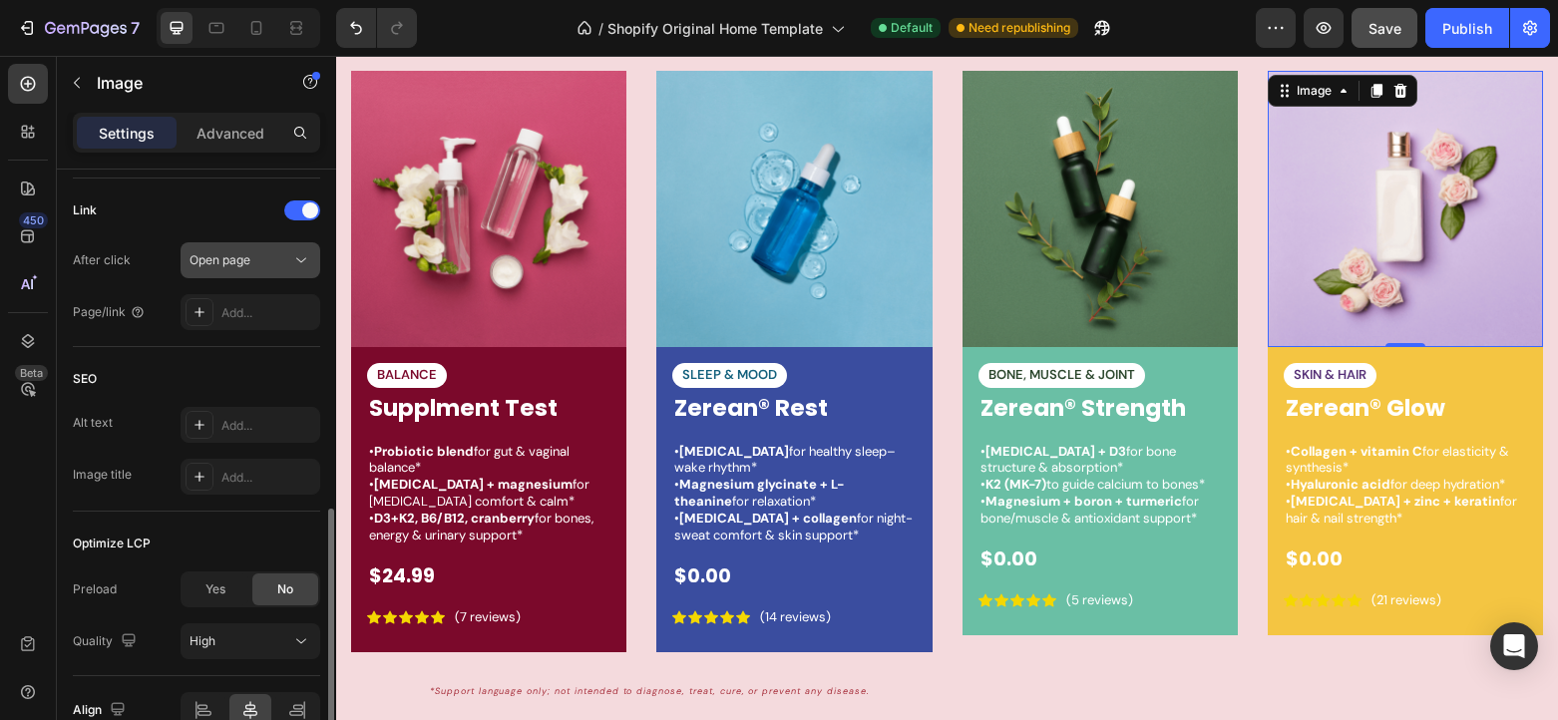
click at [215, 264] on span "Open page" at bounding box center [219, 259] width 61 height 15
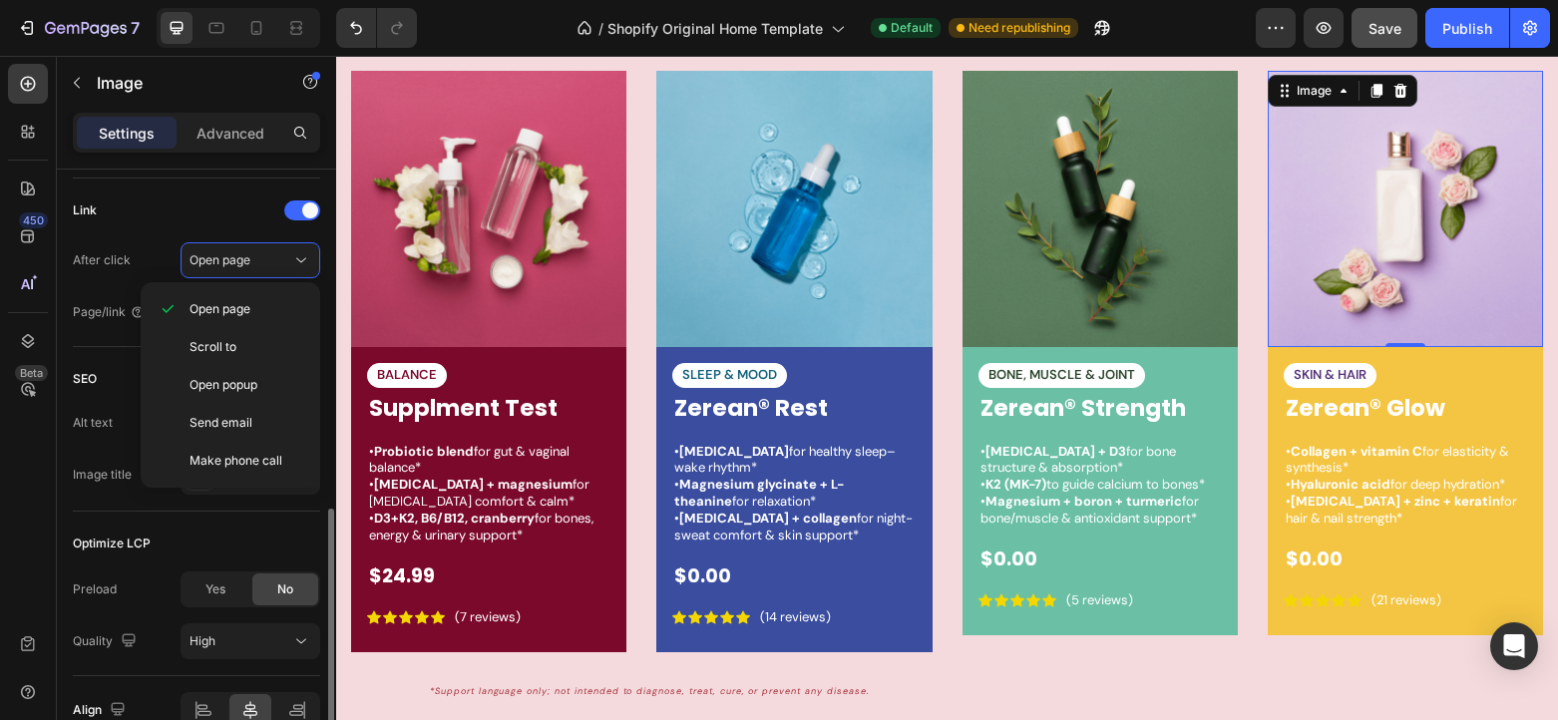
click at [139, 253] on div "After click Open page" at bounding box center [196, 260] width 247 height 36
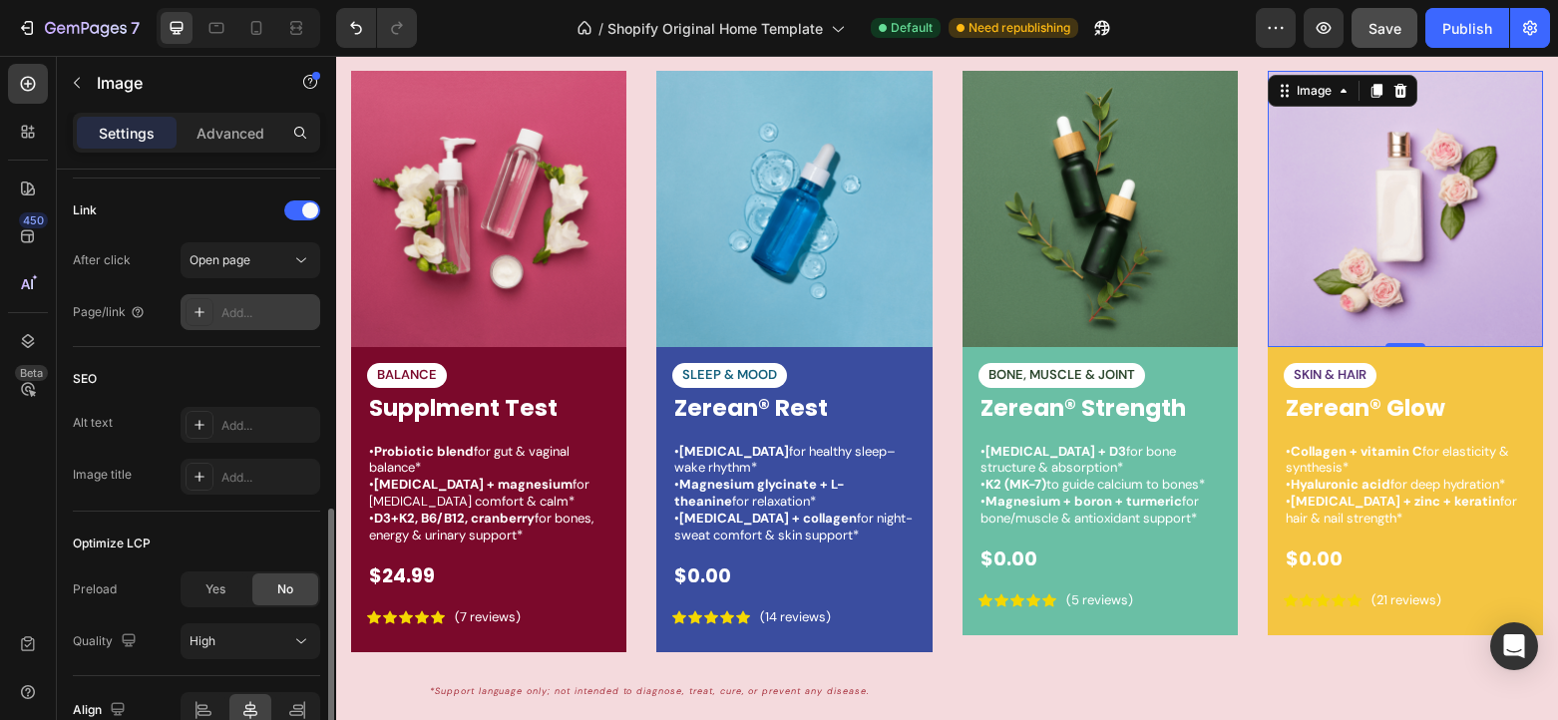
click at [191, 318] on icon at bounding box center [199, 312] width 16 height 16
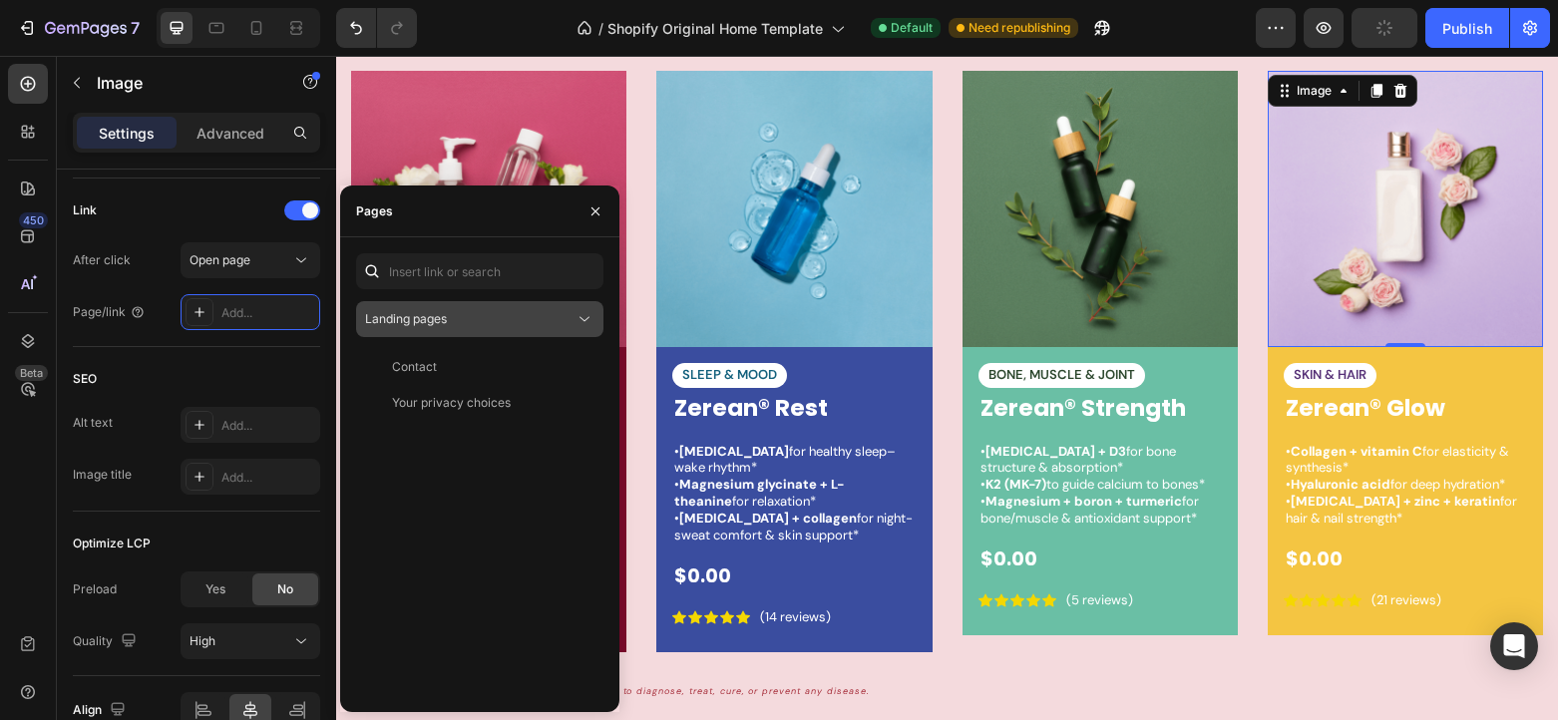
click at [431, 310] on span "Landing pages" at bounding box center [406, 319] width 82 height 18
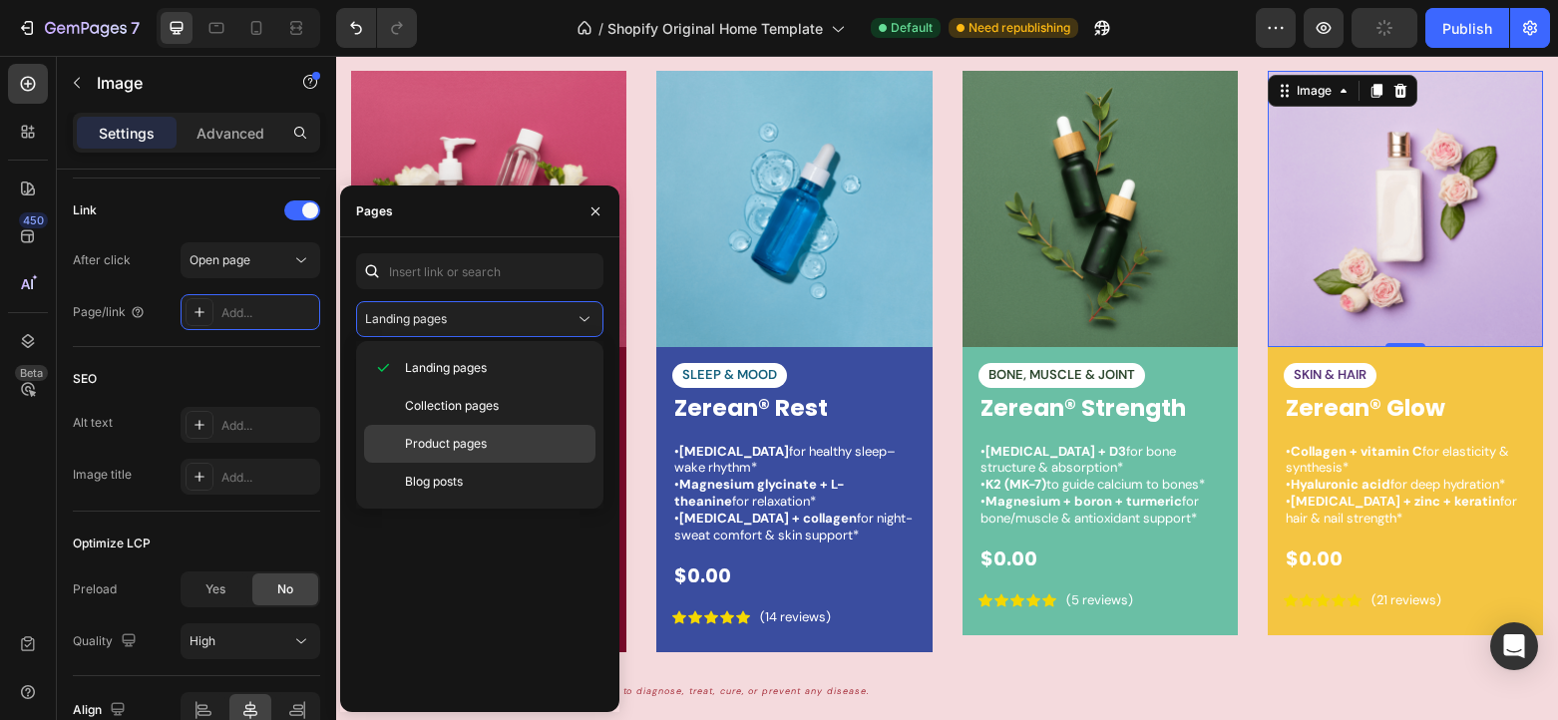
click at [456, 443] on span "Product pages" at bounding box center [446, 444] width 82 height 18
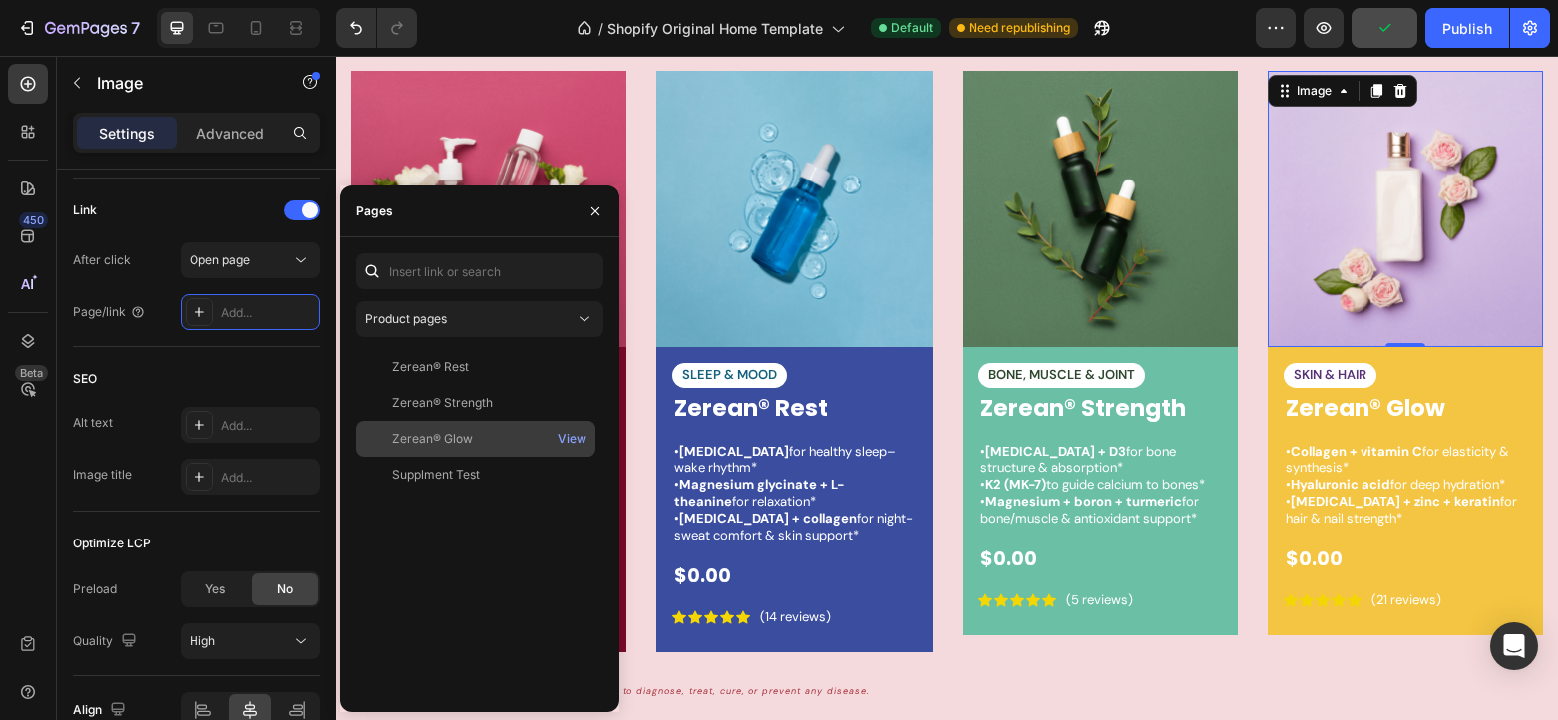
click at [477, 440] on div "Zerean® Glow" at bounding box center [475, 439] width 223 height 18
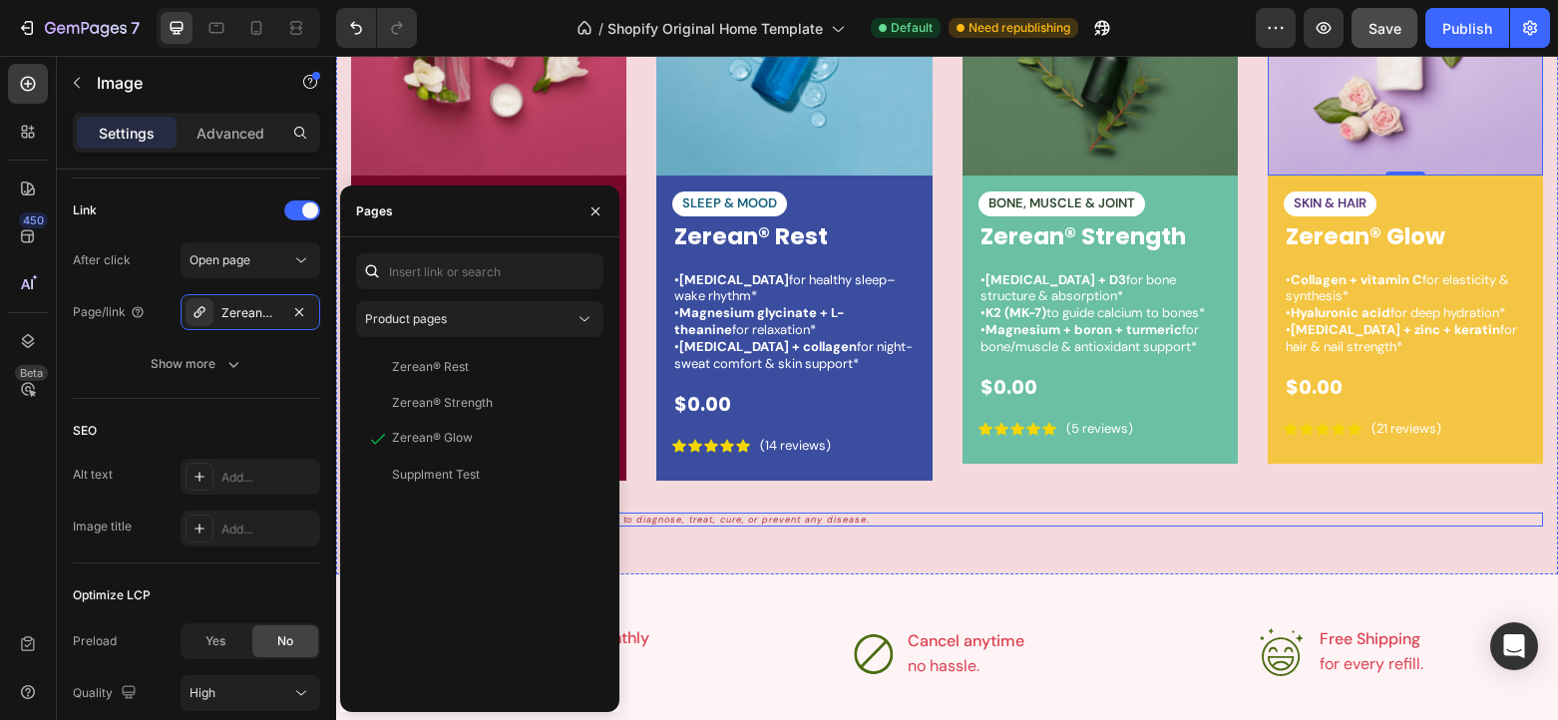
scroll to position [3209, 0]
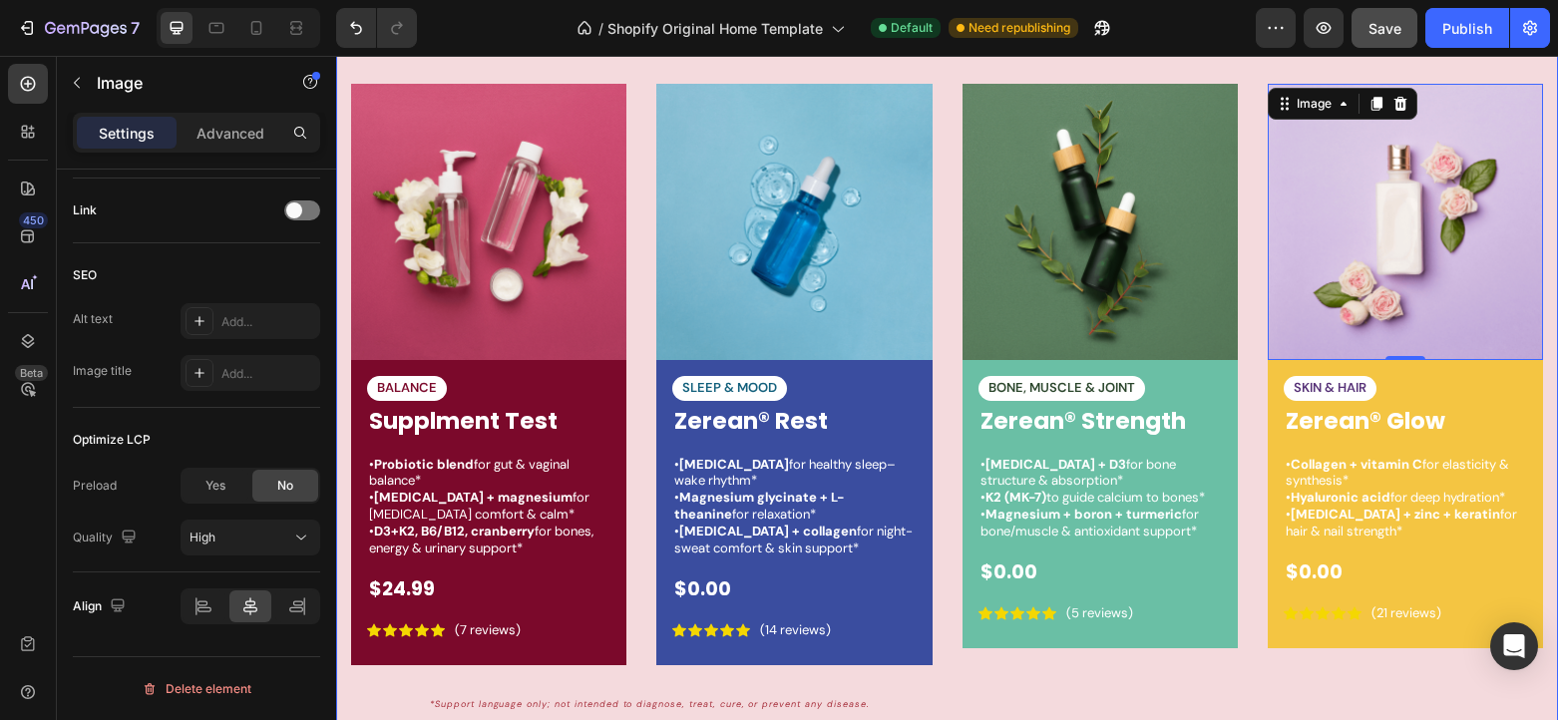
click at [491, 115] on div "Image" at bounding box center [488, 221] width 275 height 275
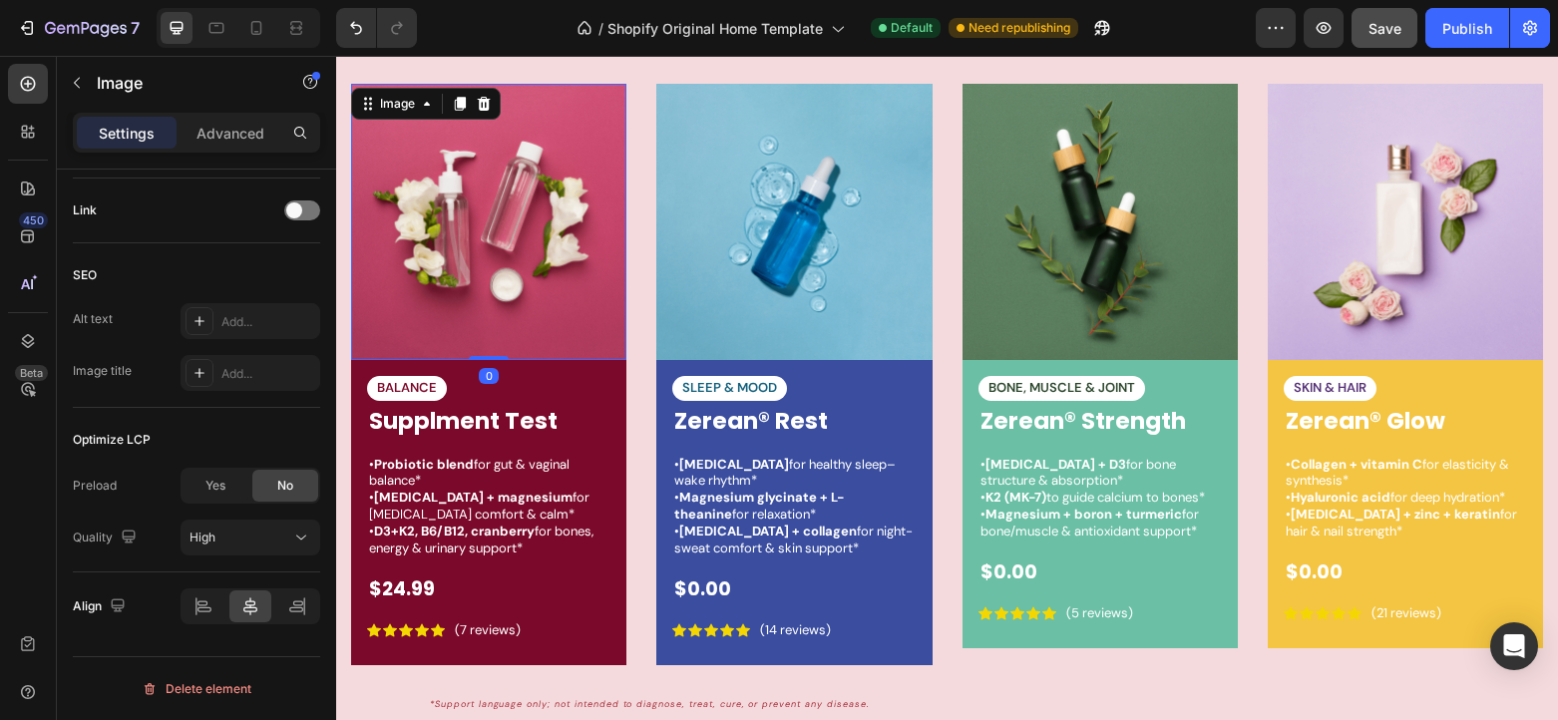
click at [457, 195] on img at bounding box center [488, 221] width 275 height 275
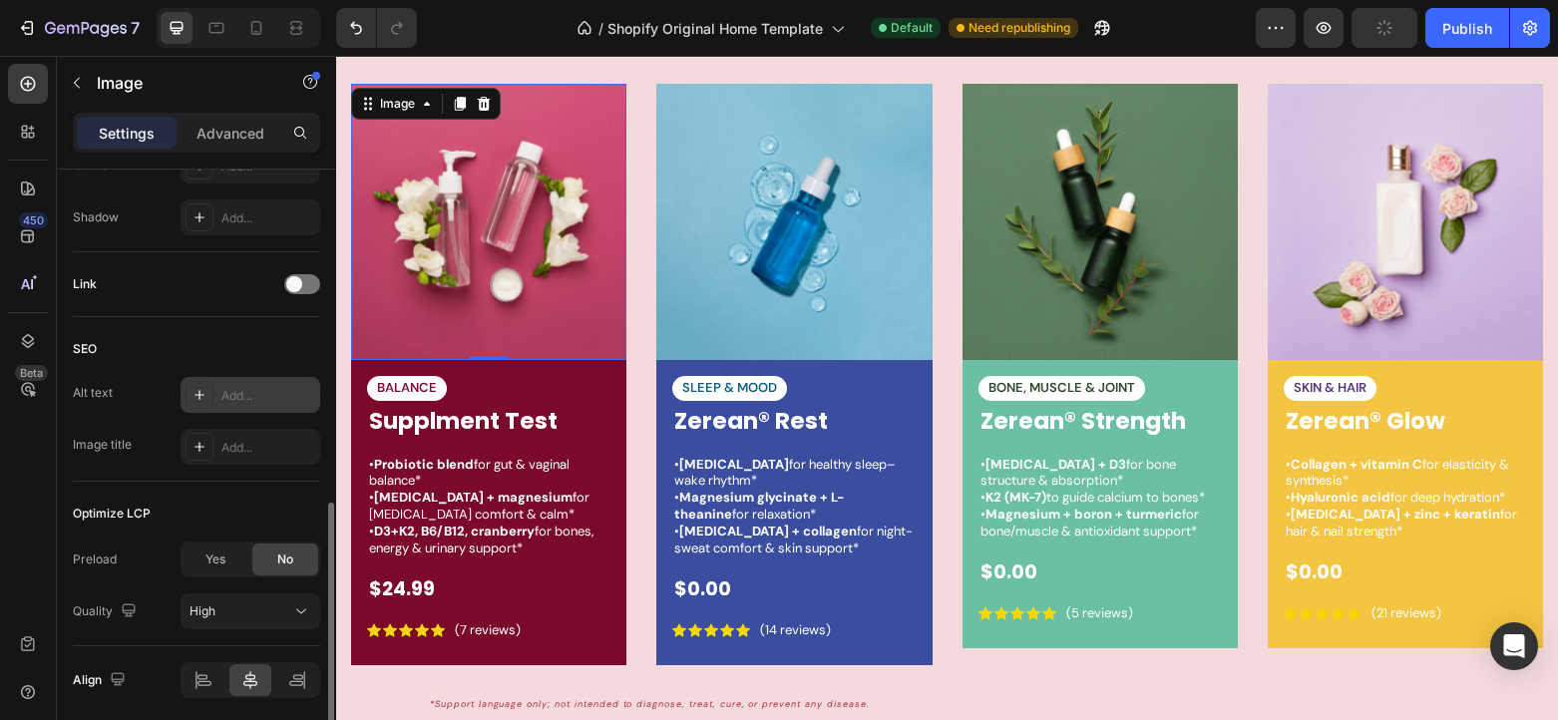
scroll to position [824, 0]
click at [291, 289] on span at bounding box center [294, 285] width 16 height 16
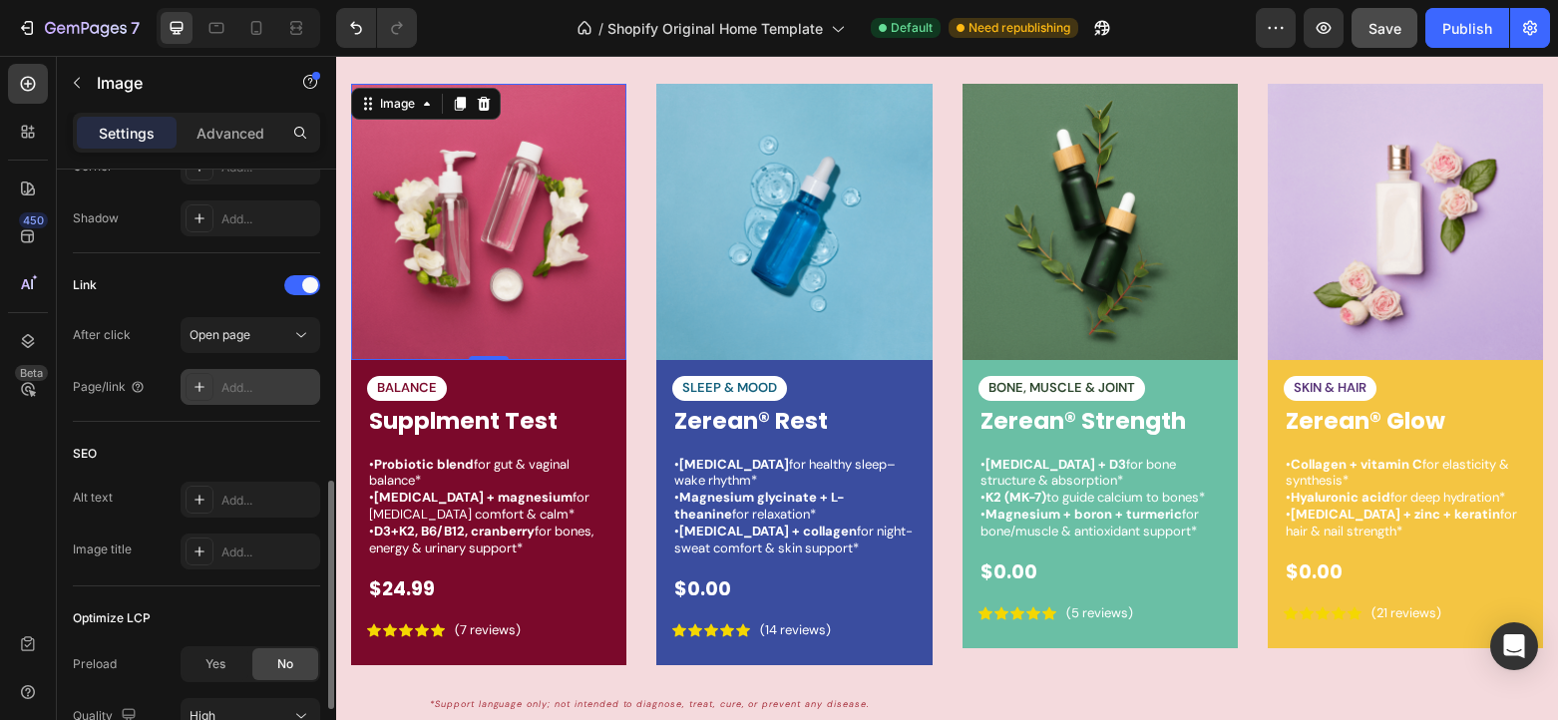
click at [239, 383] on div "Add..." at bounding box center [268, 388] width 94 height 18
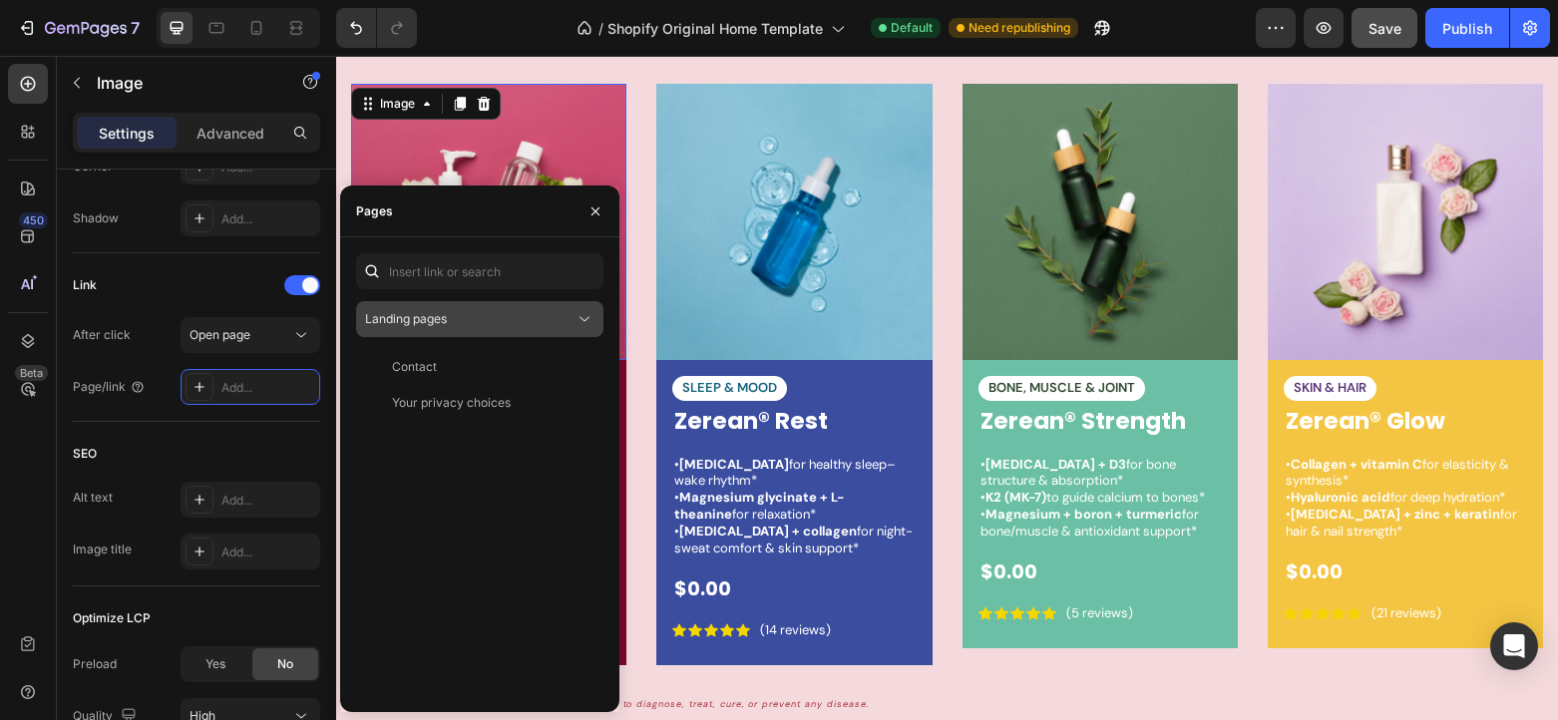
click at [532, 313] on div "Landing pages" at bounding box center [469, 319] width 209 height 18
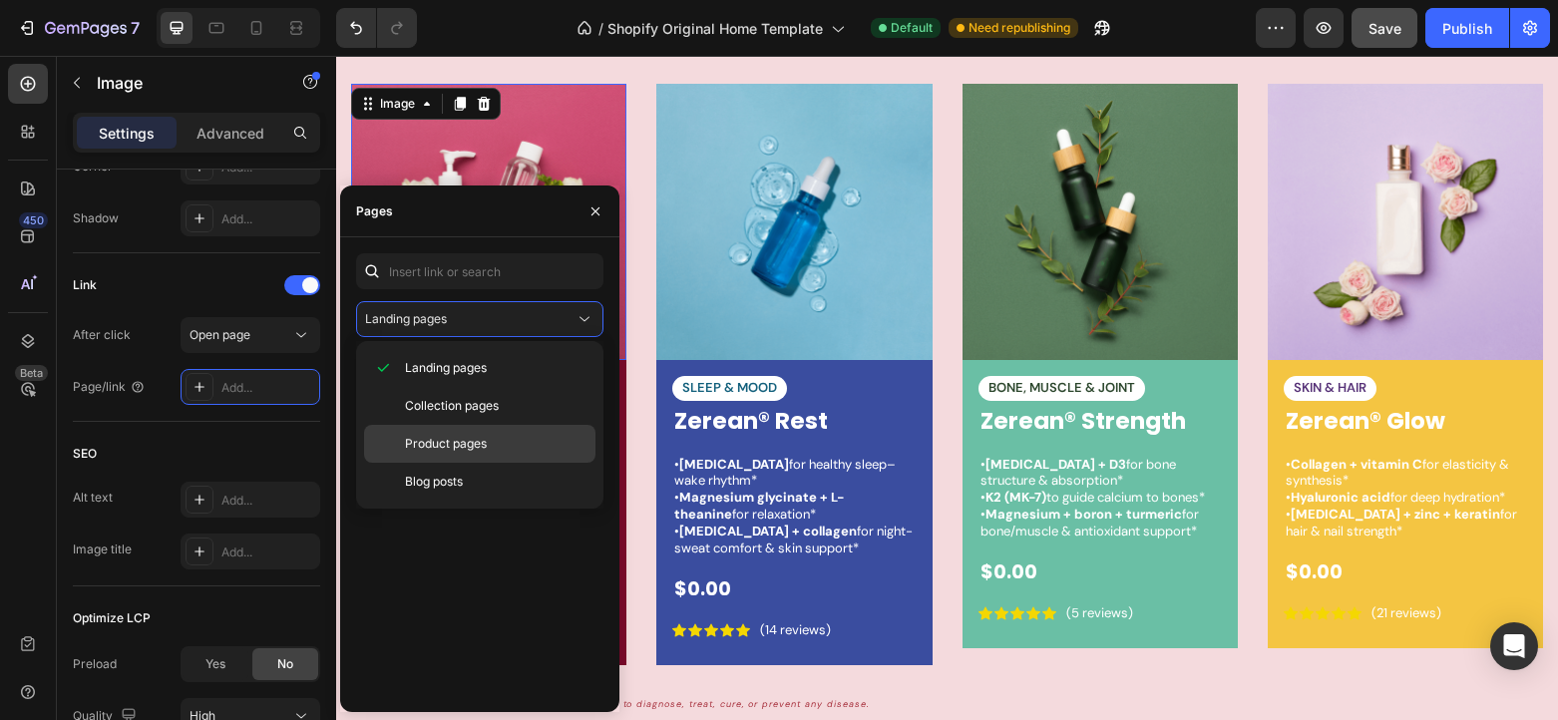
click at [490, 446] on p "Product pages" at bounding box center [495, 444] width 181 height 18
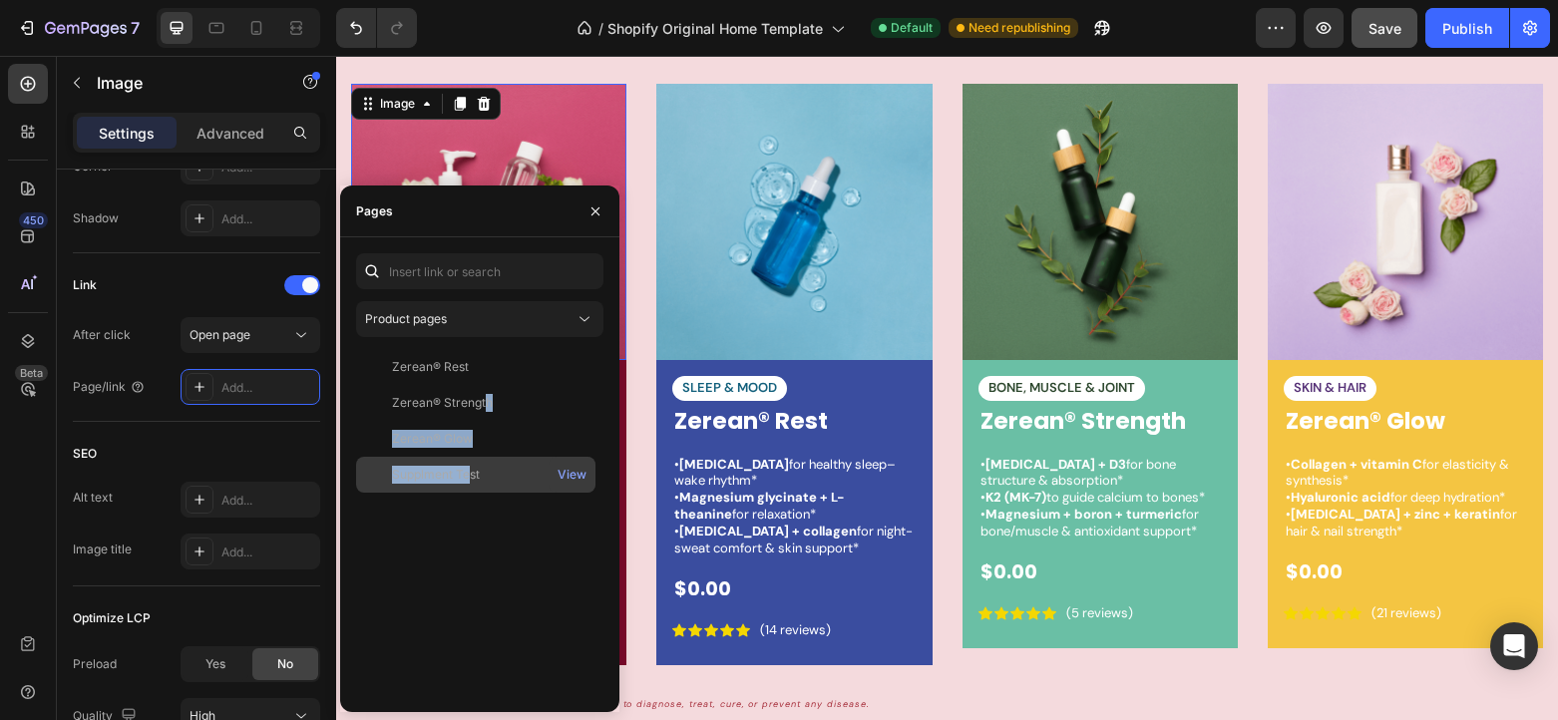
drag, startPoint x: 484, startPoint y: 401, endPoint x: 471, endPoint y: 476, distance: 75.9
click at [471, 476] on div "Zerean® Rest View Zerean® Strength View Zerean® Glow View Supplment Test View" at bounding box center [479, 522] width 247 height 347
click at [471, 476] on div "Supplment Test" at bounding box center [436, 475] width 88 height 18
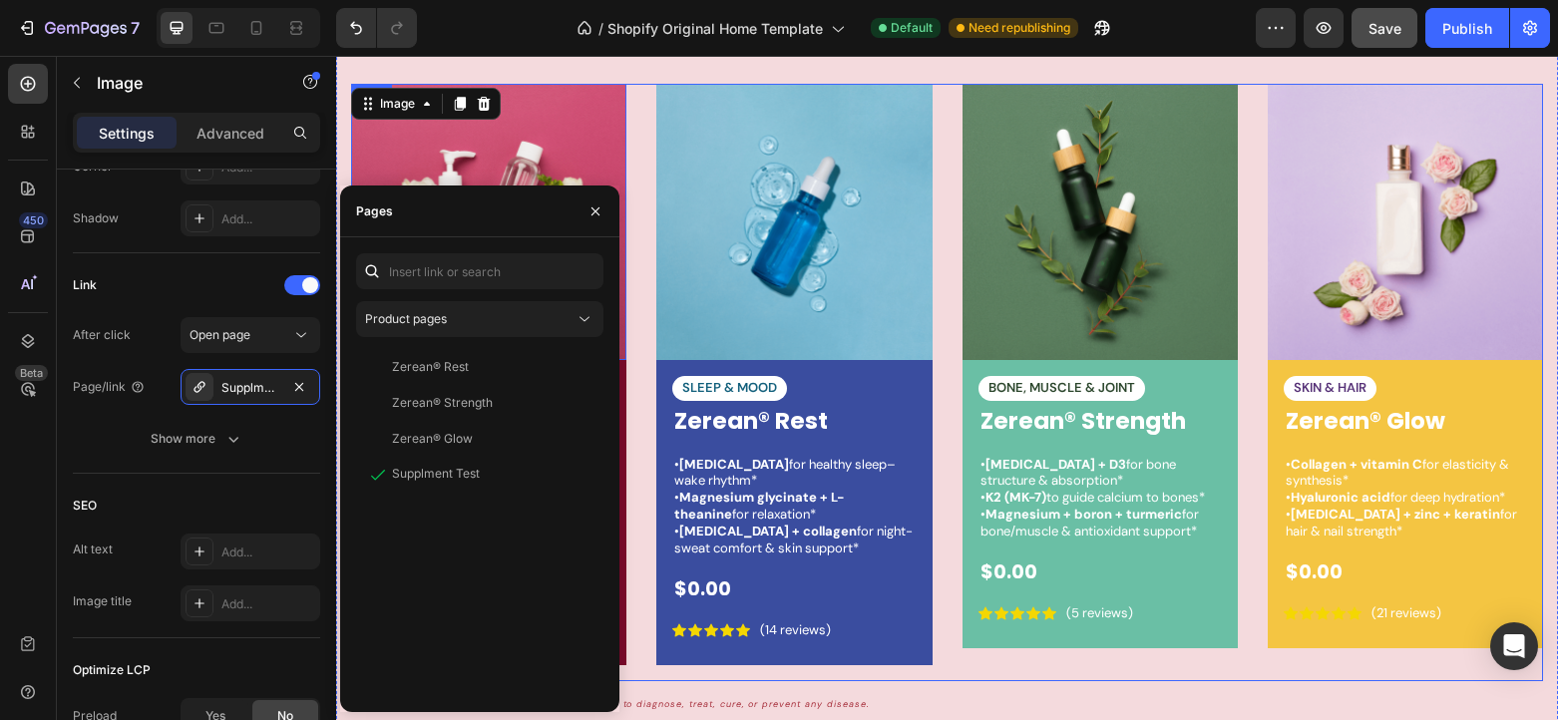
click at [640, 384] on div "Image 0 BALANCE Text Block Supplment Test Product Title • Probiotic blend for g…" at bounding box center [947, 382] width 1192 height 596
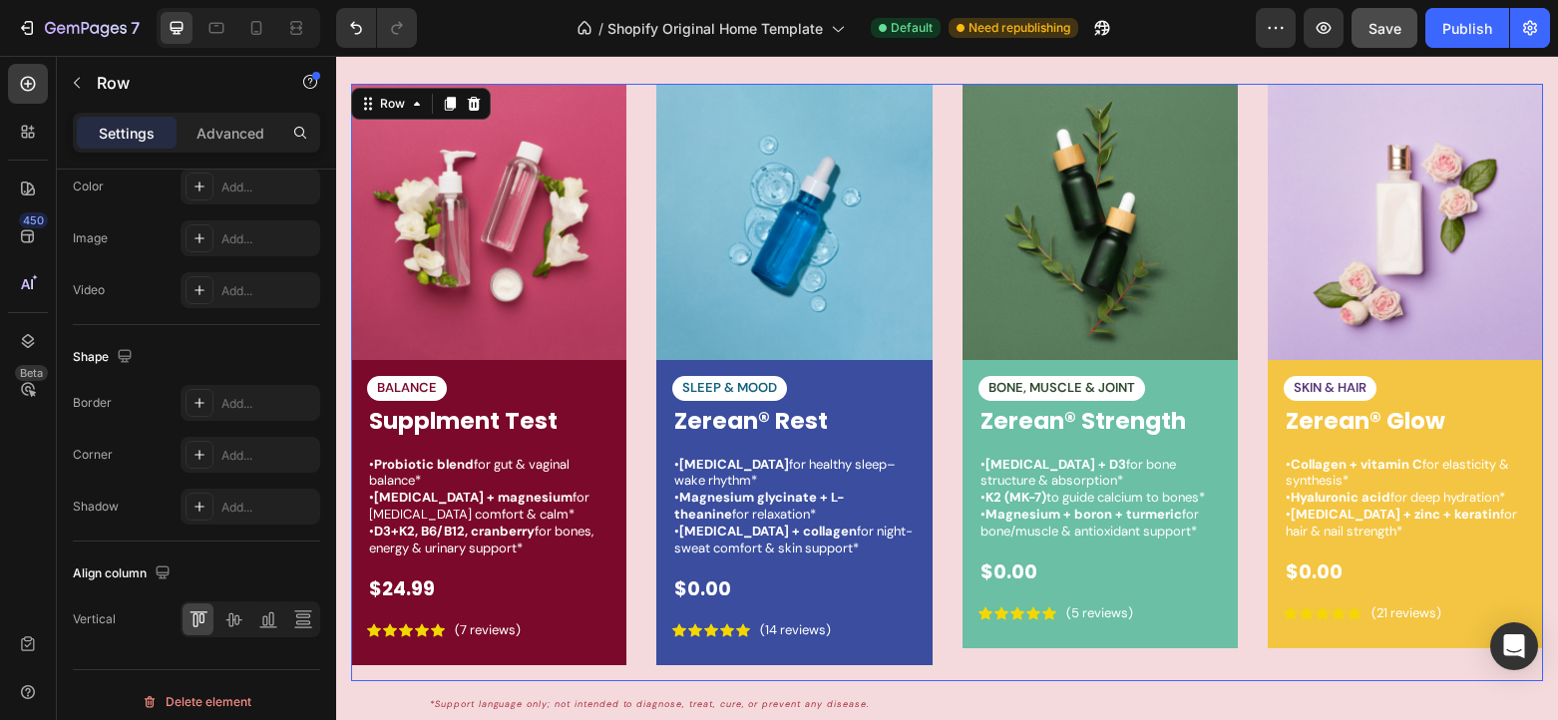
scroll to position [0, 0]
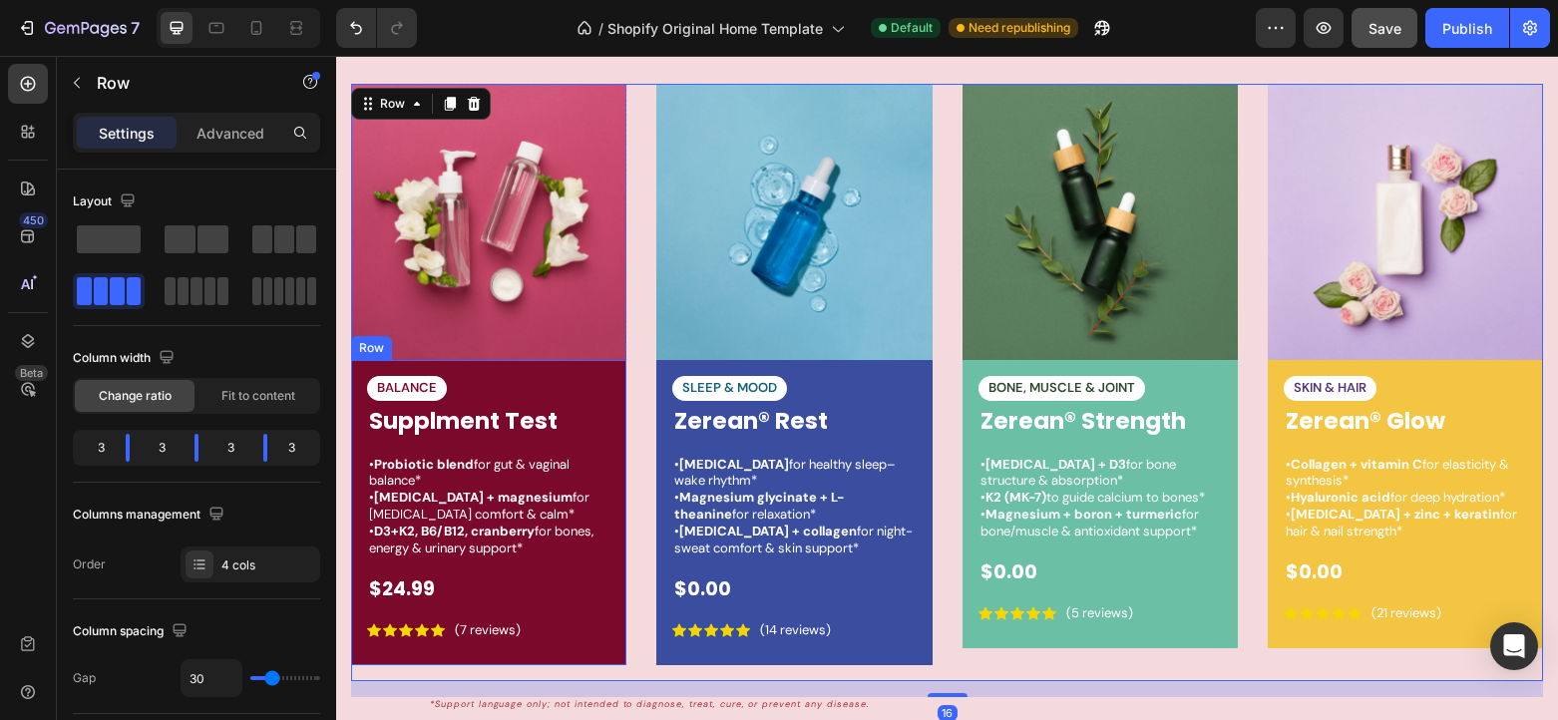
click at [521, 420] on h1 "Supplment Test" at bounding box center [488, 422] width 243 height 34
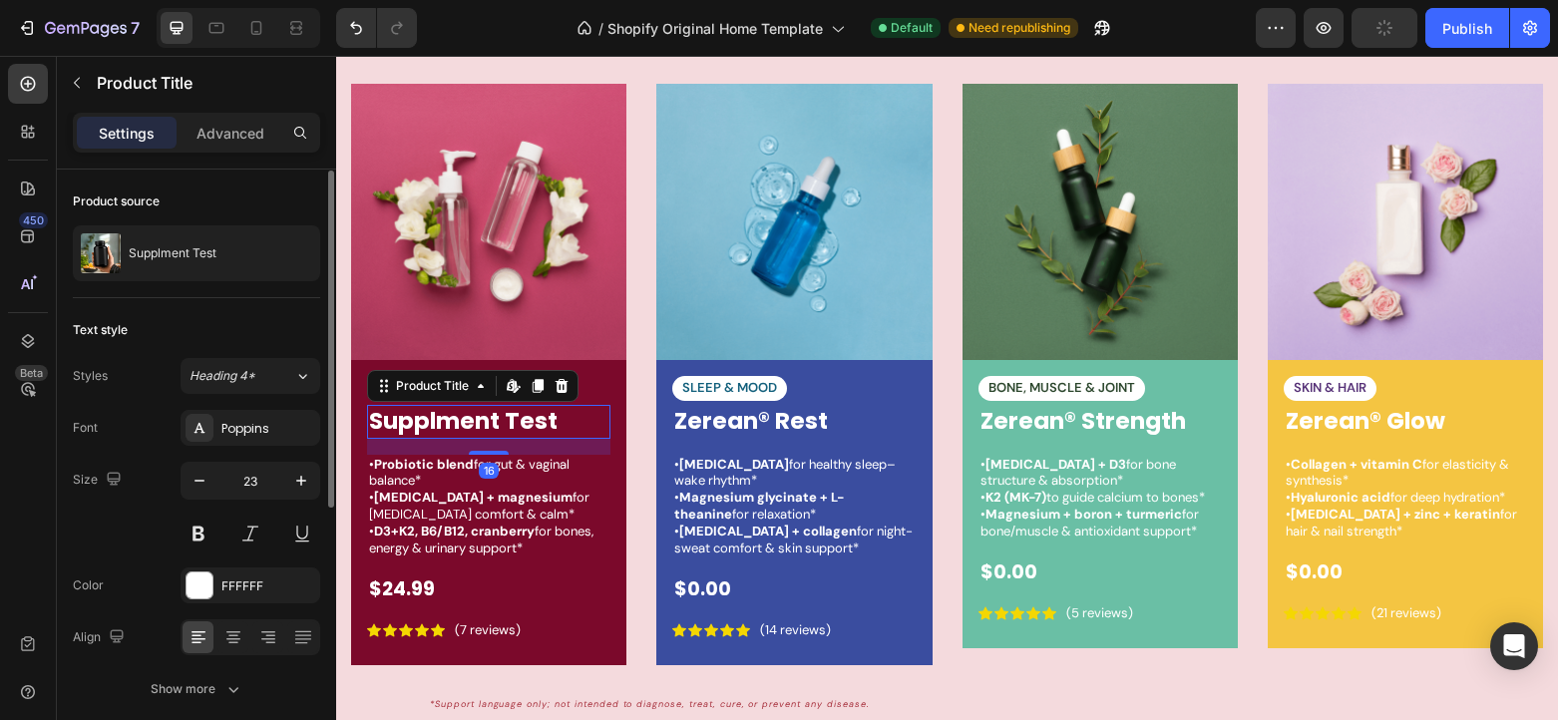
scroll to position [486, 0]
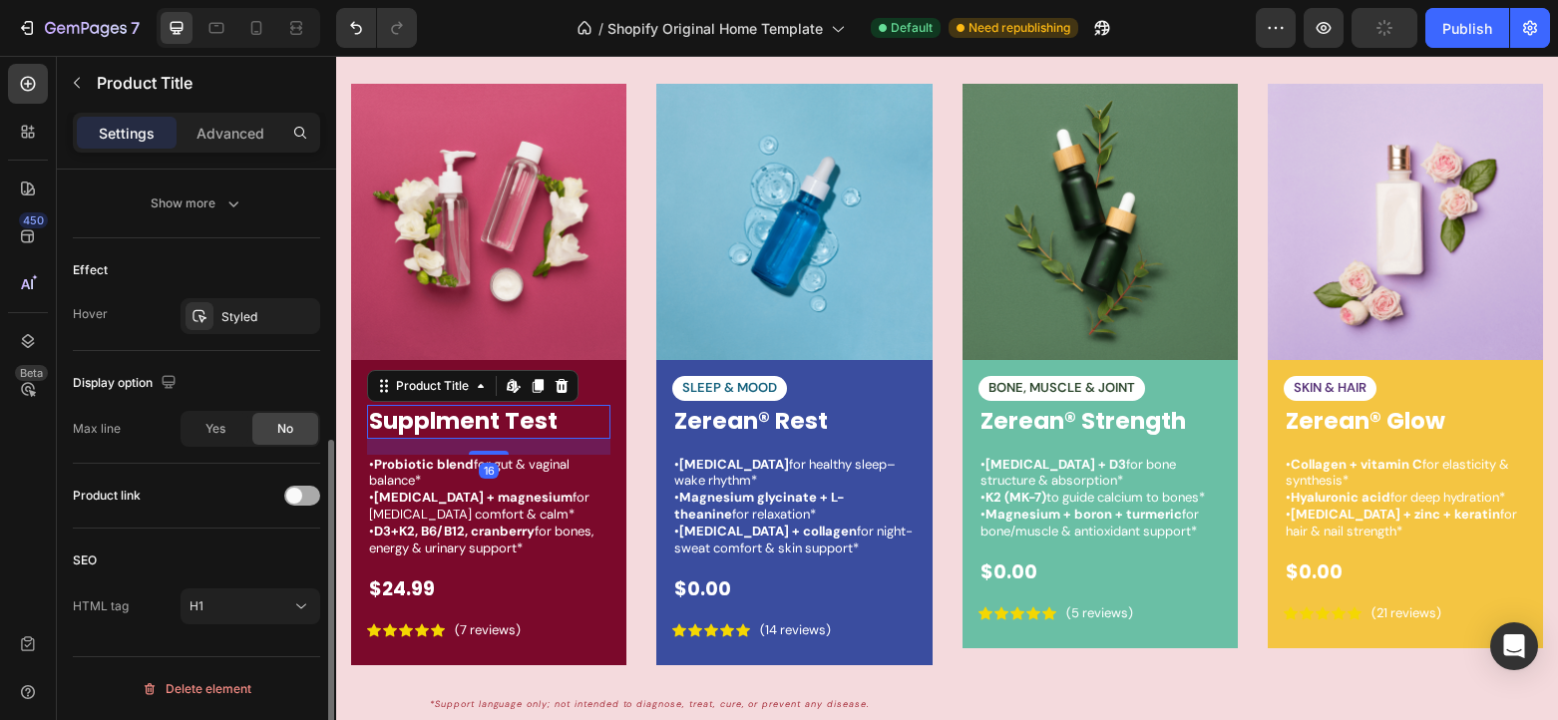
click at [304, 499] on div at bounding box center [302, 496] width 36 height 20
click at [147, 425] on div "Max line Yes No" at bounding box center [196, 429] width 247 height 36
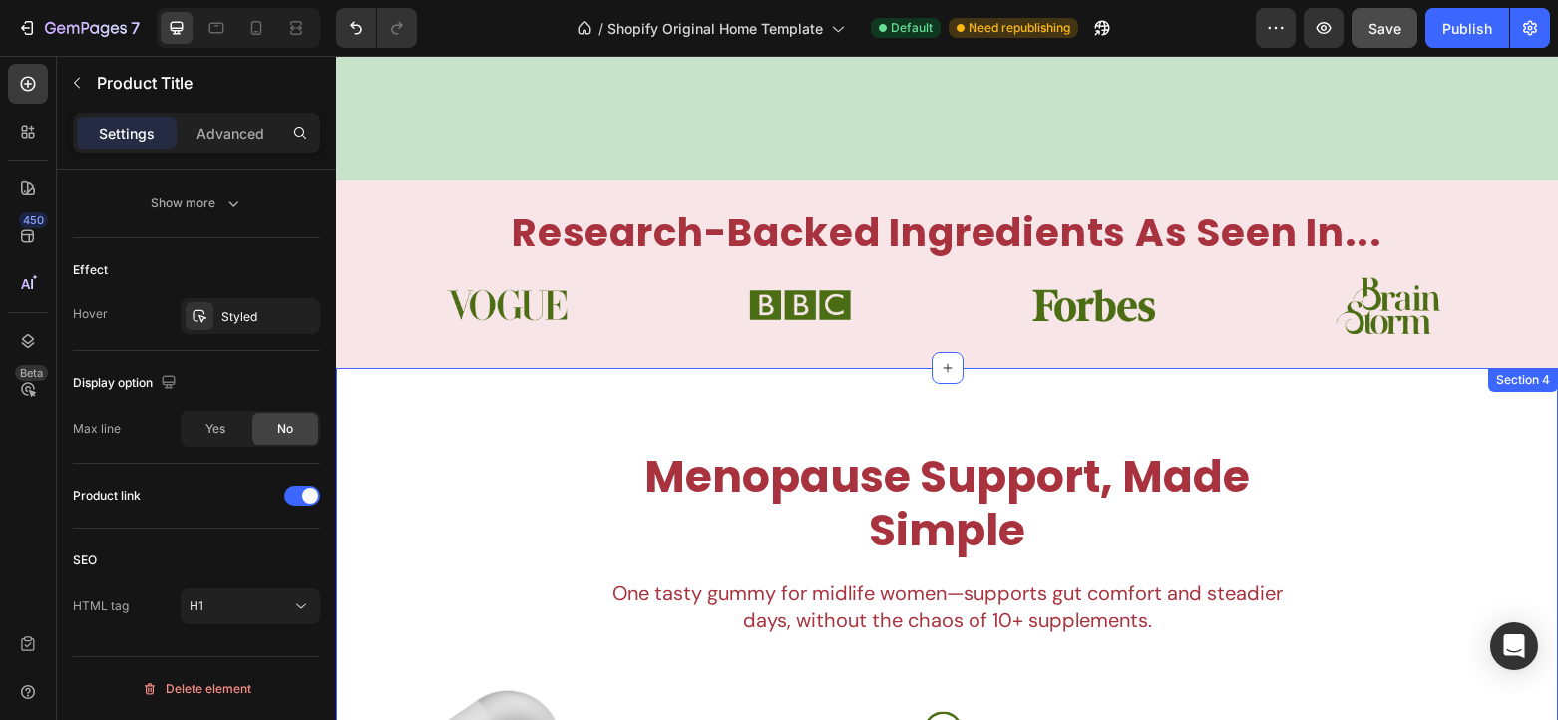
scroll to position [186, 0]
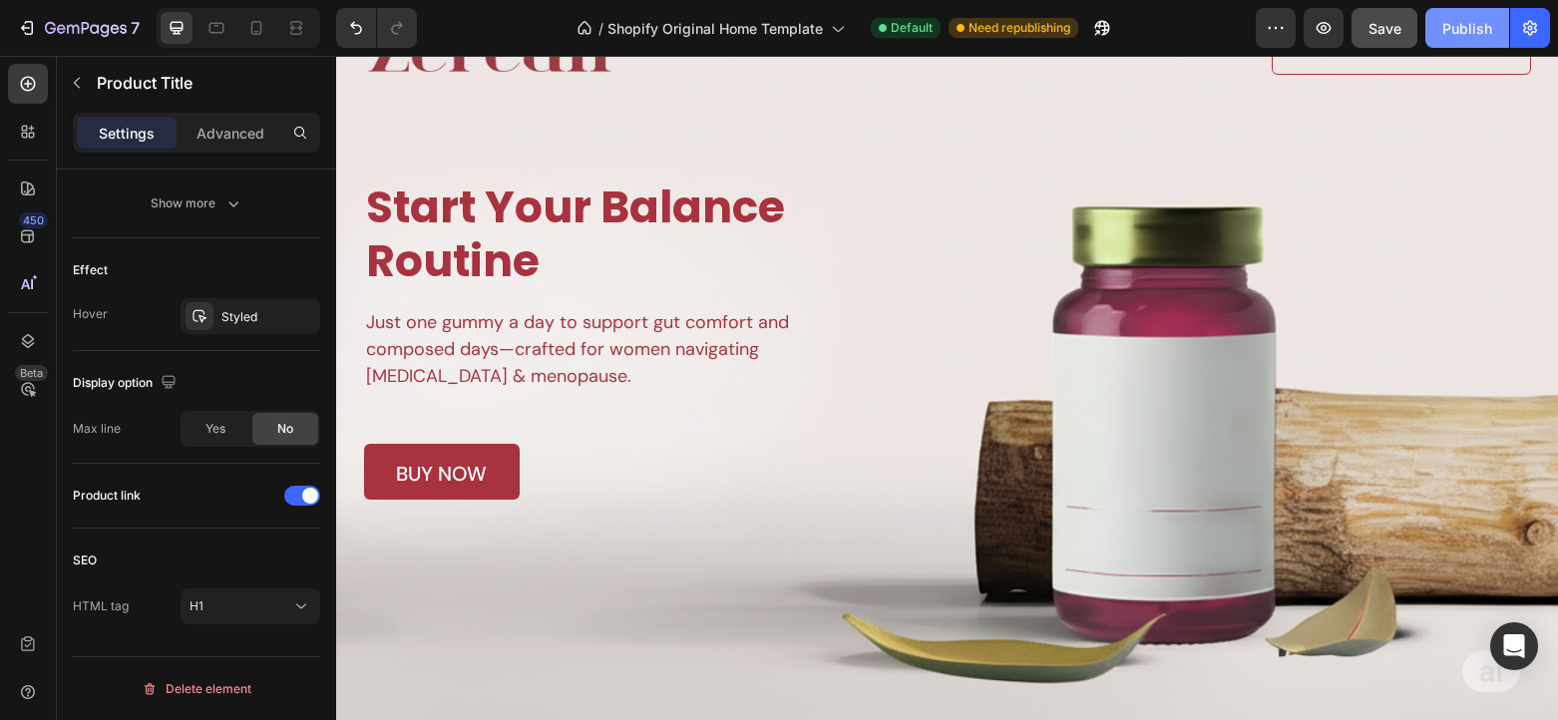
click at [1456, 36] on div "Publish" at bounding box center [1467, 28] width 50 height 21
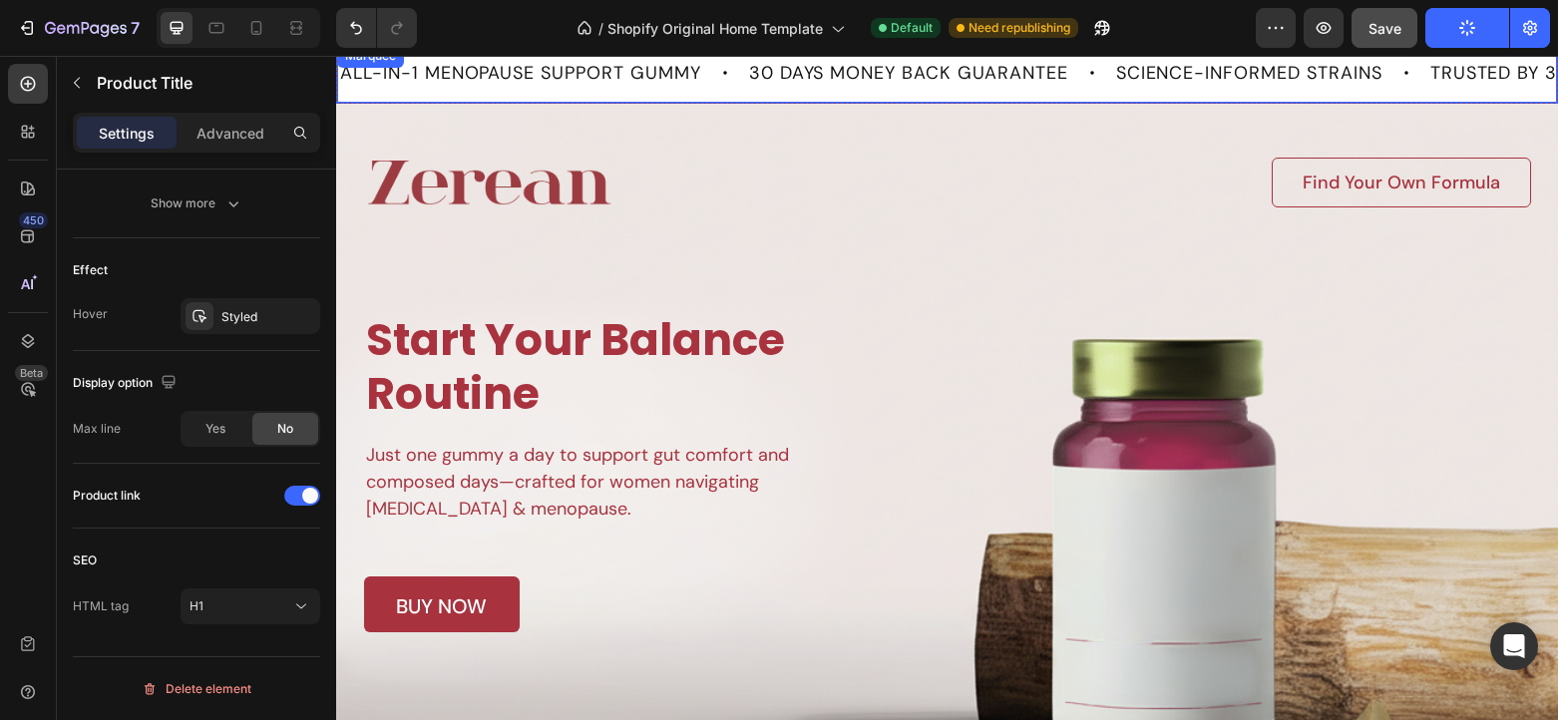
scroll to position [0, 0]
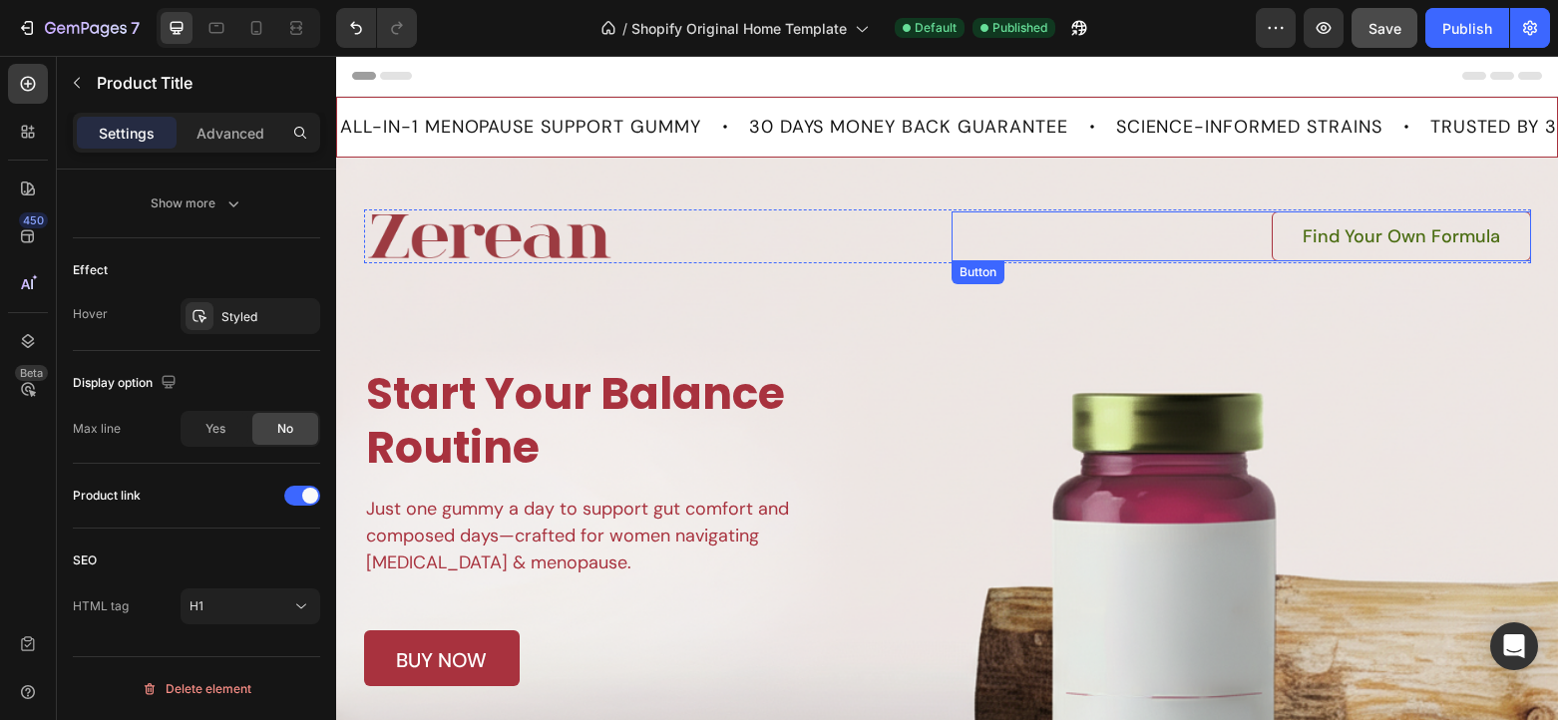
click at [1301, 237] on link "Find Your Own Formula" at bounding box center [1400, 236] width 259 height 50
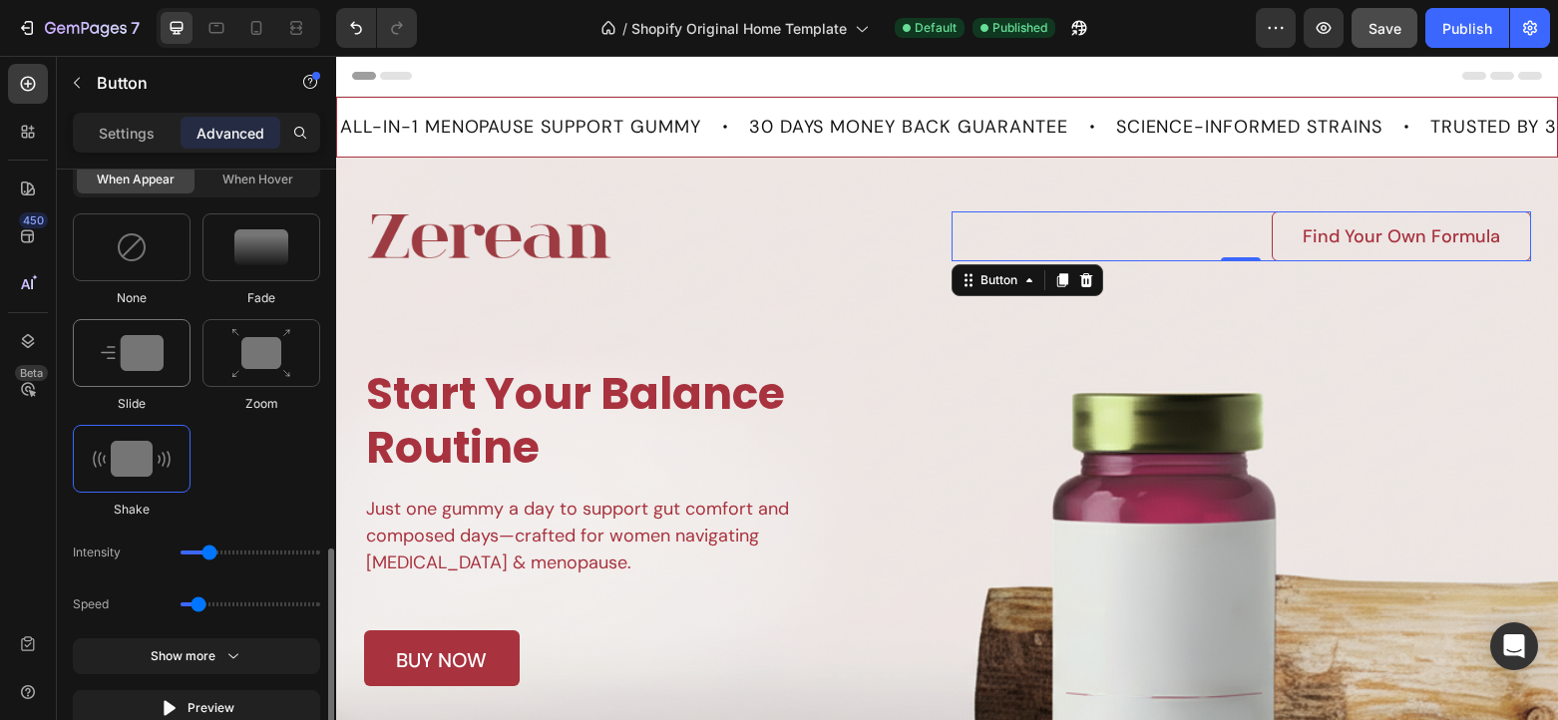
scroll to position [1301, 0]
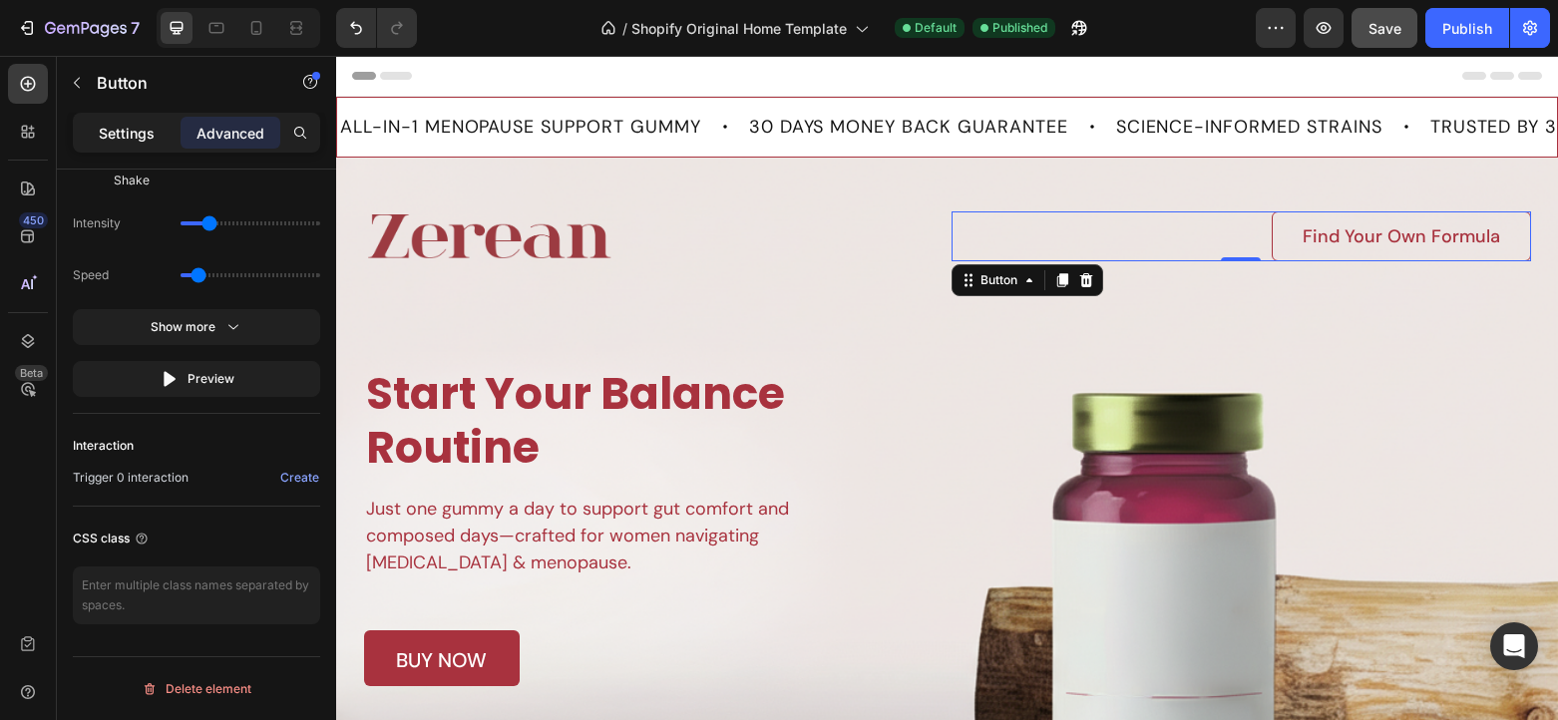
click at [131, 128] on p "Settings" at bounding box center [127, 133] width 56 height 21
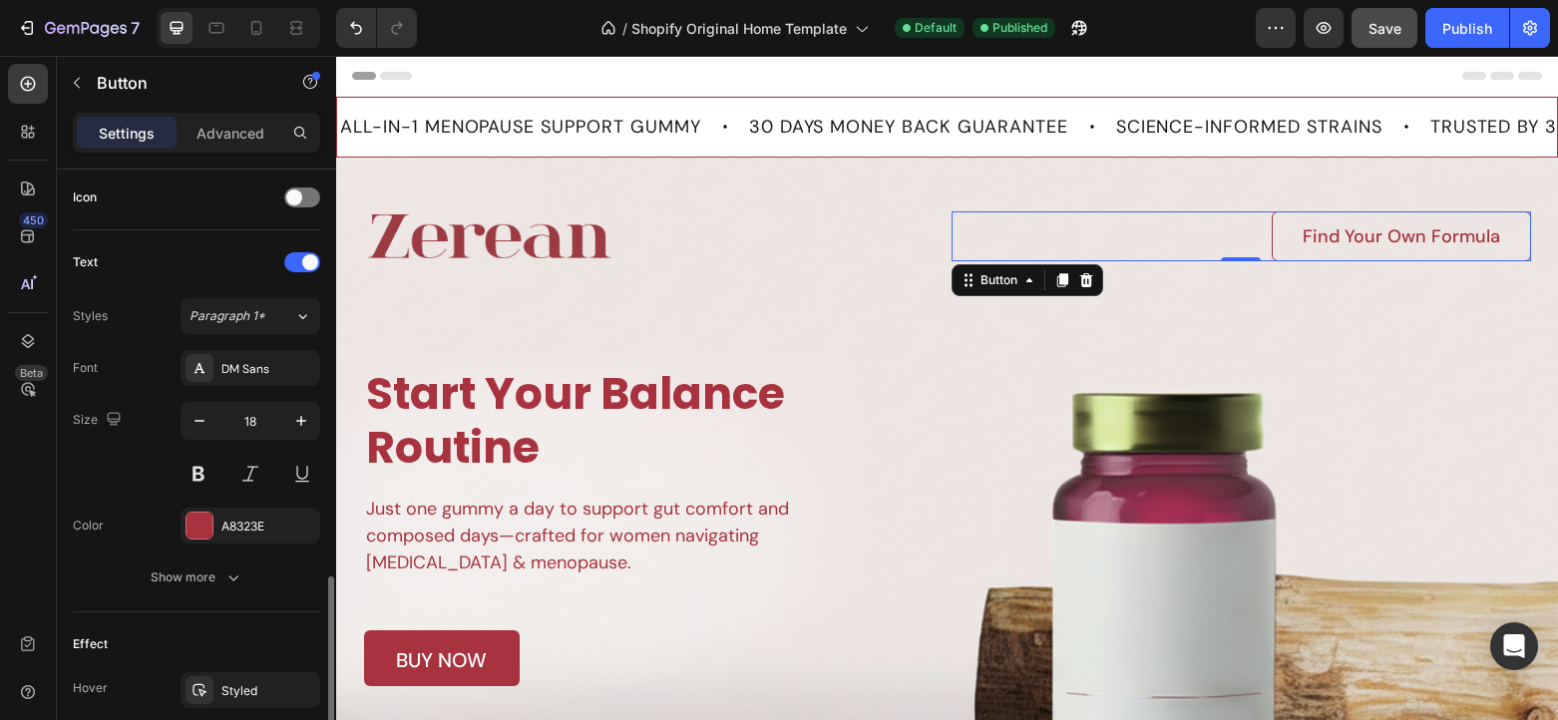
scroll to position [978, 0]
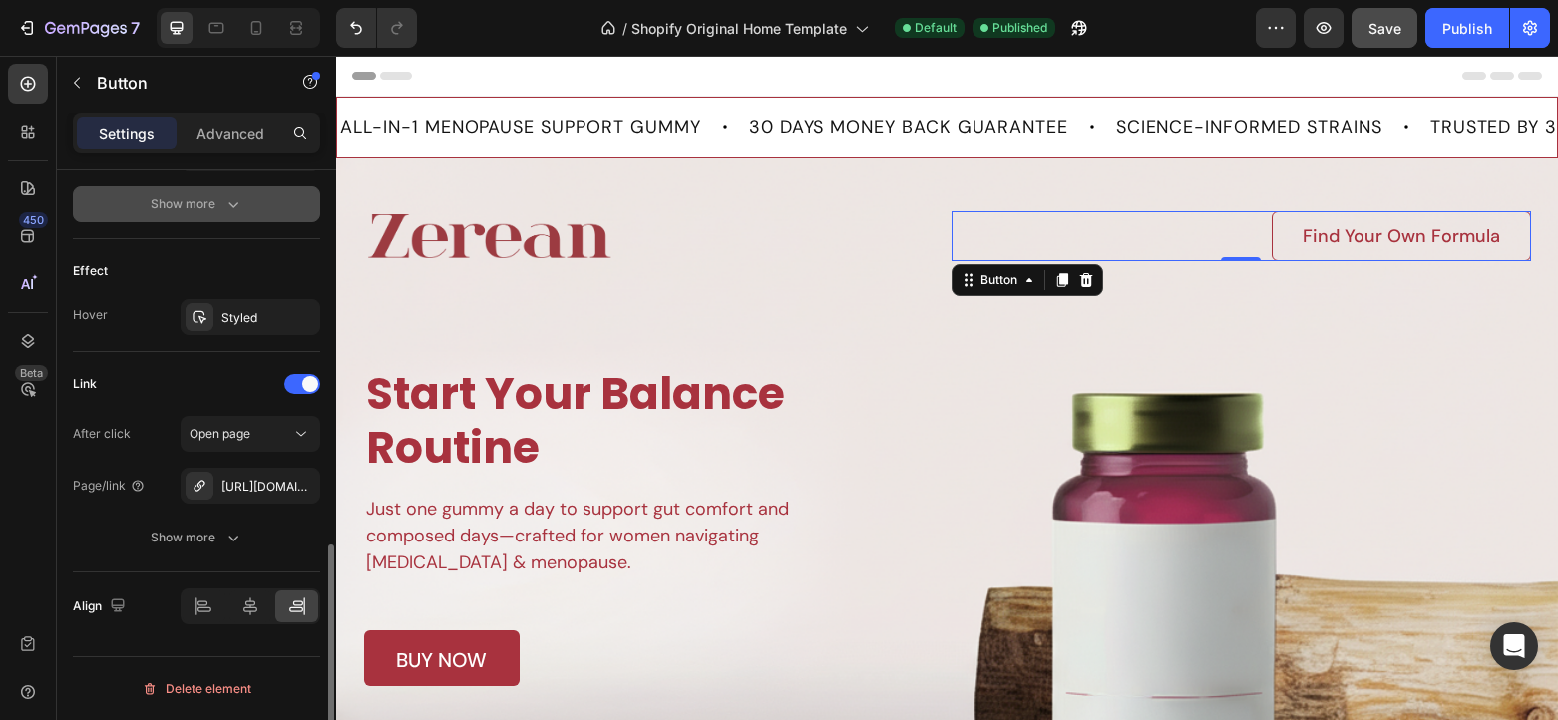
click at [192, 203] on div "Show more" at bounding box center [197, 204] width 93 height 20
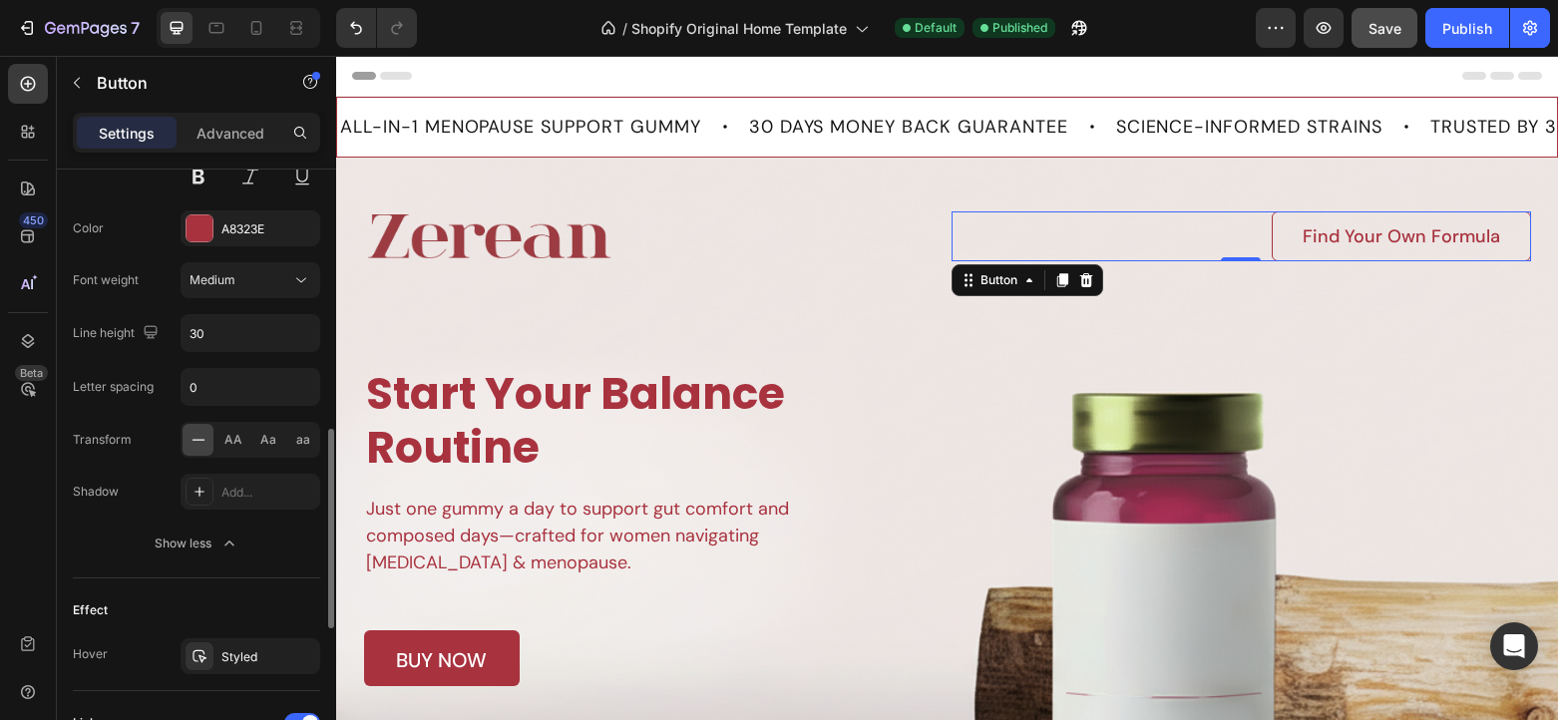
scroll to position [851, 0]
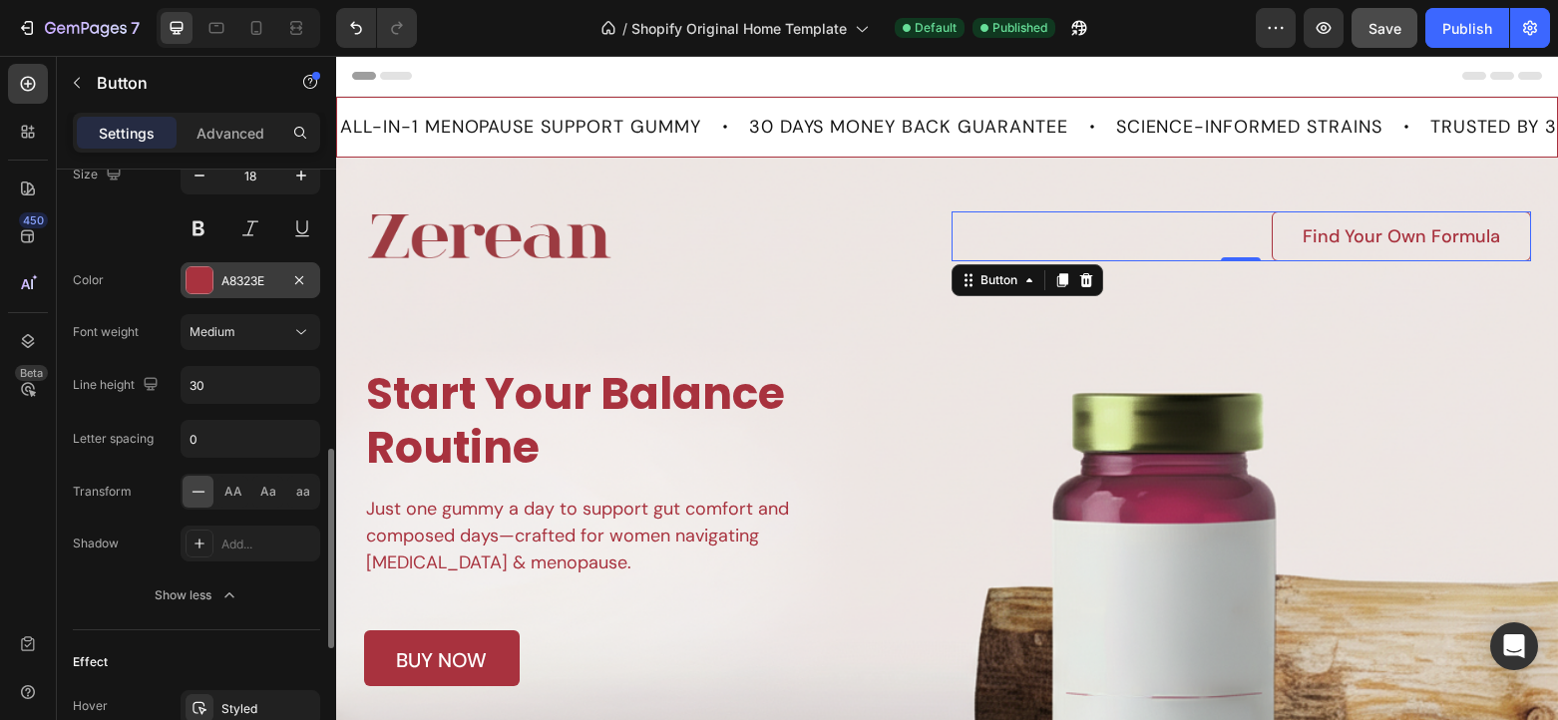
click at [196, 276] on div at bounding box center [199, 280] width 26 height 26
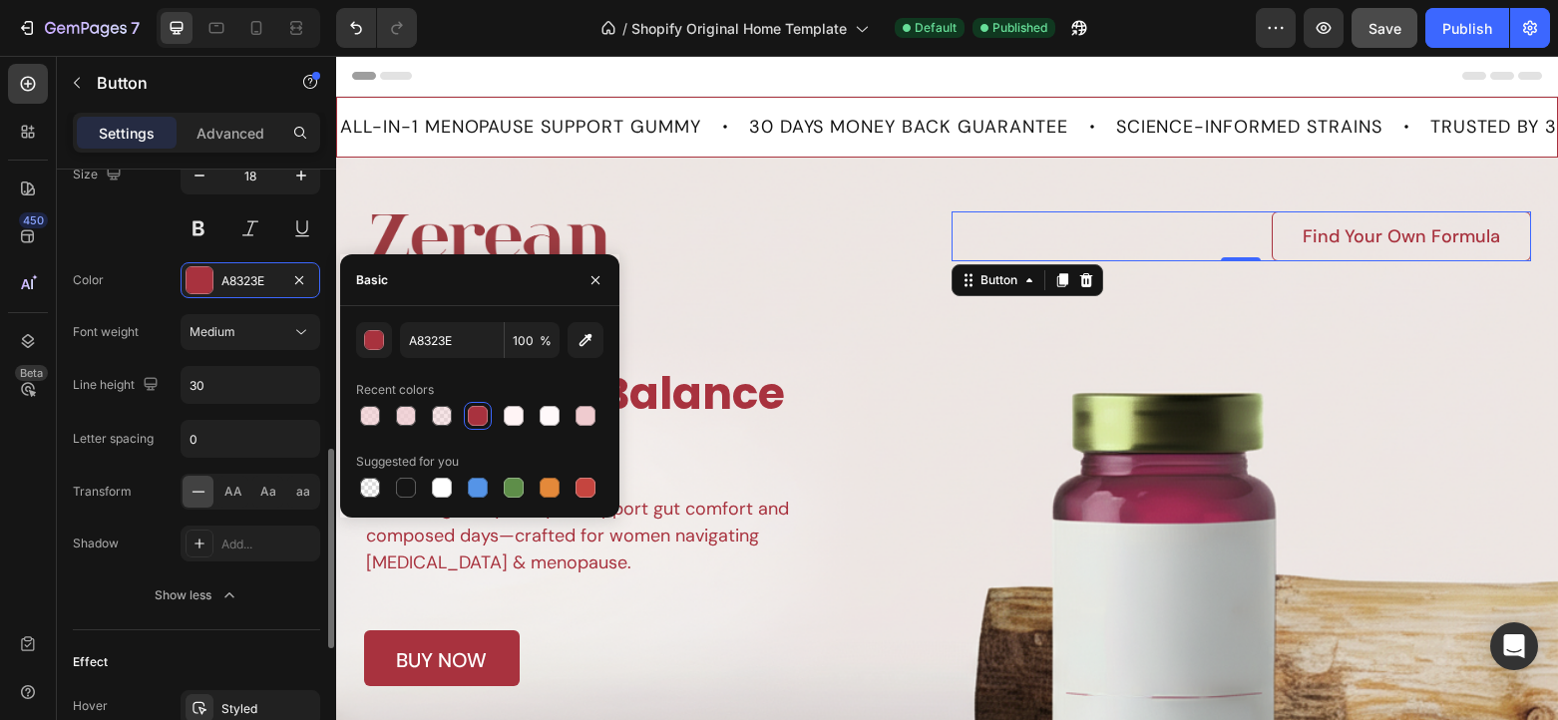
click at [131, 285] on div "Color A8323E" at bounding box center [196, 280] width 247 height 36
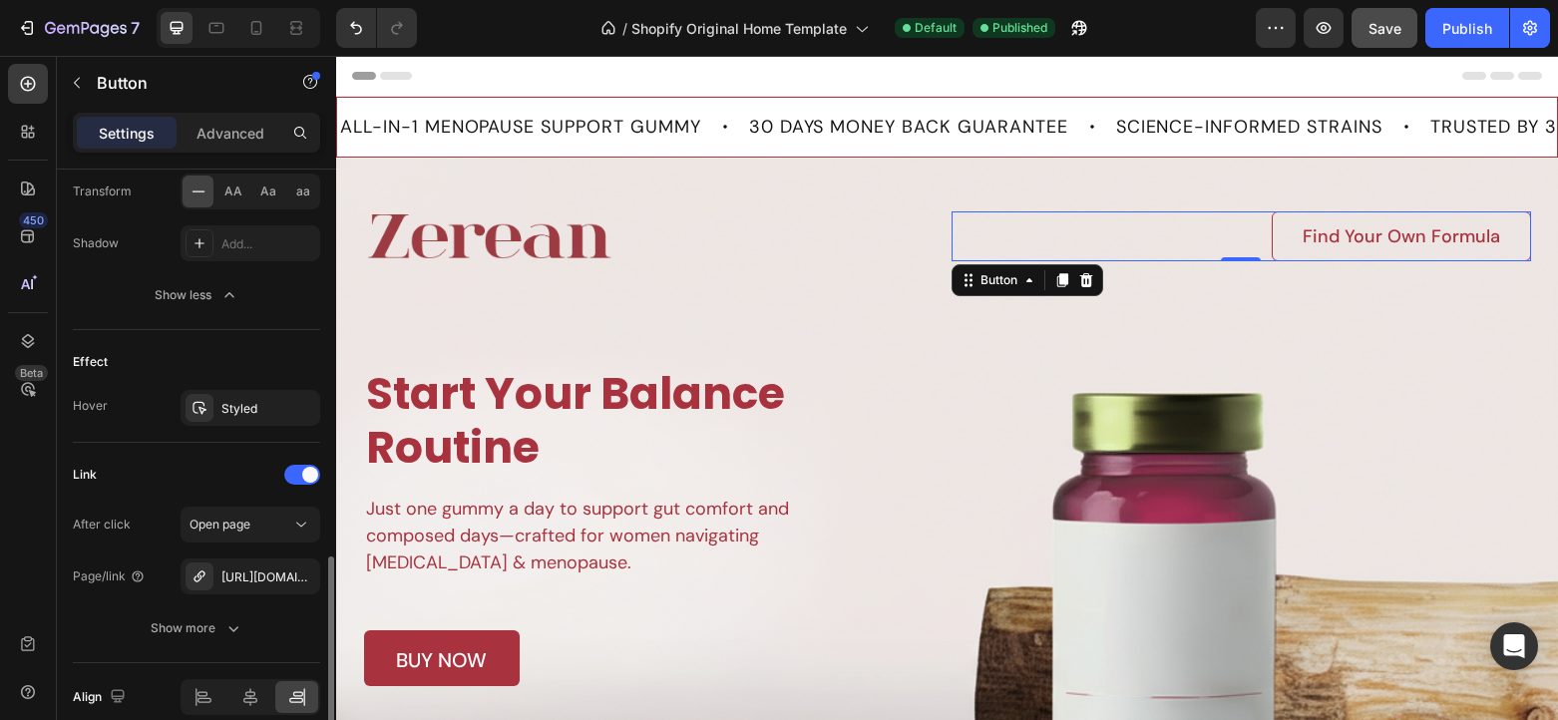
scroll to position [1241, 0]
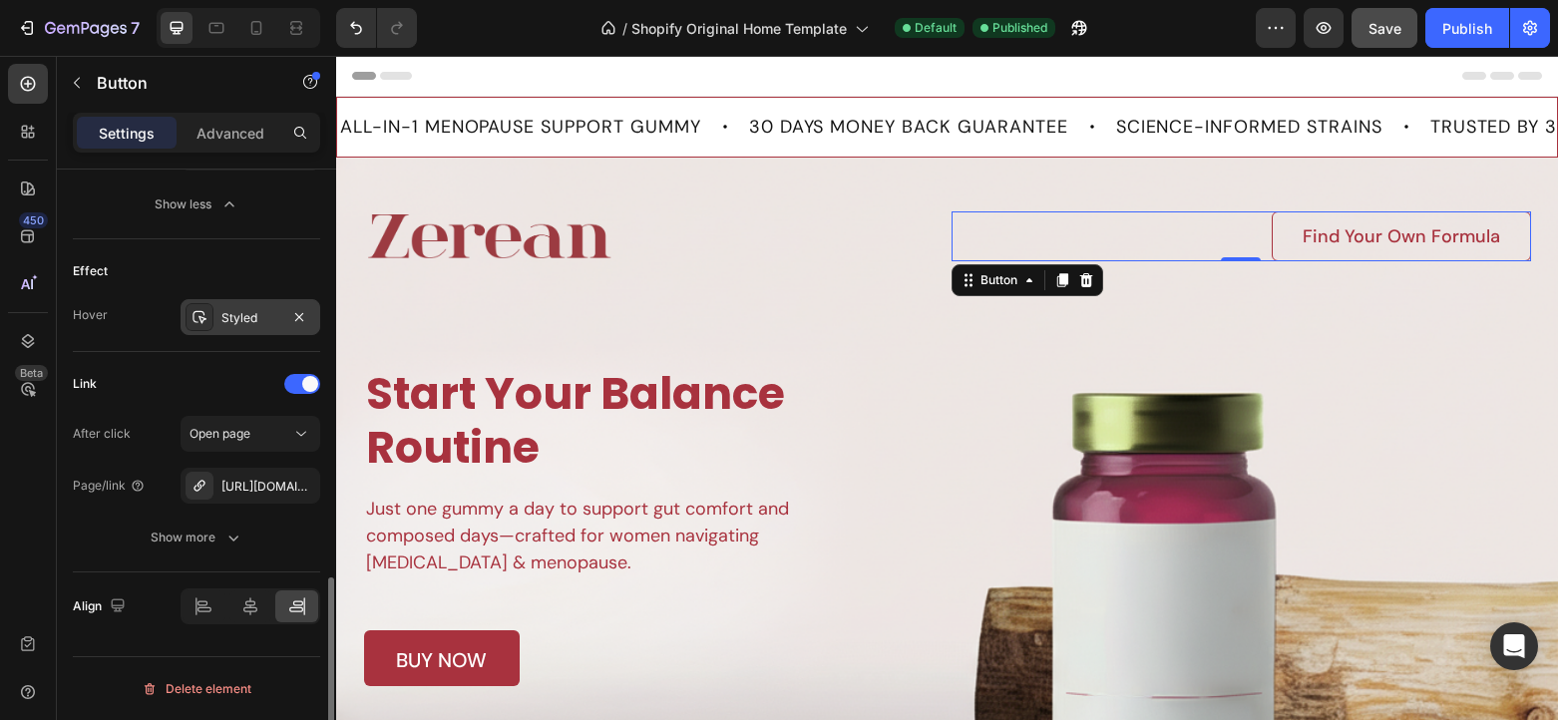
click at [208, 320] on div at bounding box center [199, 317] width 28 height 28
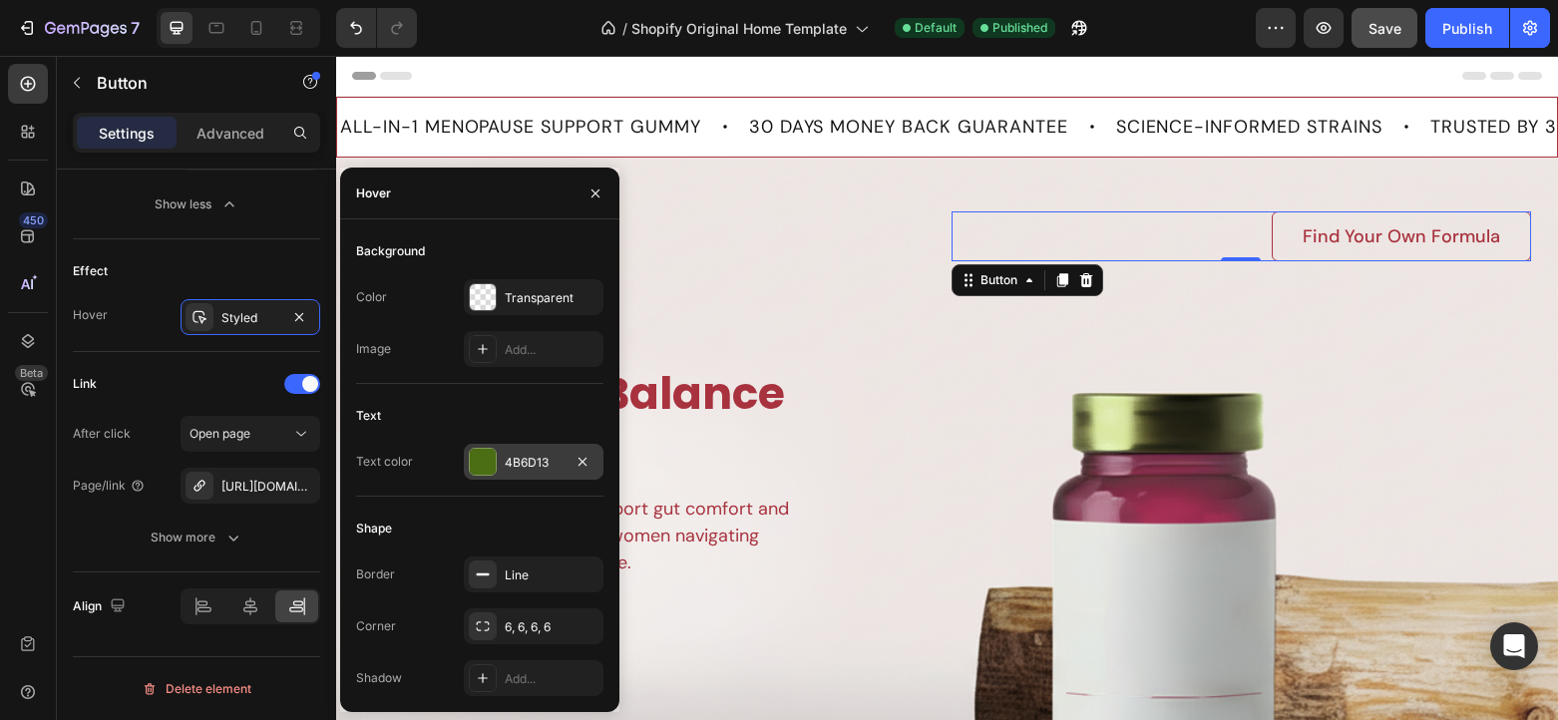
click at [480, 459] on div at bounding box center [483, 462] width 26 height 26
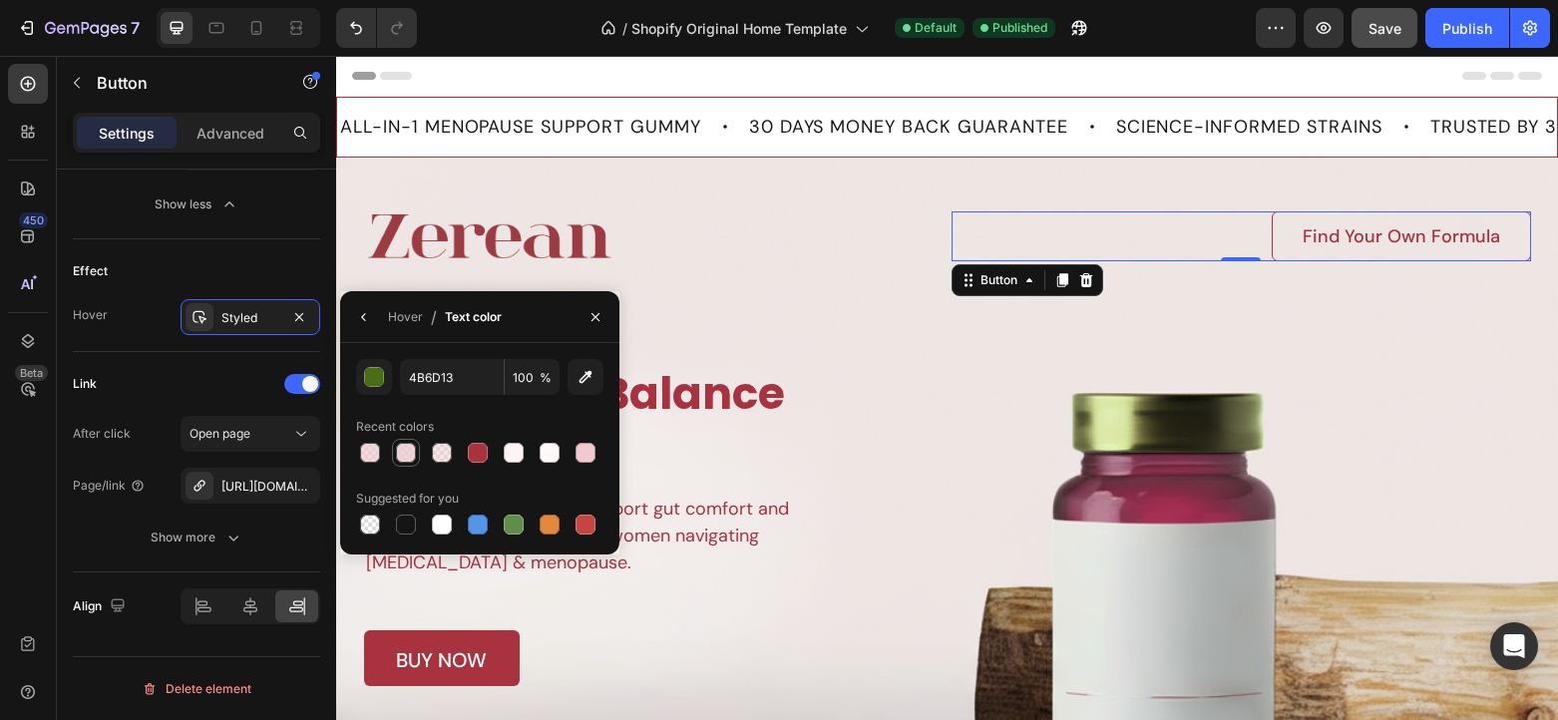
click at [409, 456] on div at bounding box center [406, 453] width 20 height 20
type input "EFCBCF"
type input "80"
click at [200, 401] on div "Link After click Open page Page/link [URL][DOMAIN_NAME] Show more" at bounding box center [196, 461] width 247 height 187
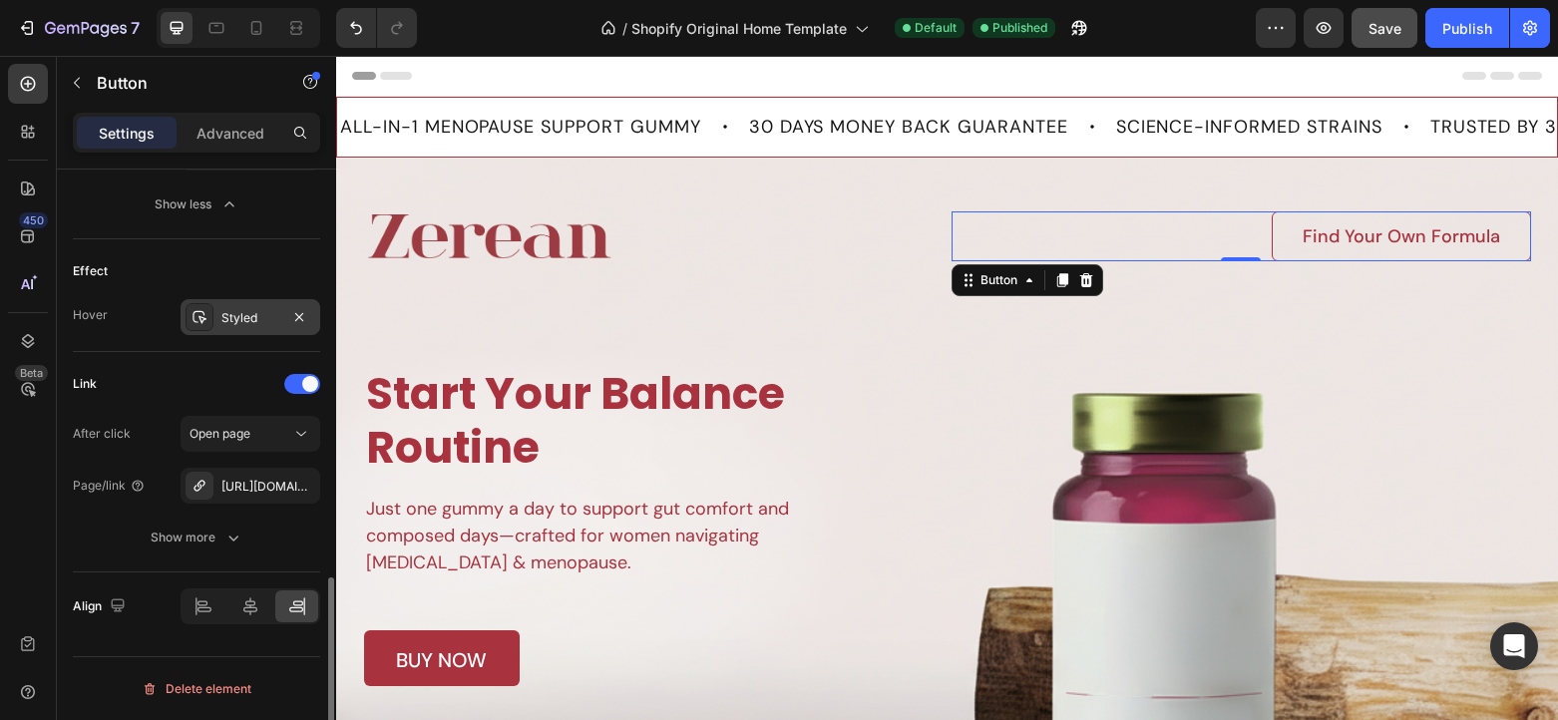
click at [203, 318] on icon at bounding box center [199, 317] width 14 height 13
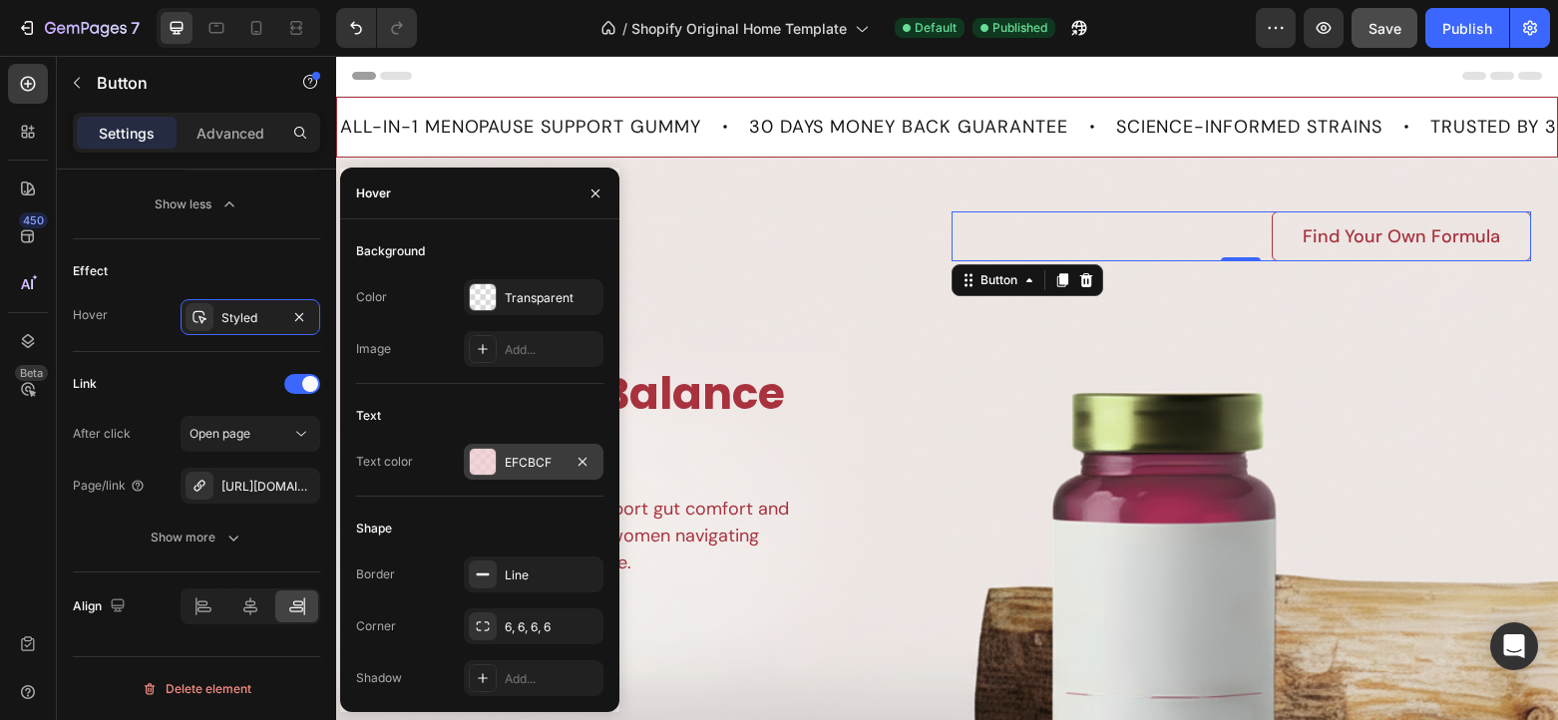
click at [489, 457] on div at bounding box center [483, 462] width 26 height 26
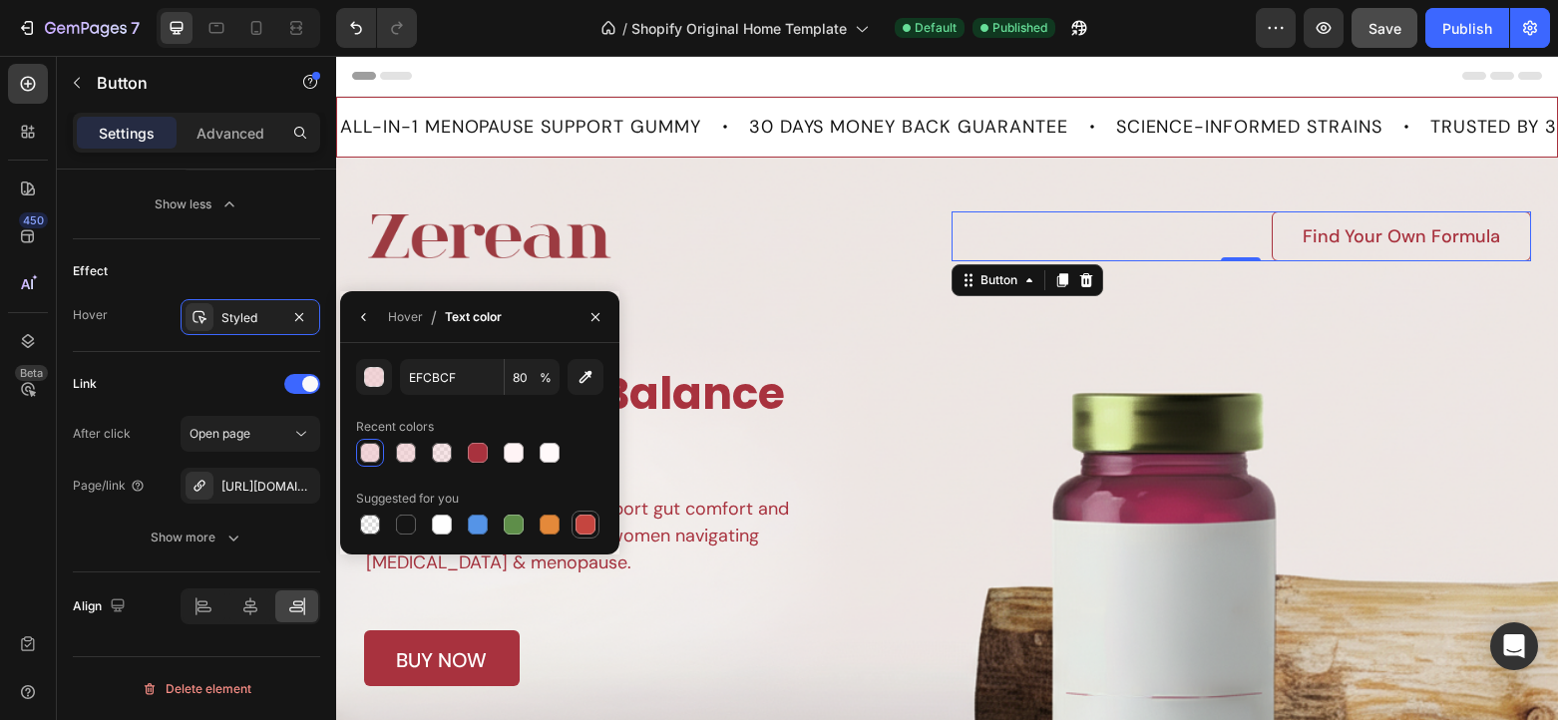
click at [593, 521] on div at bounding box center [585, 525] width 20 height 20
type input "C5453F"
type input "100"
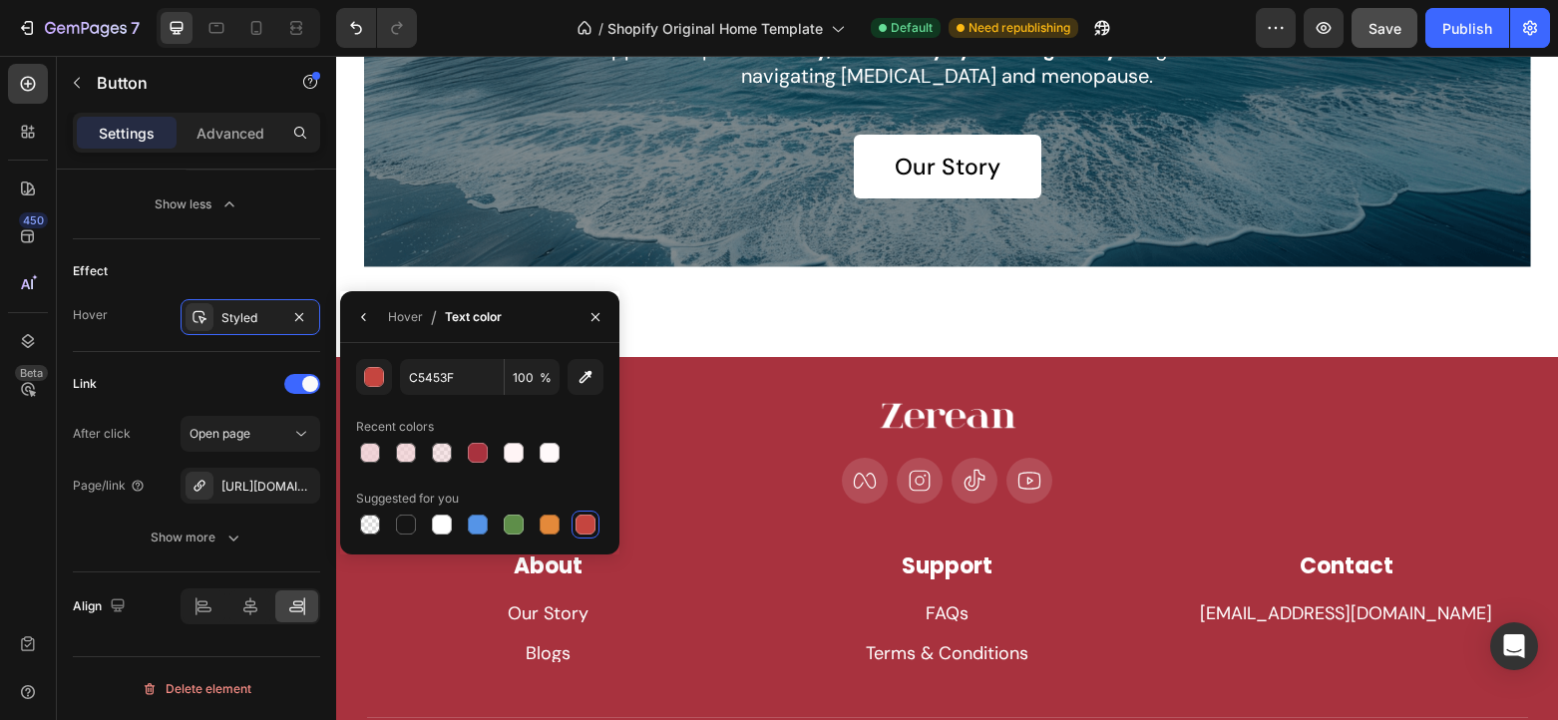
scroll to position [5192, 0]
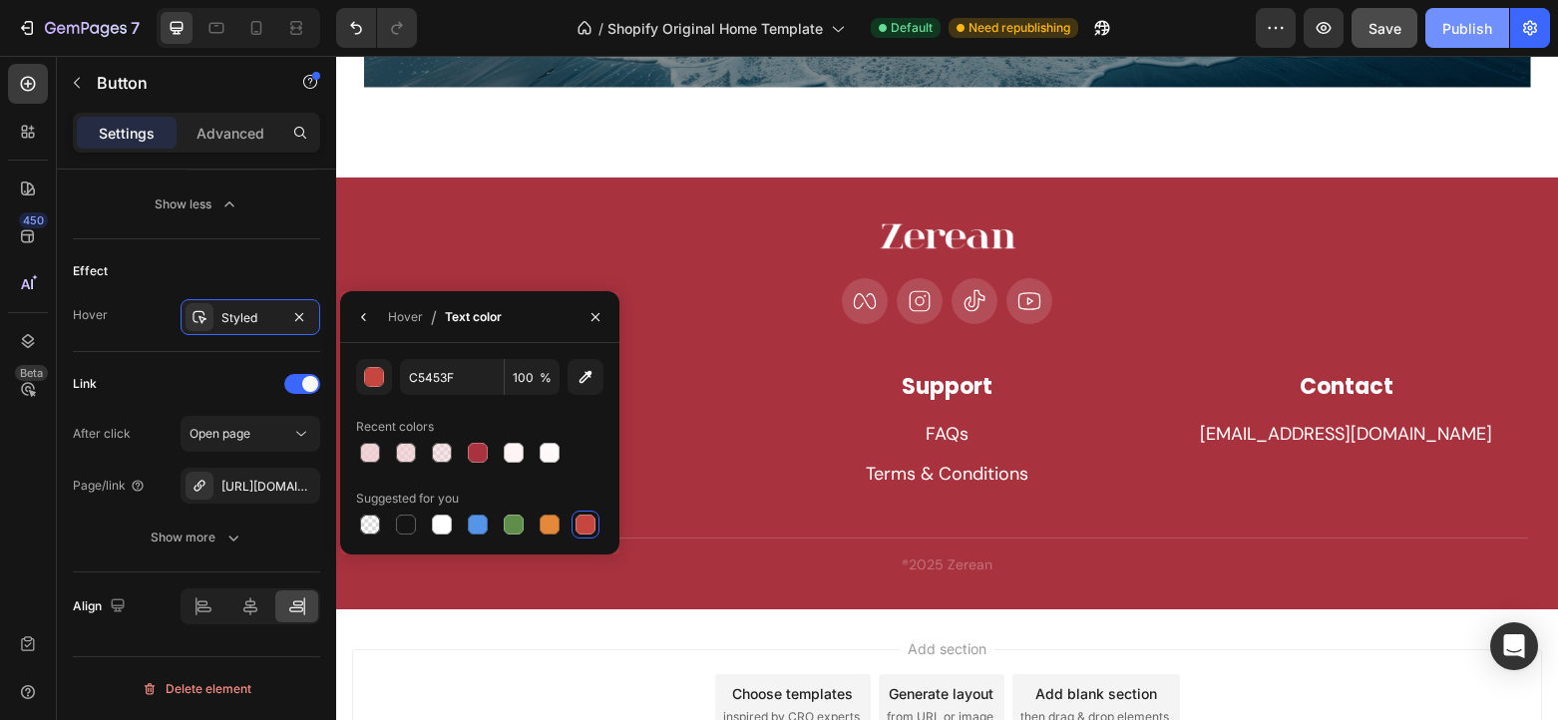
click at [1448, 39] on button "Publish" at bounding box center [1467, 28] width 84 height 40
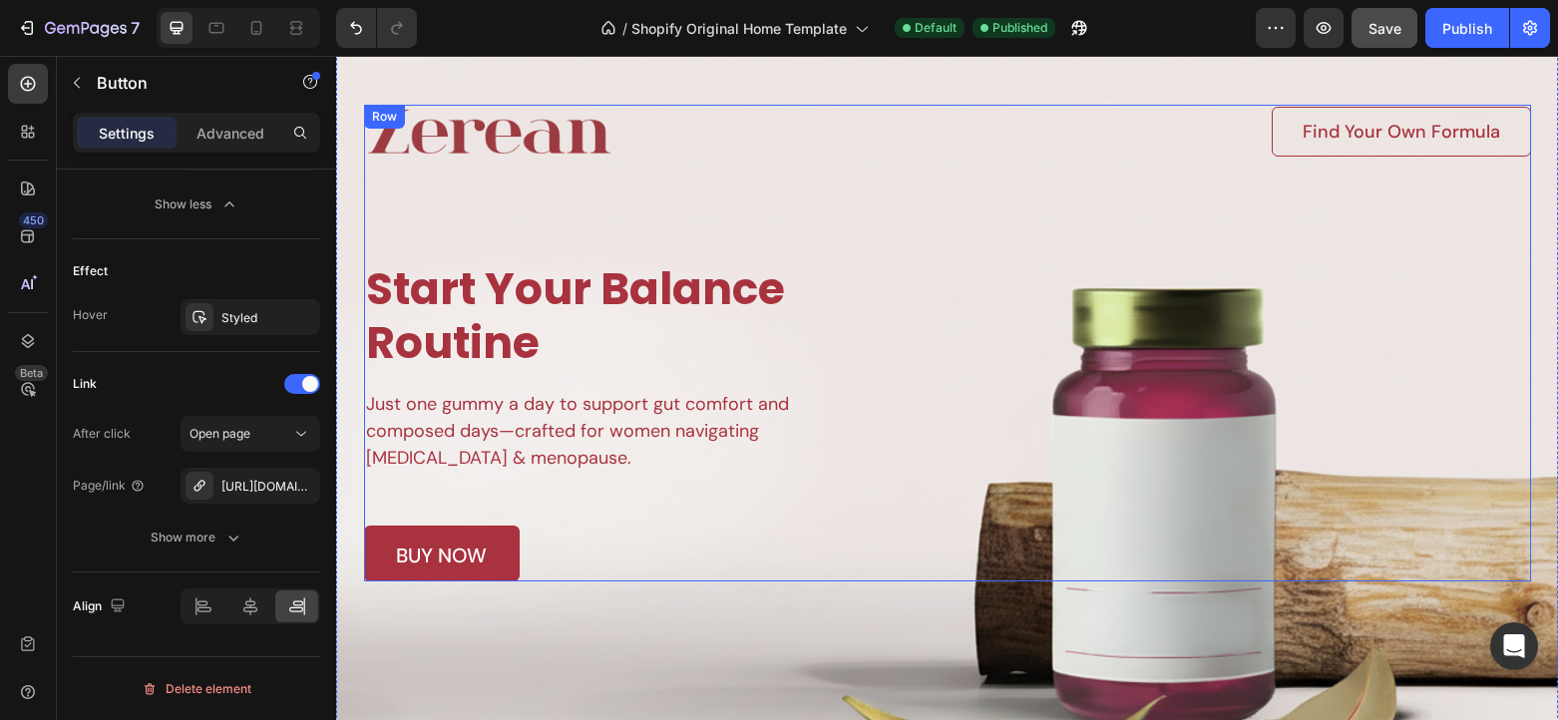
scroll to position [0, 0]
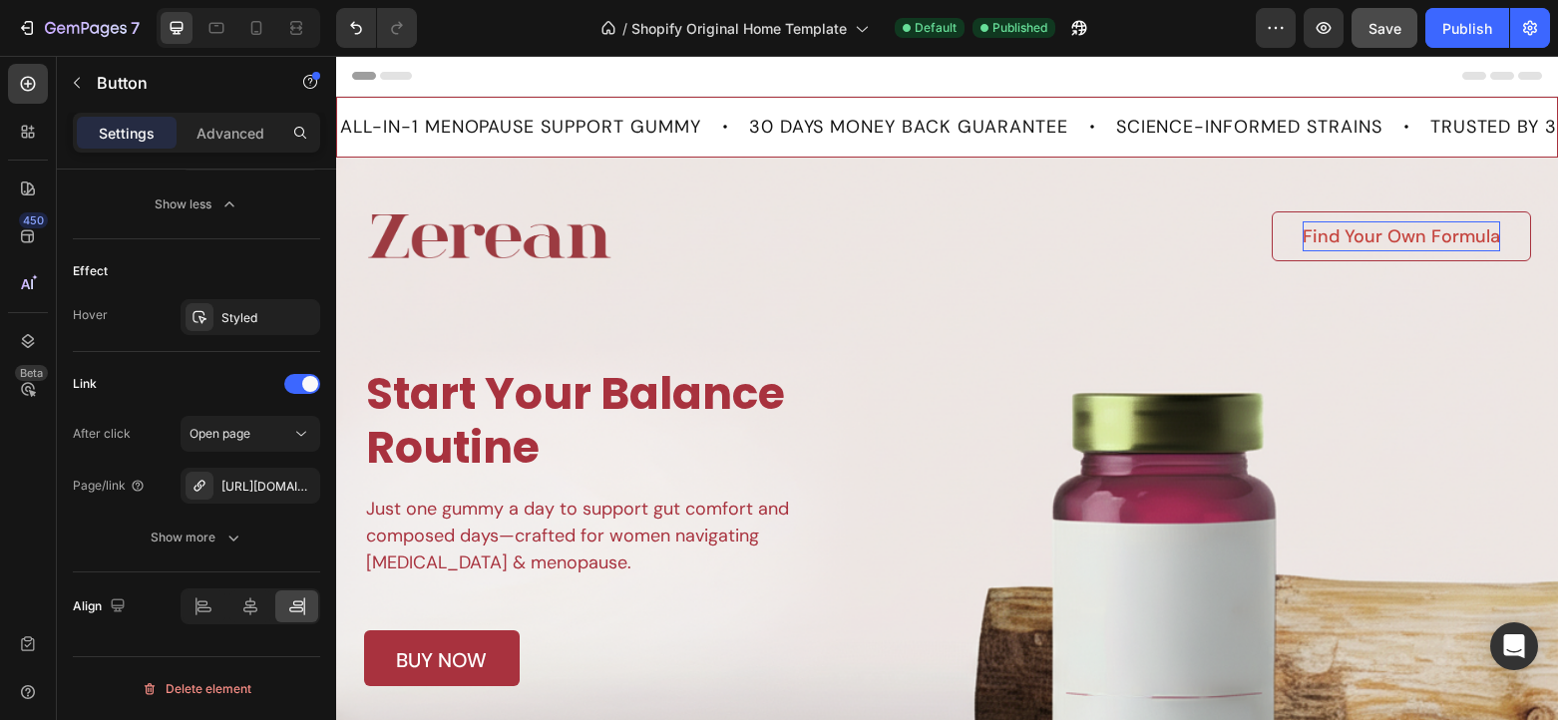
click at [1430, 237] on p "Find Your Own Formula" at bounding box center [1400, 236] width 197 height 30
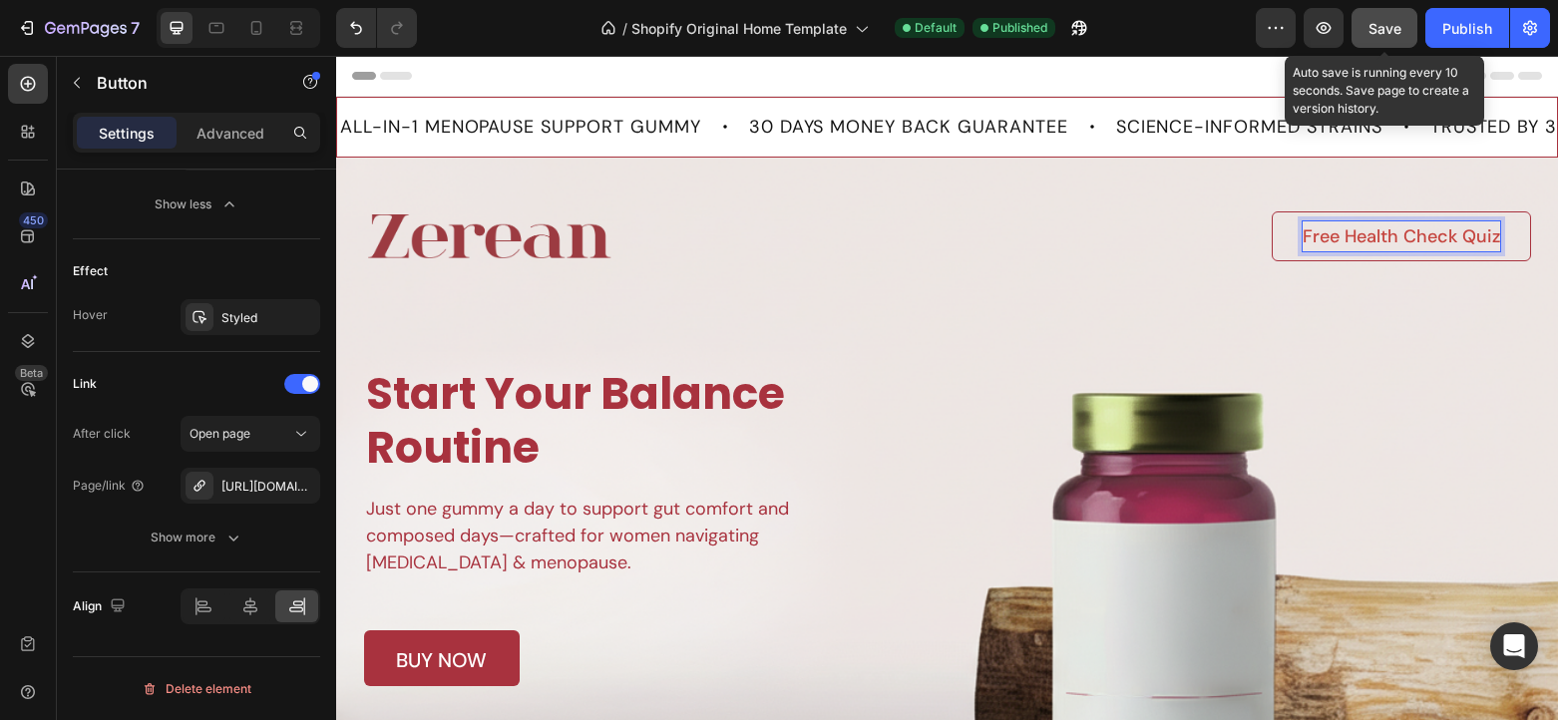
click at [1378, 26] on span "Save" at bounding box center [1384, 28] width 33 height 17
